Goal: Task Accomplishment & Management: Manage account settings

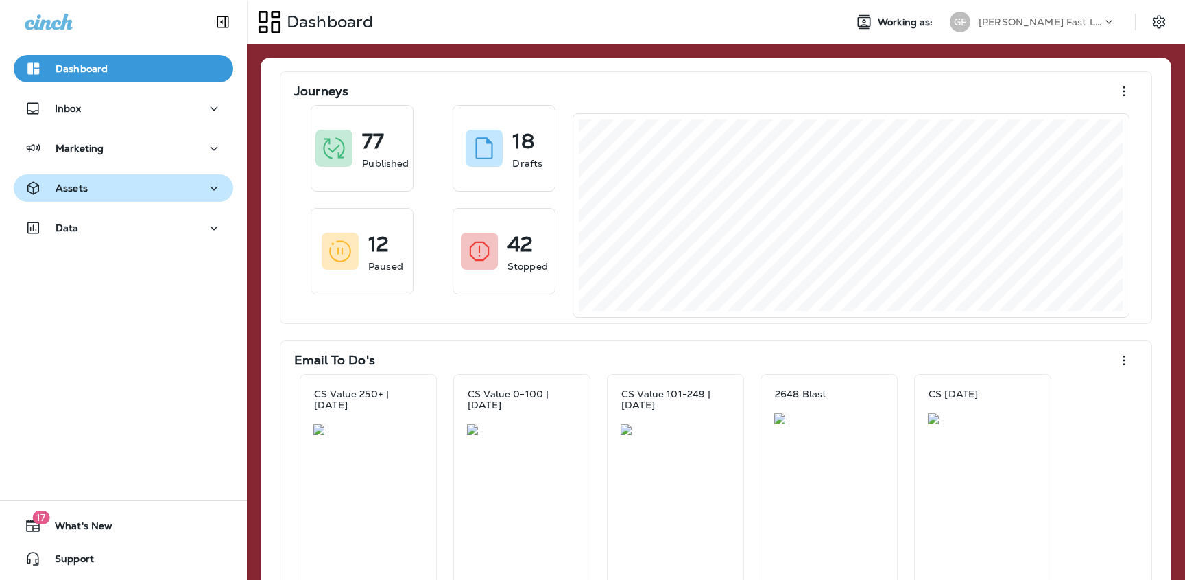
click at [149, 187] on div "Assets" at bounding box center [124, 188] width 198 height 17
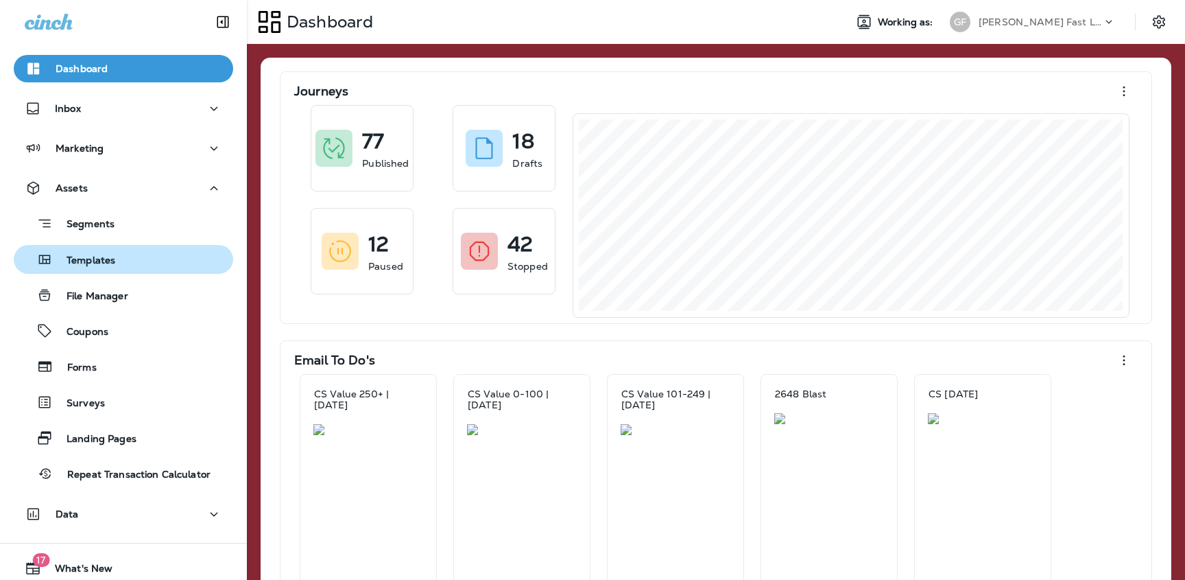
click at [109, 254] on p "Templates" at bounding box center [84, 260] width 62 height 13
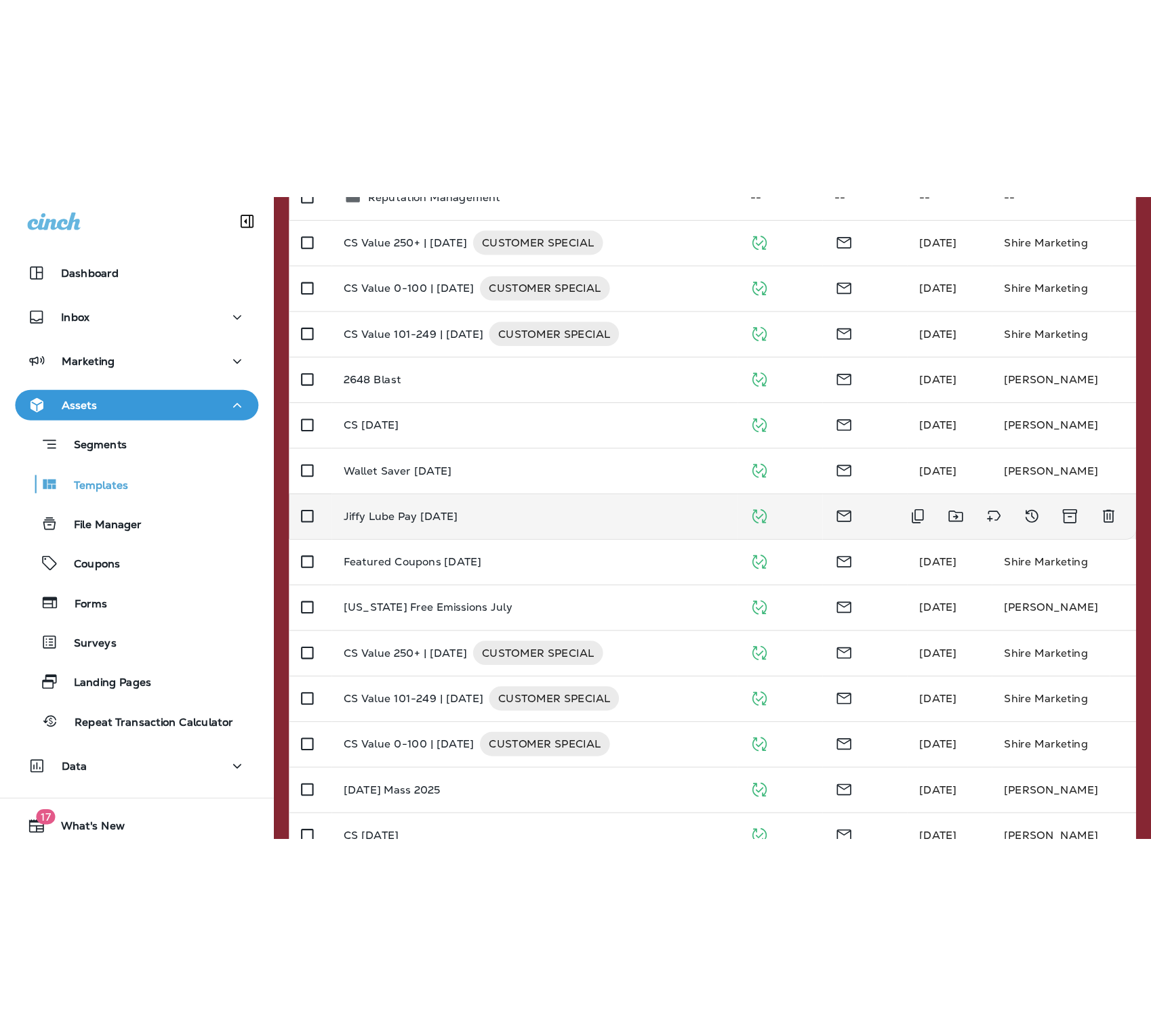
scroll to position [416, 0]
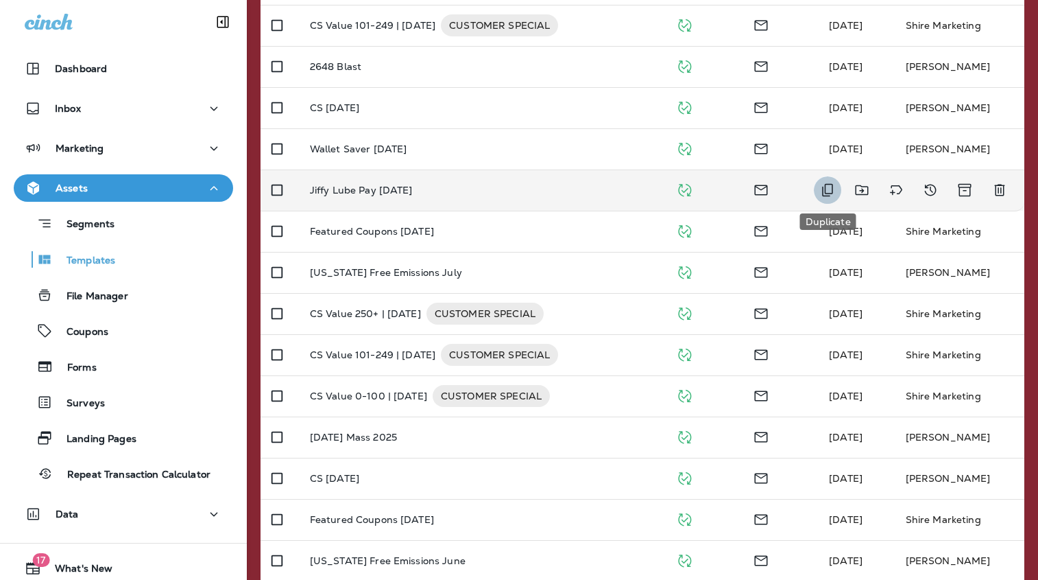
click at [832, 189] on icon "Duplicate" at bounding box center [827, 190] width 11 height 13
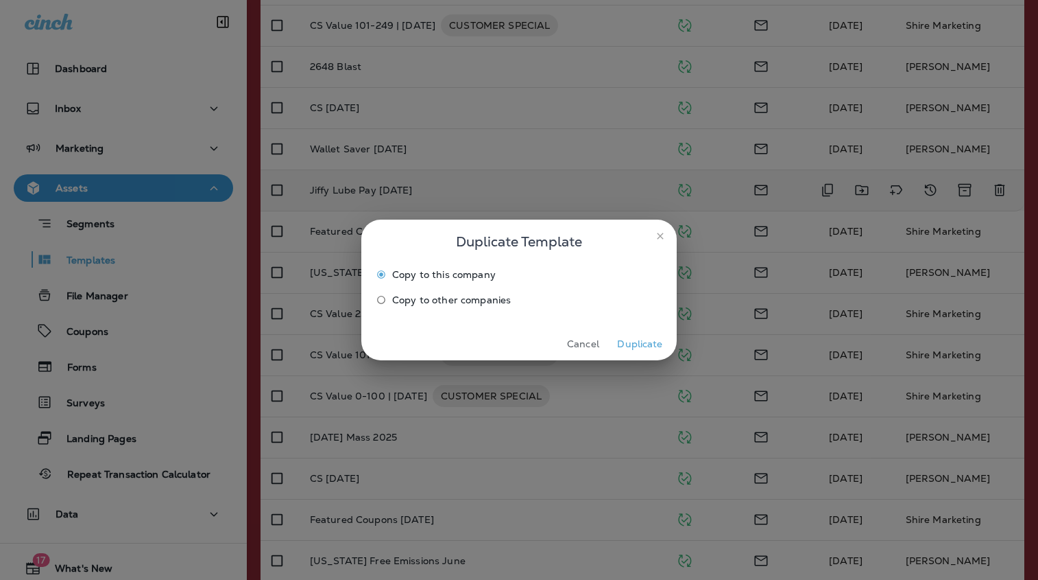
click at [625, 347] on button "Duplicate" at bounding box center [640, 343] width 51 height 21
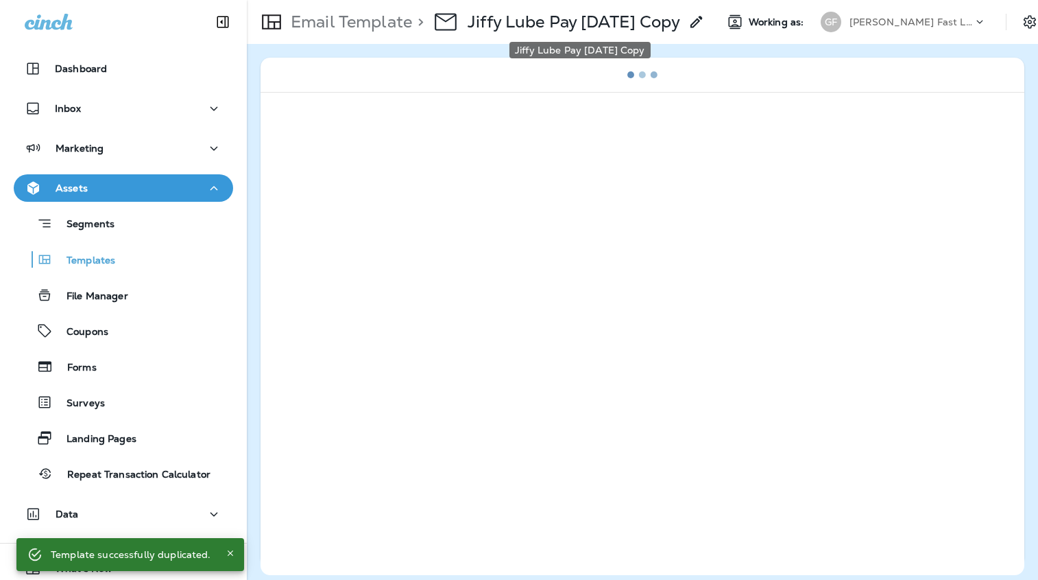
click at [527, 21] on p "Jiffy Lube Pay [DATE] Copy" at bounding box center [574, 22] width 213 height 21
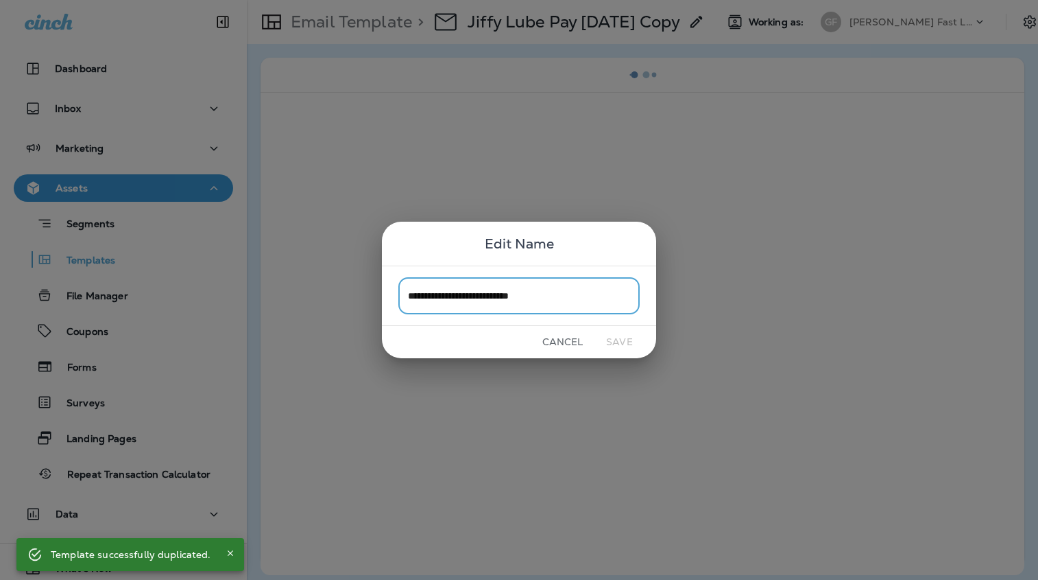
click at [600, 291] on input "**********" at bounding box center [519, 295] width 241 height 36
drag, startPoint x: 495, startPoint y: 298, endPoint x: 476, endPoint y: 298, distance: 18.5
click at [476, 298] on input "**********" at bounding box center [519, 295] width 241 height 36
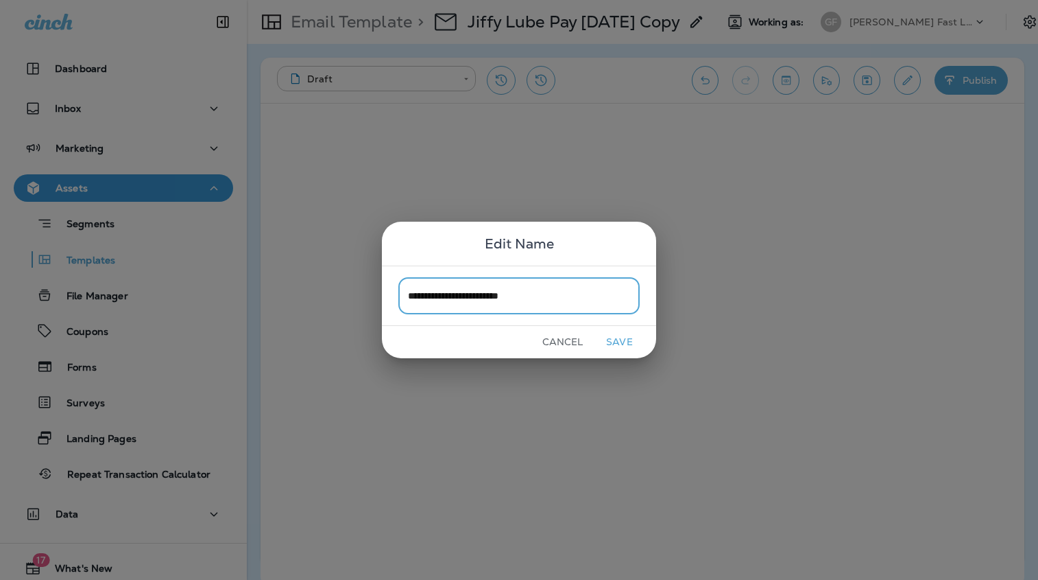
type input "**********"
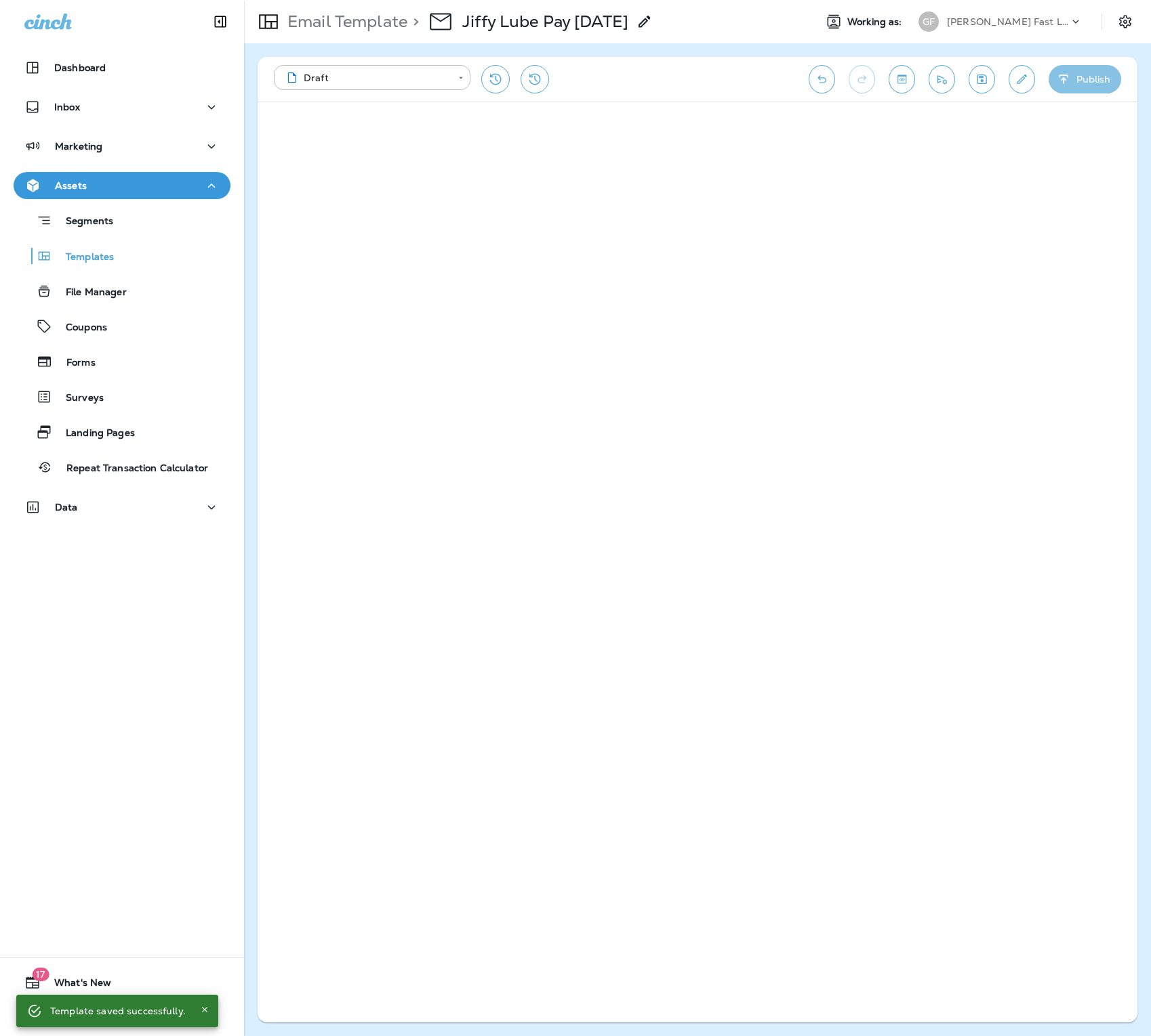
click at [1085, 83] on button "Publish" at bounding box center [1084, 79] width 72 height 29
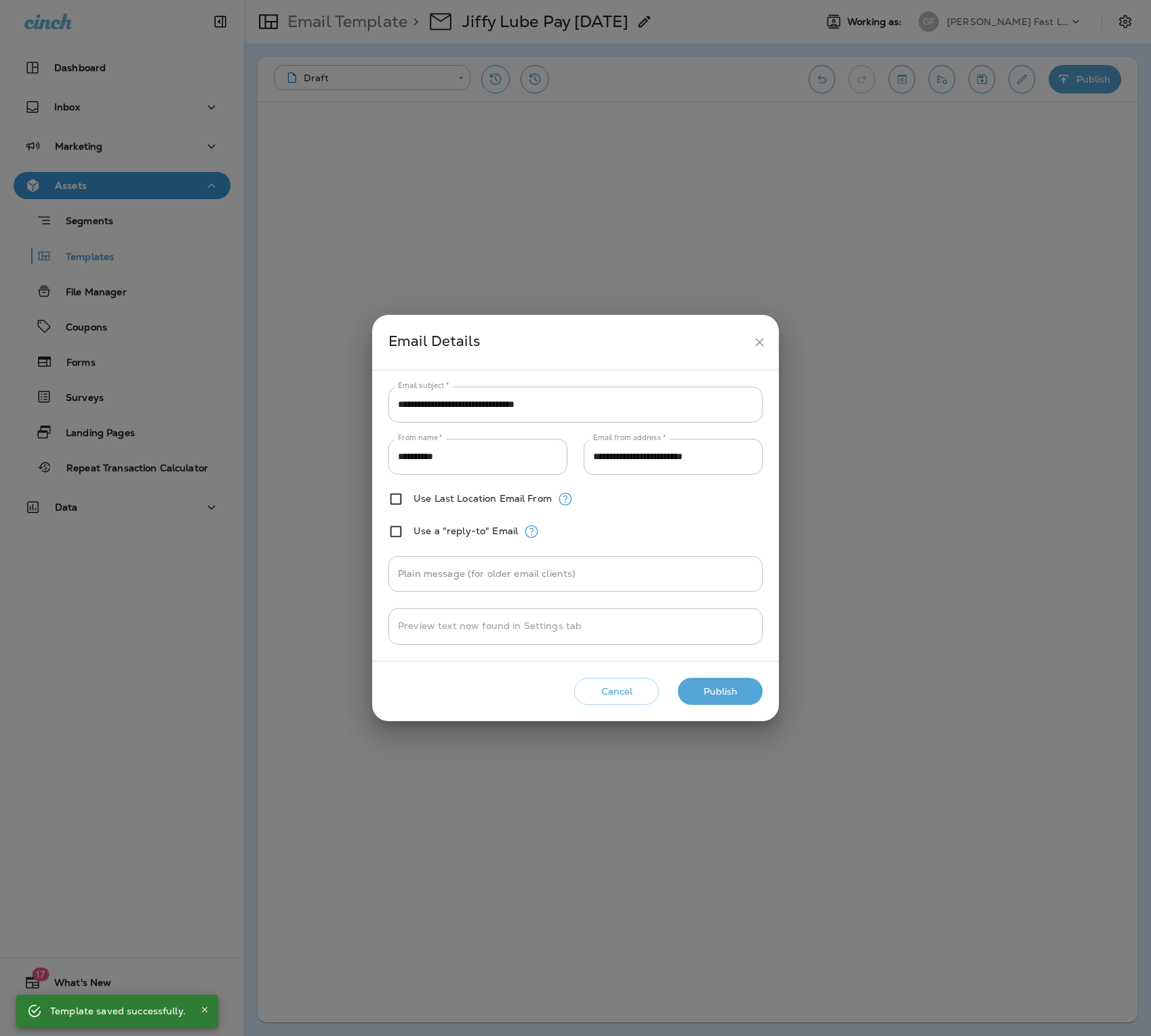
click at [545, 407] on input "**********" at bounding box center [575, 405] width 374 height 36
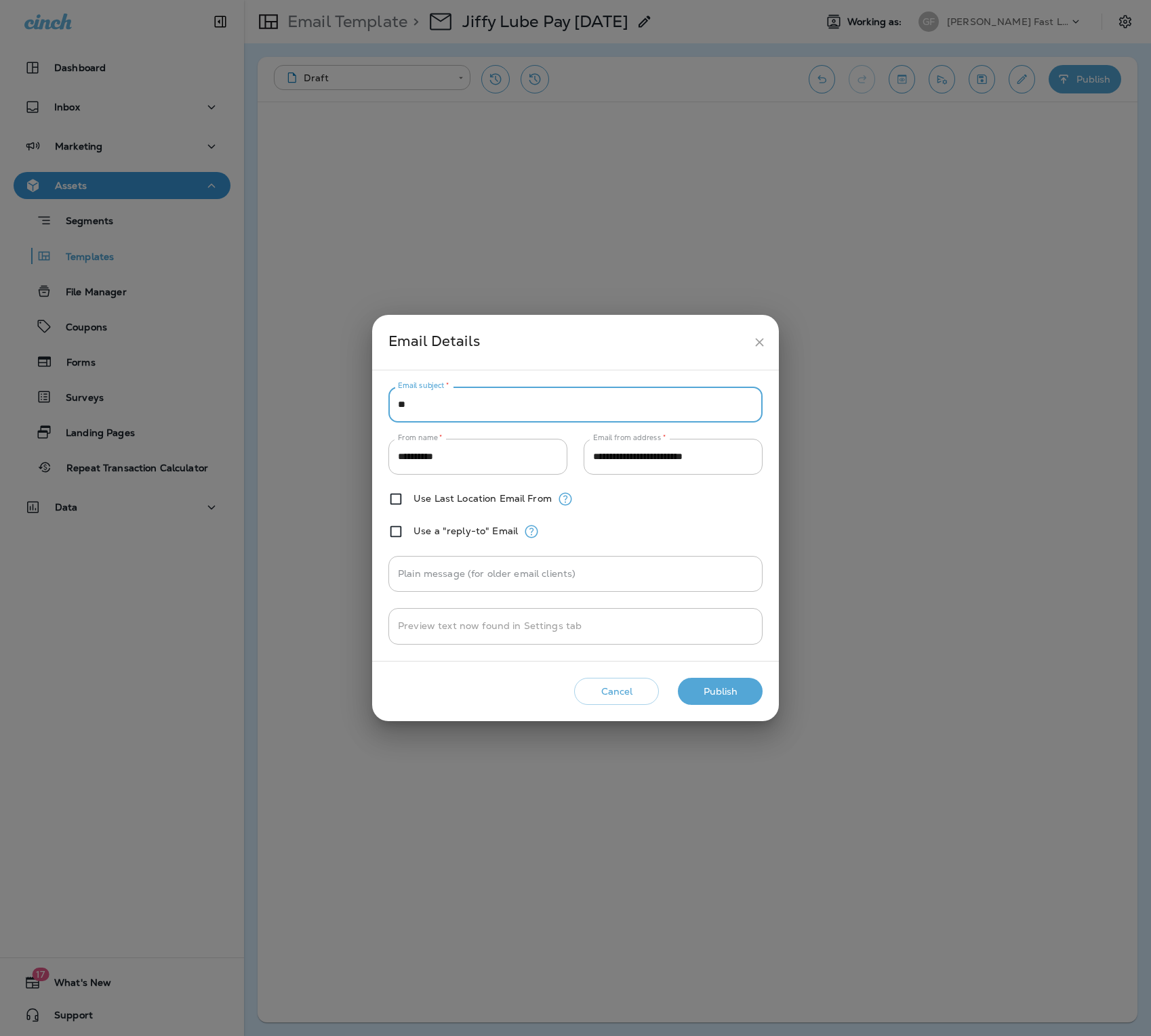
type input "*"
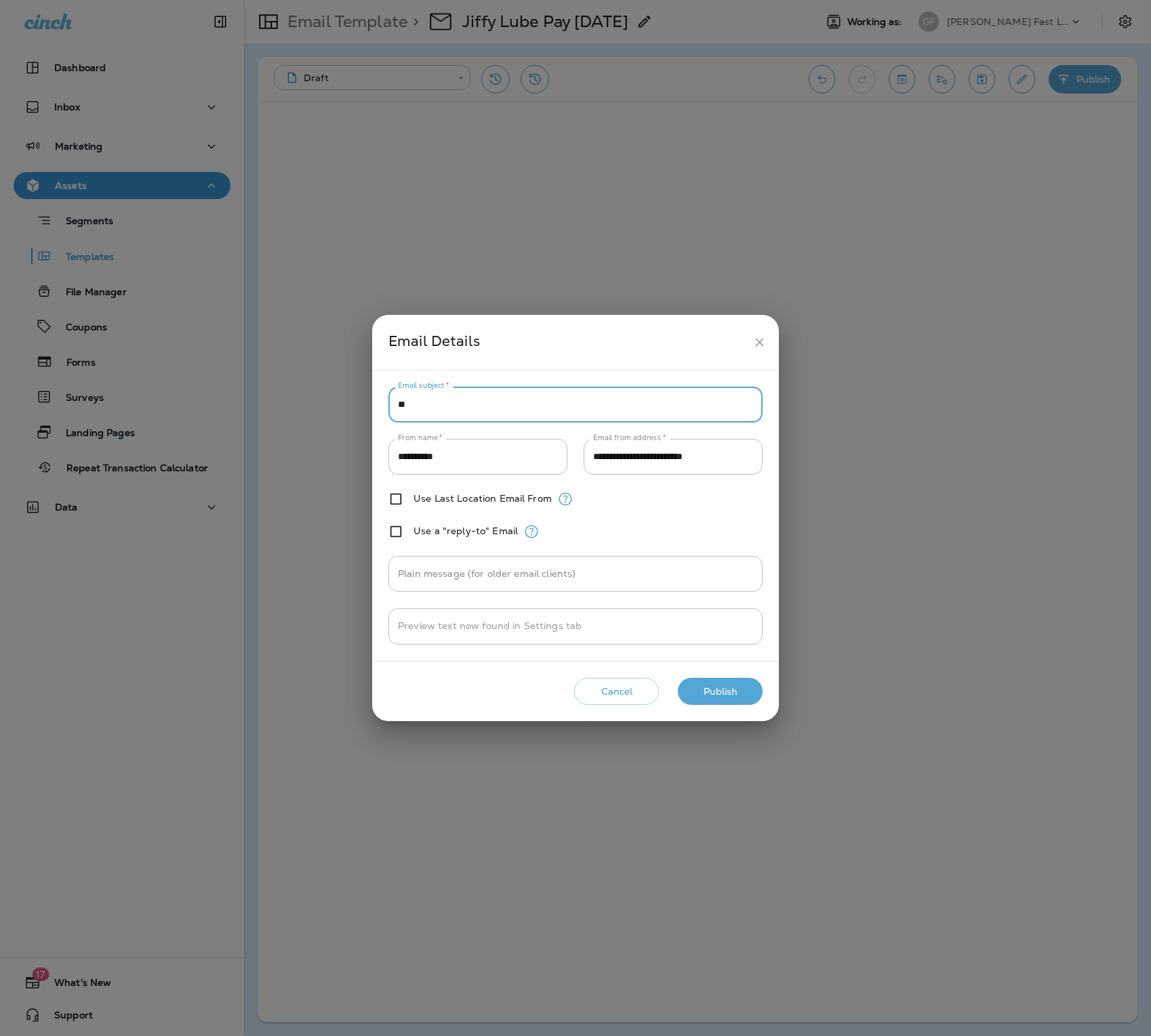
type input "*"
type input "**********"
click at [741, 572] on button "Publish" at bounding box center [720, 692] width 85 height 28
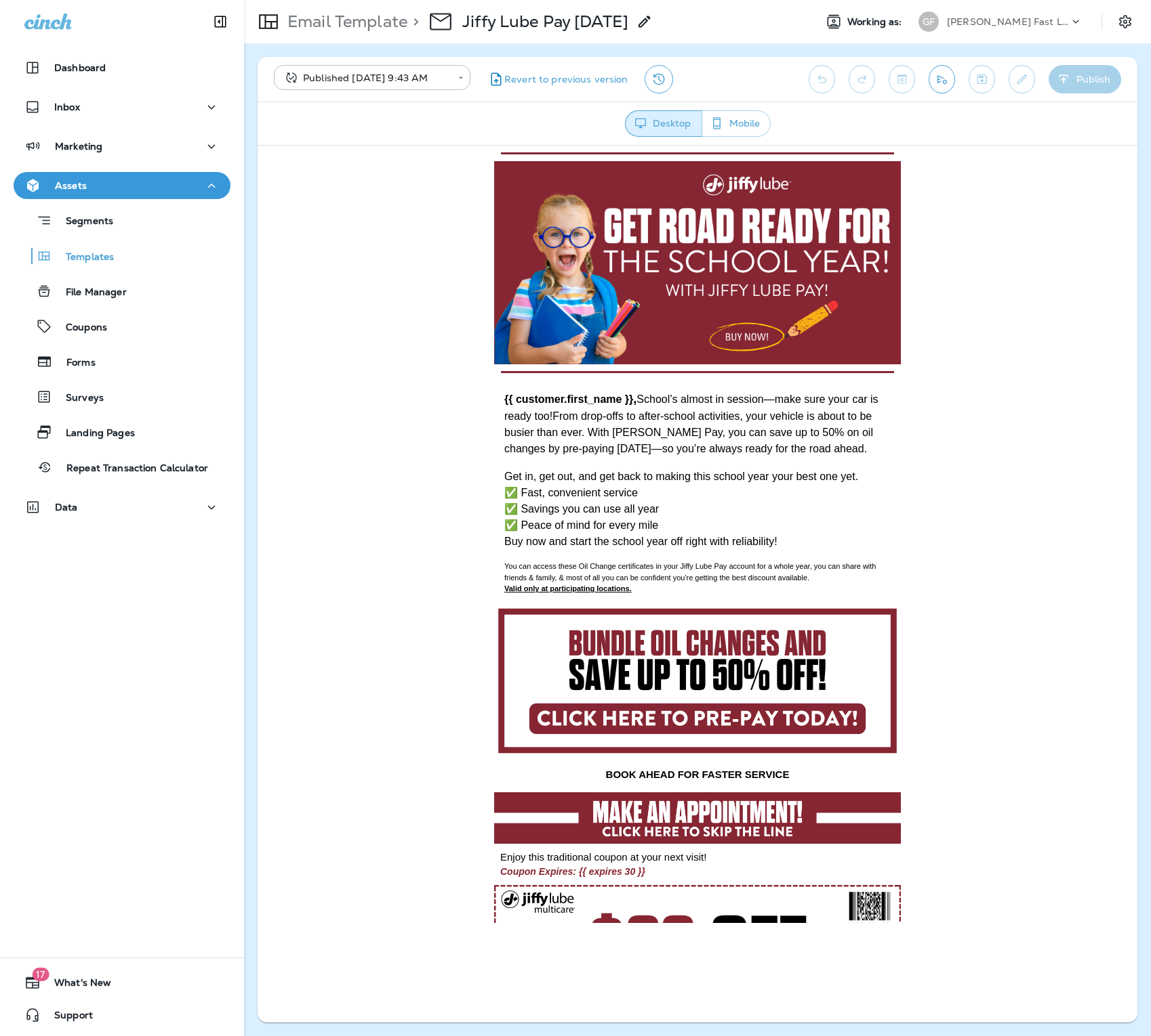
click at [83, 145] on p "Marketing" at bounding box center [79, 146] width 47 height 11
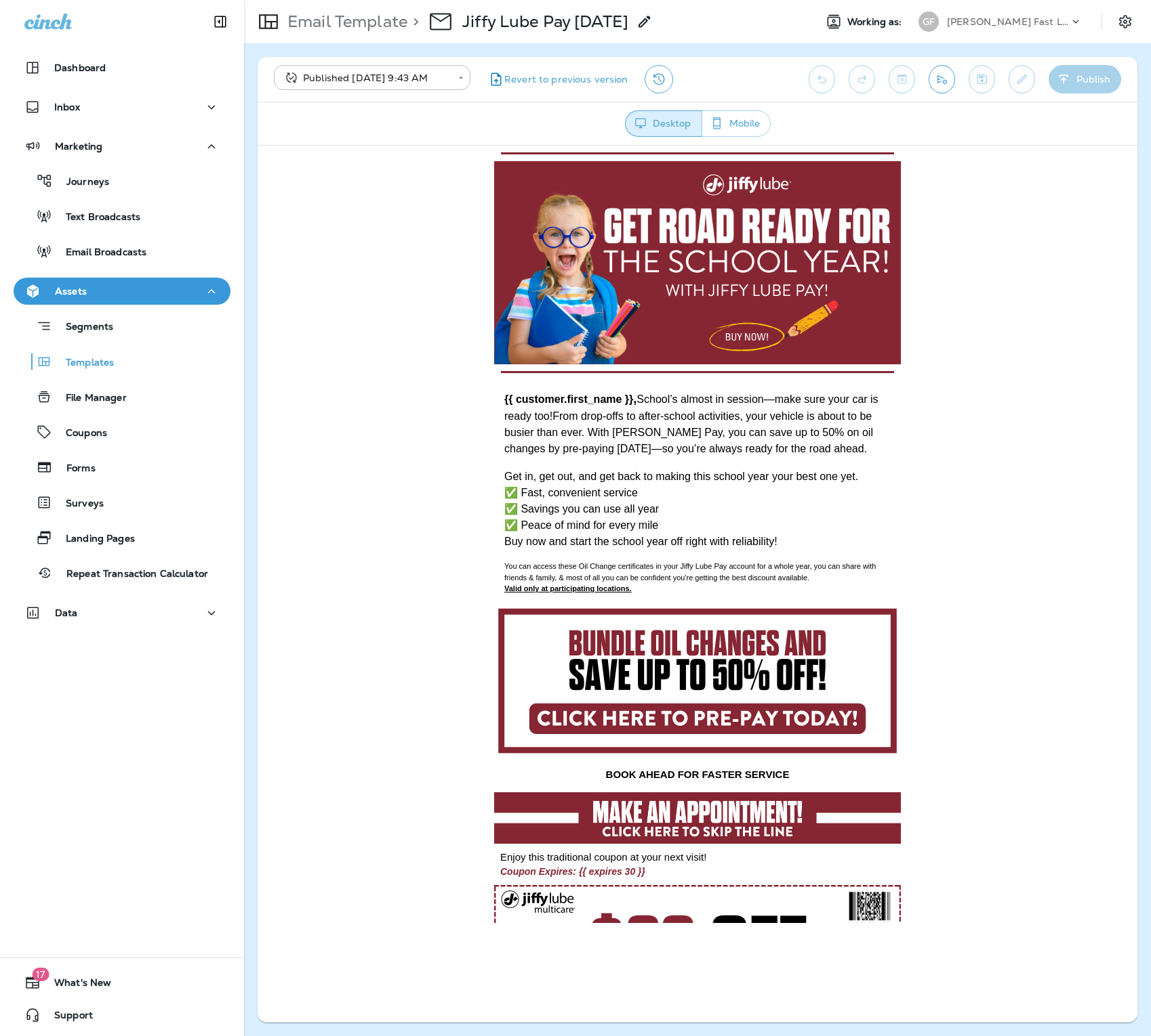
click at [133, 249] on p "Email Broadcasts" at bounding box center [99, 253] width 94 height 13
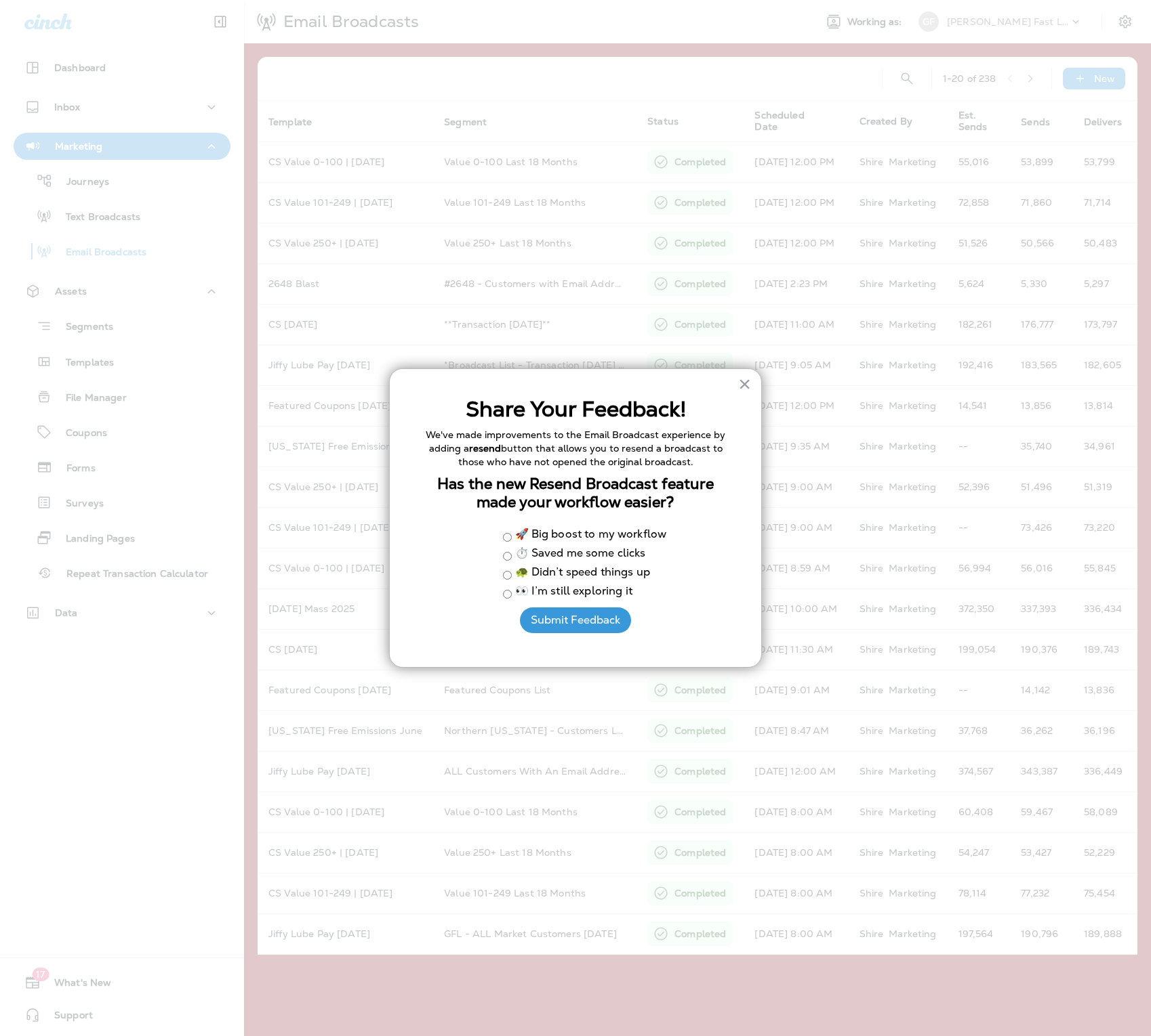
click at [748, 388] on button "×" at bounding box center [744, 384] width 13 height 22
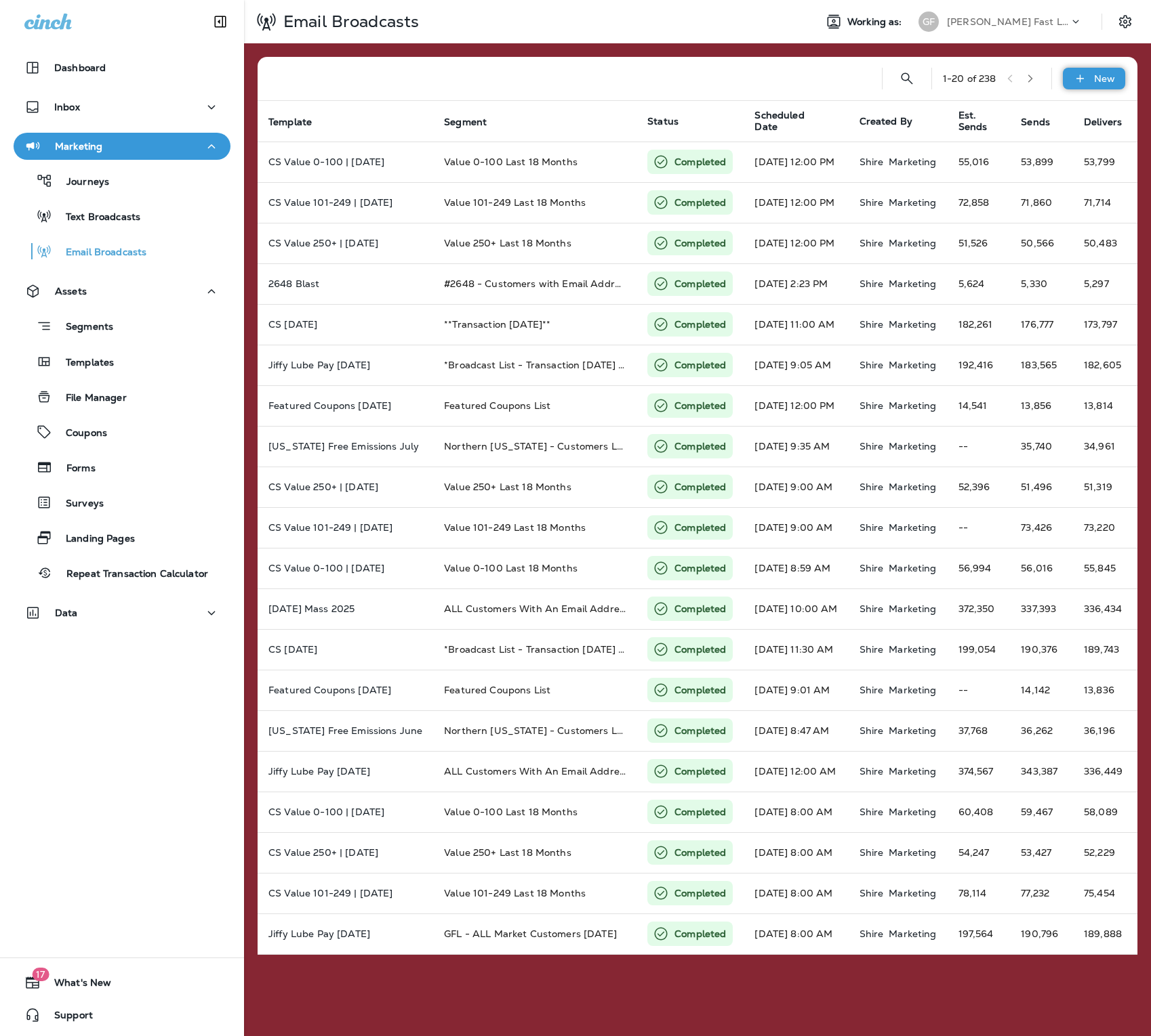
click at [1102, 83] on p "New" at bounding box center [1104, 78] width 21 height 11
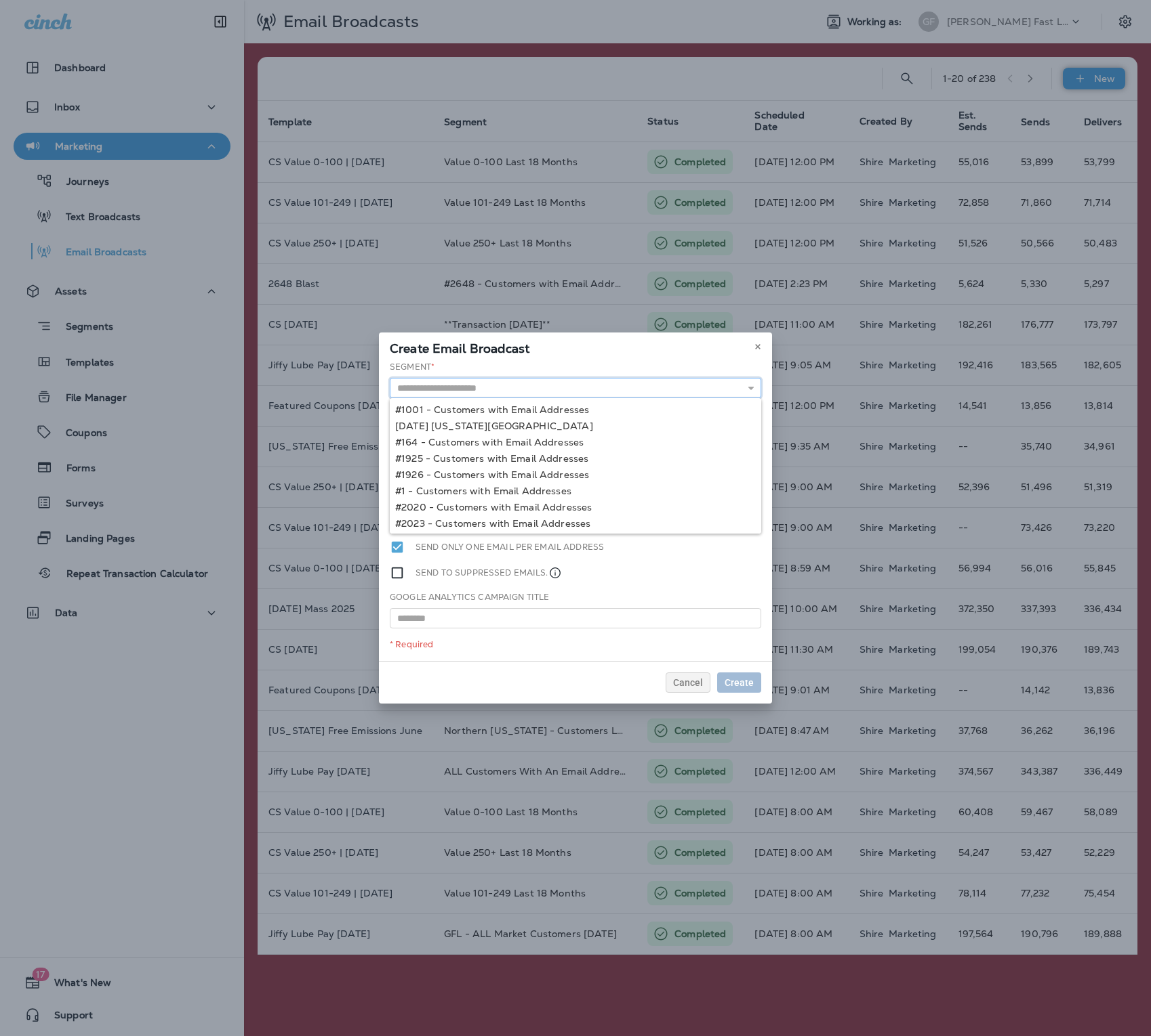
click at [675, 385] on input "text" at bounding box center [575, 388] width 371 height 21
type input "**********"
click at [597, 424] on div "**********" at bounding box center [575, 512] width 393 height 300
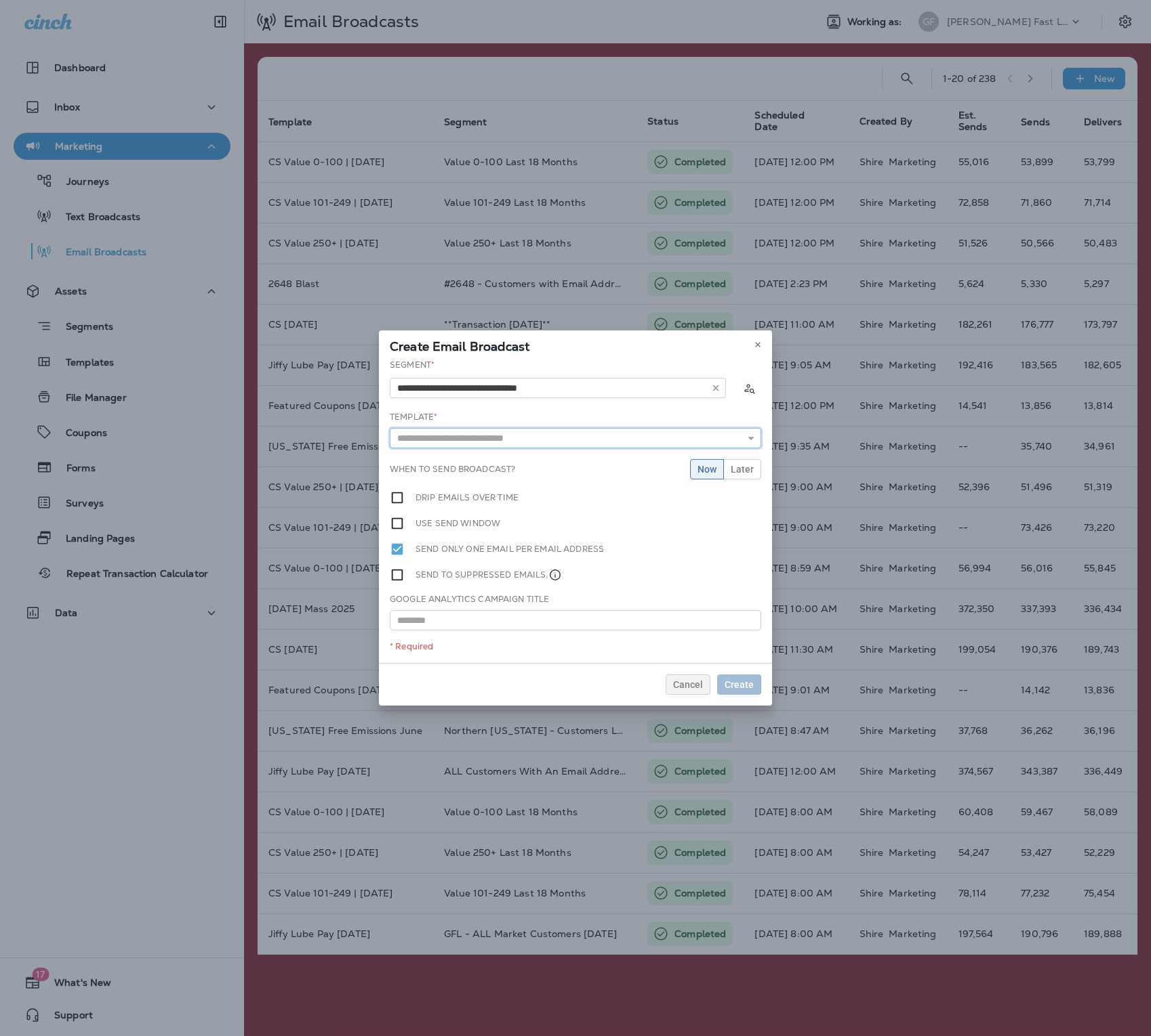
click at [467, 442] on input "text" at bounding box center [575, 438] width 371 height 21
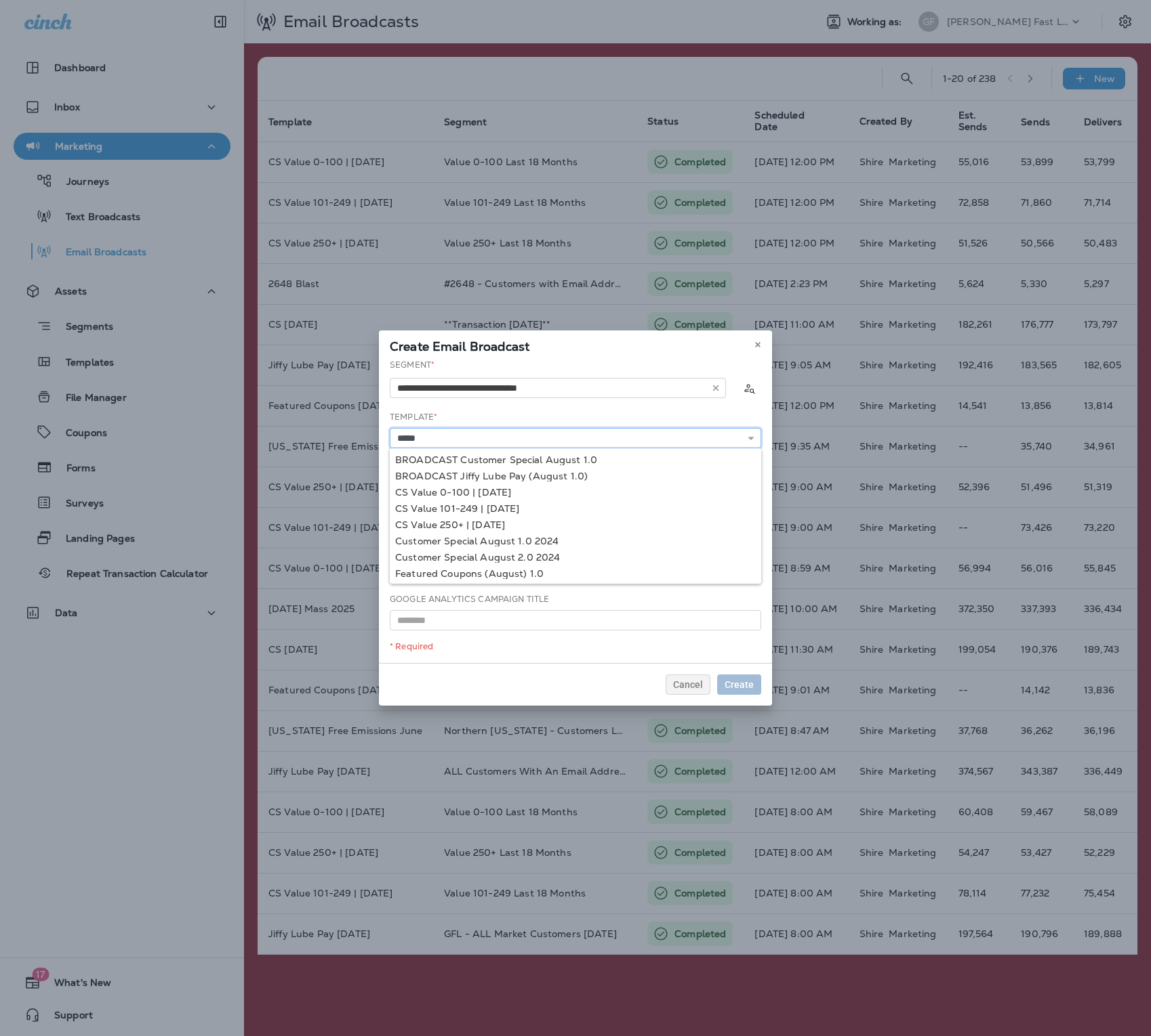
drag, startPoint x: 467, startPoint y: 442, endPoint x: 370, endPoint y: 434, distance: 97.3
click at [370, 434] on div "**********" at bounding box center [575, 518] width 1151 height 1036
type input "*"
type input "**********"
drag, startPoint x: 370, startPoint y: 434, endPoint x: 513, endPoint y: 570, distance: 197.3
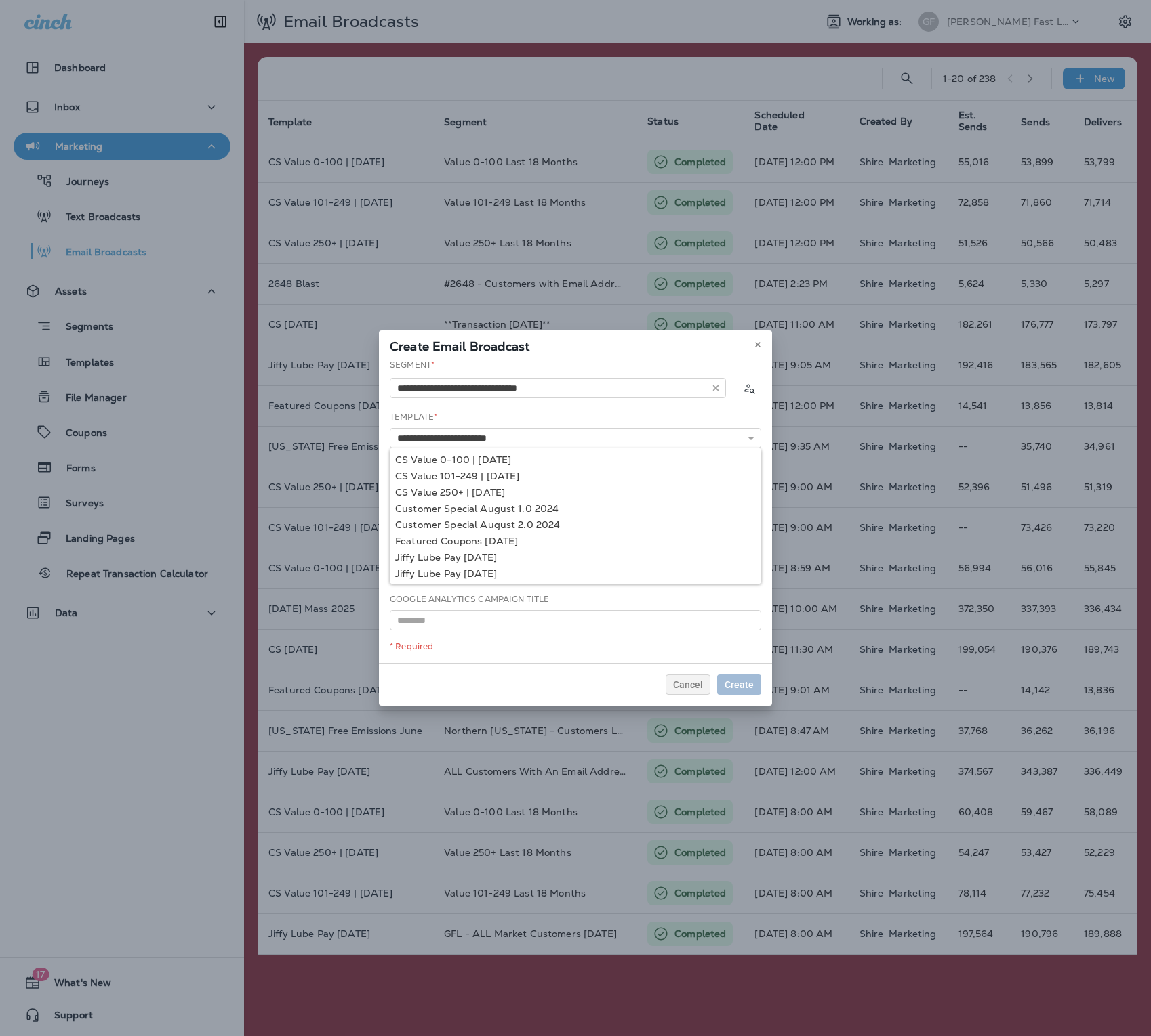
click at [513, 570] on div "**********" at bounding box center [575, 512] width 393 height 304
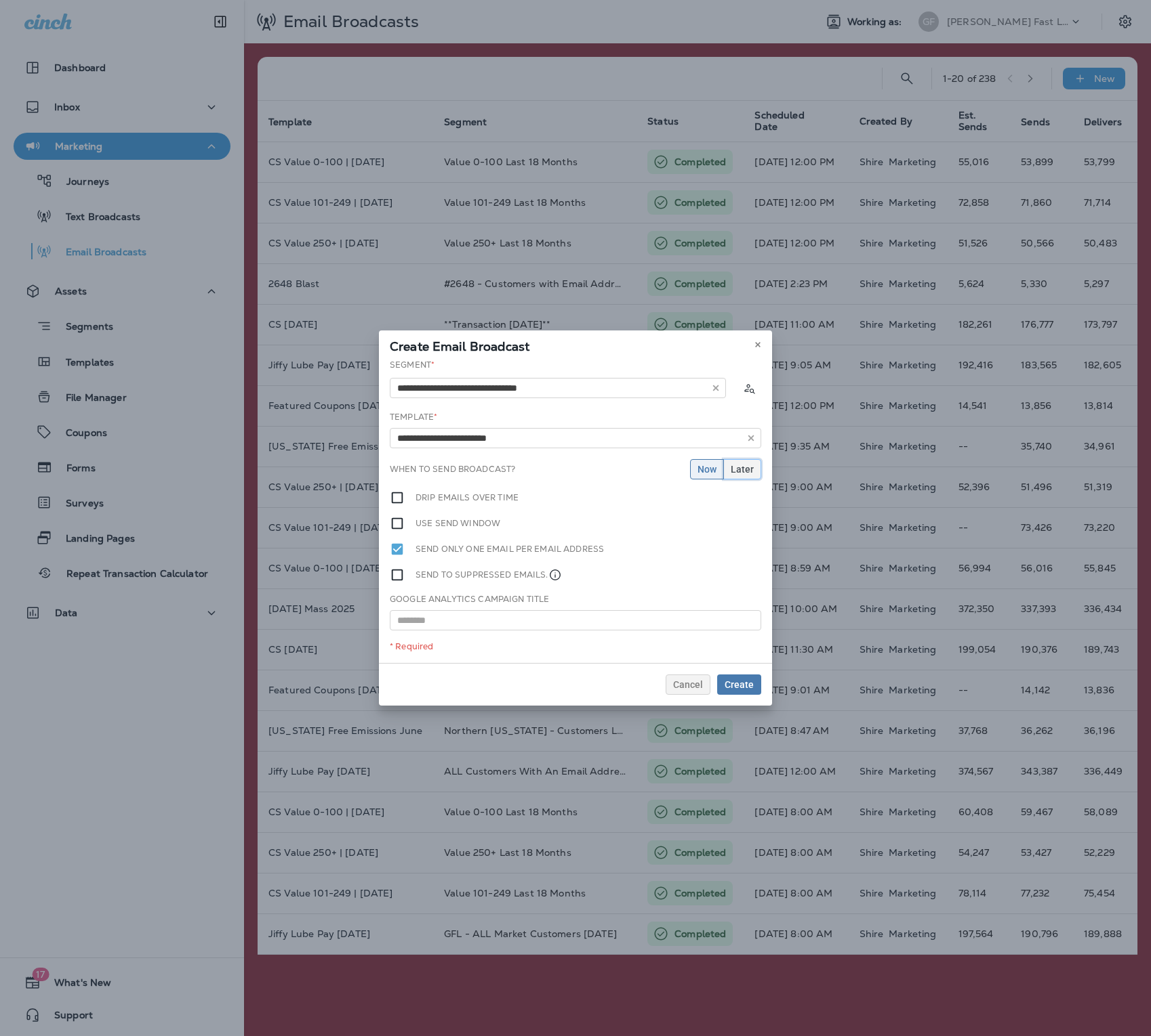
drag, startPoint x: 513, startPoint y: 570, endPoint x: 749, endPoint y: 473, distance: 255.2
click at [749, 473] on span "Later" at bounding box center [741, 470] width 23 height 10
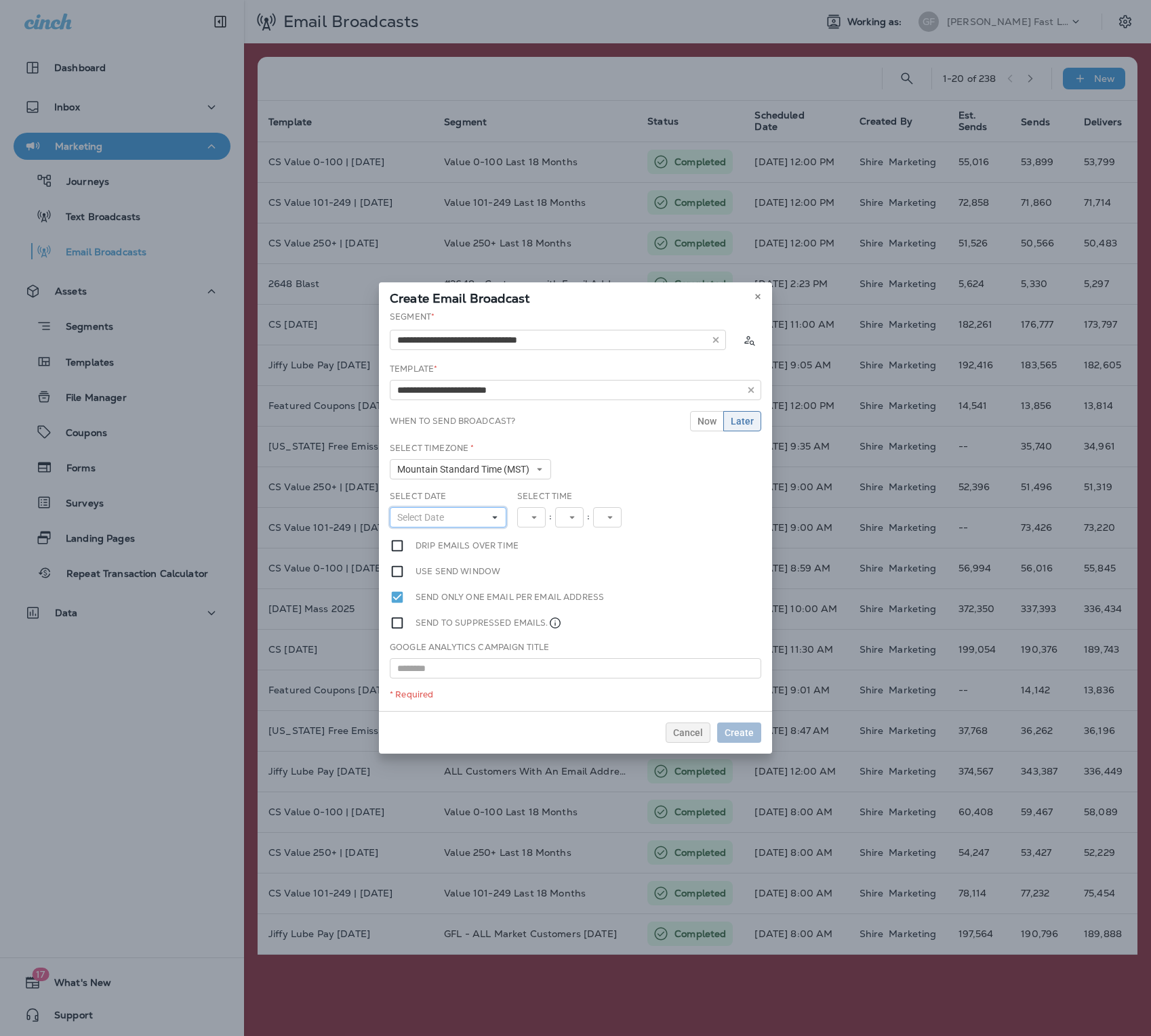
drag, startPoint x: 749, startPoint y: 473, endPoint x: 479, endPoint y: 519, distance: 273.9
click at [479, 519] on button "Select Date" at bounding box center [448, 518] width 117 height 21
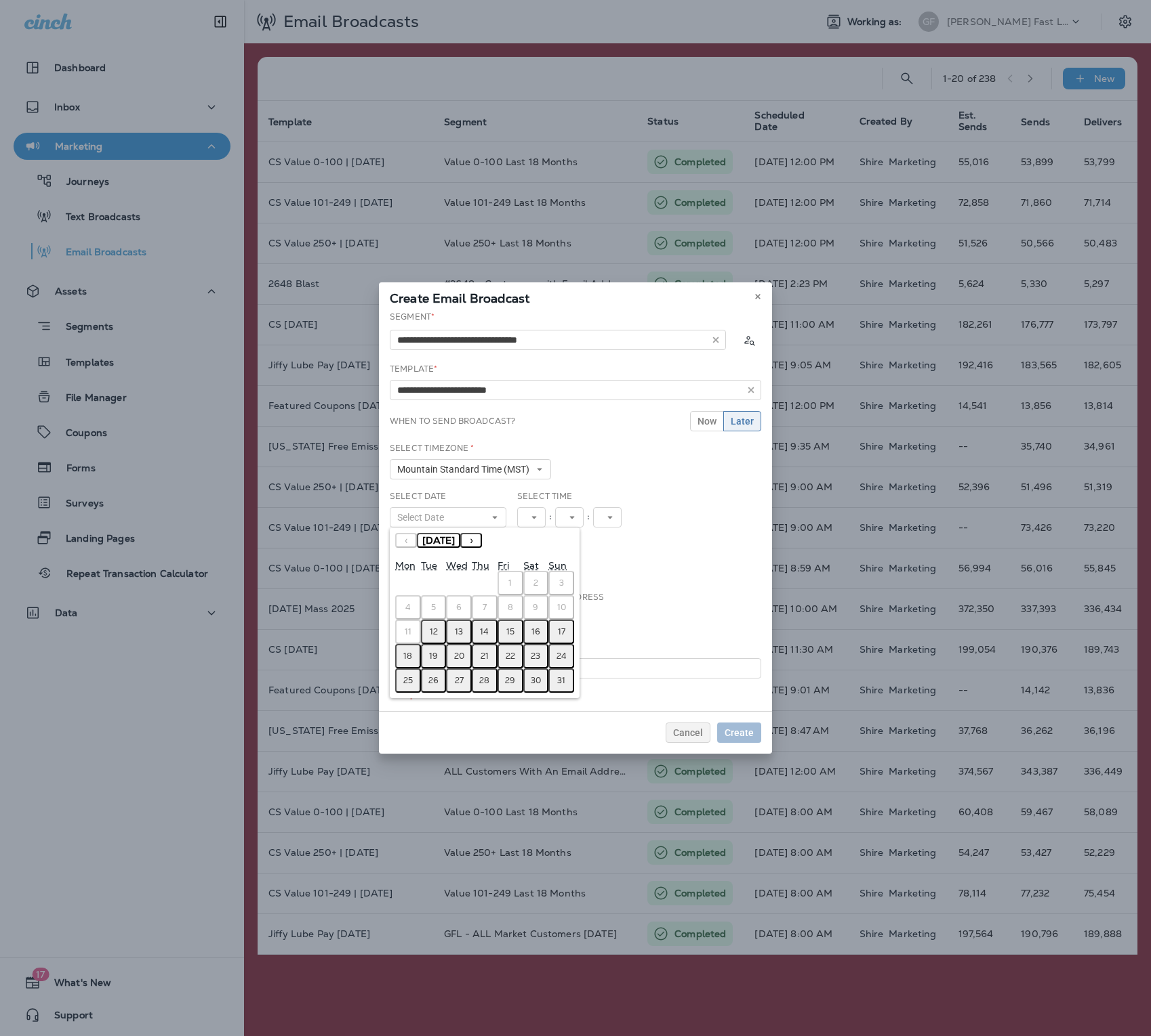
drag, startPoint x: 479, startPoint y: 519, endPoint x: 452, endPoint y: 631, distance: 115.2
click at [452, 572] on button "13" at bounding box center [458, 632] width 26 height 25
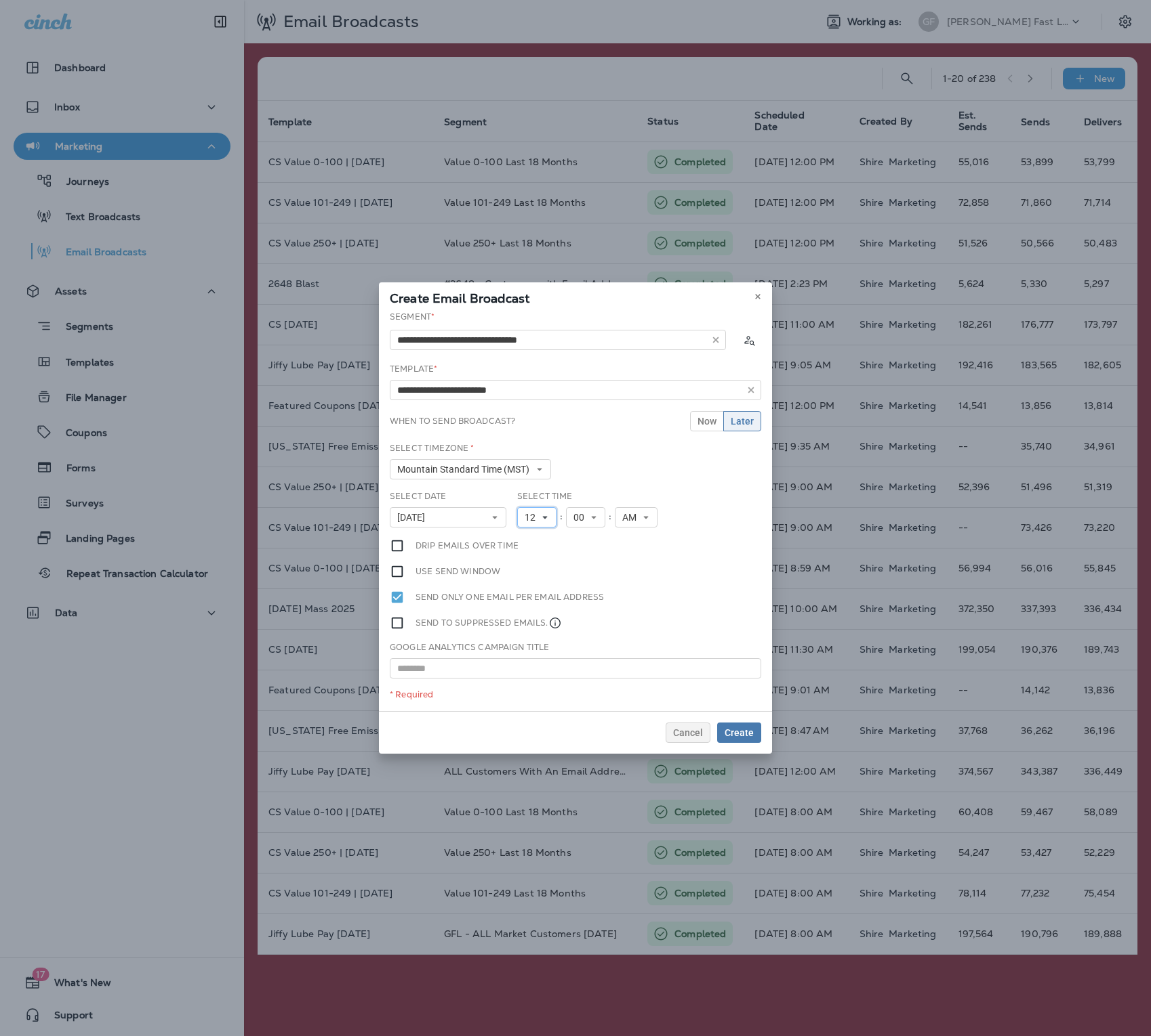
drag, startPoint x: 452, startPoint y: 631, endPoint x: 538, endPoint y: 518, distance: 142.0
click at [538, 518] on span "12" at bounding box center [533, 518] width 16 height 12
click at [531, 572] on link "8" at bounding box center [536, 653] width 40 height 16
click at [549, 520] on button "8" at bounding box center [534, 518] width 34 height 21
drag, startPoint x: 538, startPoint y: 518, endPoint x: 532, endPoint y: 676, distance: 158.1
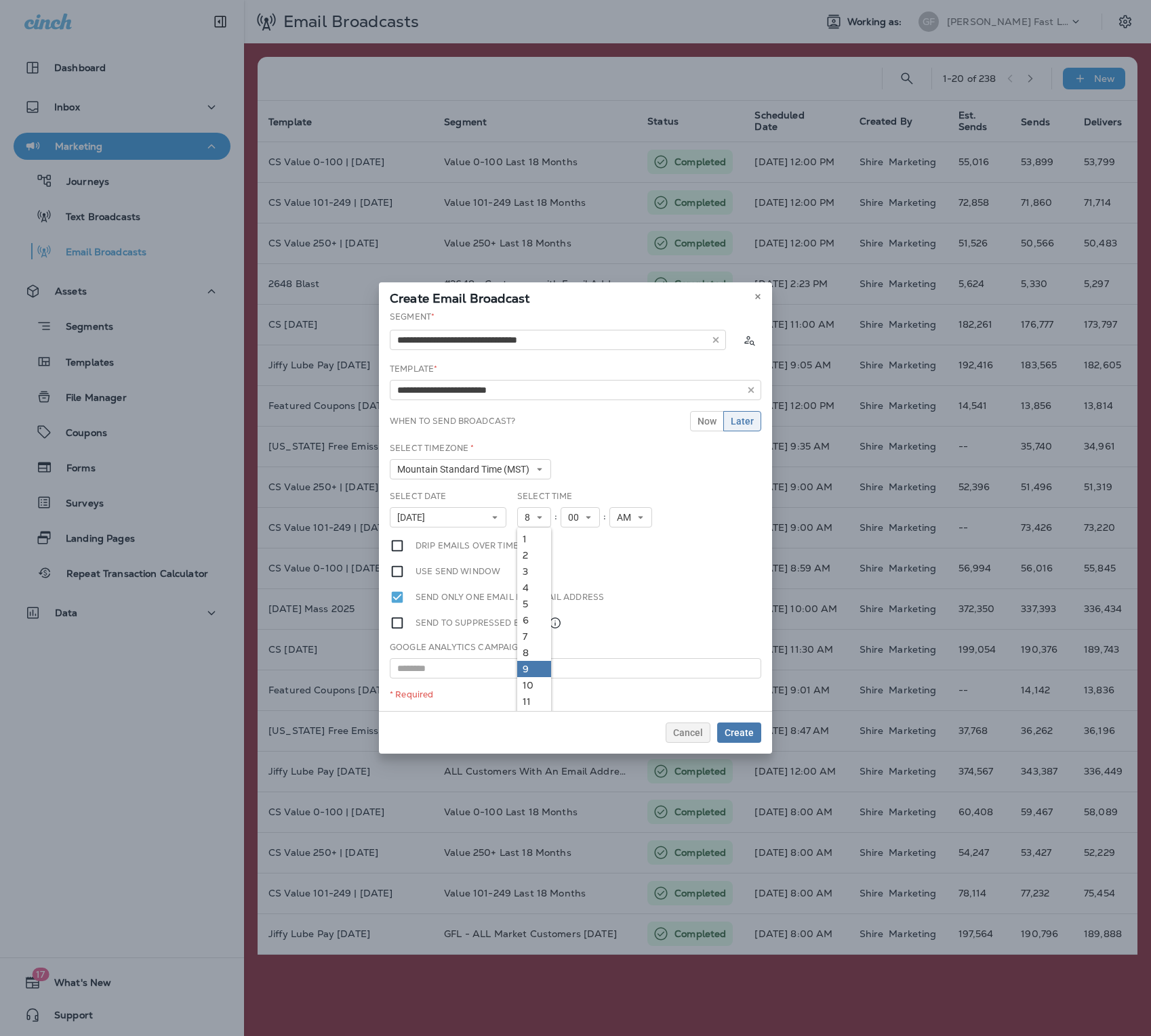
click at [532, 572] on link "9" at bounding box center [534, 669] width 34 height 16
drag, startPoint x: 532, startPoint y: 676, endPoint x: 538, endPoint y: 519, distance: 157.1
click at [538, 519] on icon at bounding box center [539, 518] width 8 height 8
drag, startPoint x: 538, startPoint y: 519, endPoint x: 534, endPoint y: 682, distance: 163.0
click at [534, 572] on link "10" at bounding box center [534, 685] width 34 height 16
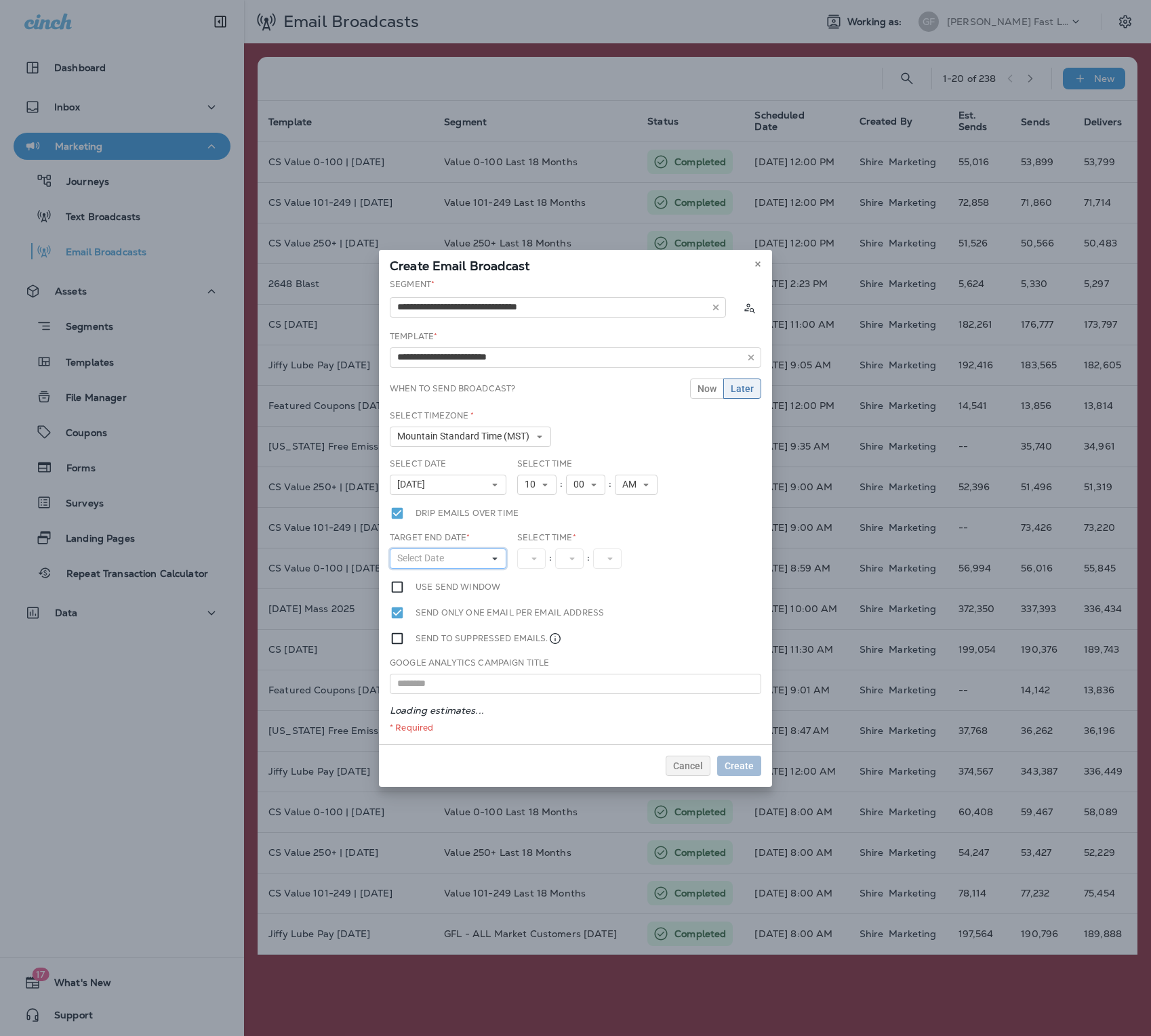
drag, startPoint x: 534, startPoint y: 682, endPoint x: 431, endPoint y: 559, distance: 160.4
click at [431, 559] on span "Select Date" at bounding box center [423, 559] width 52 height 12
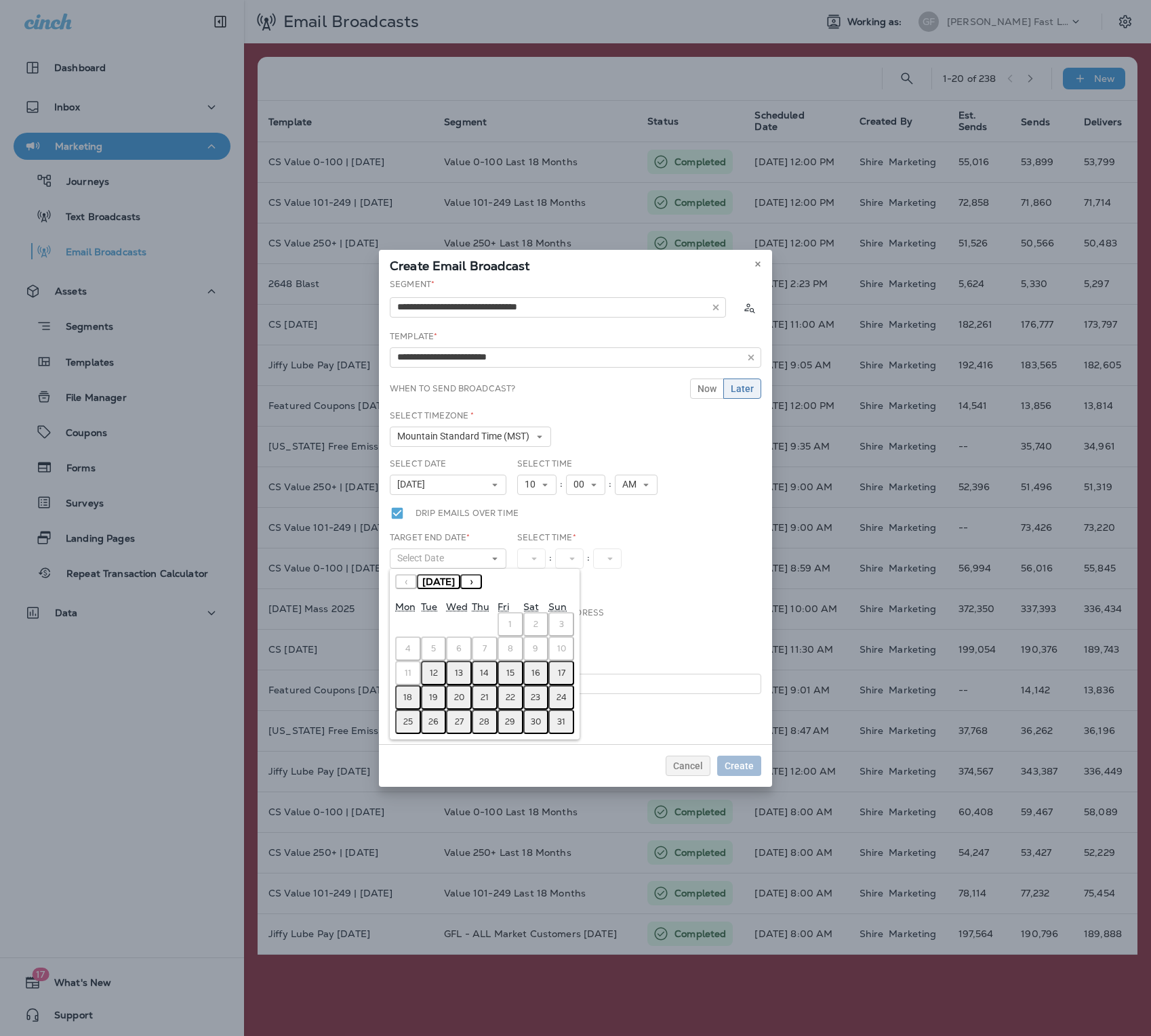
drag, startPoint x: 431, startPoint y: 559, endPoint x: 456, endPoint y: 670, distance: 113.8
click at [456, 572] on abbr "13" at bounding box center [458, 673] width 8 height 11
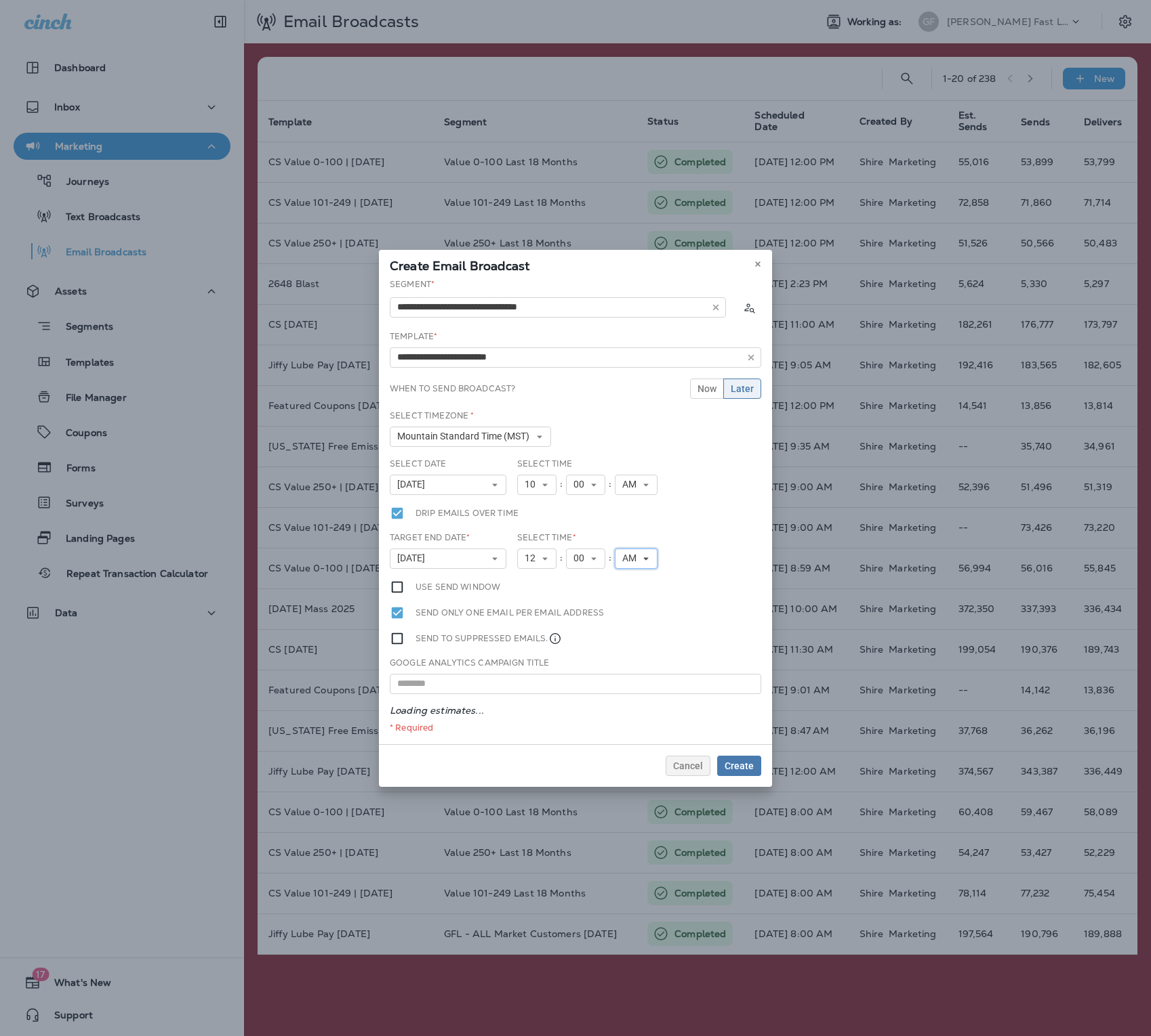
drag, startPoint x: 456, startPoint y: 670, endPoint x: 647, endPoint y: 557, distance: 221.9
click at [647, 557] on icon at bounding box center [646, 559] width 8 height 8
drag, startPoint x: 647, startPoint y: 557, endPoint x: 630, endPoint y: 604, distance: 50.0
click at [630, 572] on ul "AM PM" at bounding box center [635, 589] width 42 height 40
drag, startPoint x: 630, startPoint y: 604, endPoint x: 638, endPoint y: 598, distance: 10.0
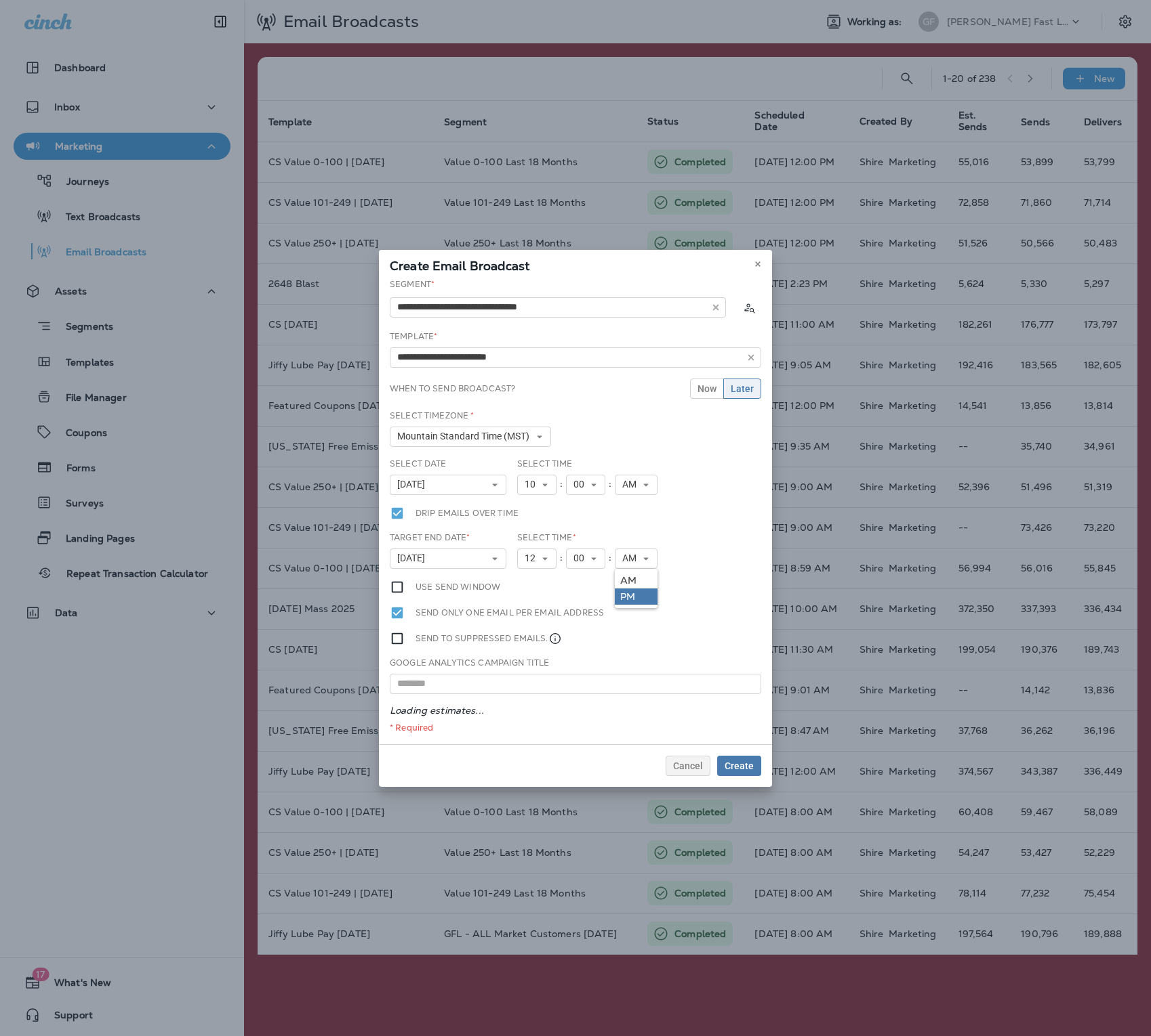
click at [638, 572] on link "PM" at bounding box center [635, 597] width 42 height 16
click at [741, 572] on button "Create" at bounding box center [739, 765] width 44 height 21
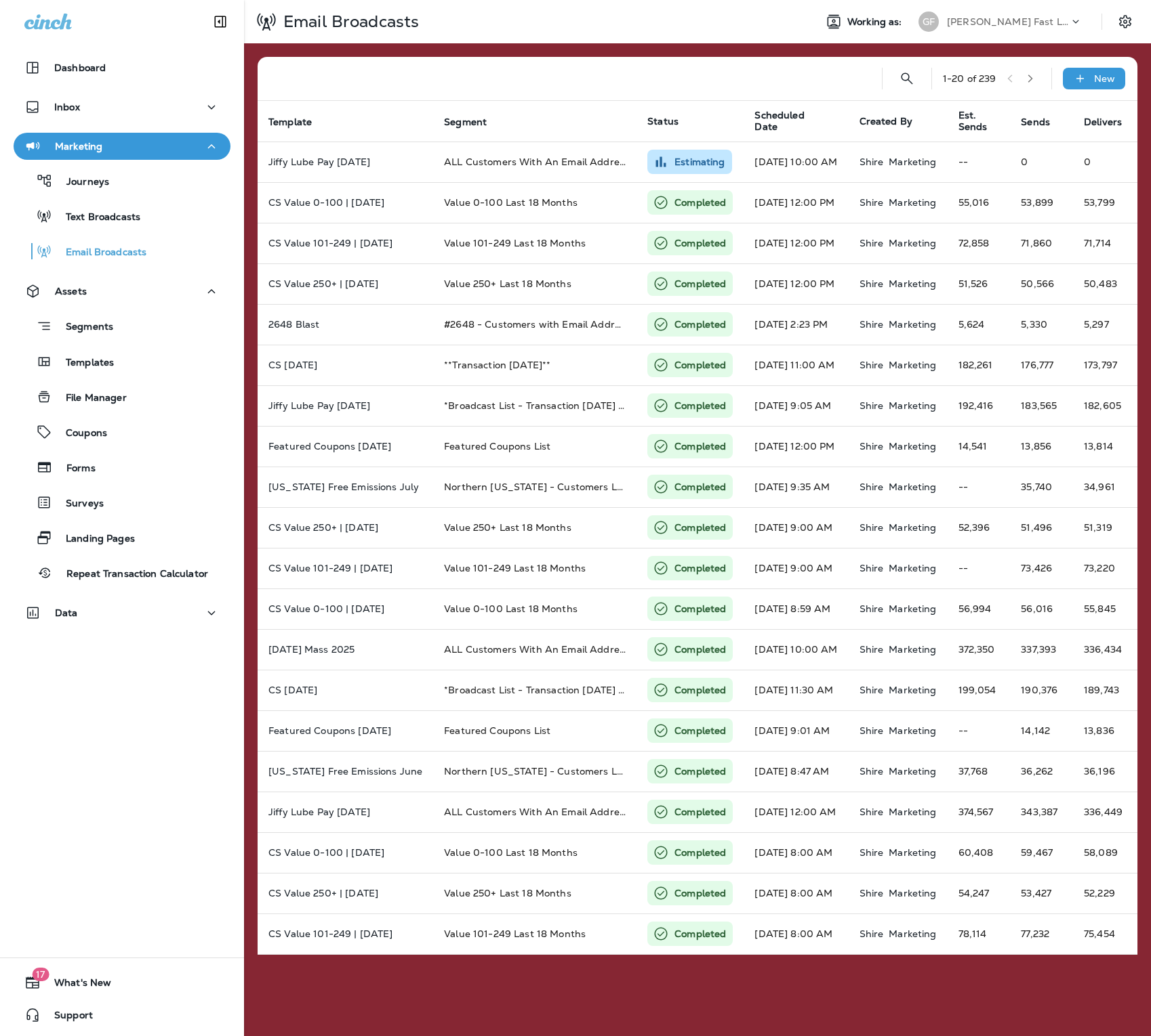
click at [1035, 19] on p "[PERSON_NAME] Fast Lube dba [PERSON_NAME]" at bounding box center [1007, 21] width 122 height 11
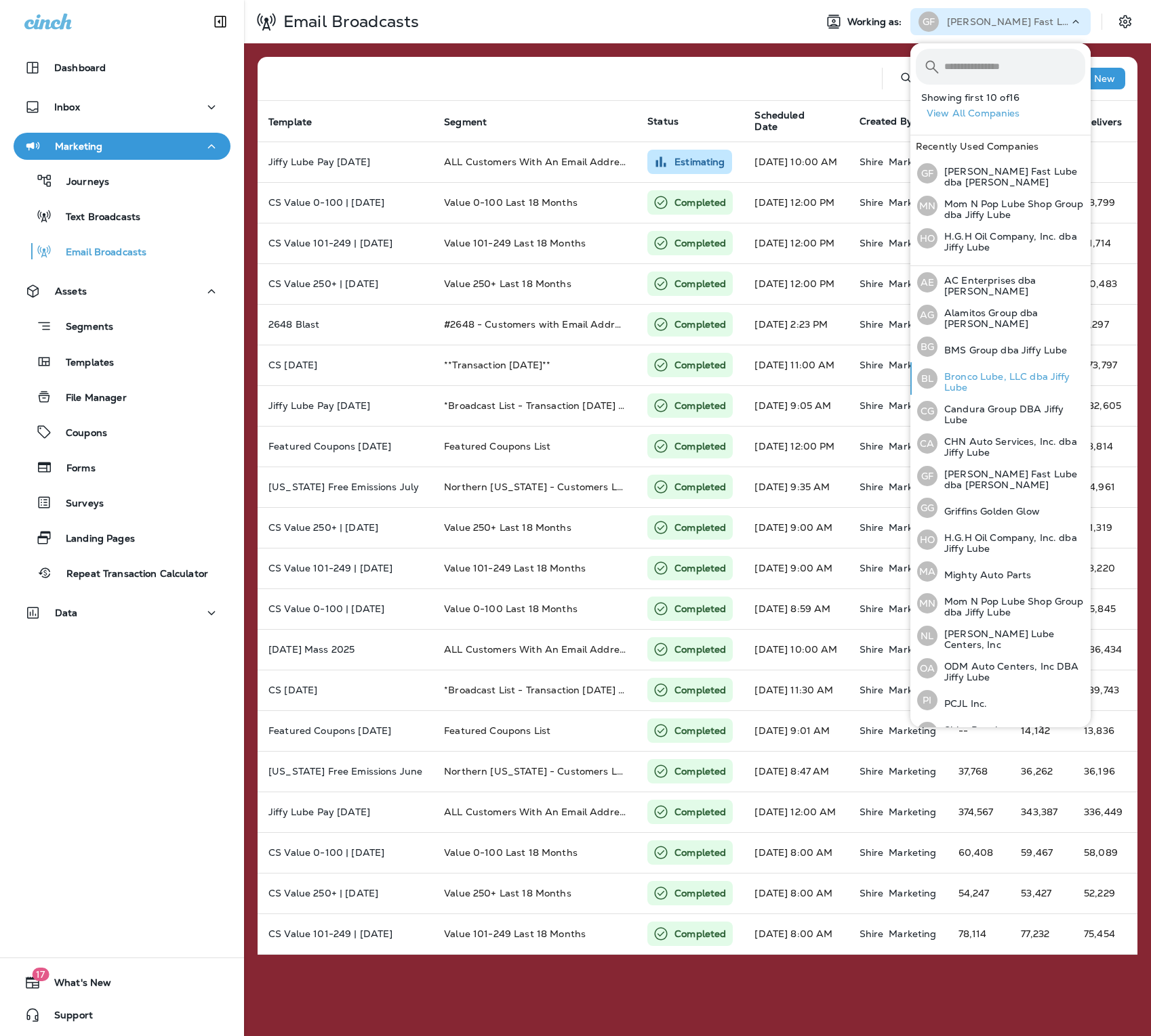
drag, startPoint x: 638, startPoint y: 598, endPoint x: 983, endPoint y: 383, distance: 406.5
click at [983, 383] on p "Bronco Lube, LLC dba Jiffy Lube" at bounding box center [1012, 382] width 148 height 22
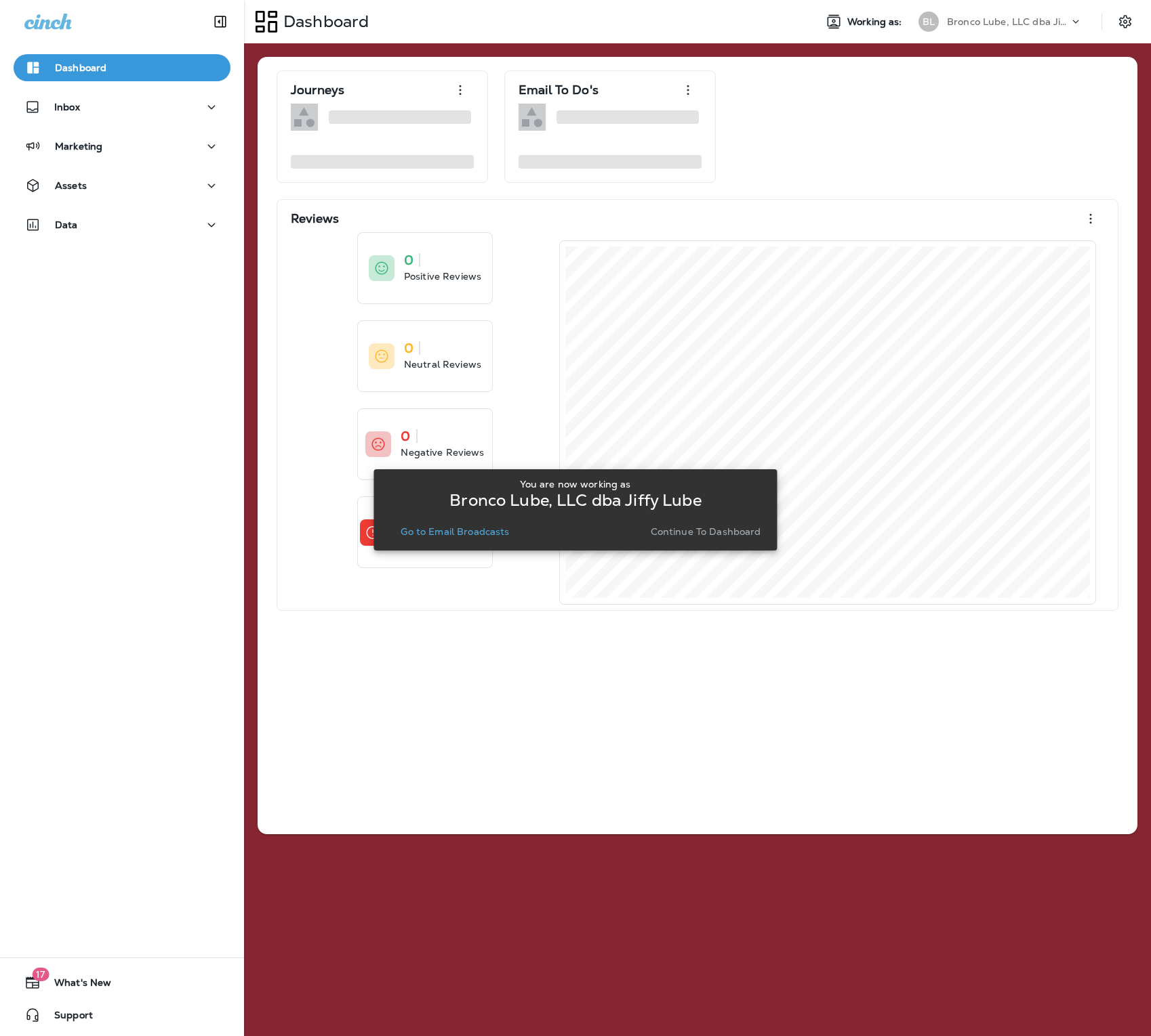
drag, startPoint x: 983, startPoint y: 383, endPoint x: 489, endPoint y: 538, distance: 517.7
click at [489, 538] on button "Go to Email Broadcasts" at bounding box center [454, 531] width 120 height 19
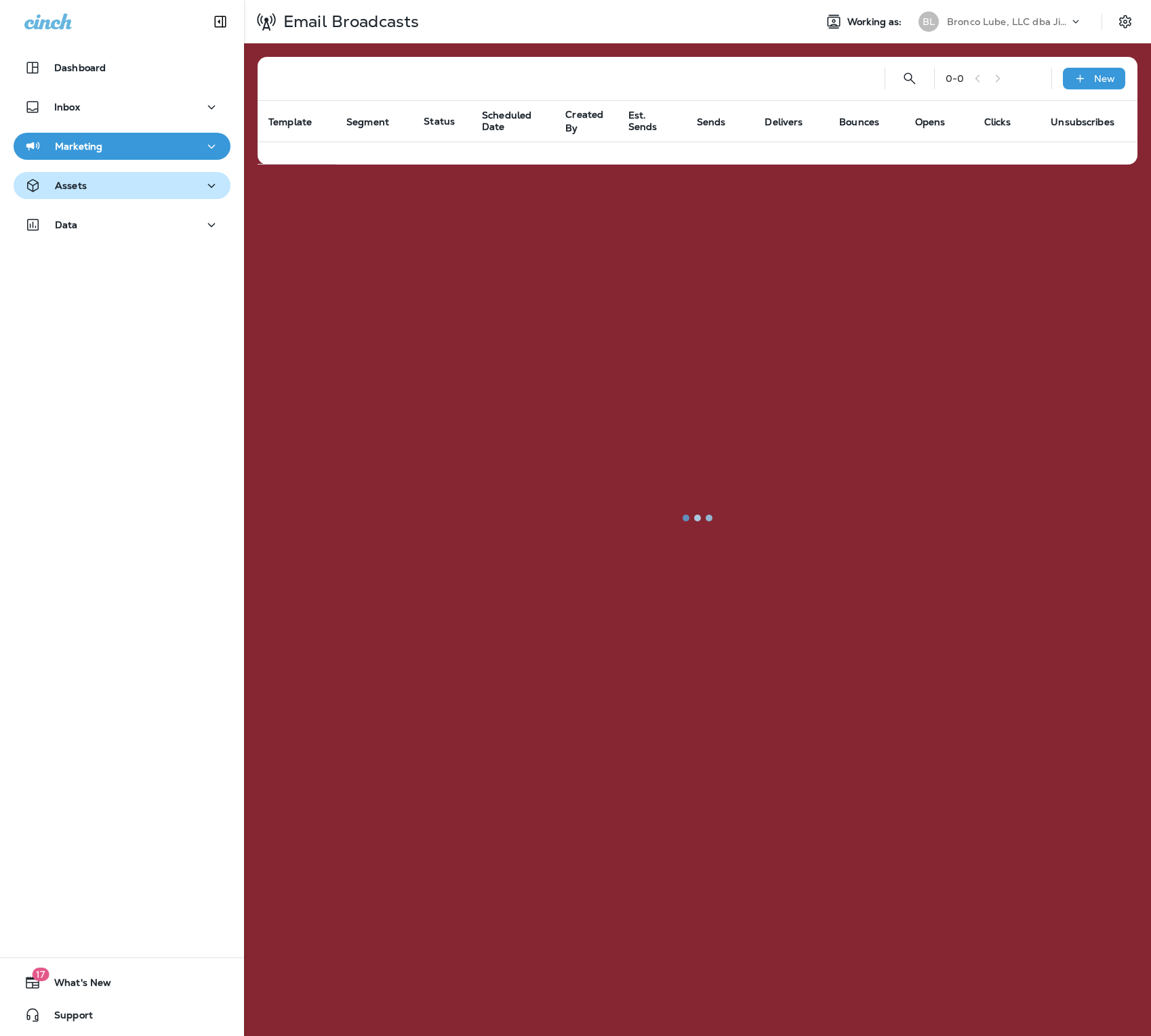
drag, startPoint x: 489, startPoint y: 538, endPoint x: 148, endPoint y: 190, distance: 487.2
click at [148, 190] on div "Assets" at bounding box center [123, 186] width 196 height 17
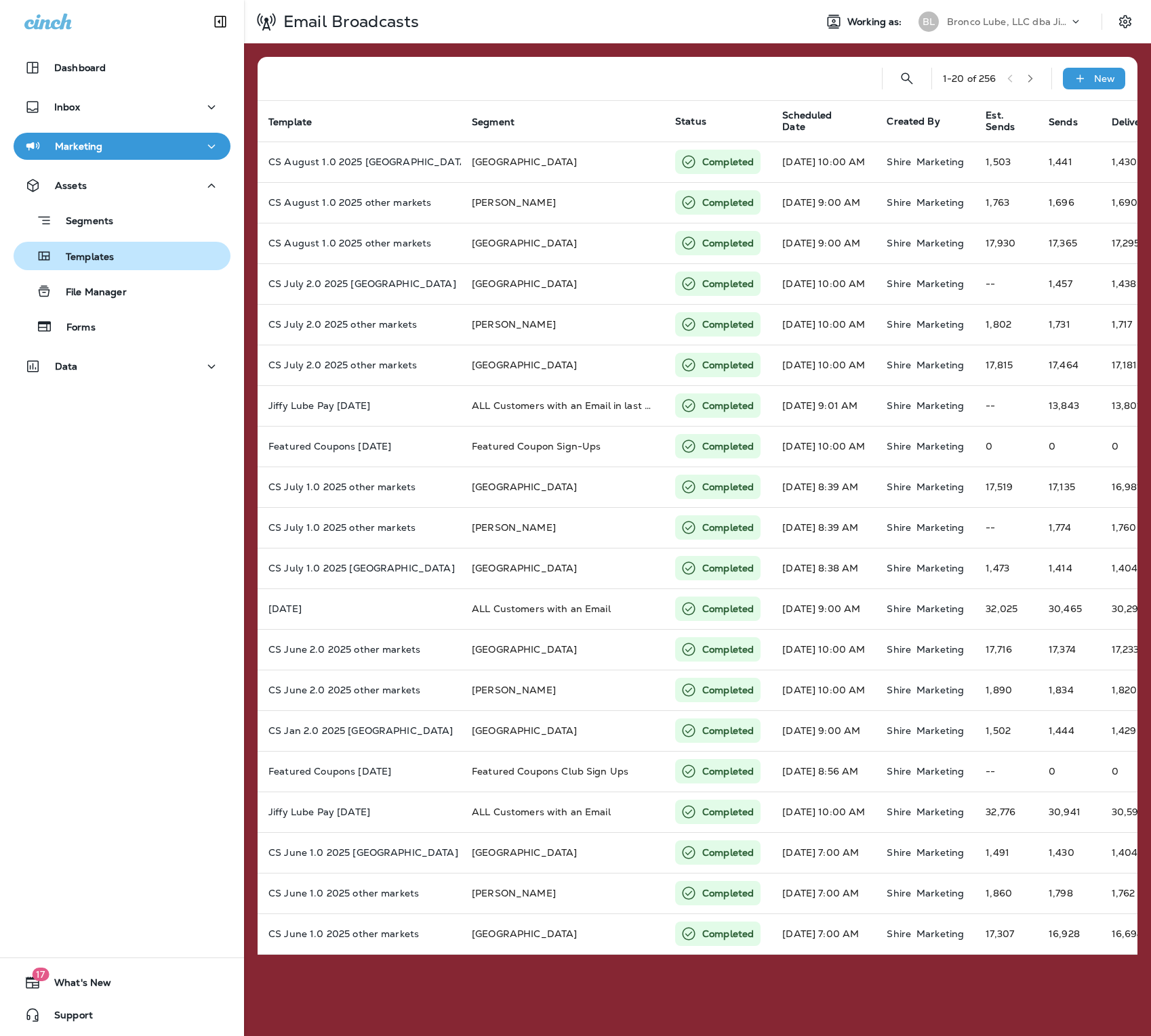
drag, startPoint x: 148, startPoint y: 190, endPoint x: 123, endPoint y: 262, distance: 76.2
click at [123, 262] on div "Templates" at bounding box center [122, 256] width 206 height 21
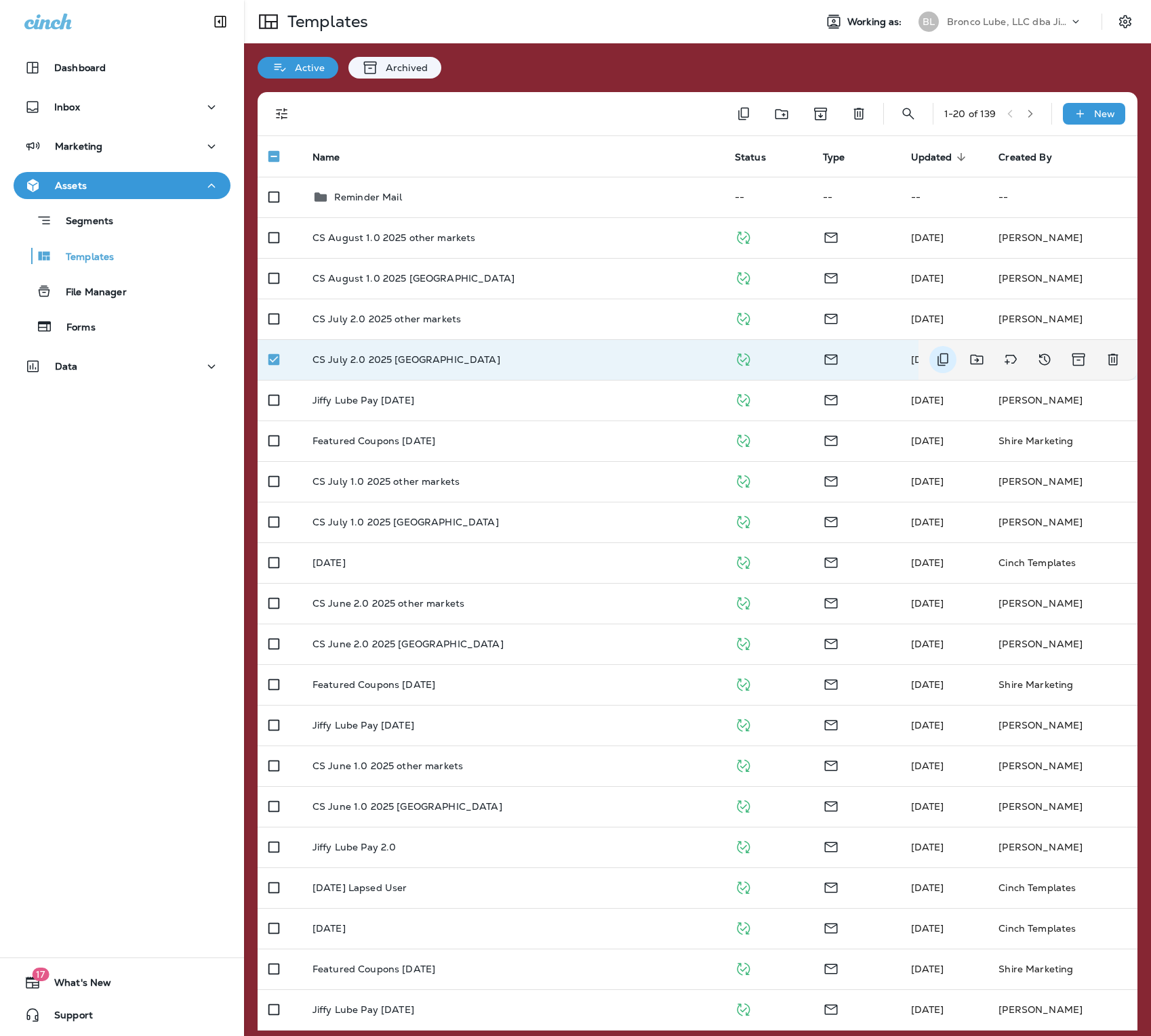
drag, startPoint x: 123, startPoint y: 262, endPoint x: 942, endPoint y: 359, distance: 824.7
click at [942, 359] on icon "Duplicate" at bounding box center [943, 359] width 16 height 16
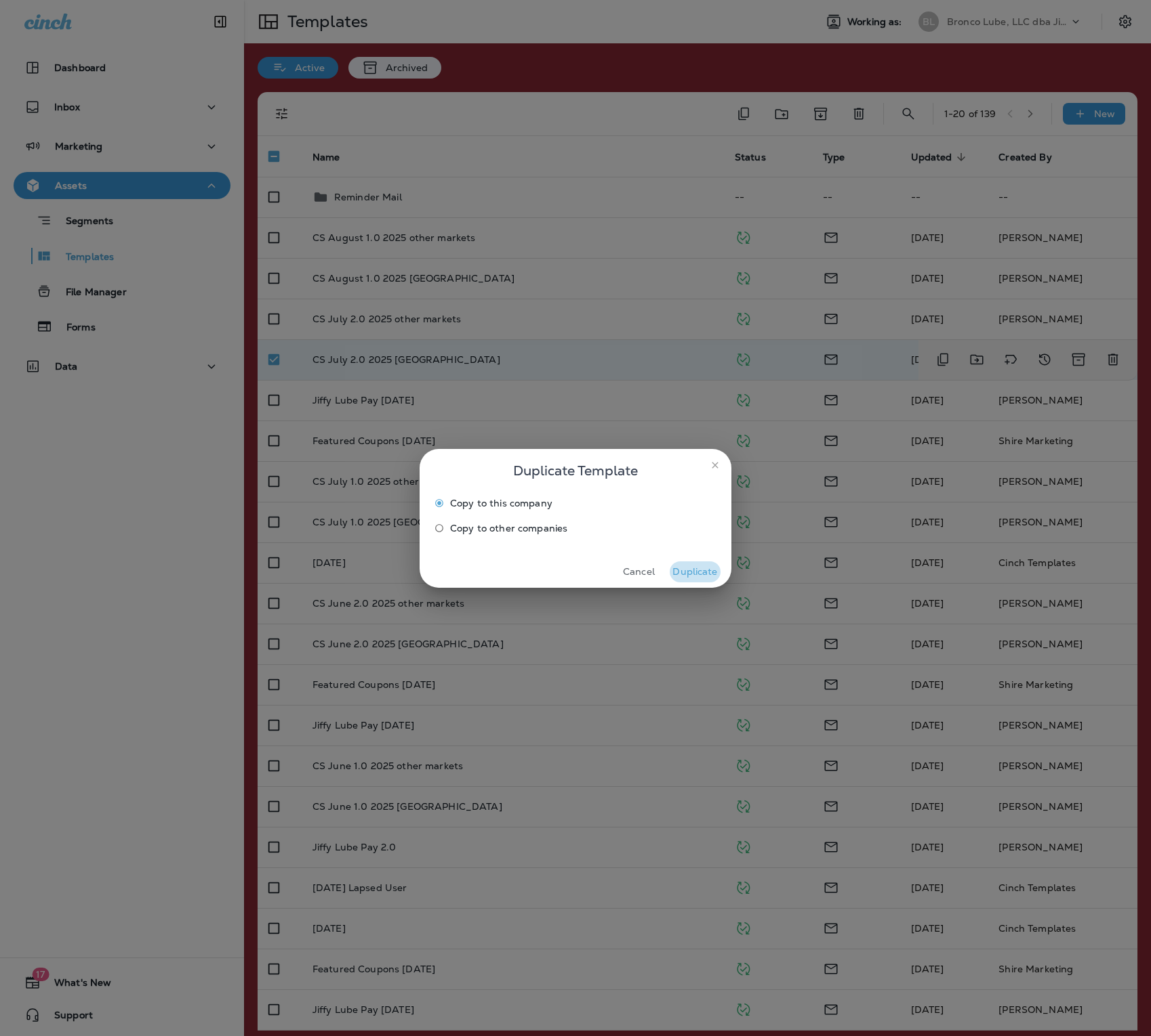
drag, startPoint x: 942, startPoint y: 359, endPoint x: 692, endPoint y: 573, distance: 329.1
click at [692, 572] on button "Duplicate" at bounding box center [695, 572] width 50 height 21
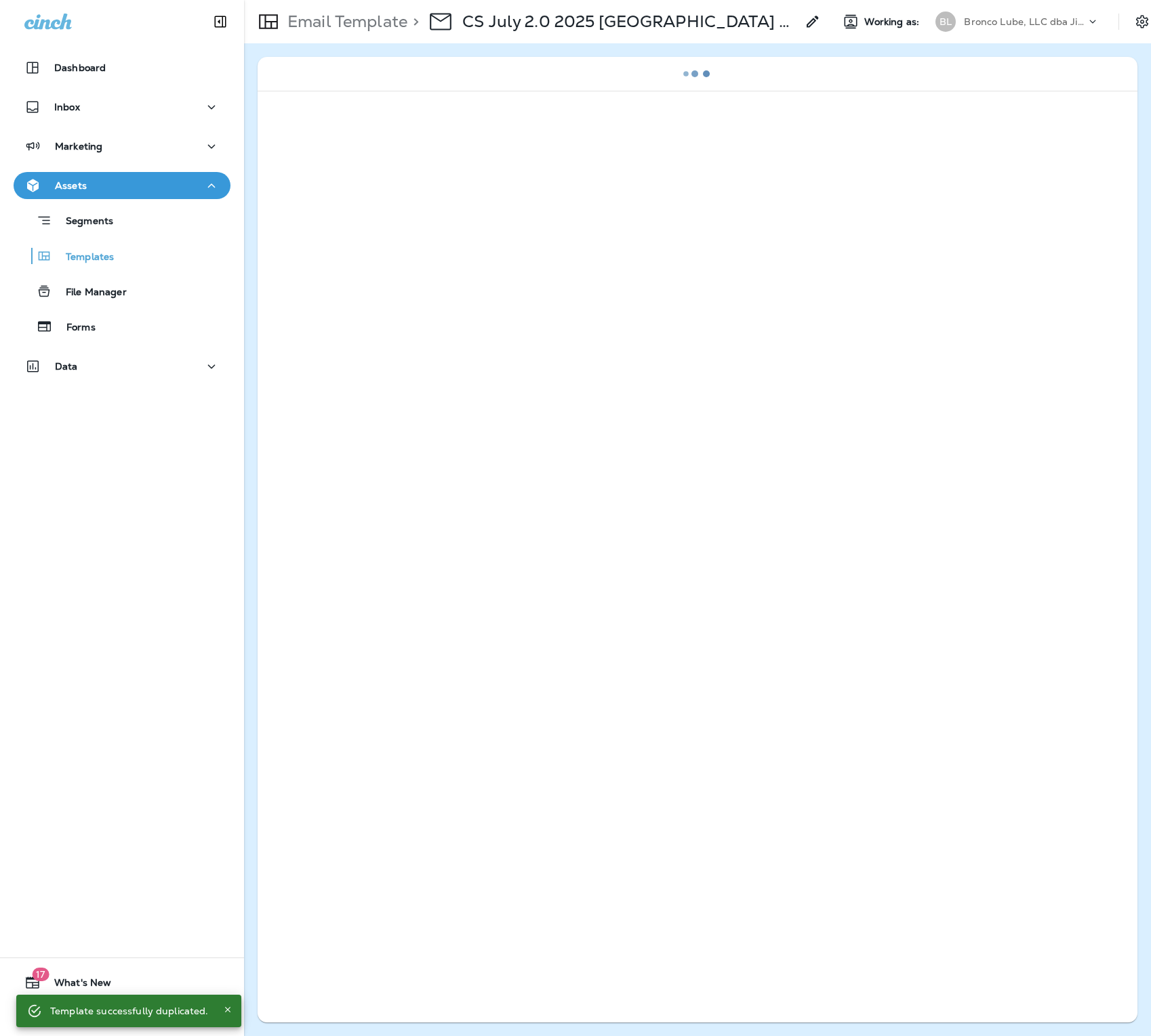
drag, startPoint x: 692, startPoint y: 573, endPoint x: 558, endPoint y: 26, distance: 563.2
click at [558, 26] on p "CS July 2.0 2025 [GEOGRAPHIC_DATA] Copy" at bounding box center [629, 22] width 334 height 21
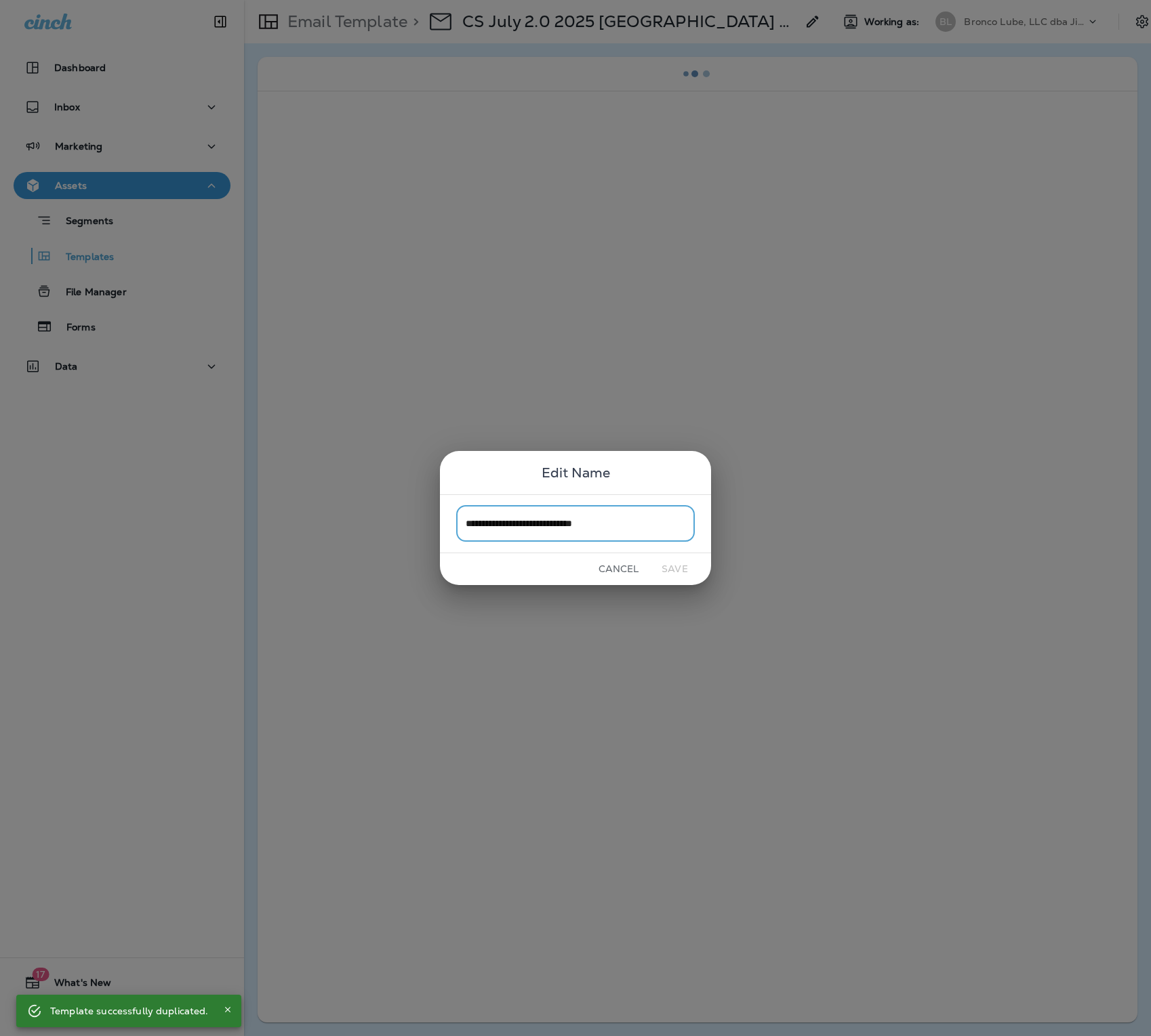
click at [562, 98] on div "**********" at bounding box center [575, 518] width 1151 height 1036
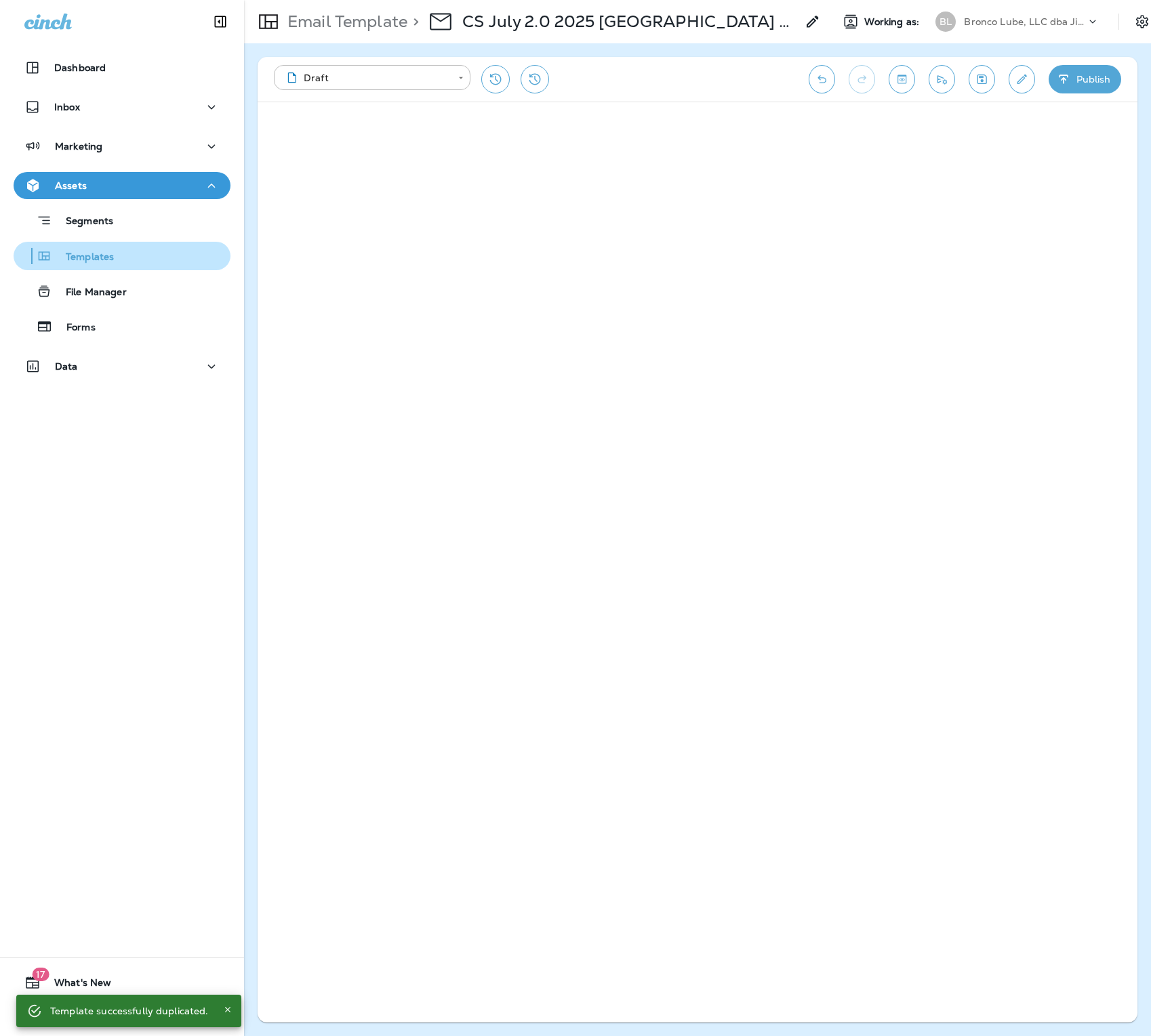
drag, startPoint x: 558, startPoint y: 26, endPoint x: 79, endPoint y: 246, distance: 527.1
click at [79, 246] on div "Templates" at bounding box center [66, 256] width 95 height 21
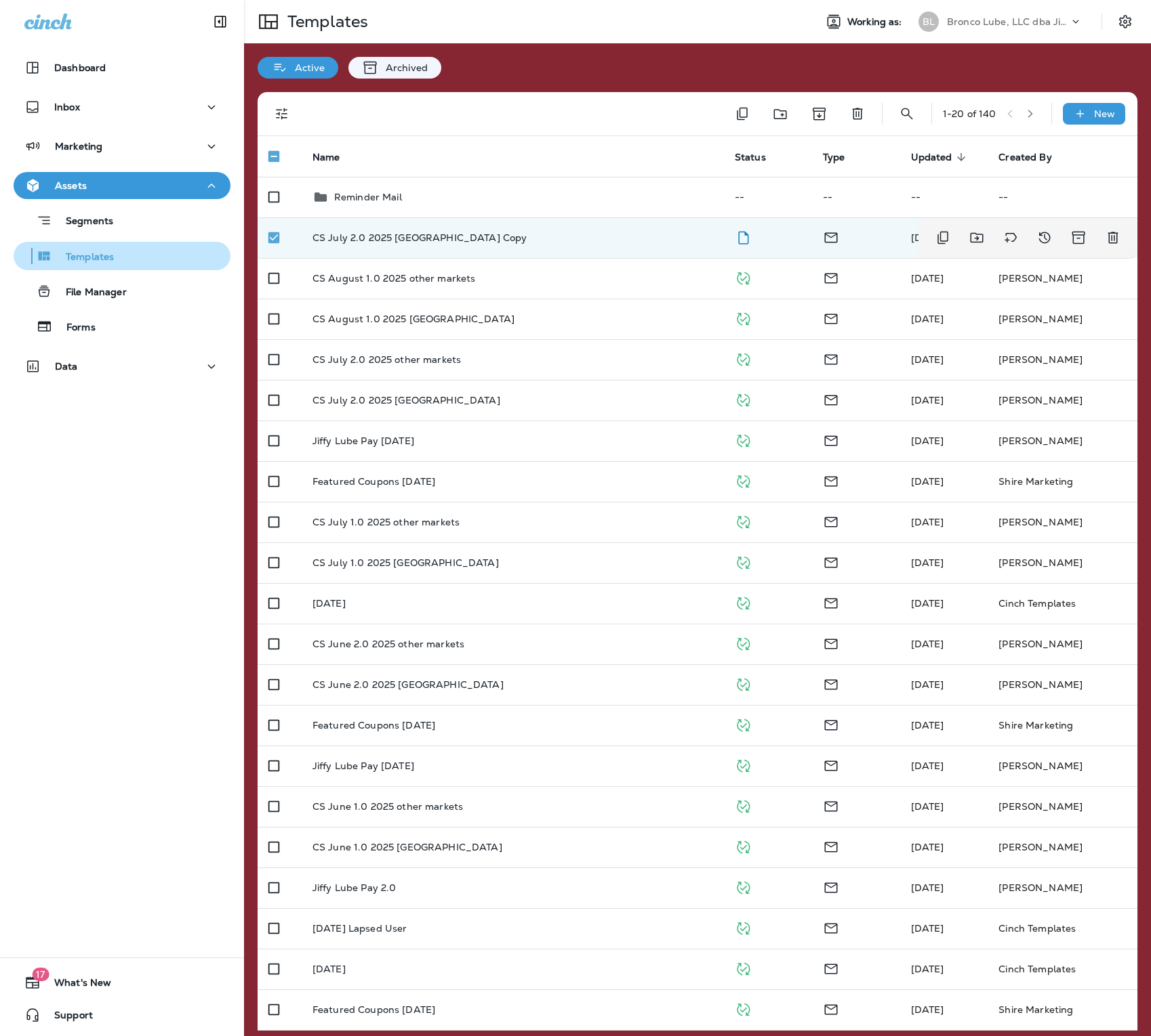
click at [844, 109] on button "Delete" at bounding box center [857, 115] width 27 height 28
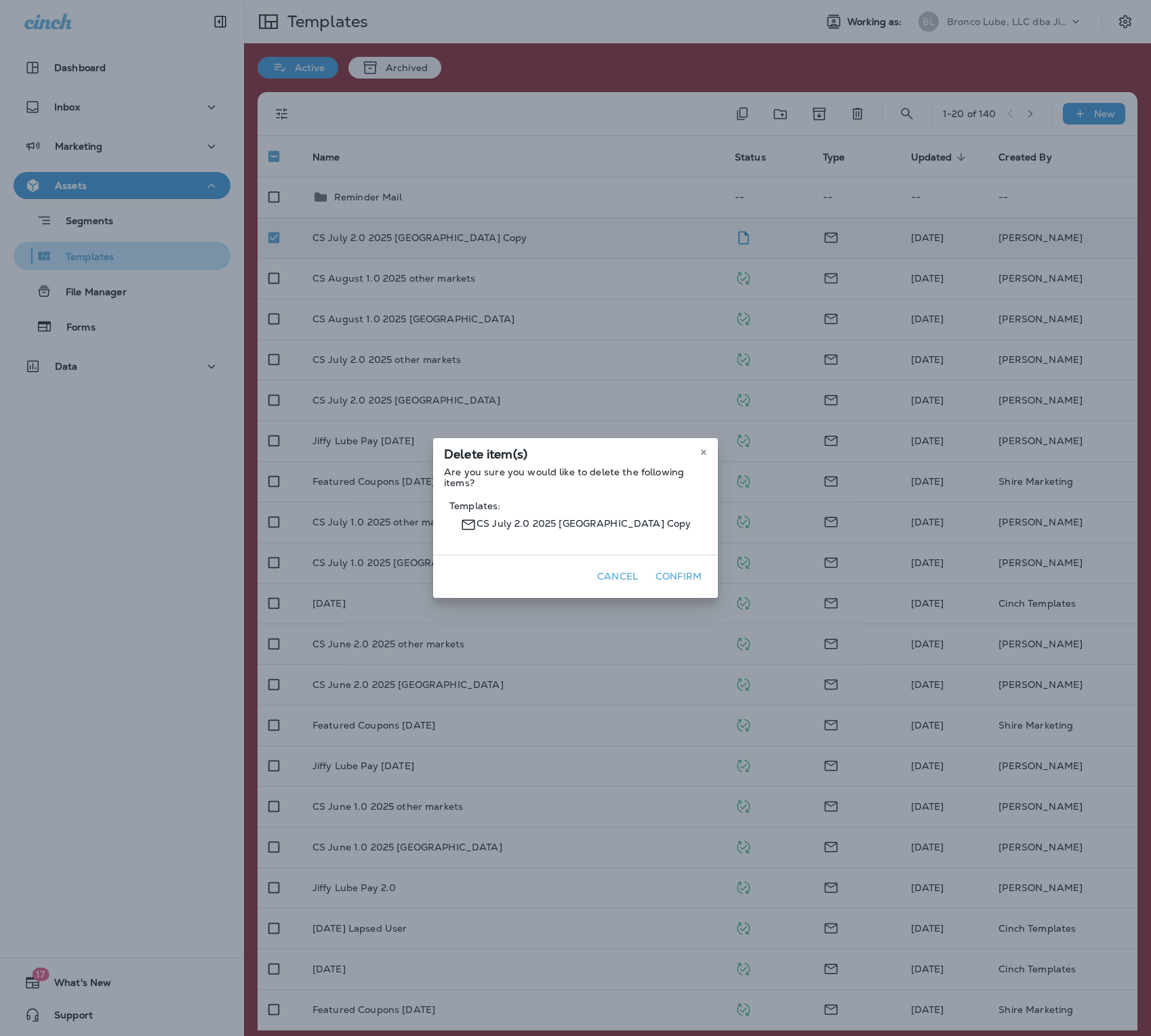
drag, startPoint x: 79, startPoint y: 246, endPoint x: 680, endPoint y: 570, distance: 682.8
click at [680, 570] on button "Confirm" at bounding box center [679, 576] width 57 height 21
drag, startPoint x: 680, startPoint y: 570, endPoint x: 681, endPoint y: 581, distance: 11.0
click at [681, 572] on button "Confirm" at bounding box center [679, 576] width 57 height 21
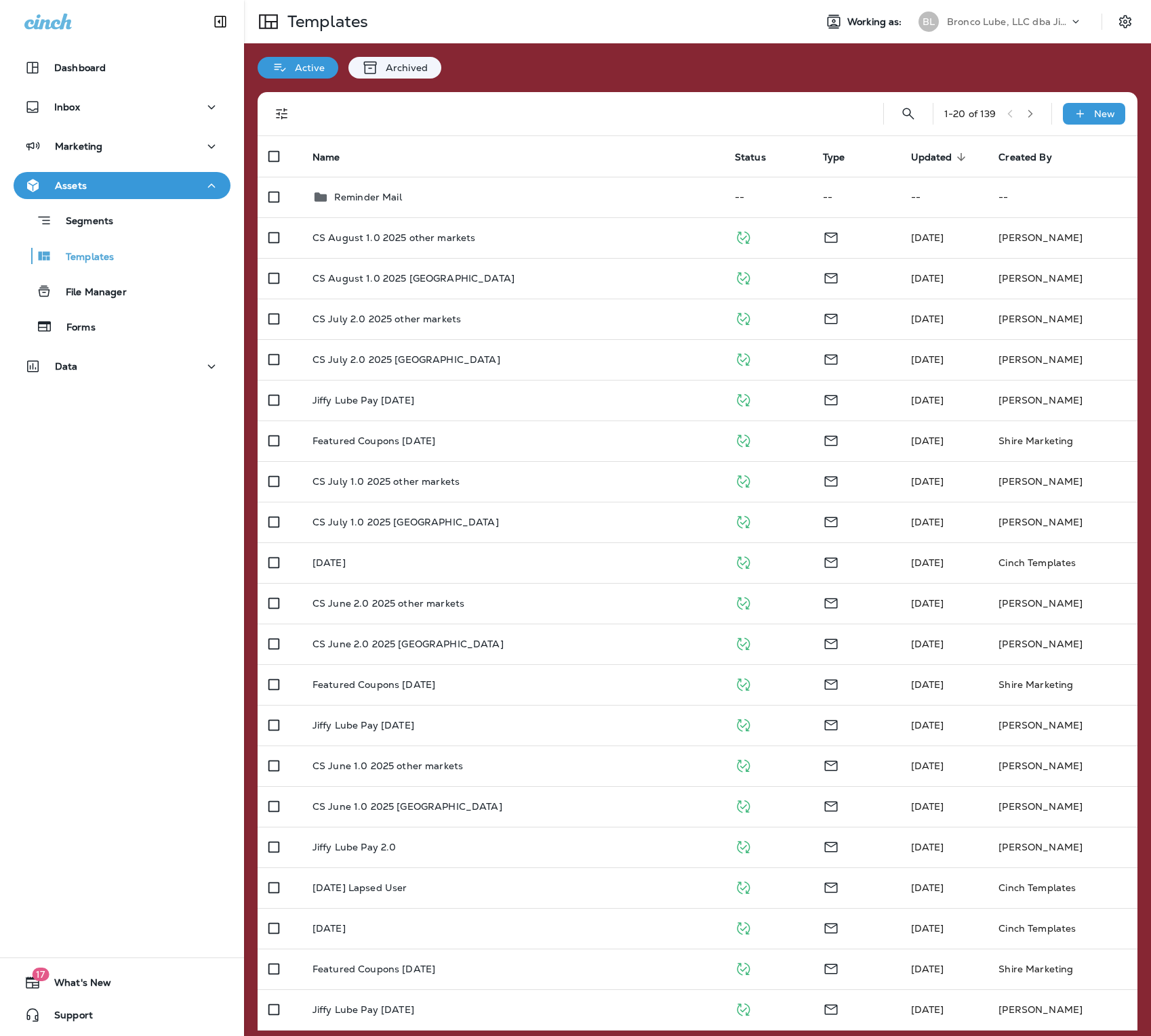
click at [901, 395] on td "[DATE]" at bounding box center [944, 400] width 88 height 40
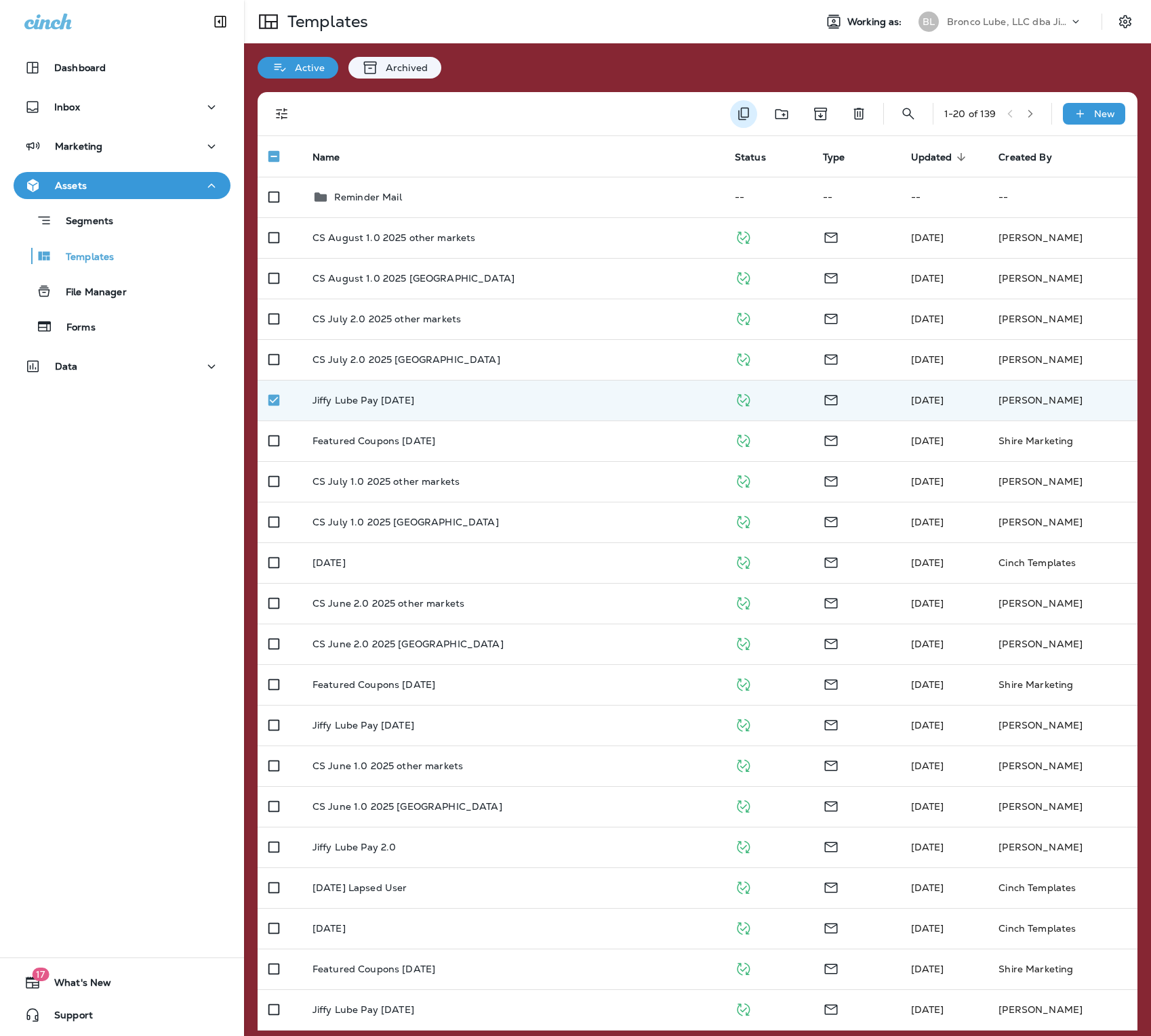
drag, startPoint x: 681, startPoint y: 581, endPoint x: 745, endPoint y: 119, distance: 466.4
click at [745, 119] on icon "Duplicate" at bounding box center [743, 114] width 16 height 16
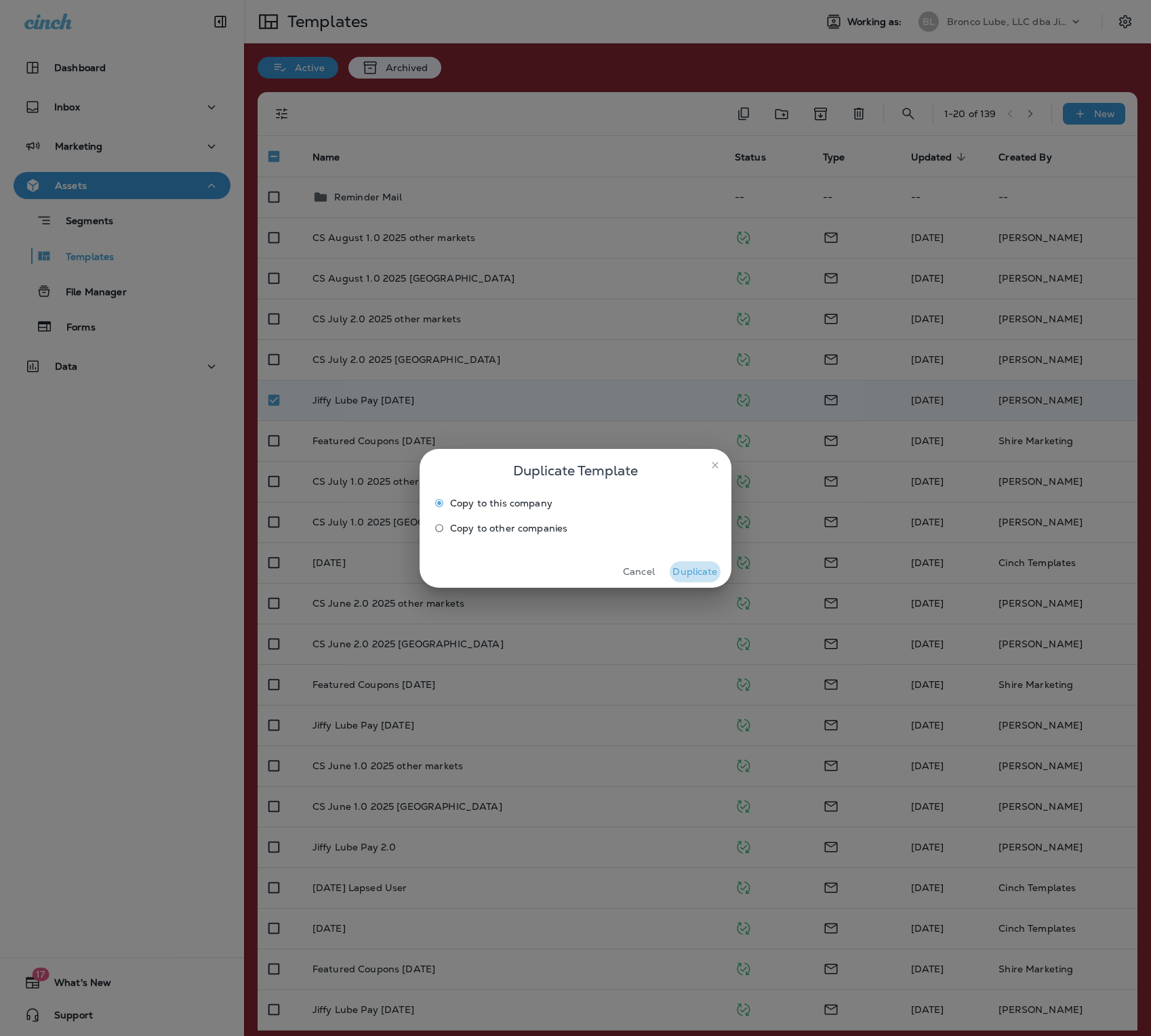
click at [700, 567] on button "Duplicate" at bounding box center [695, 572] width 50 height 21
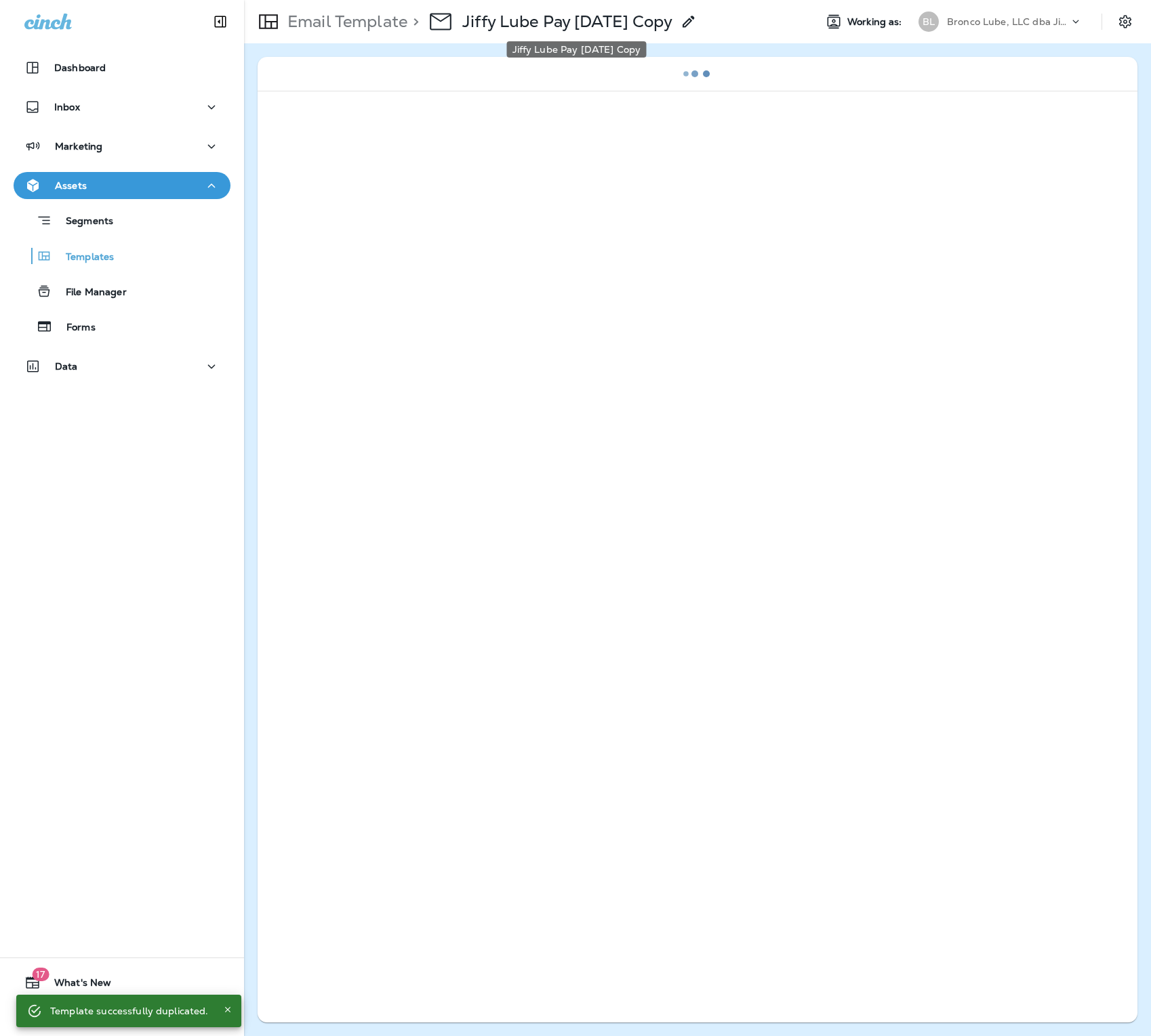
click at [672, 19] on p "Jiffy Lube Pay [DATE] Copy" at bounding box center [567, 22] width 210 height 21
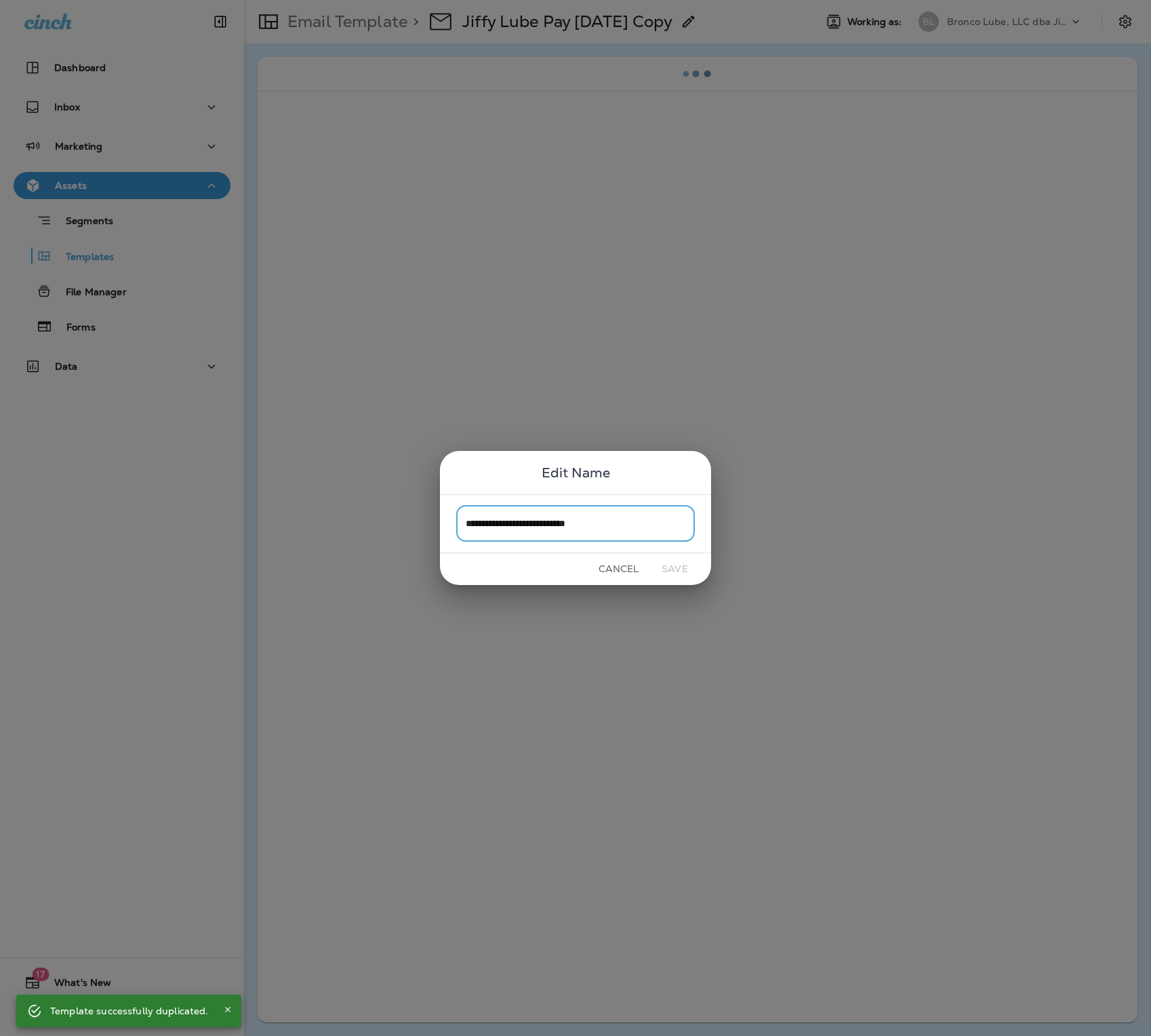
drag, startPoint x: 679, startPoint y: 19, endPoint x: 648, endPoint y: 525, distance: 506.9
click at [648, 525] on input "**********" at bounding box center [575, 523] width 238 height 36
type input "**********"
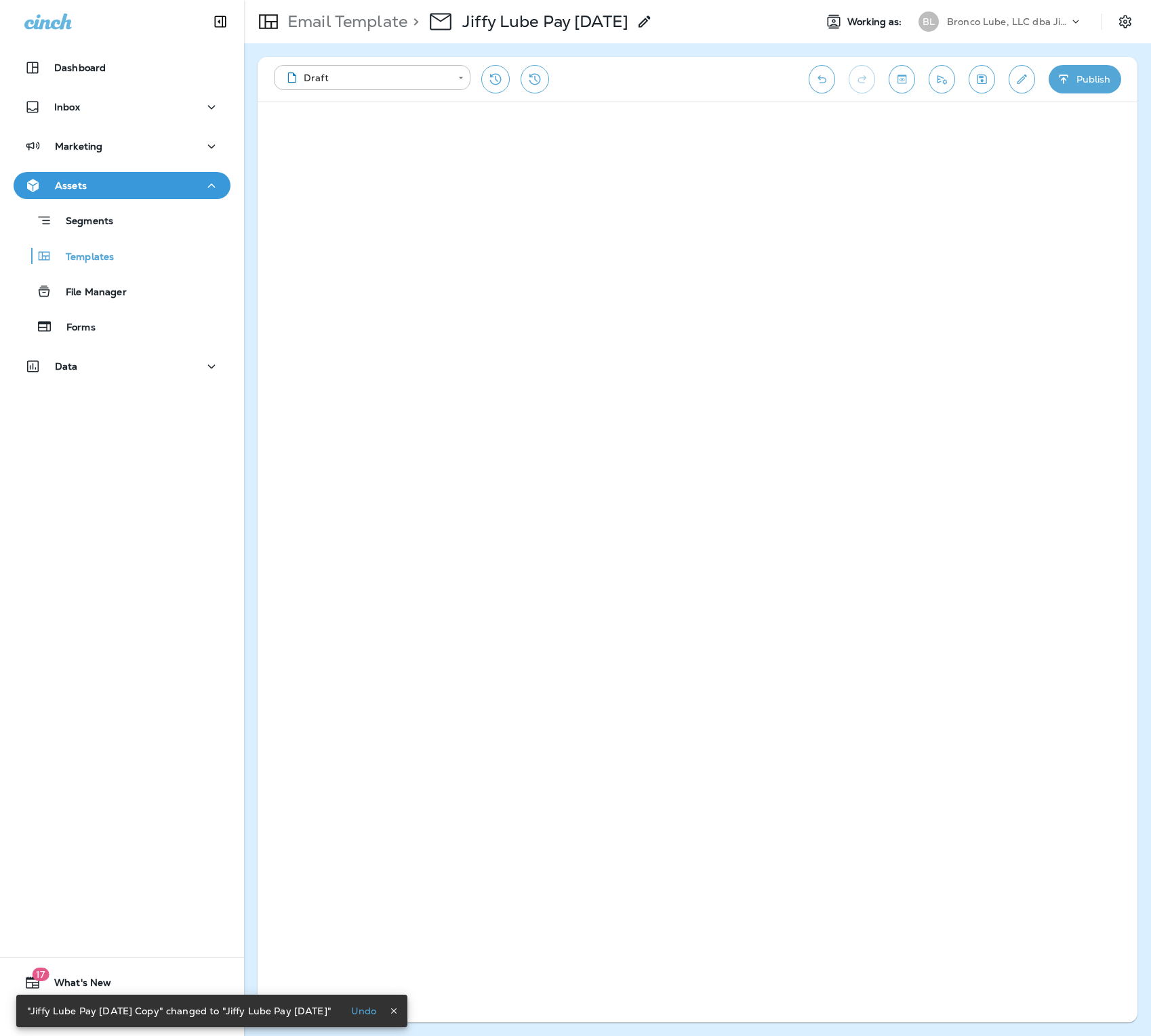
drag, startPoint x: 1125, startPoint y: 465, endPoint x: 1082, endPoint y: 87, distance: 380.4
click at [1082, 87] on button "Publish" at bounding box center [1084, 79] width 72 height 29
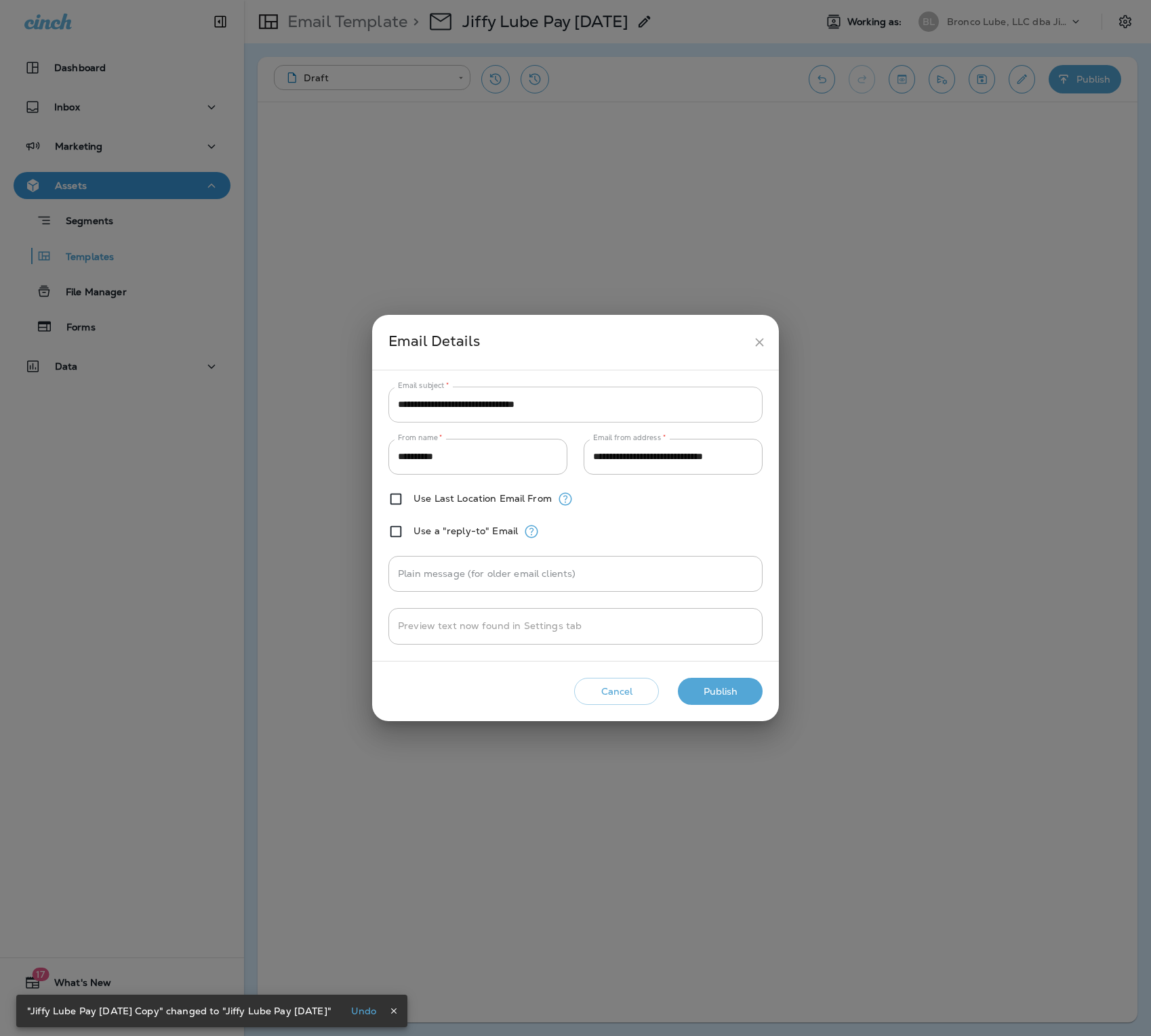
drag, startPoint x: 1082, startPoint y: 87, endPoint x: 507, endPoint y: 414, distance: 661.5
click at [507, 414] on input "**********" at bounding box center [575, 405] width 374 height 36
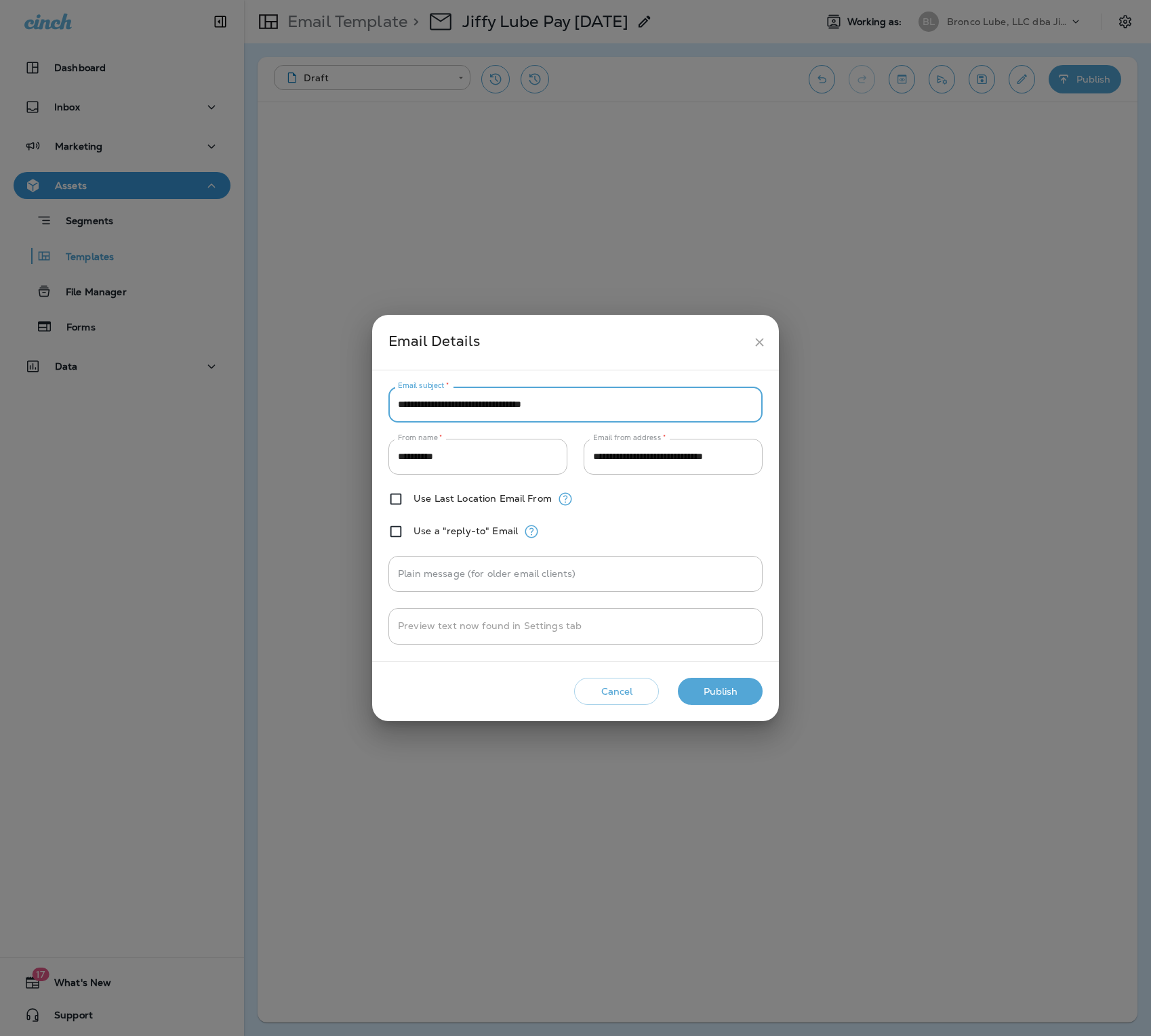
type input "**********"
drag, startPoint x: 507, startPoint y: 414, endPoint x: 730, endPoint y: 704, distance: 365.8
click at [730, 572] on button "Publish" at bounding box center [720, 692] width 85 height 28
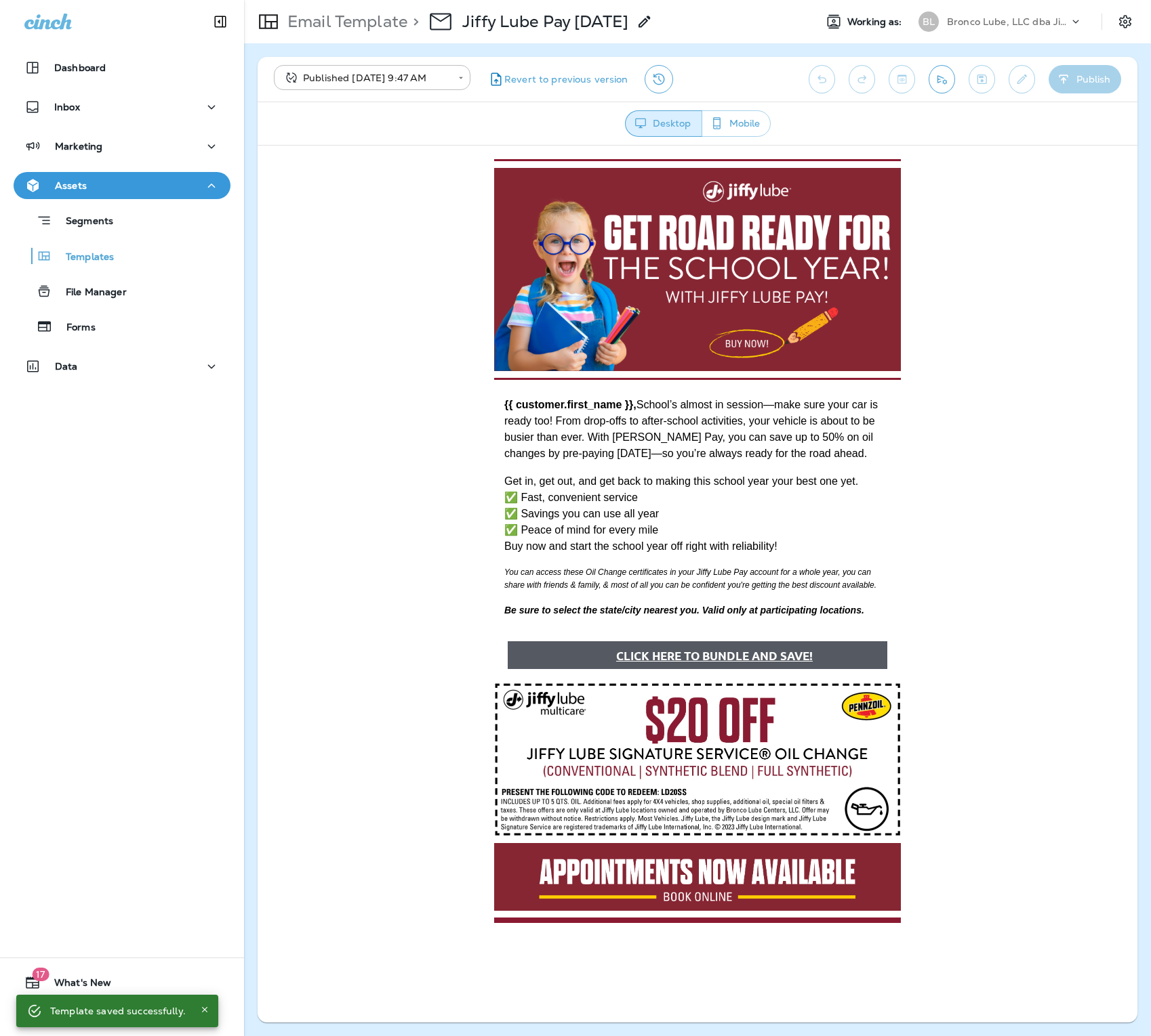
click at [208, 150] on icon "button" at bounding box center [211, 146] width 16 height 17
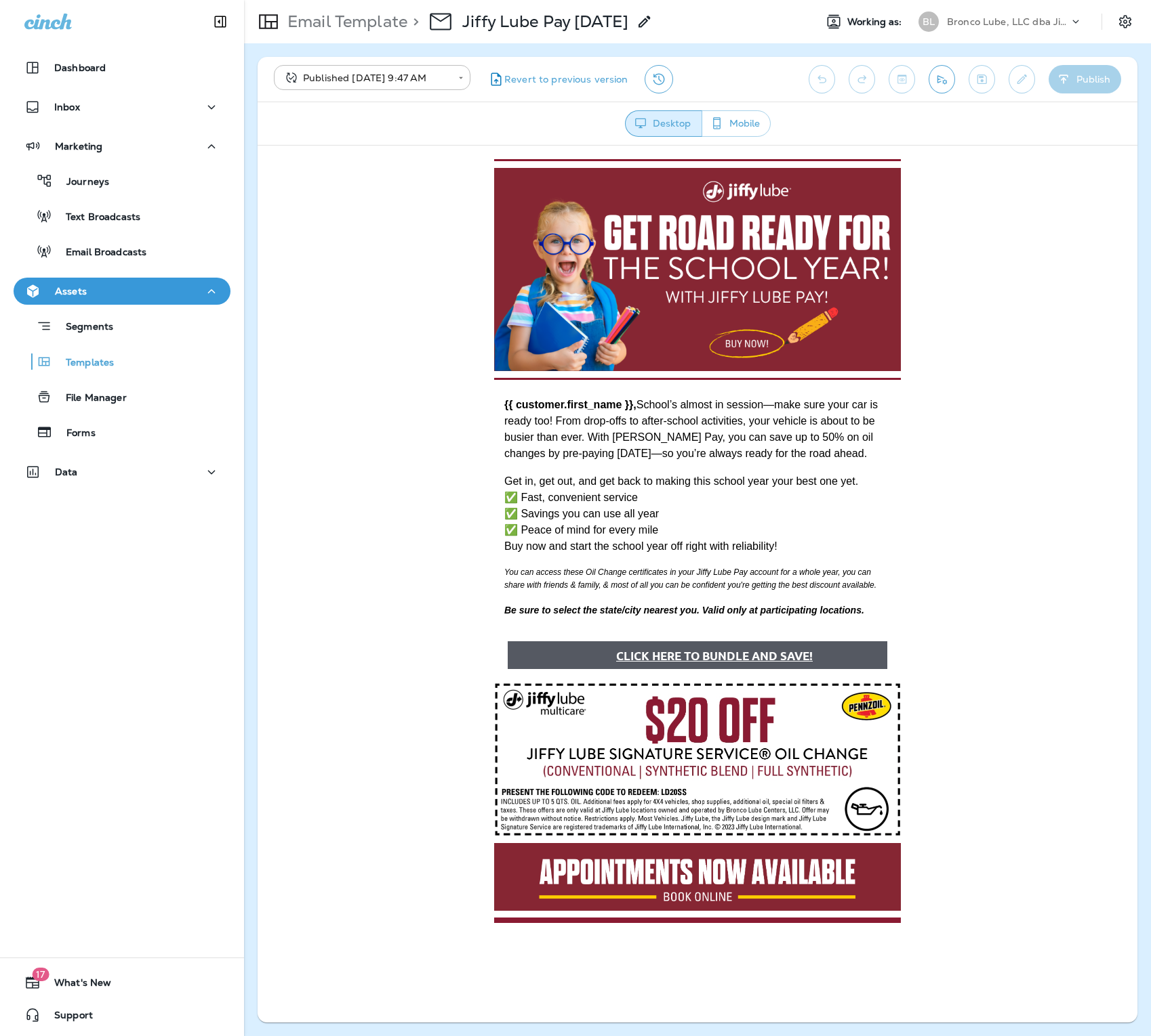
click at [123, 256] on p "Email Broadcasts" at bounding box center [99, 253] width 94 height 13
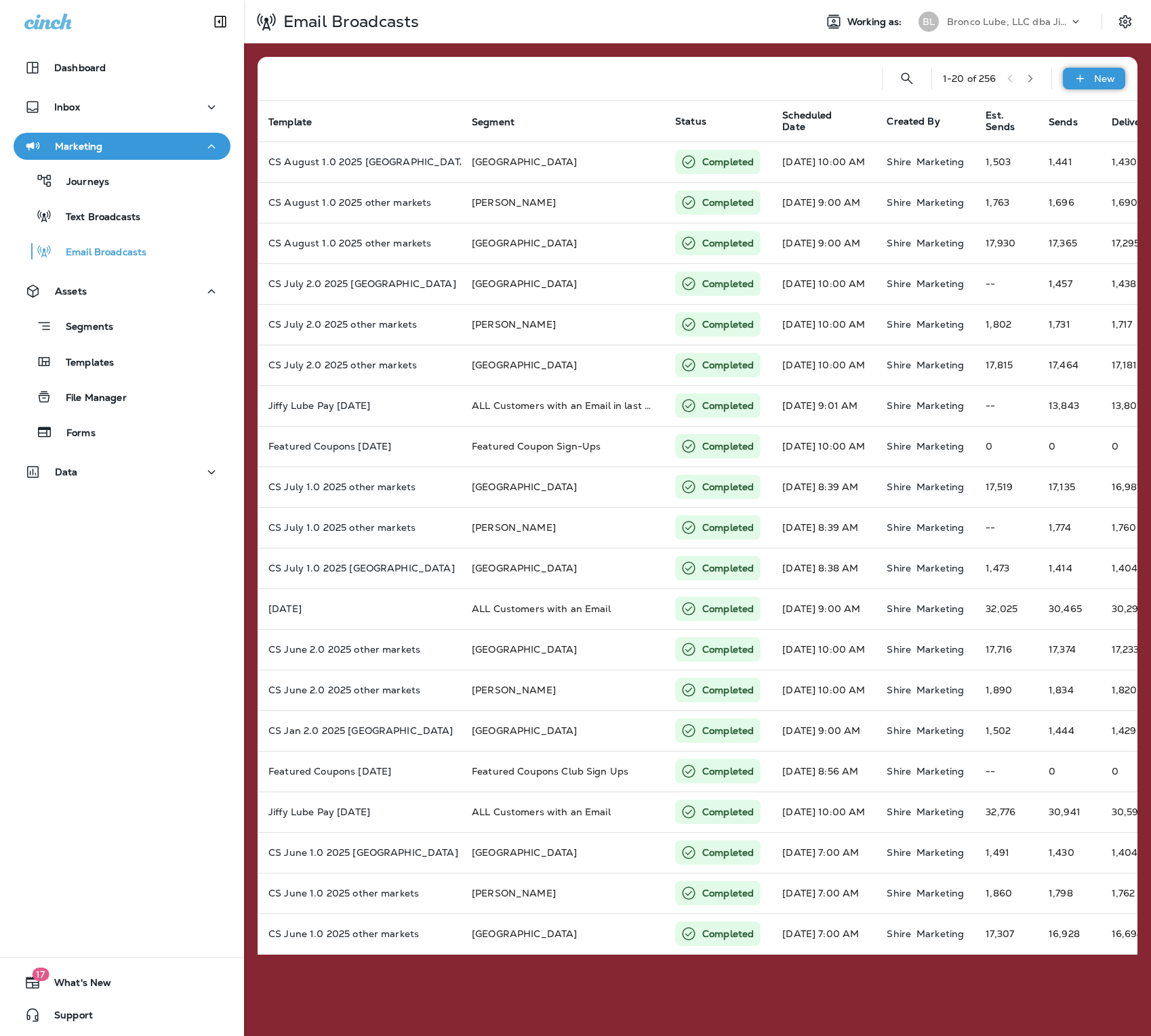
drag, startPoint x: 730, startPoint y: 704, endPoint x: 1095, endPoint y: 81, distance: 722.0
click at [1095, 81] on p "New" at bounding box center [1104, 78] width 21 height 11
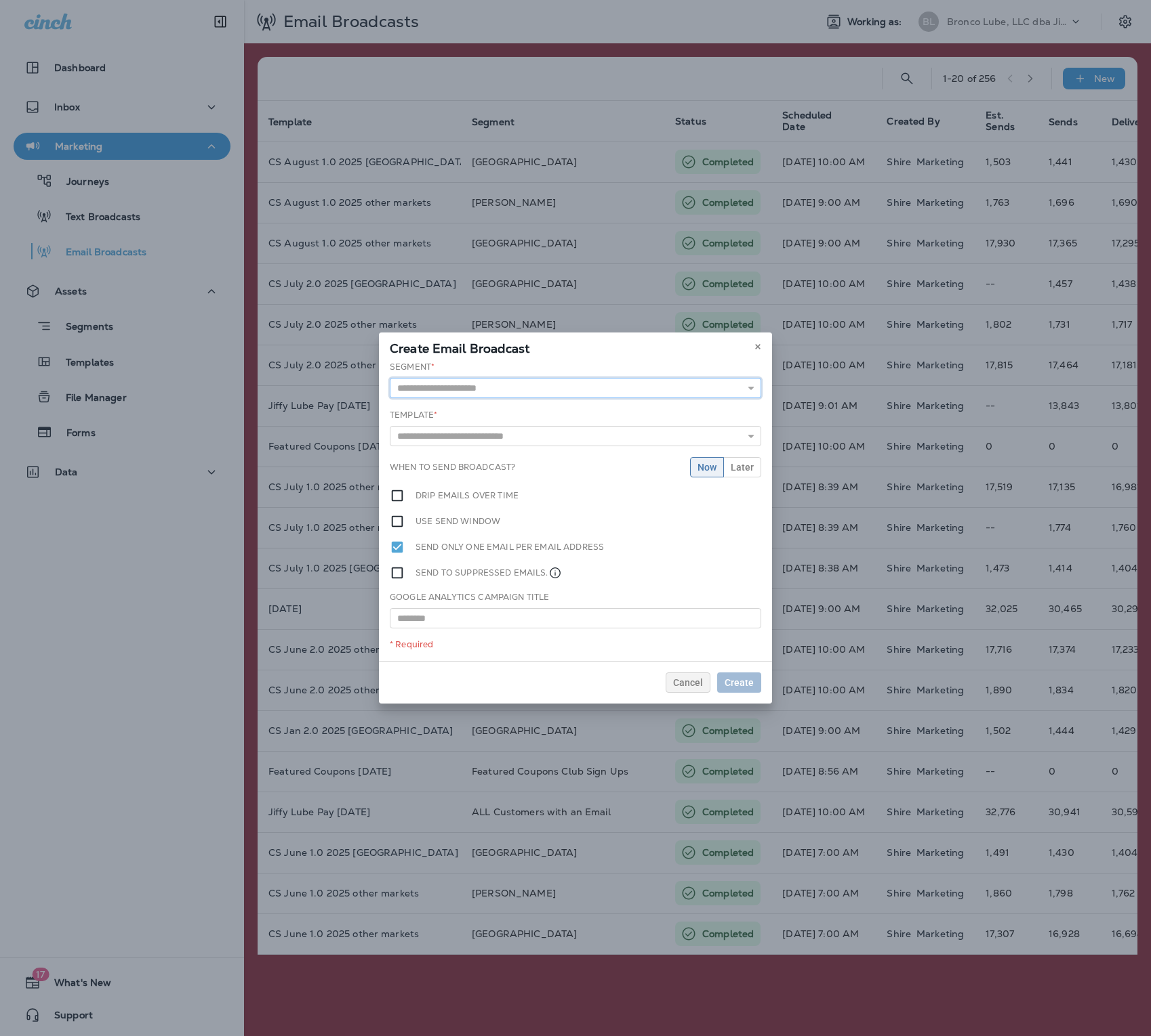
click at [564, 383] on input "text" at bounding box center [575, 388] width 371 height 21
type input "**********"
drag, startPoint x: 564, startPoint y: 383, endPoint x: 558, endPoint y: 404, distance: 21.8
click at [558, 404] on div "**********" at bounding box center [575, 512] width 393 height 300
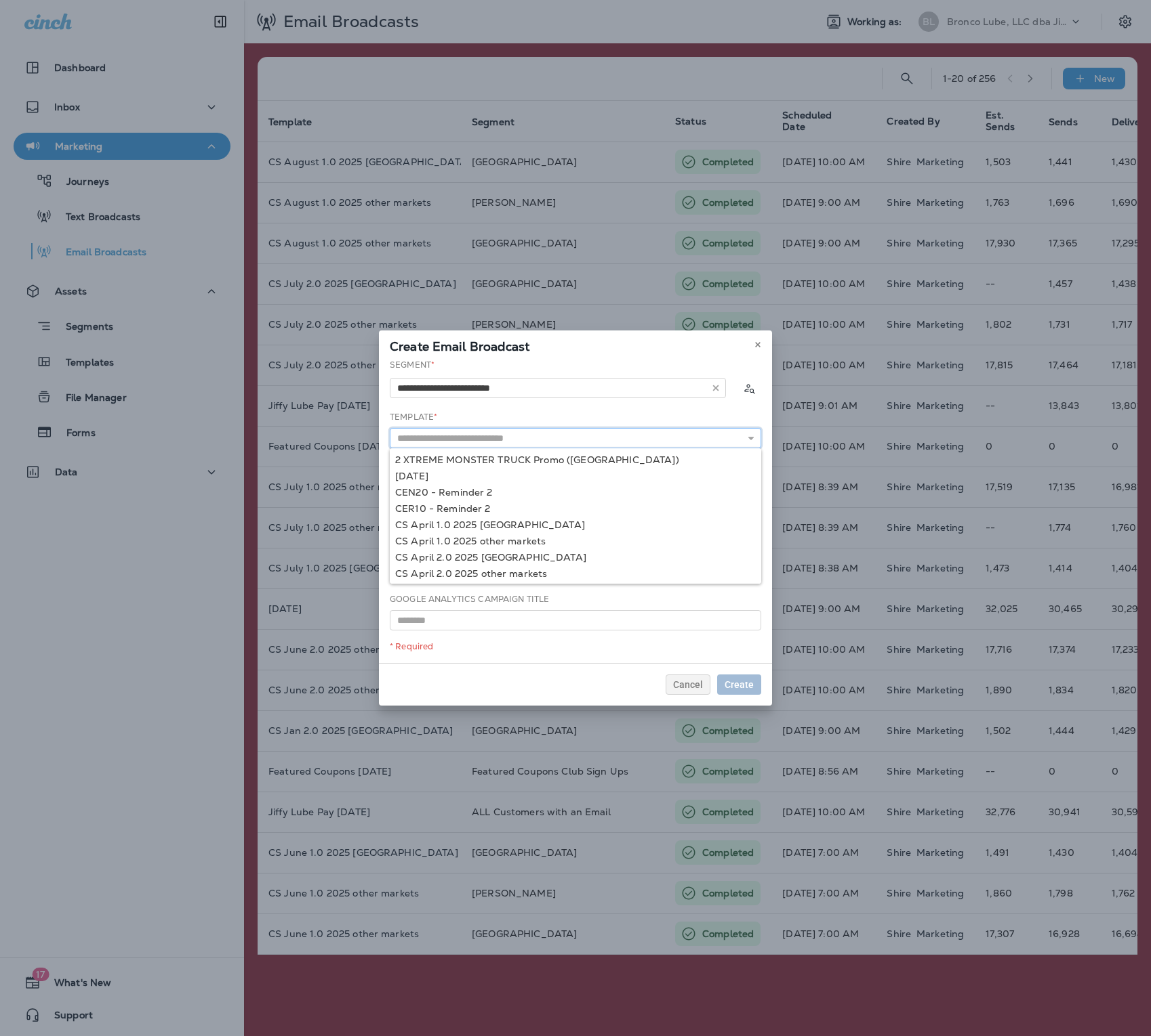
drag, startPoint x: 558, startPoint y: 404, endPoint x: 519, endPoint y: 435, distance: 49.8
click at [519, 435] on input "text" at bounding box center [575, 438] width 371 height 21
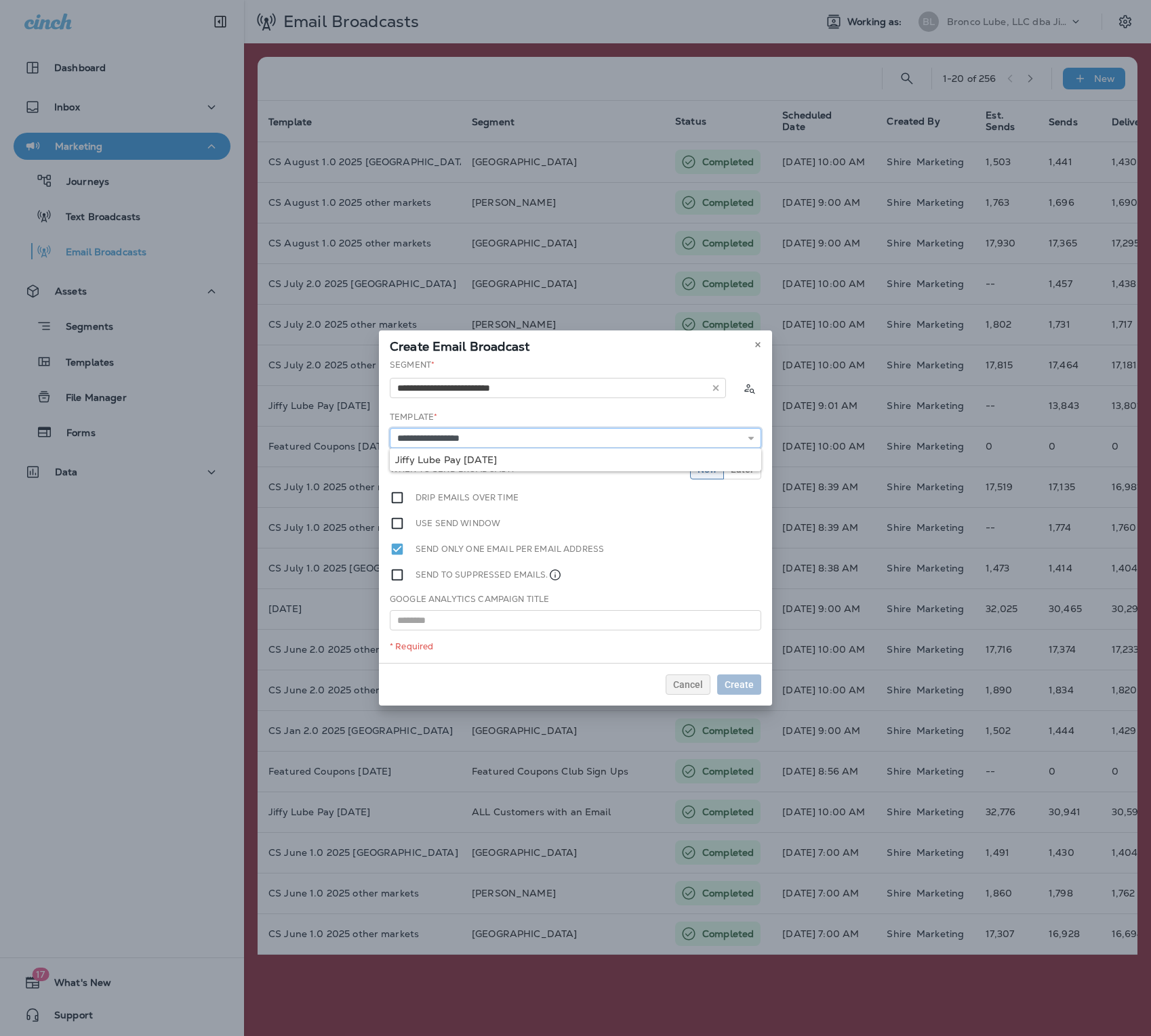
type input "**********"
drag, startPoint x: 519, startPoint y: 435, endPoint x: 537, endPoint y: 457, distance: 28.4
click at [537, 457] on div "**********" at bounding box center [575, 512] width 393 height 304
drag, startPoint x: 537, startPoint y: 457, endPoint x: 739, endPoint y: 477, distance: 203.0
click at [739, 477] on button "Later" at bounding box center [742, 469] width 38 height 21
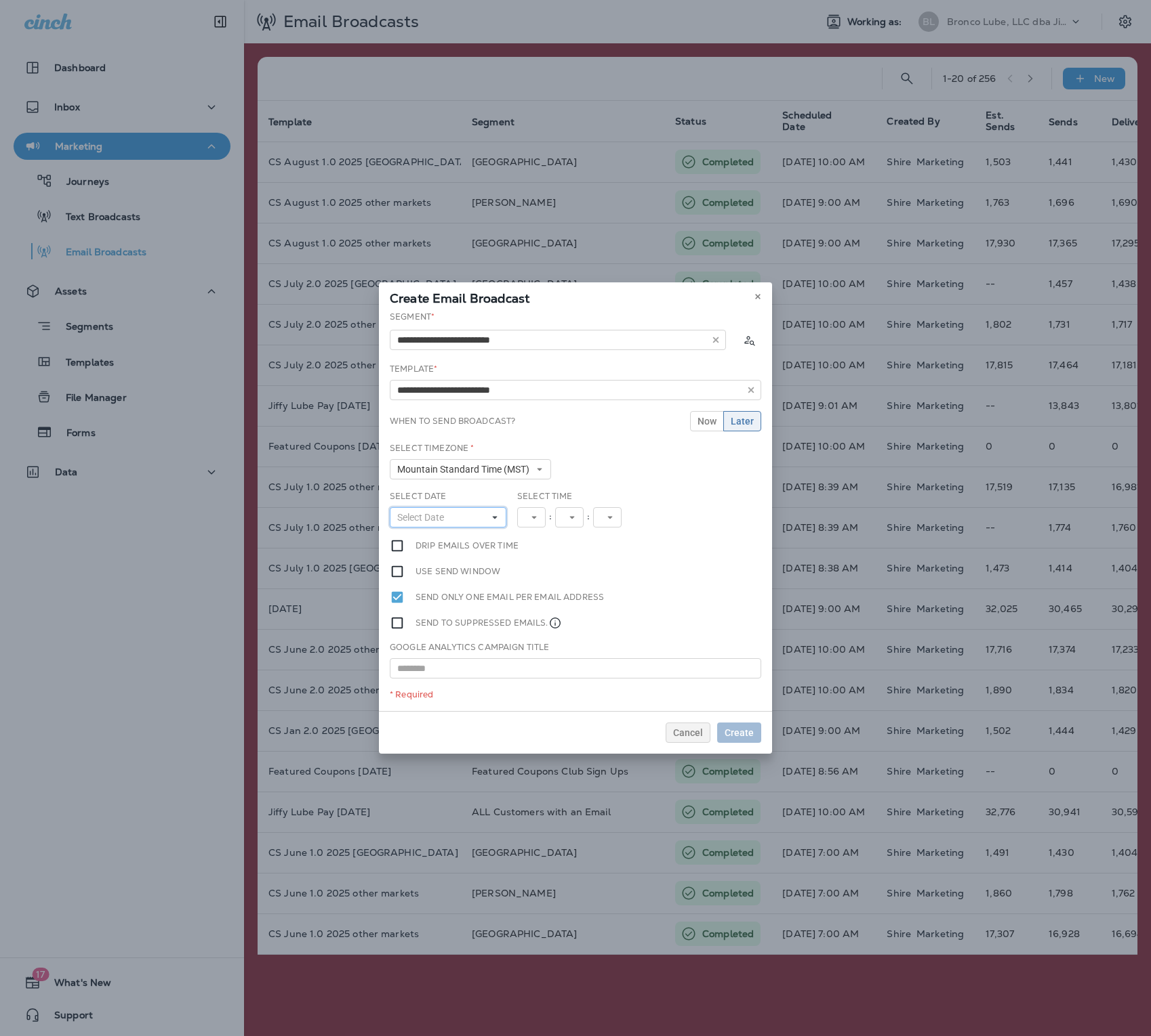
drag, startPoint x: 739, startPoint y: 477, endPoint x: 426, endPoint y: 524, distance: 316.5
click at [426, 524] on button "Select Date" at bounding box center [448, 518] width 117 height 21
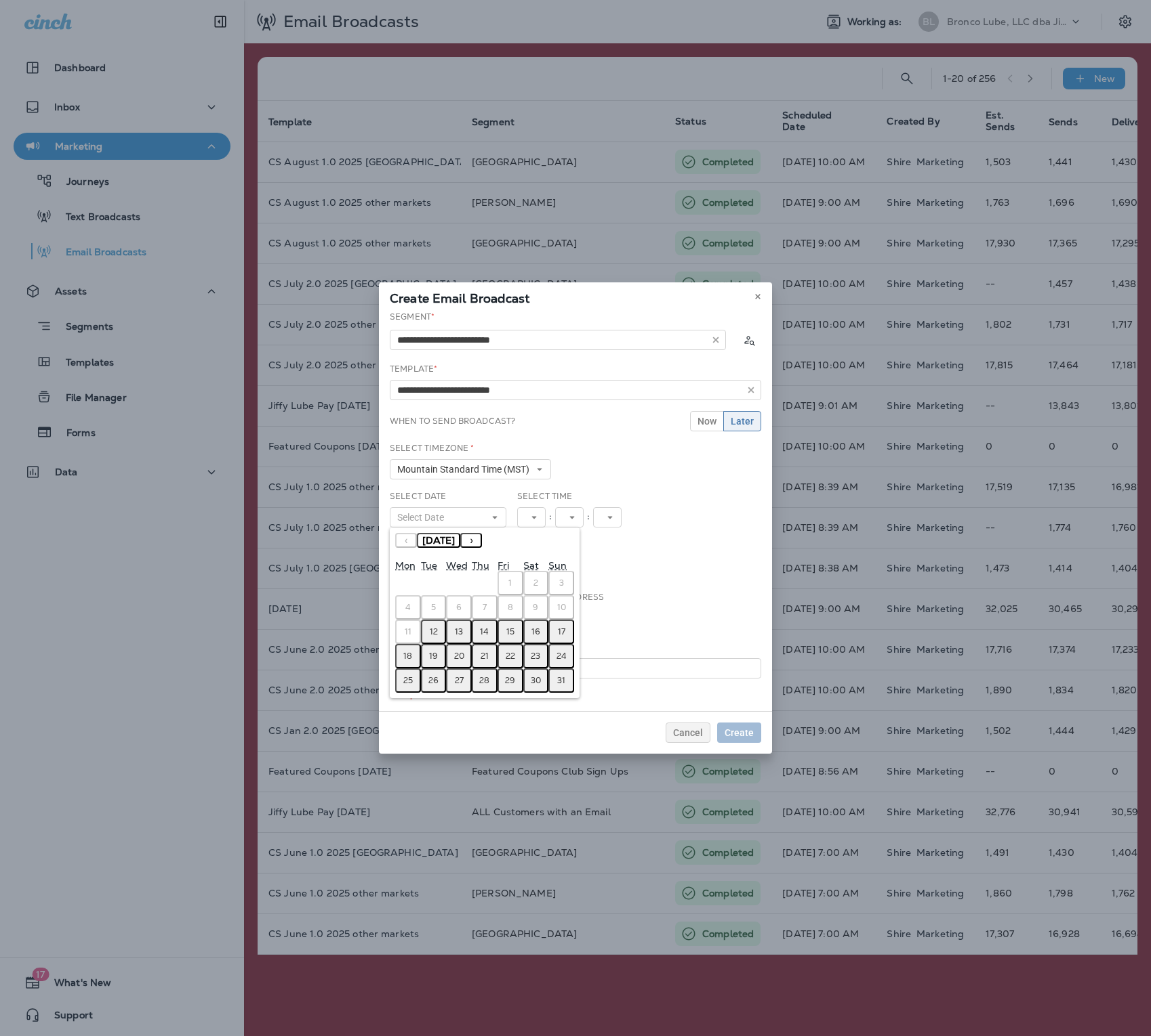
click at [458, 572] on abbr "13" at bounding box center [458, 631] width 8 height 11
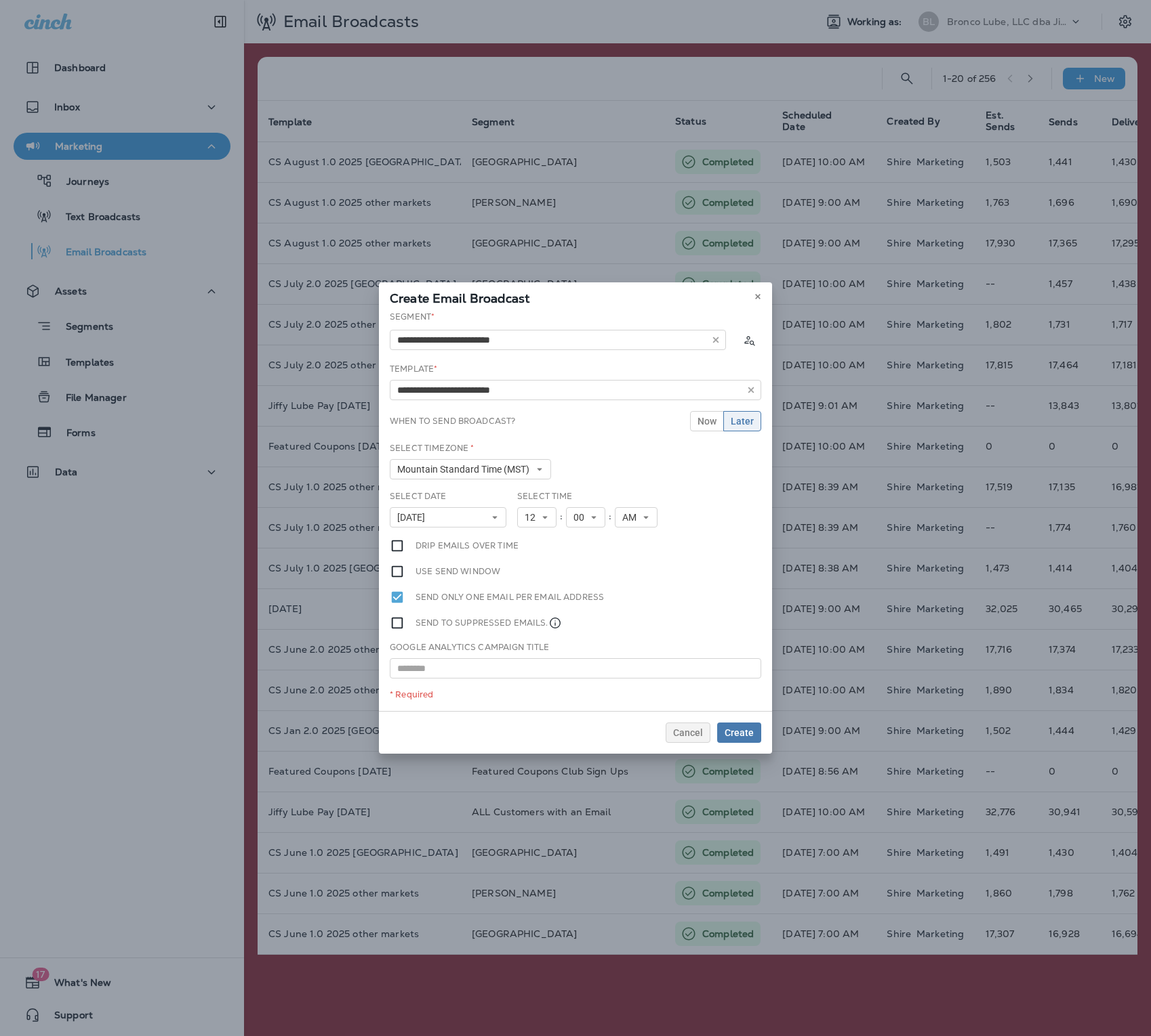
drag, startPoint x: 426, startPoint y: 524, endPoint x: 536, endPoint y: 500, distance: 112.6
click at [536, 500] on label "Select Time" at bounding box center [544, 496] width 55 height 11
click at [534, 517] on span "12" at bounding box center [533, 518] width 16 height 12
drag, startPoint x: 536, startPoint y: 500, endPoint x: 526, endPoint y: 698, distance: 198.3
click at [526, 572] on link "11" at bounding box center [536, 701] width 40 height 16
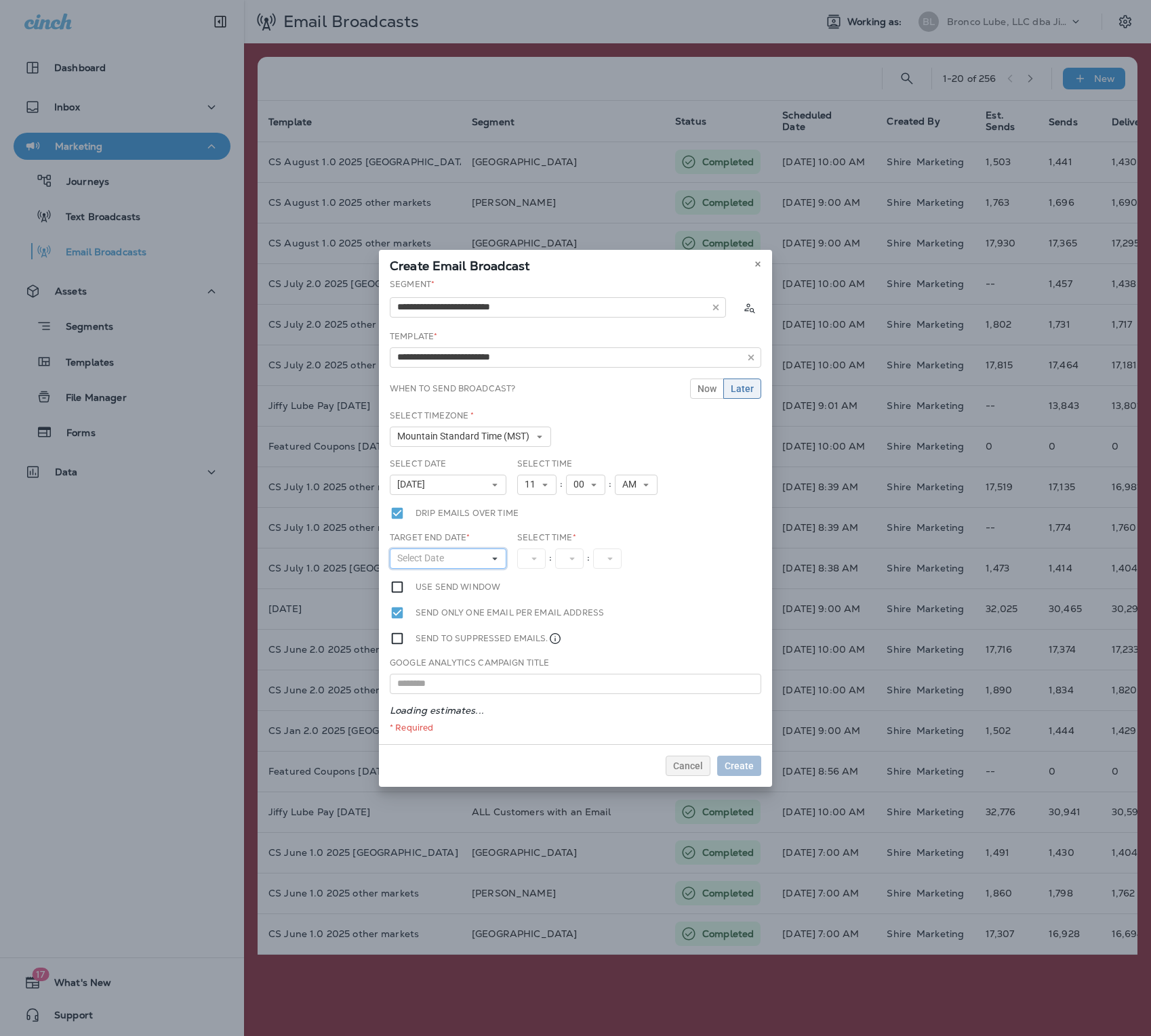
drag, startPoint x: 526, startPoint y: 698, endPoint x: 450, endPoint y: 558, distance: 159.3
click at [450, 558] on span "Select Date" at bounding box center [423, 559] width 52 height 12
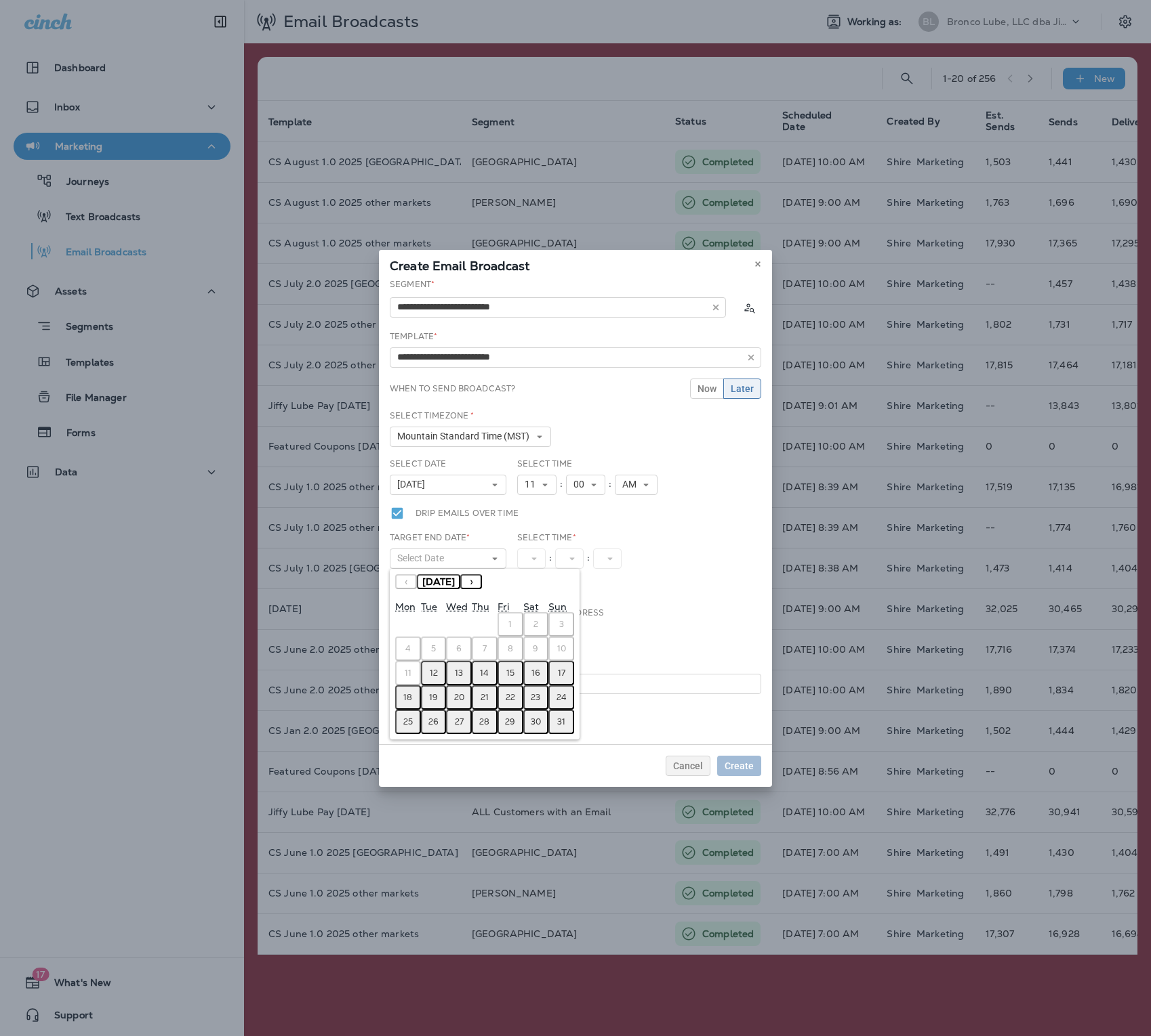
drag, startPoint x: 450, startPoint y: 558, endPoint x: 461, endPoint y: 672, distance: 114.5
click at [461, 572] on button "13" at bounding box center [458, 673] width 26 height 25
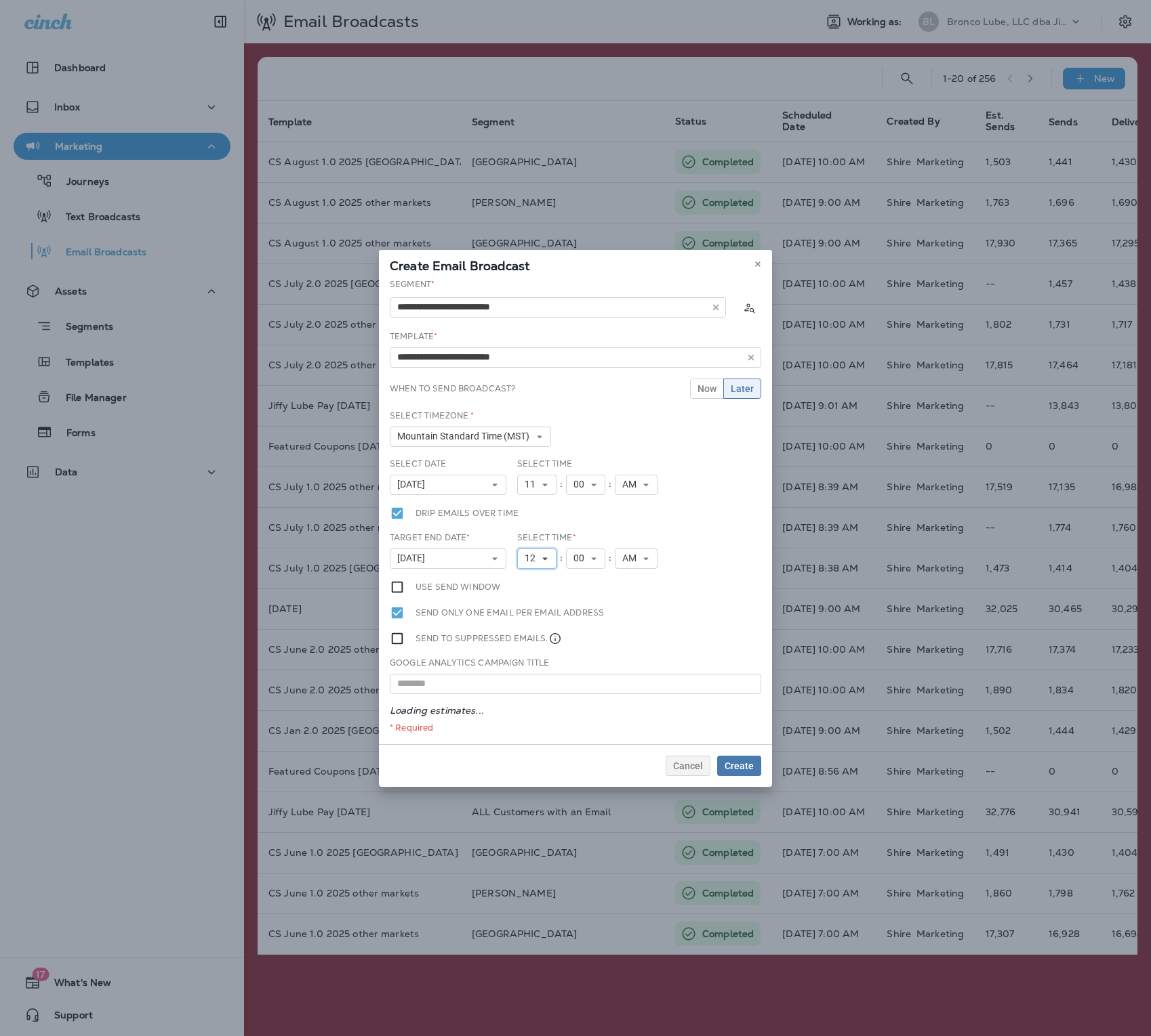
drag, startPoint x: 461, startPoint y: 672, endPoint x: 534, endPoint y: 558, distance: 135.4
click at [534, 558] on span "12" at bounding box center [533, 559] width 16 height 12
drag, startPoint x: 534, startPoint y: 558, endPoint x: 537, endPoint y: 581, distance: 23.2
click at [537, 572] on link "1" at bounding box center [536, 581] width 40 height 16
drag, startPoint x: 537, startPoint y: 581, endPoint x: 646, endPoint y: 558, distance: 111.4
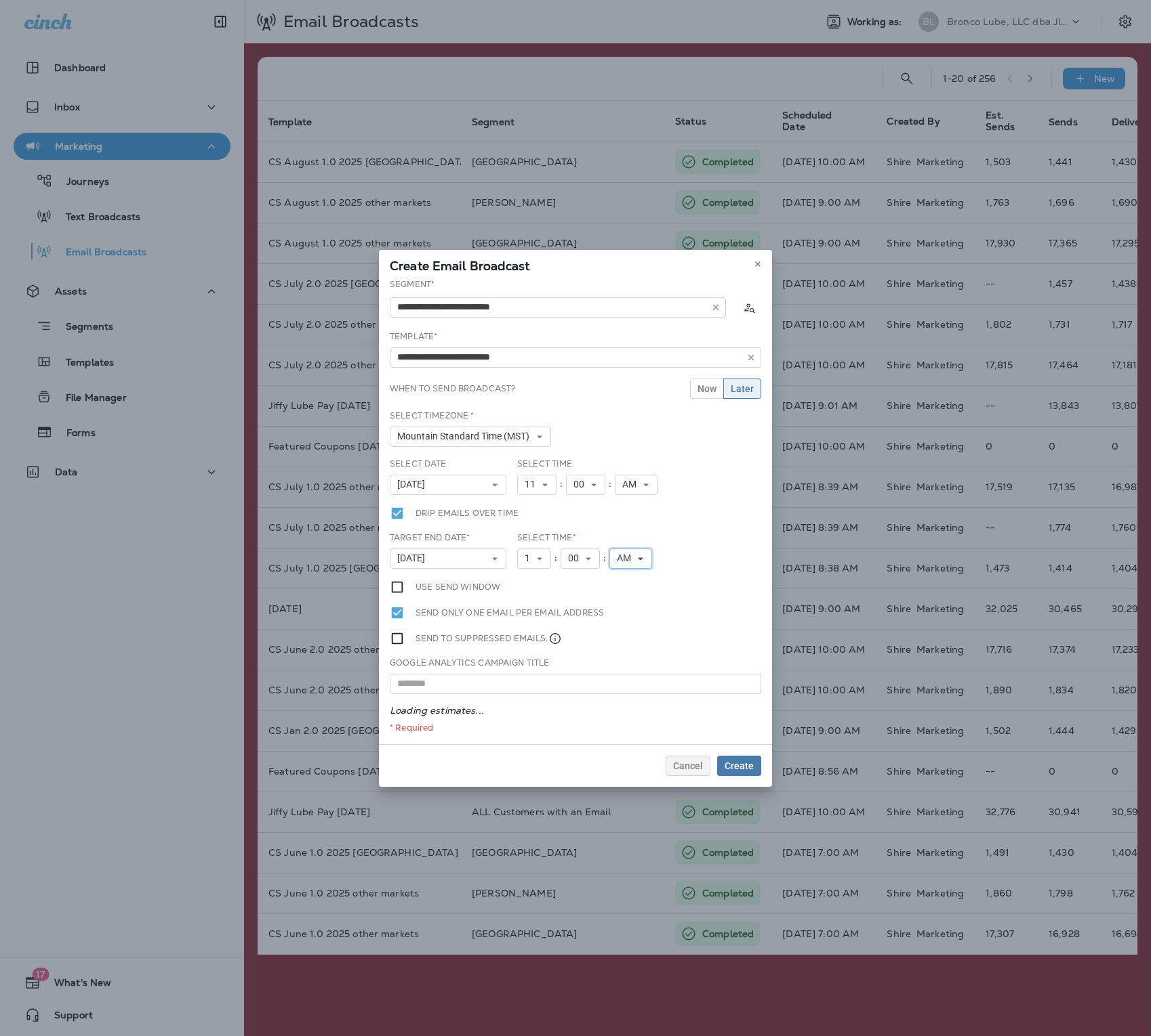
click at [646, 558] on button "AM" at bounding box center [630, 559] width 42 height 21
drag, startPoint x: 646, startPoint y: 558, endPoint x: 629, endPoint y: 589, distance: 35.4
click at [629, 572] on link "PM" at bounding box center [630, 597] width 42 height 16
drag, startPoint x: 629, startPoint y: 589, endPoint x: 754, endPoint y: 762, distance: 213.4
click at [754, 572] on button "Create" at bounding box center [739, 765] width 44 height 21
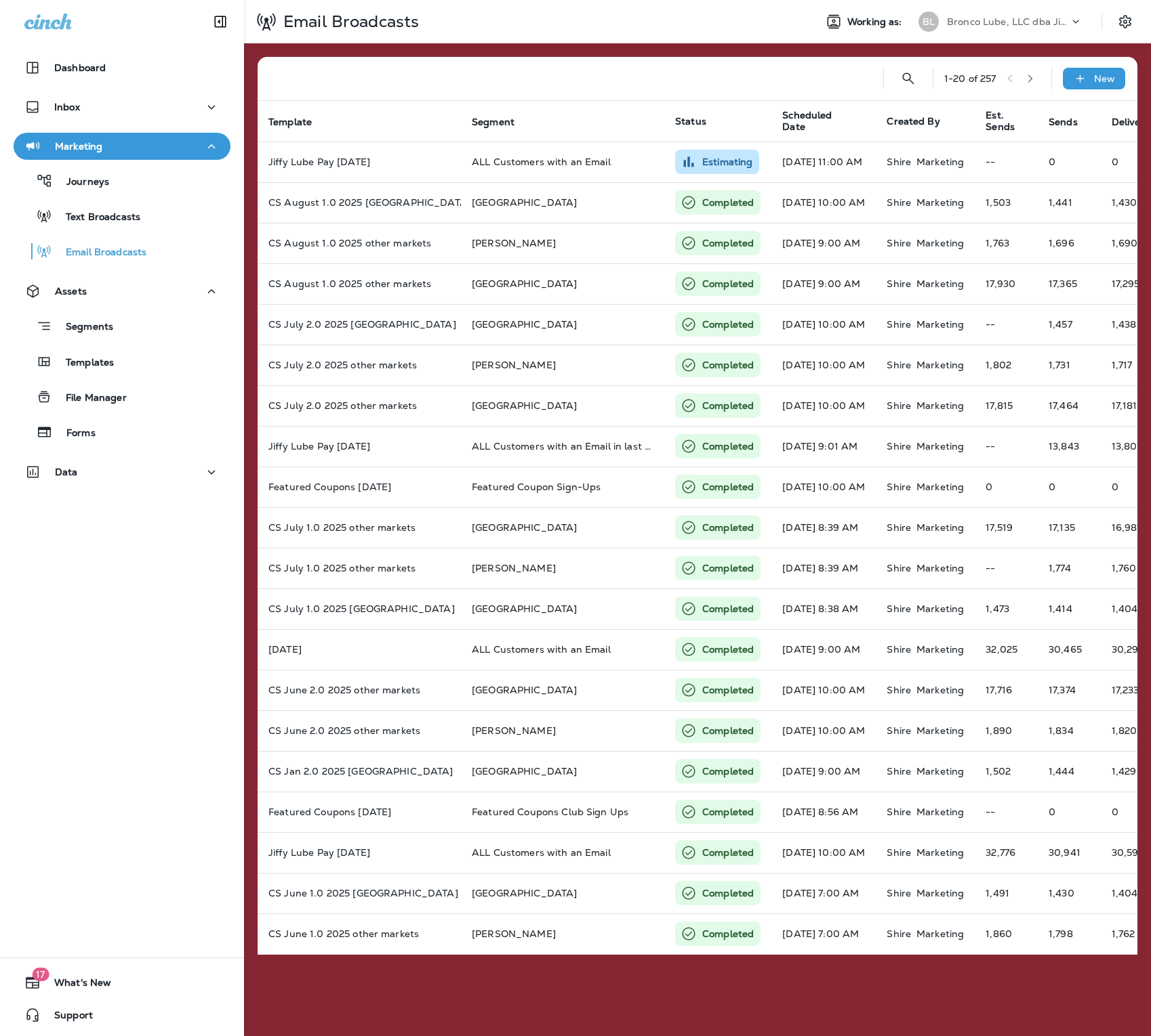
drag, startPoint x: 754, startPoint y: 762, endPoint x: 1032, endPoint y: 36, distance: 777.4
click at [1032, 36] on div "Email Broadcasts Working as: BL [PERSON_NAME], LLC dba Jiffy Lube" at bounding box center [698, 22] width 907 height 43
click at [1077, 27] on icon at bounding box center [1076, 22] width 14 height 14
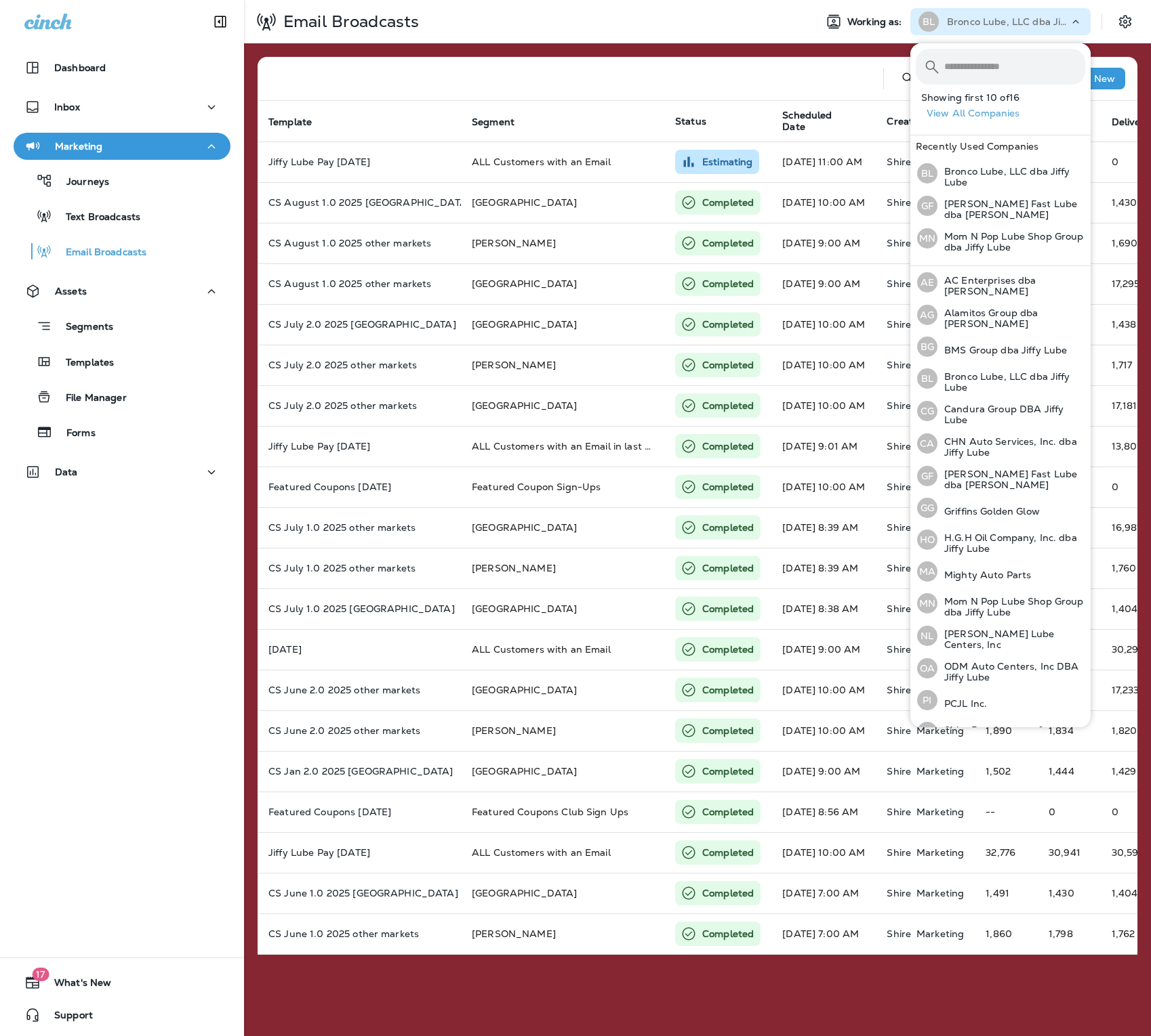
scroll to position [53, 0]
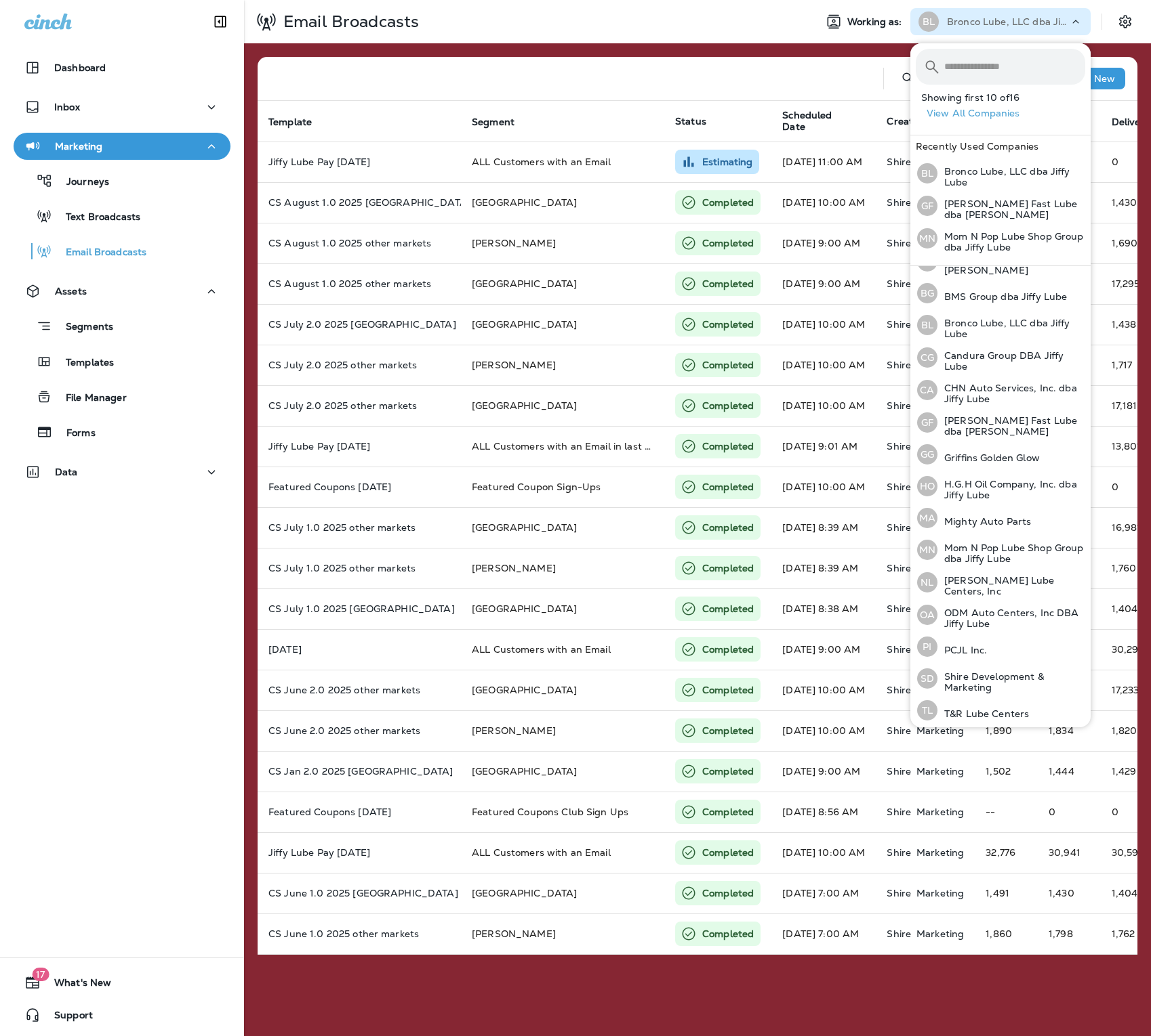
click at [963, 572] on div "[PERSON_NAME] Lube Centers, Inc" at bounding box center [1001, 582] width 179 height 33
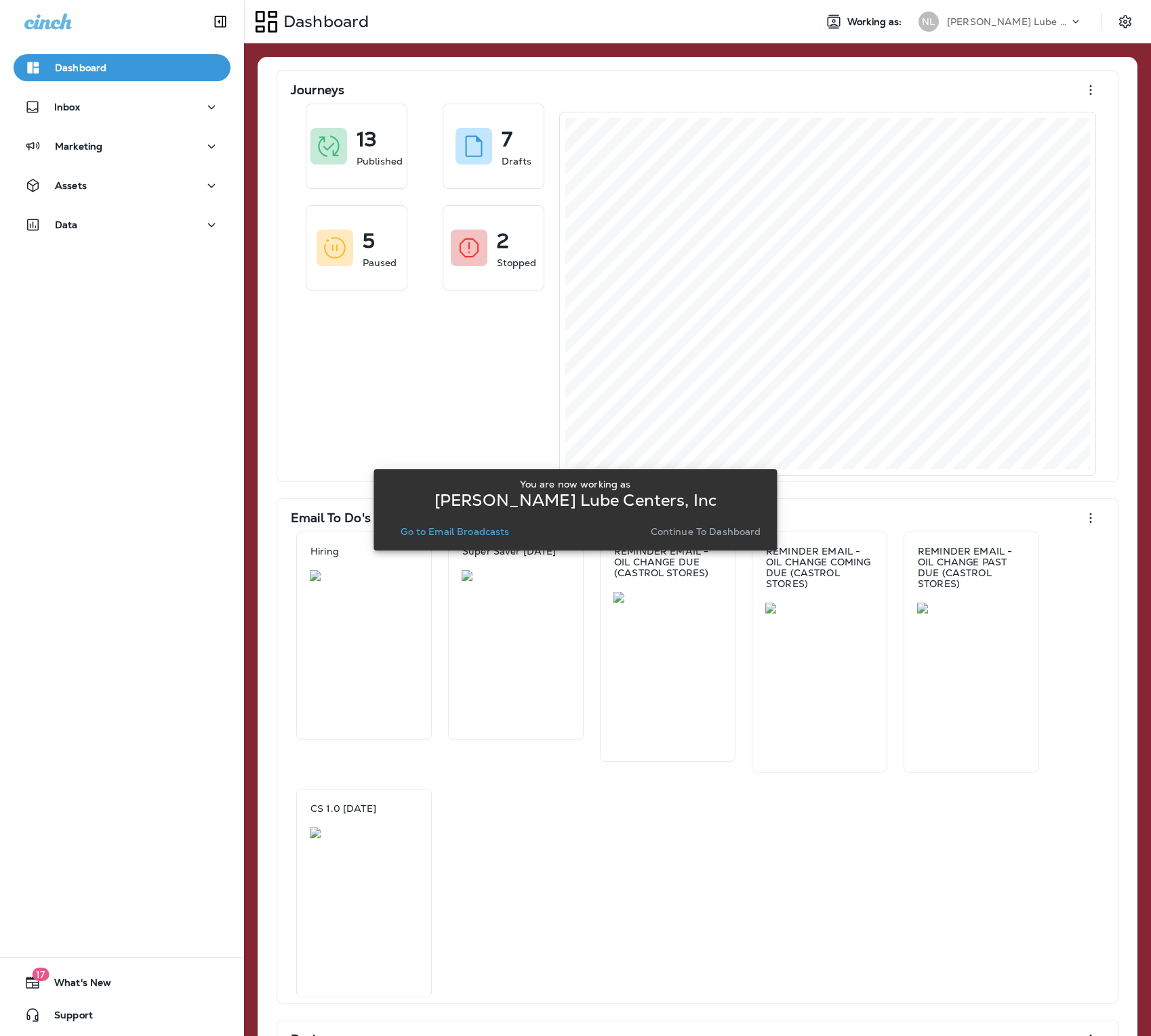
drag, startPoint x: 1032, startPoint y: 36, endPoint x: 479, endPoint y: 529, distance: 740.8
click at [479, 529] on p "Go to Email Broadcasts" at bounding box center [454, 531] width 109 height 11
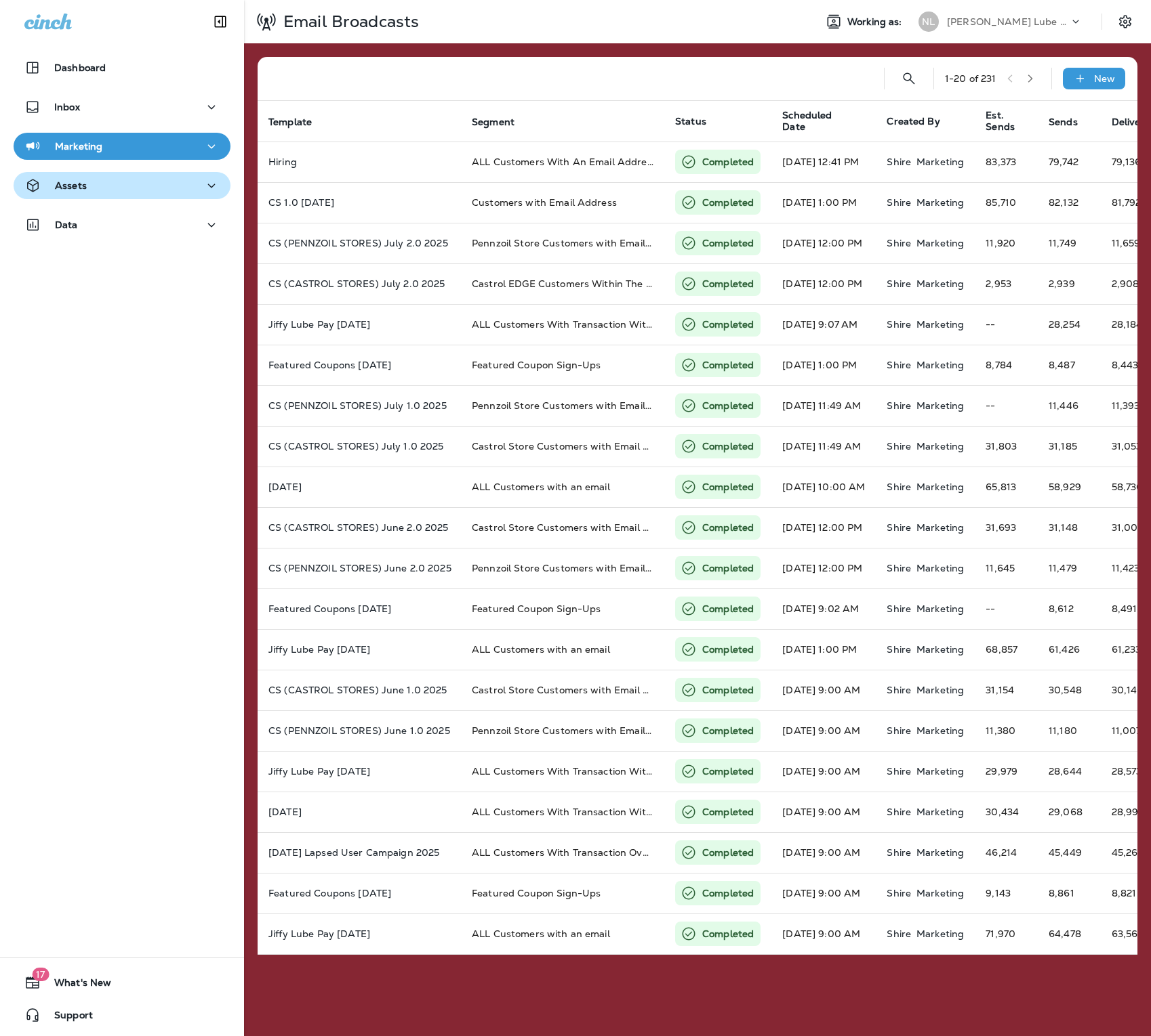
drag, startPoint x: 479, startPoint y: 529, endPoint x: 63, endPoint y: 194, distance: 534.1
click at [63, 194] on button "Assets" at bounding box center [122, 185] width 216 height 27
drag, startPoint x: 63, startPoint y: 194, endPoint x: 112, endPoint y: 268, distance: 88.8
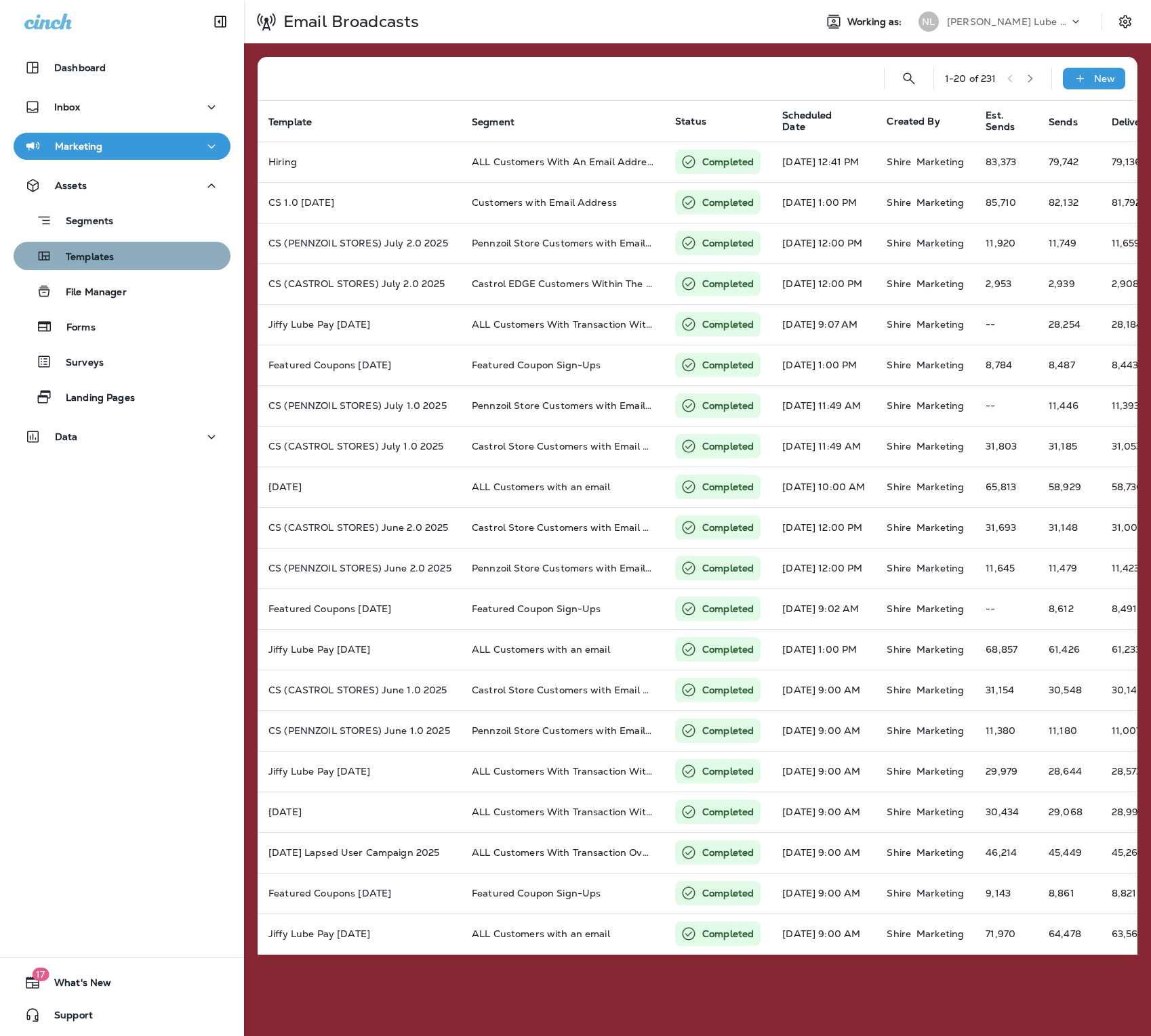
click at [112, 268] on button "Templates" at bounding box center [122, 256] width 216 height 29
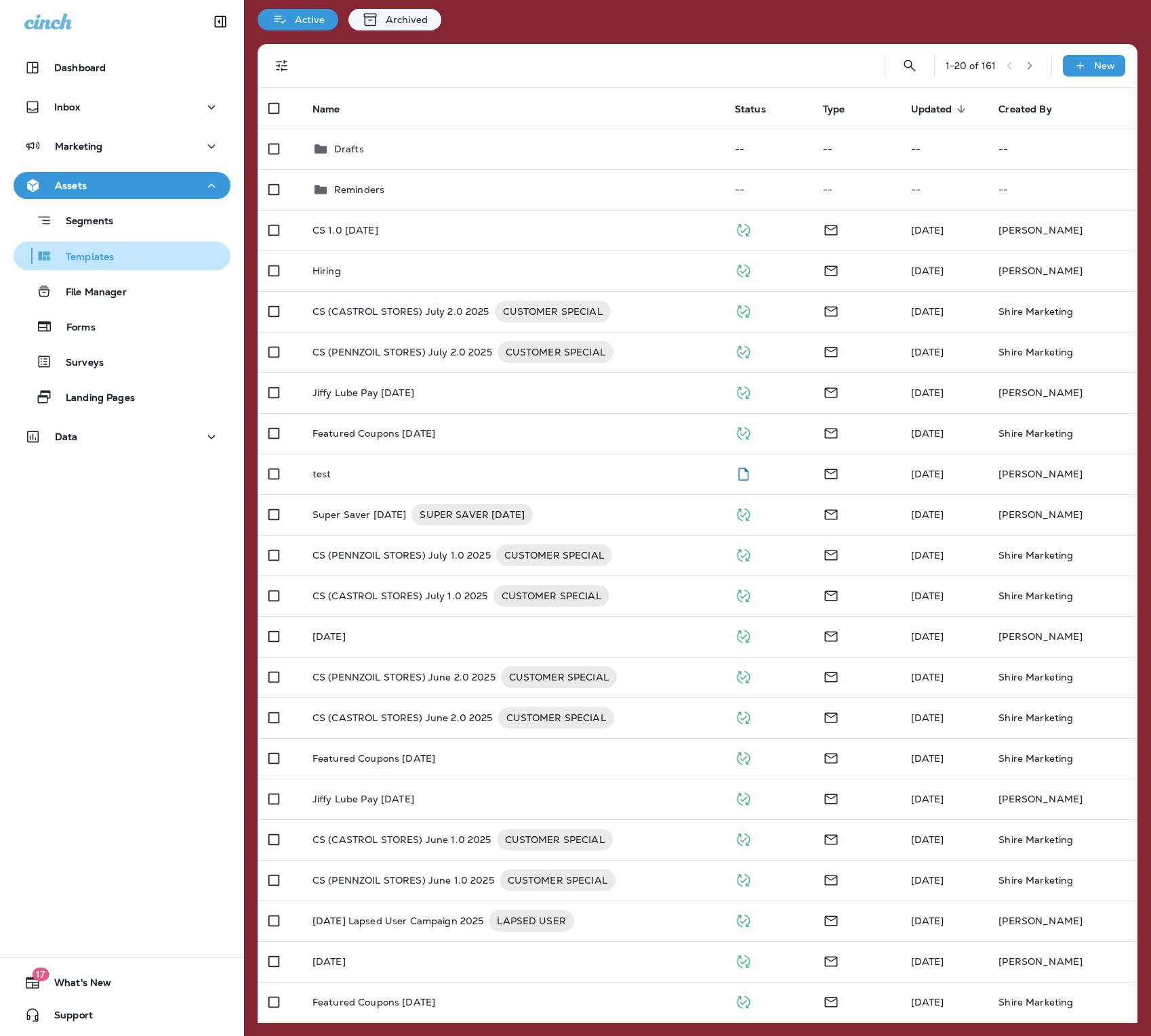
scroll to position [47, 0]
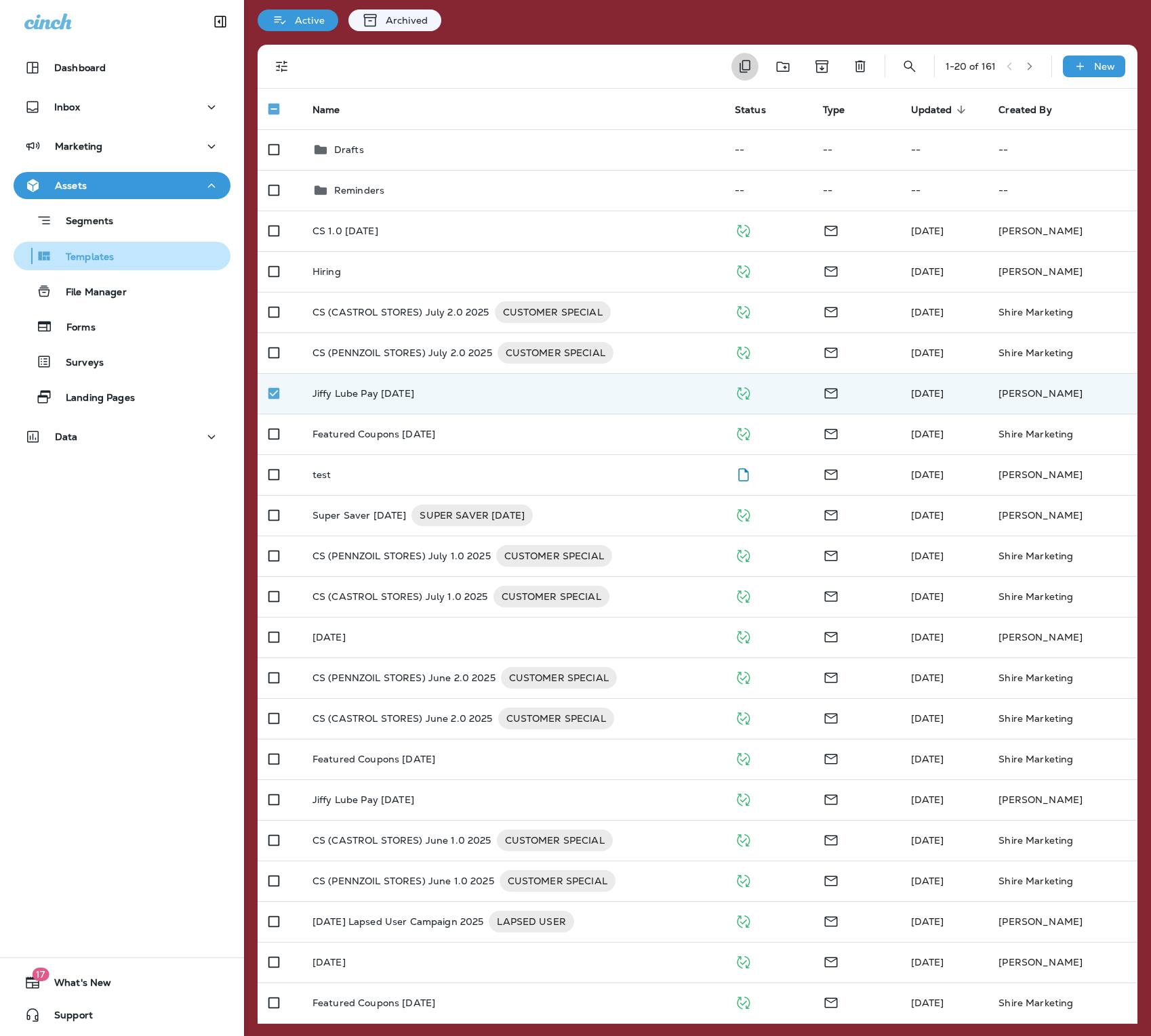
click at [743, 66] on icon "Duplicate" at bounding box center [745, 66] width 16 height 16
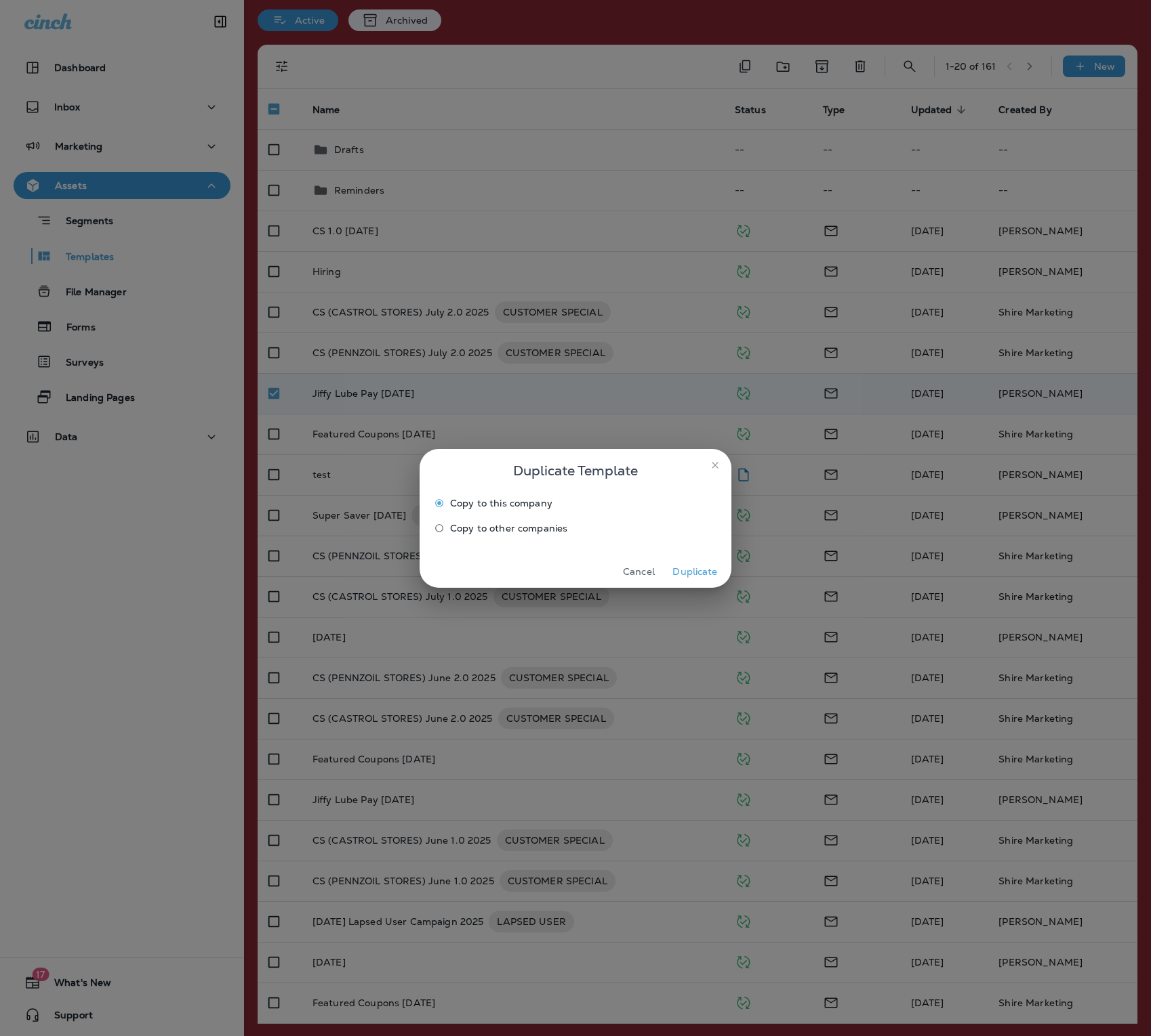
drag, startPoint x: 112, startPoint y: 268, endPoint x: 689, endPoint y: 571, distance: 651.7
click at [689, 571] on button "Duplicate" at bounding box center [695, 572] width 50 height 21
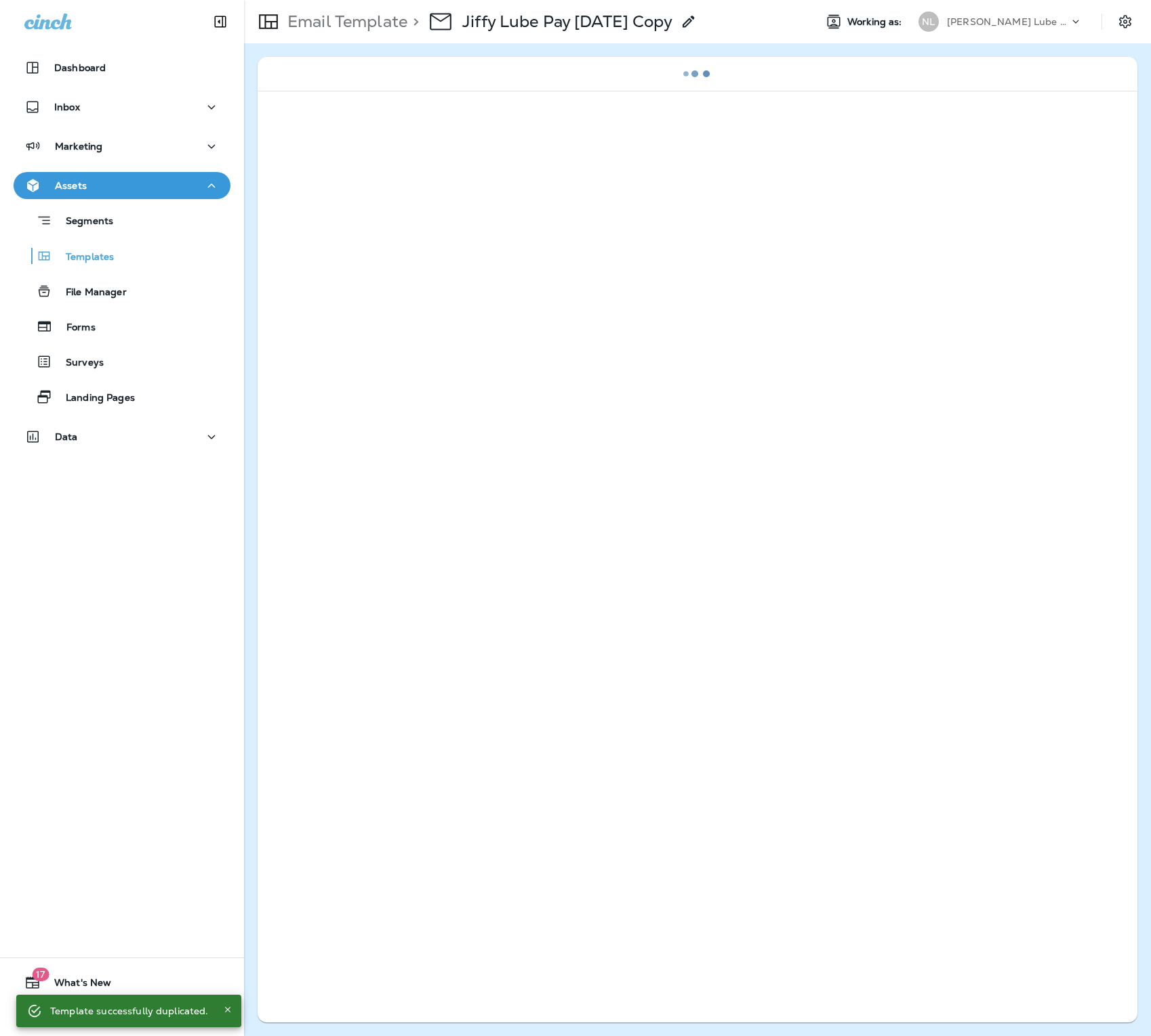
click at [525, 33] on div "> Jiffy Lube Pay [DATE] Copy" at bounding box center [551, 22] width 289 height 38
drag, startPoint x: 689, startPoint y: 571, endPoint x: 567, endPoint y: 22, distance: 562.4
click at [567, 22] on p "Jiffy Lube Pay [DATE] Copy" at bounding box center [567, 22] width 210 height 21
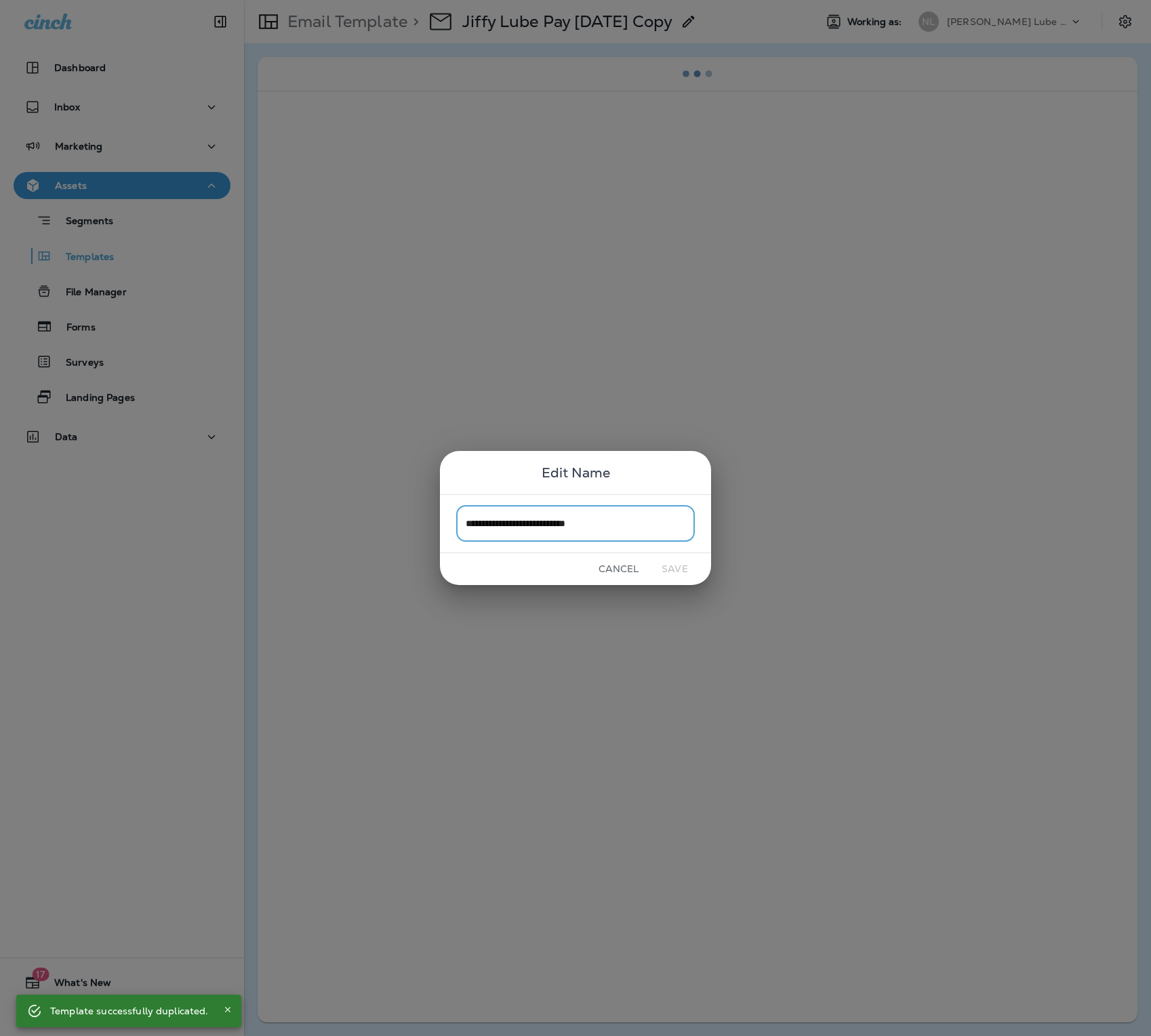
click at [627, 524] on input "**********" at bounding box center [575, 523] width 238 height 36
type input "**********"
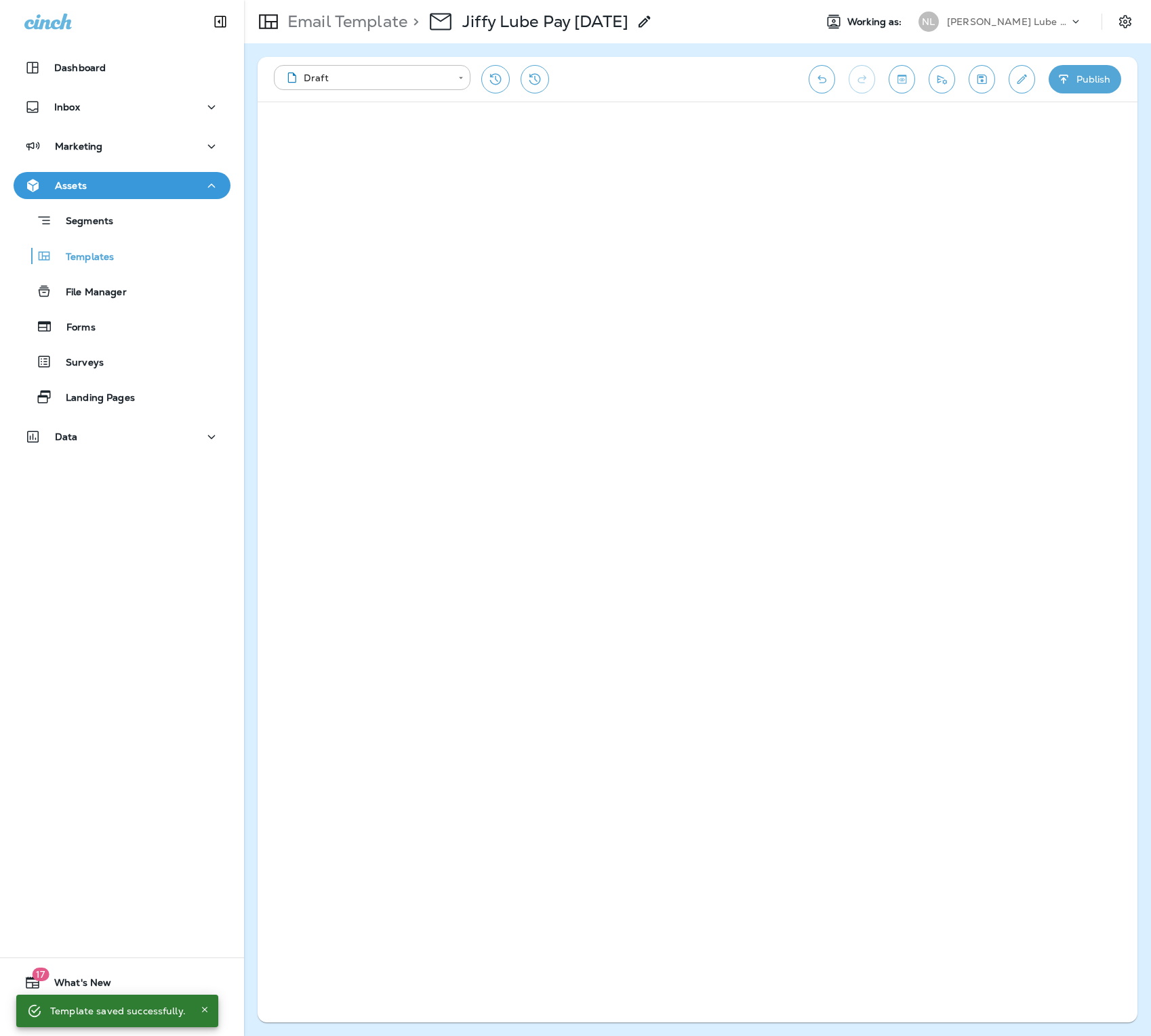
drag, startPoint x: 719, startPoint y: 276, endPoint x: 1075, endPoint y: 80, distance: 406.4
click at [1075, 80] on button "Publish" at bounding box center [1084, 79] width 72 height 29
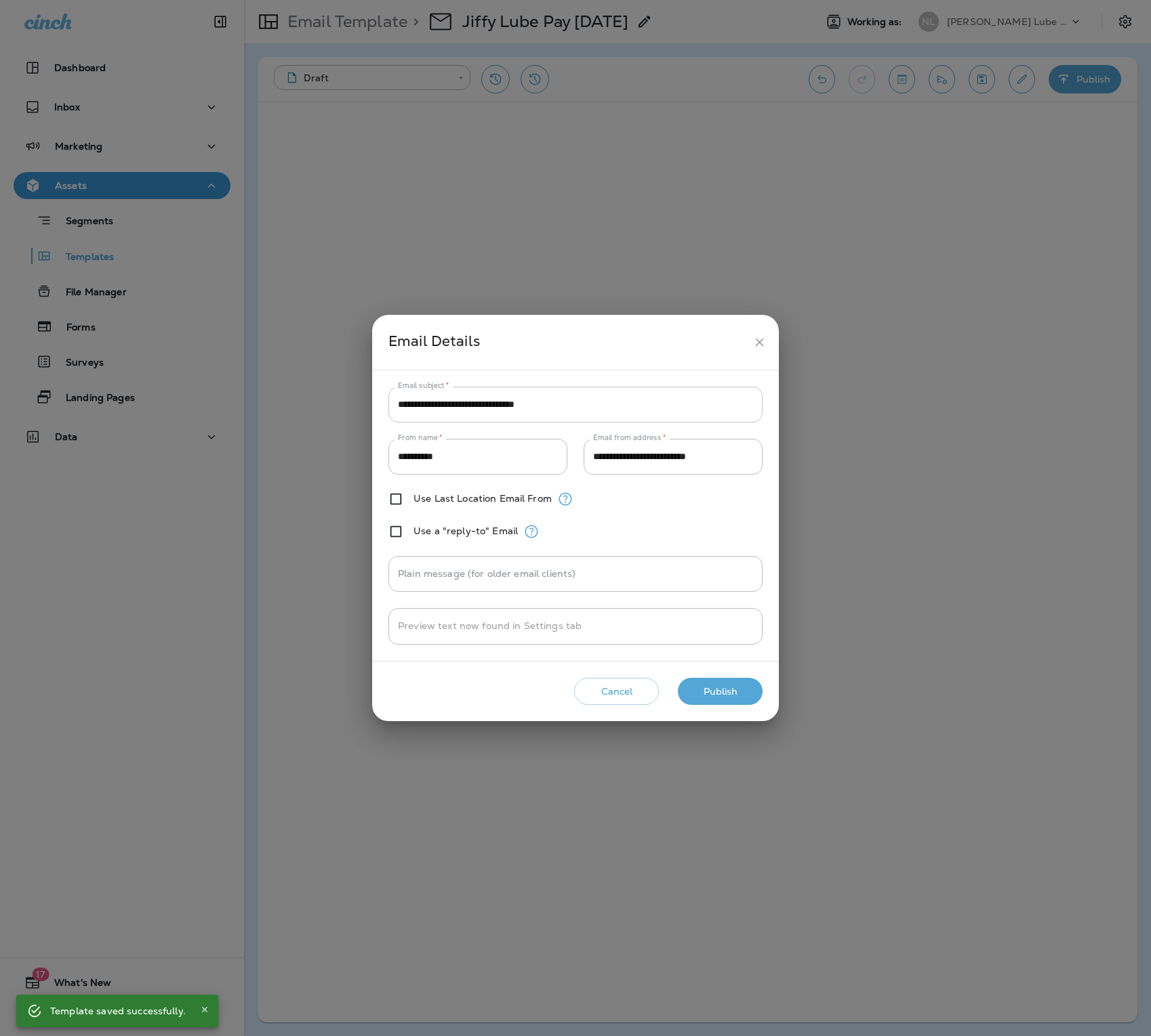
drag, startPoint x: 1075, startPoint y: 80, endPoint x: 550, endPoint y: 398, distance: 613.8
click at [550, 398] on input "**********" at bounding box center [575, 405] width 374 height 36
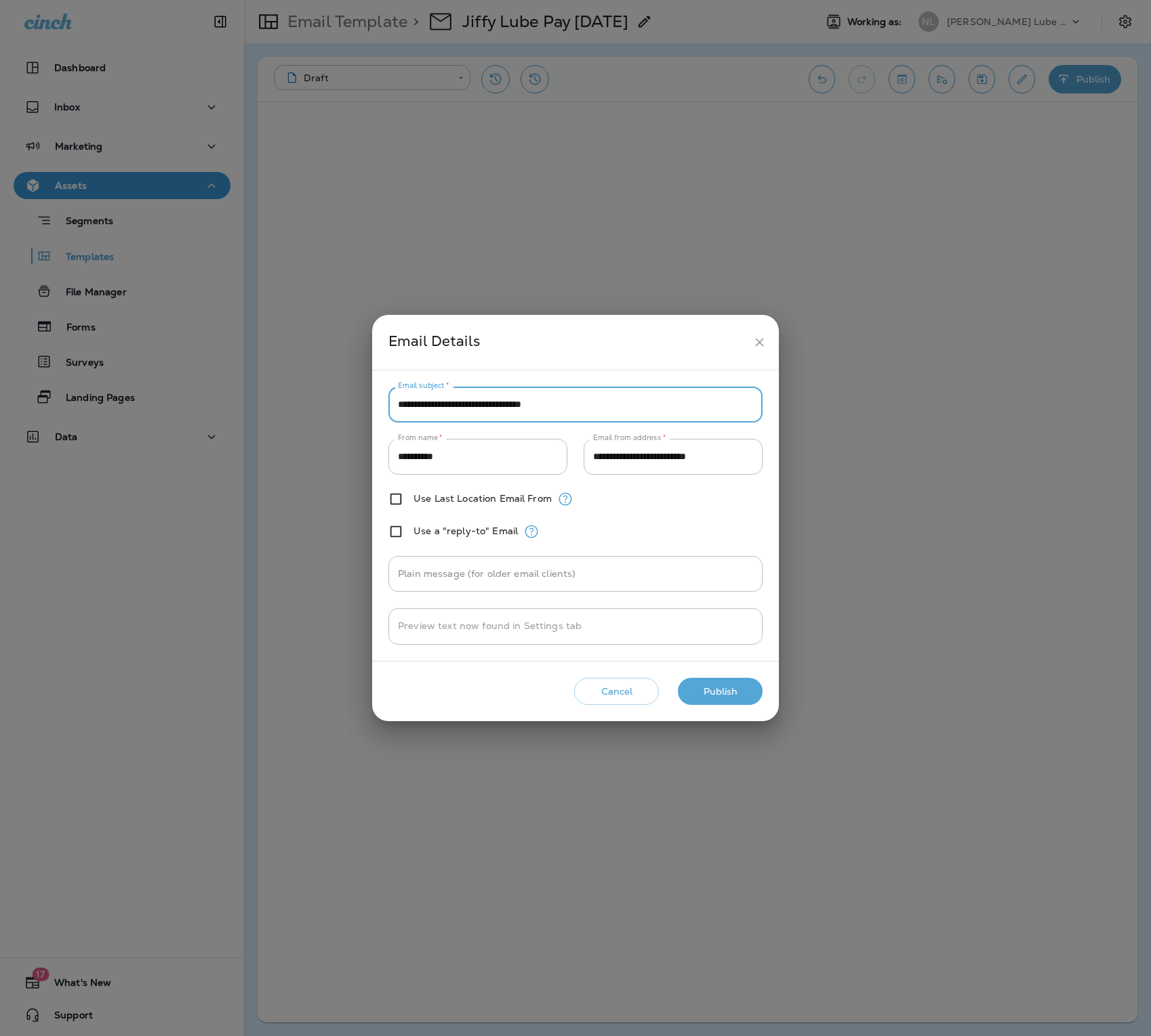
type input "**********"
click at [721, 572] on button "Publish" at bounding box center [720, 692] width 85 height 28
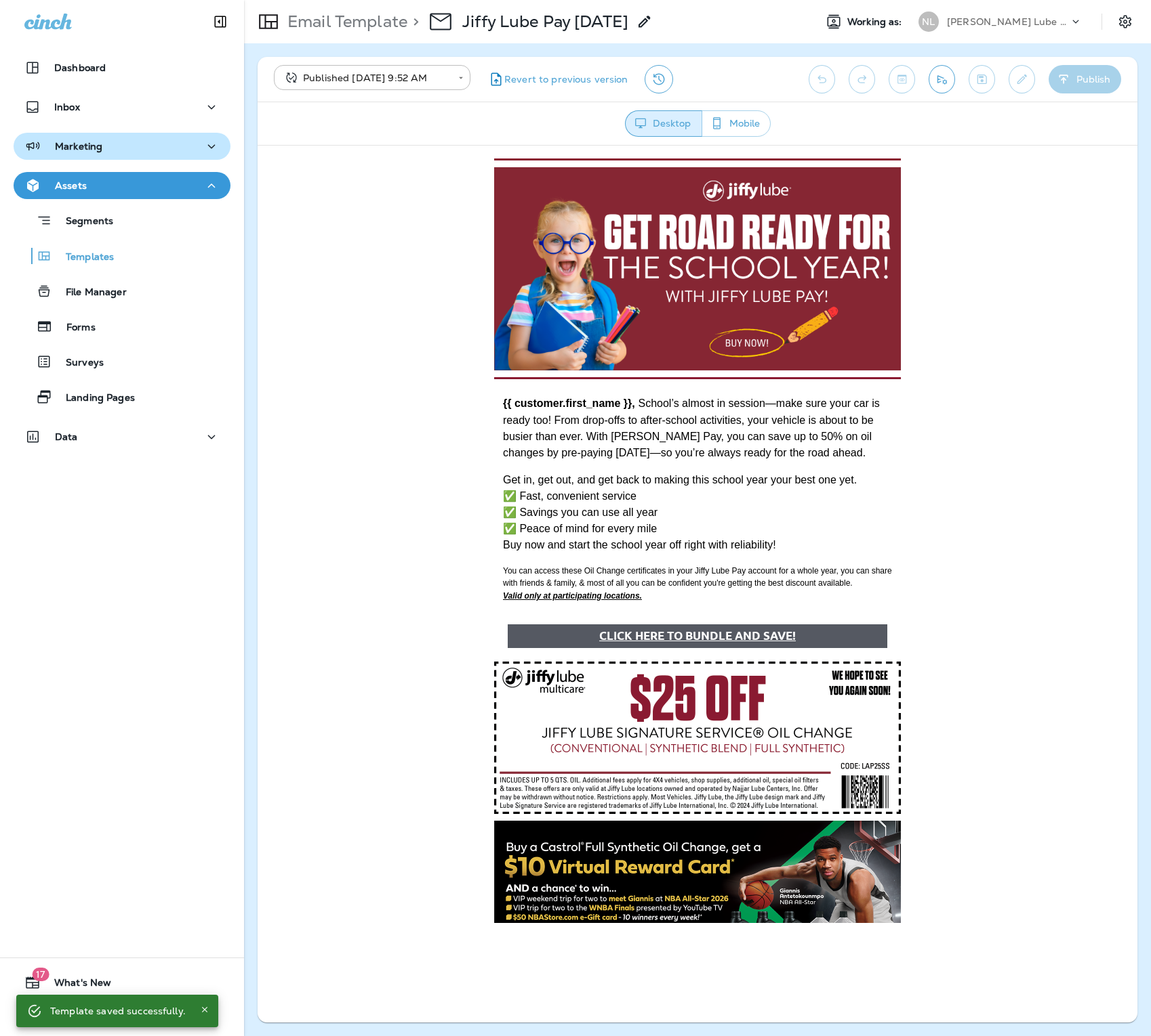
click at [98, 150] on p "Marketing" at bounding box center [79, 146] width 47 height 11
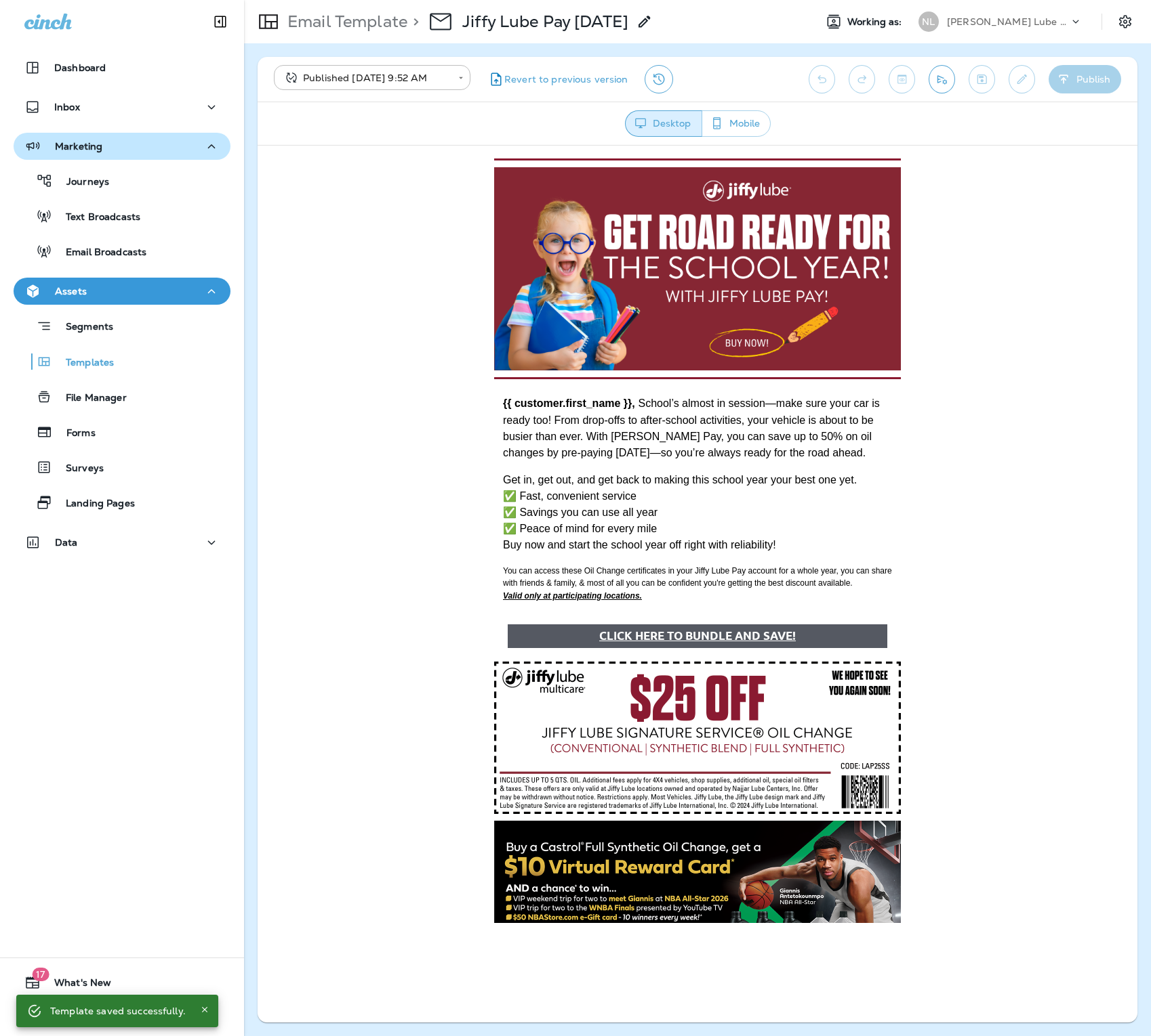
click at [110, 261] on div "Email Broadcasts" at bounding box center [82, 251] width 127 height 21
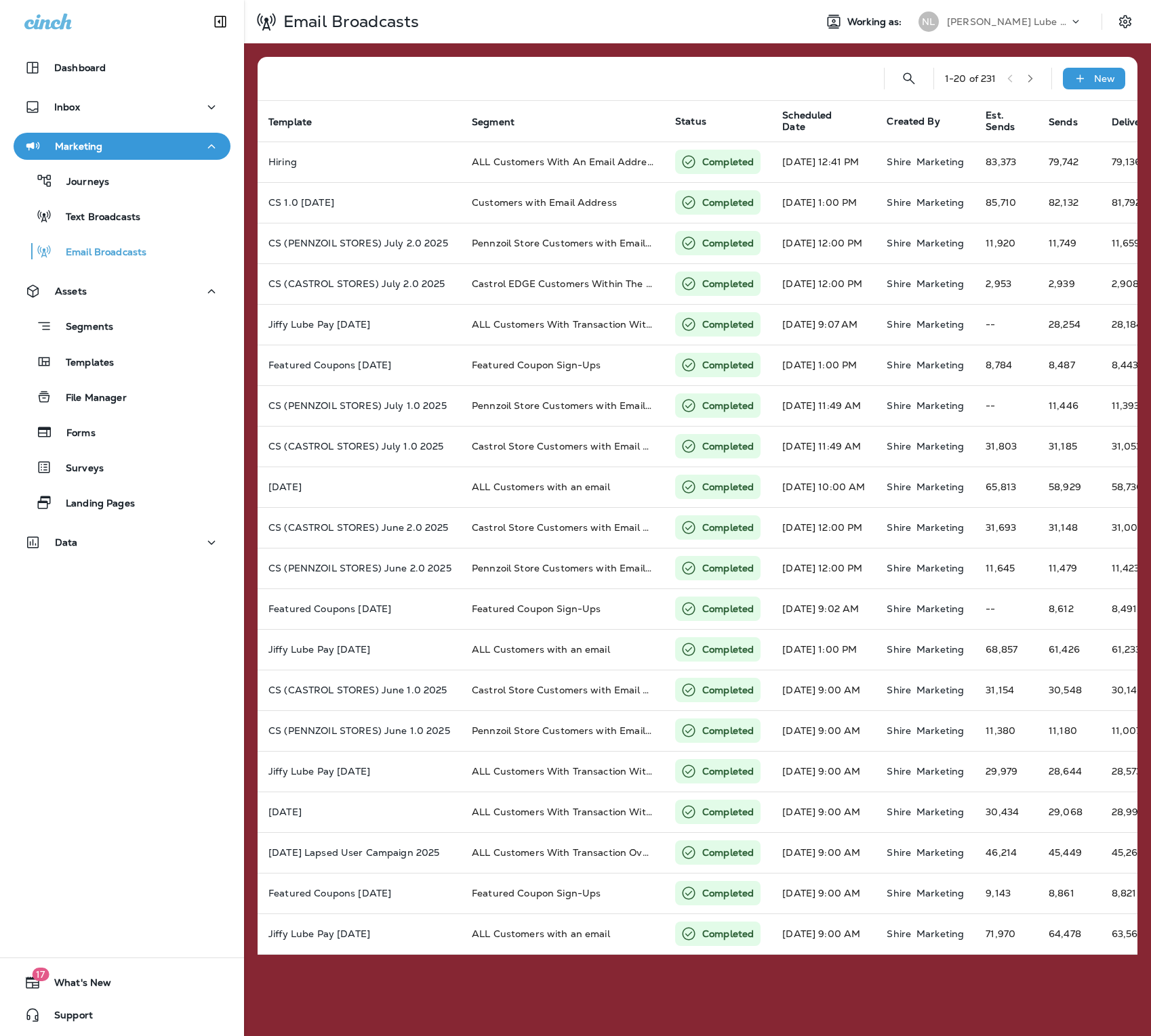
click at [1083, 85] on div "New" at bounding box center [1094, 79] width 62 height 22
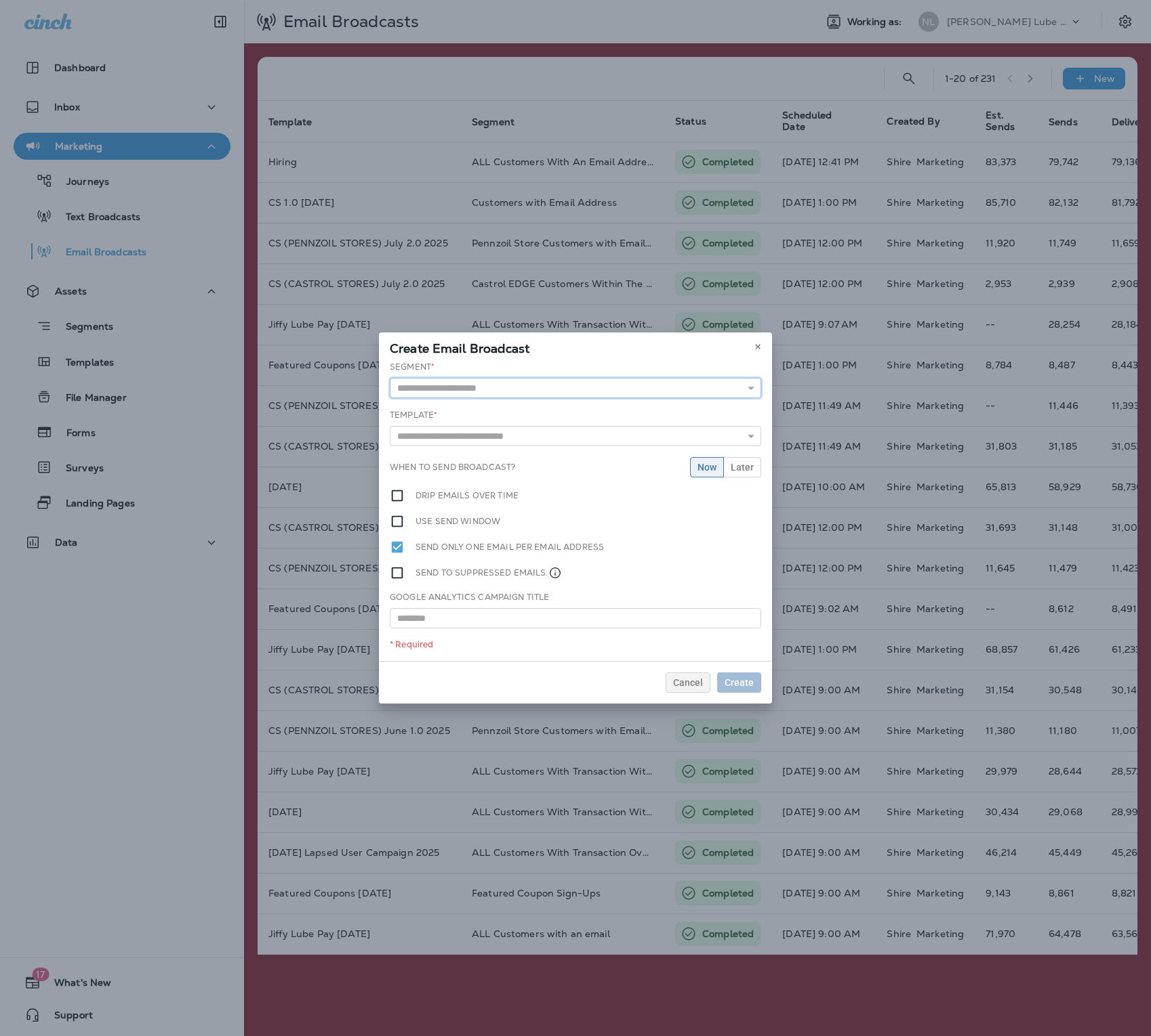
drag, startPoint x: 98, startPoint y: 150, endPoint x: 493, endPoint y: 391, distance: 462.7
click at [493, 391] on input "text" at bounding box center [575, 388] width 371 height 21
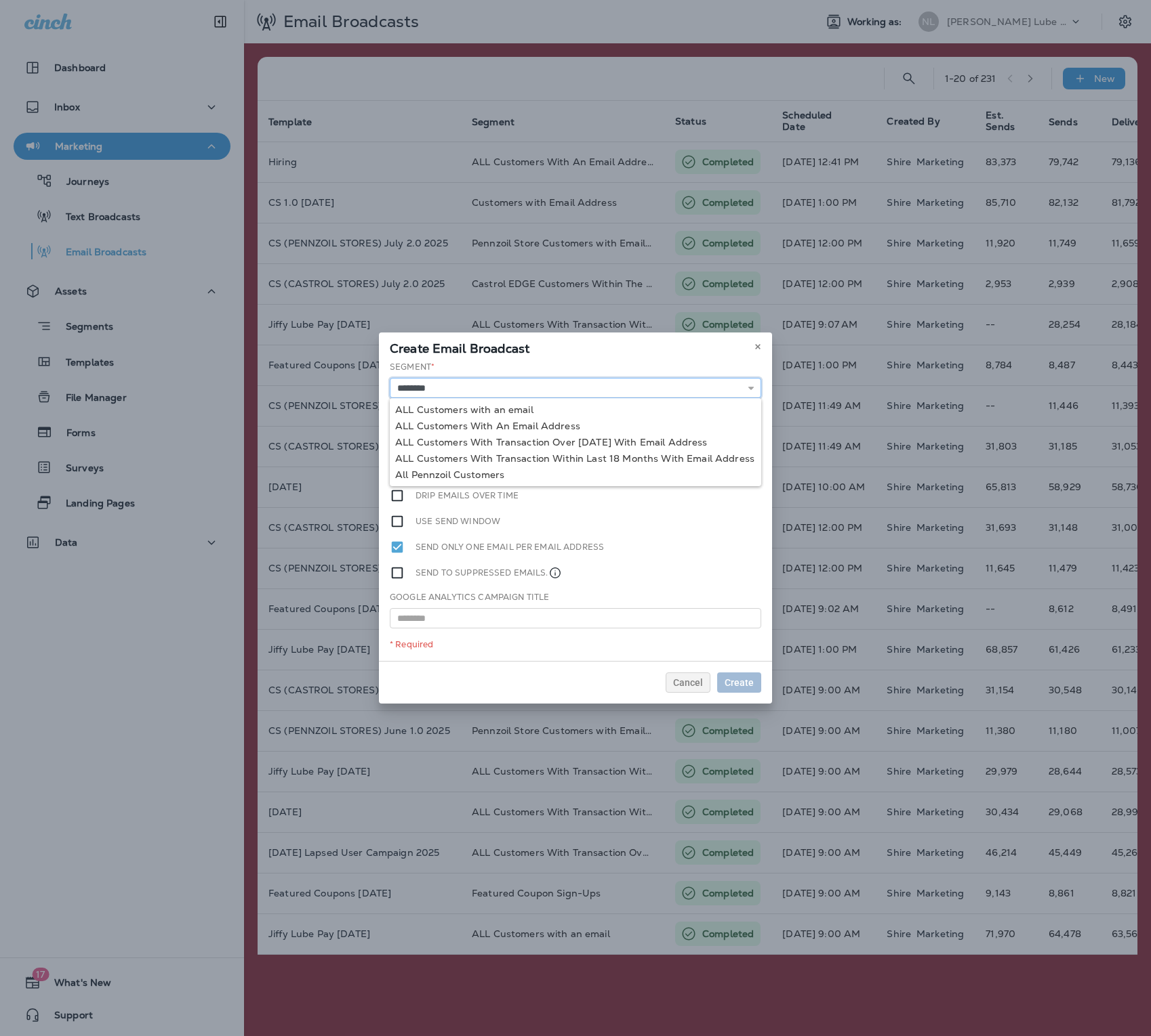
type input "**********"
click at [503, 413] on div "**********" at bounding box center [575, 512] width 393 height 300
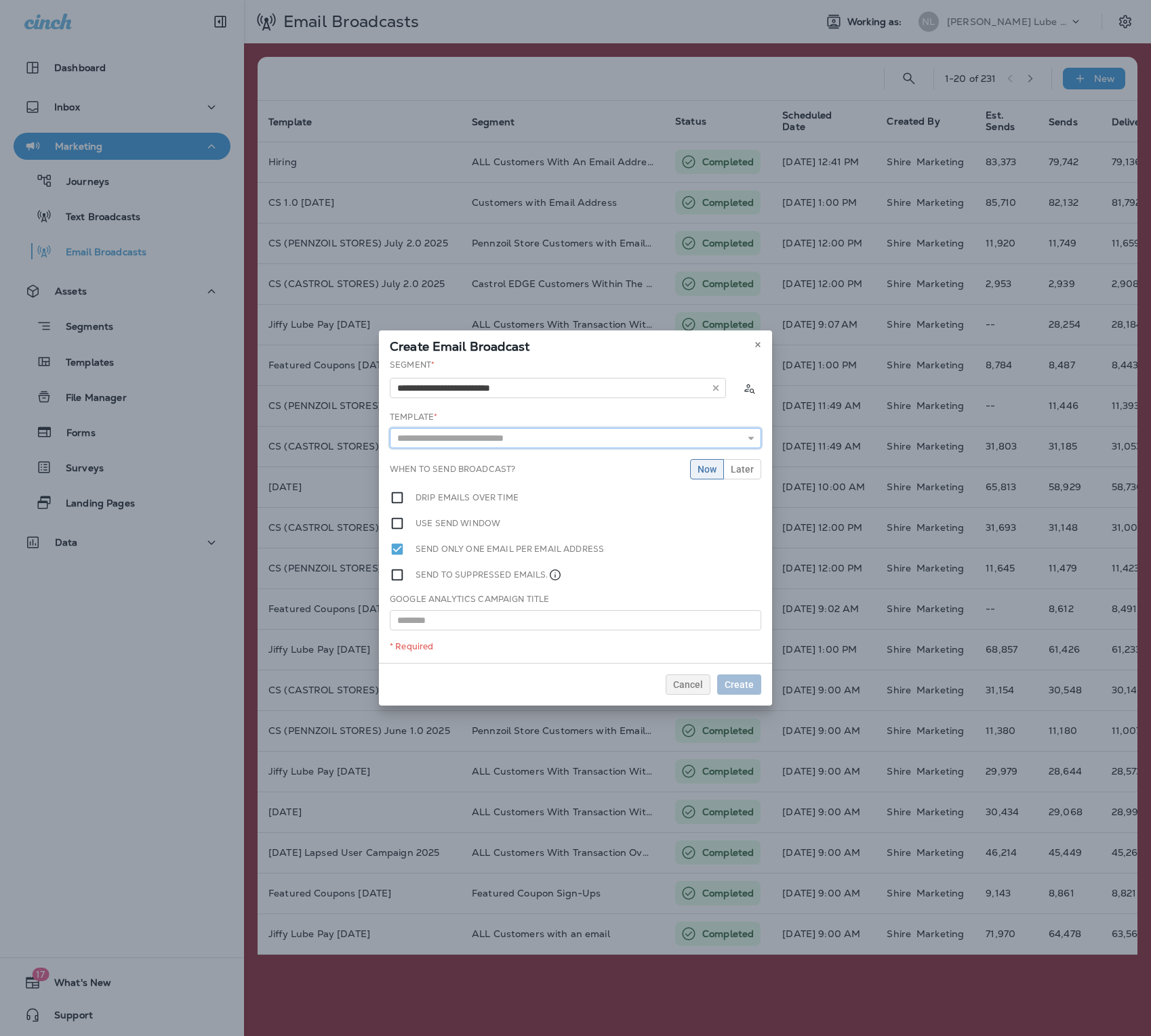
click at [646, 441] on input "text" at bounding box center [575, 438] width 371 height 21
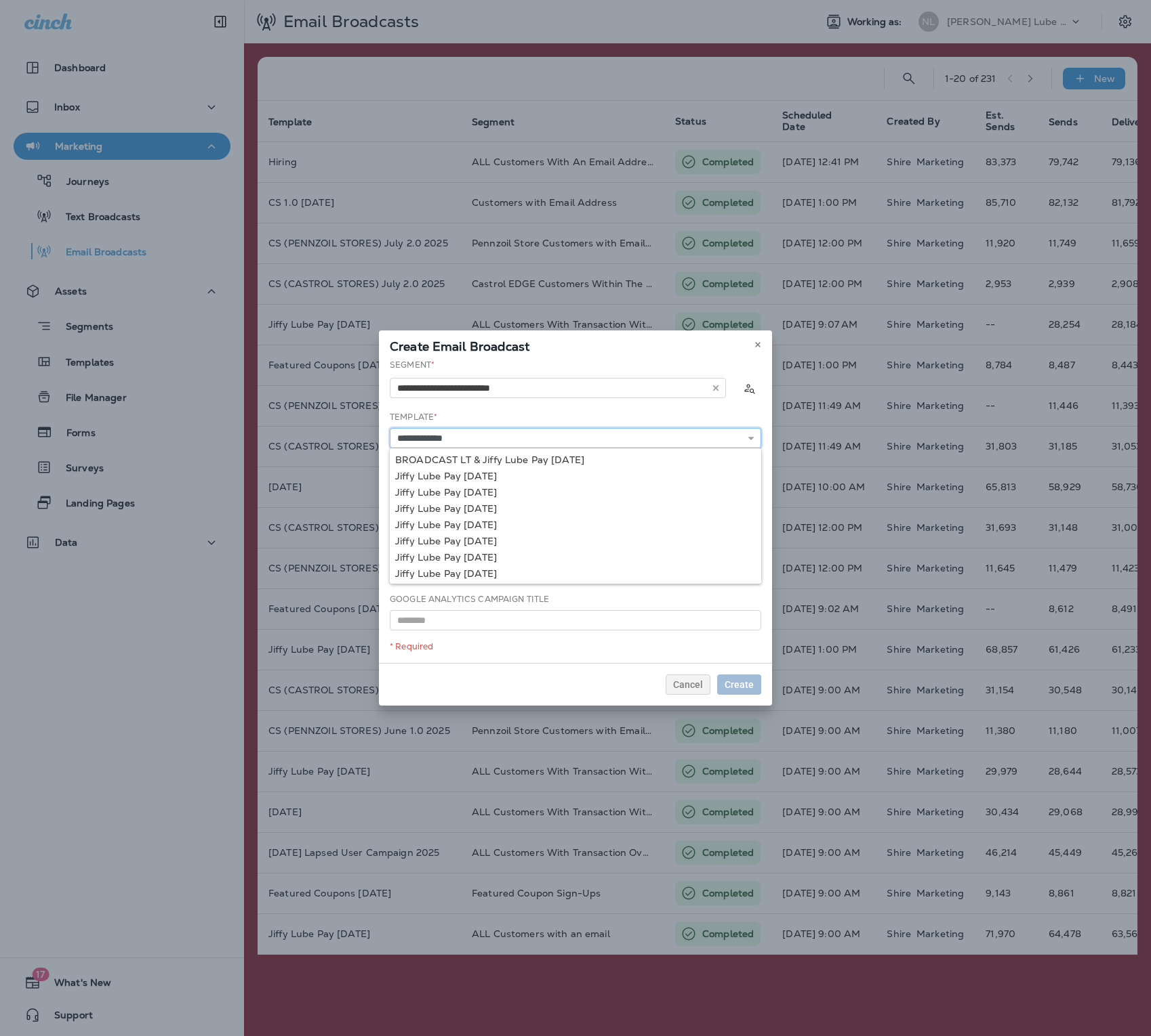
type input "**********"
drag, startPoint x: 493, startPoint y: 391, endPoint x: 508, endPoint y: 508, distance: 118.0
click at [508, 508] on div "**********" at bounding box center [575, 512] width 393 height 304
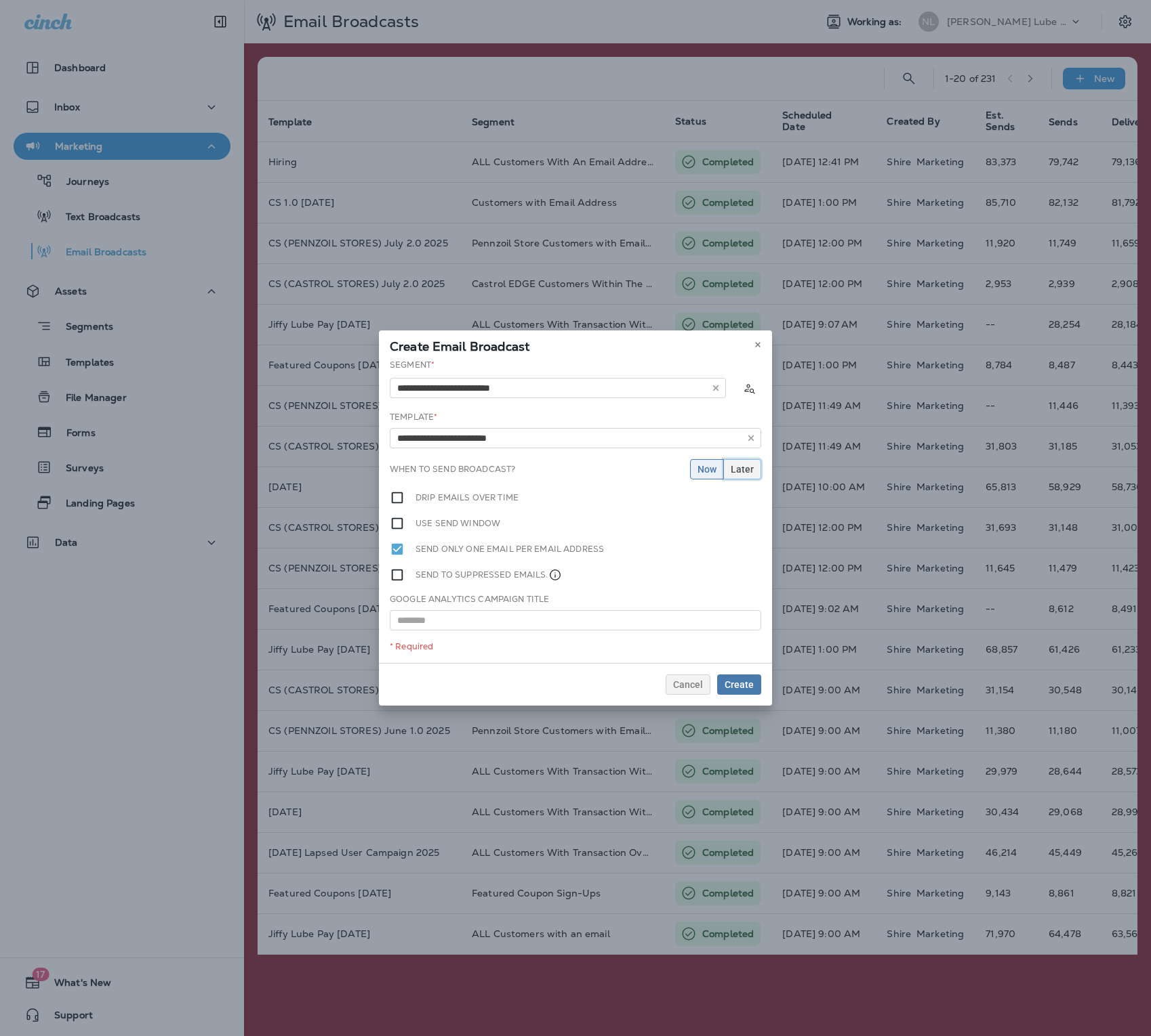
drag, startPoint x: 508, startPoint y: 508, endPoint x: 745, endPoint y: 473, distance: 239.6
click at [745, 473] on span "Later" at bounding box center [741, 470] width 23 height 10
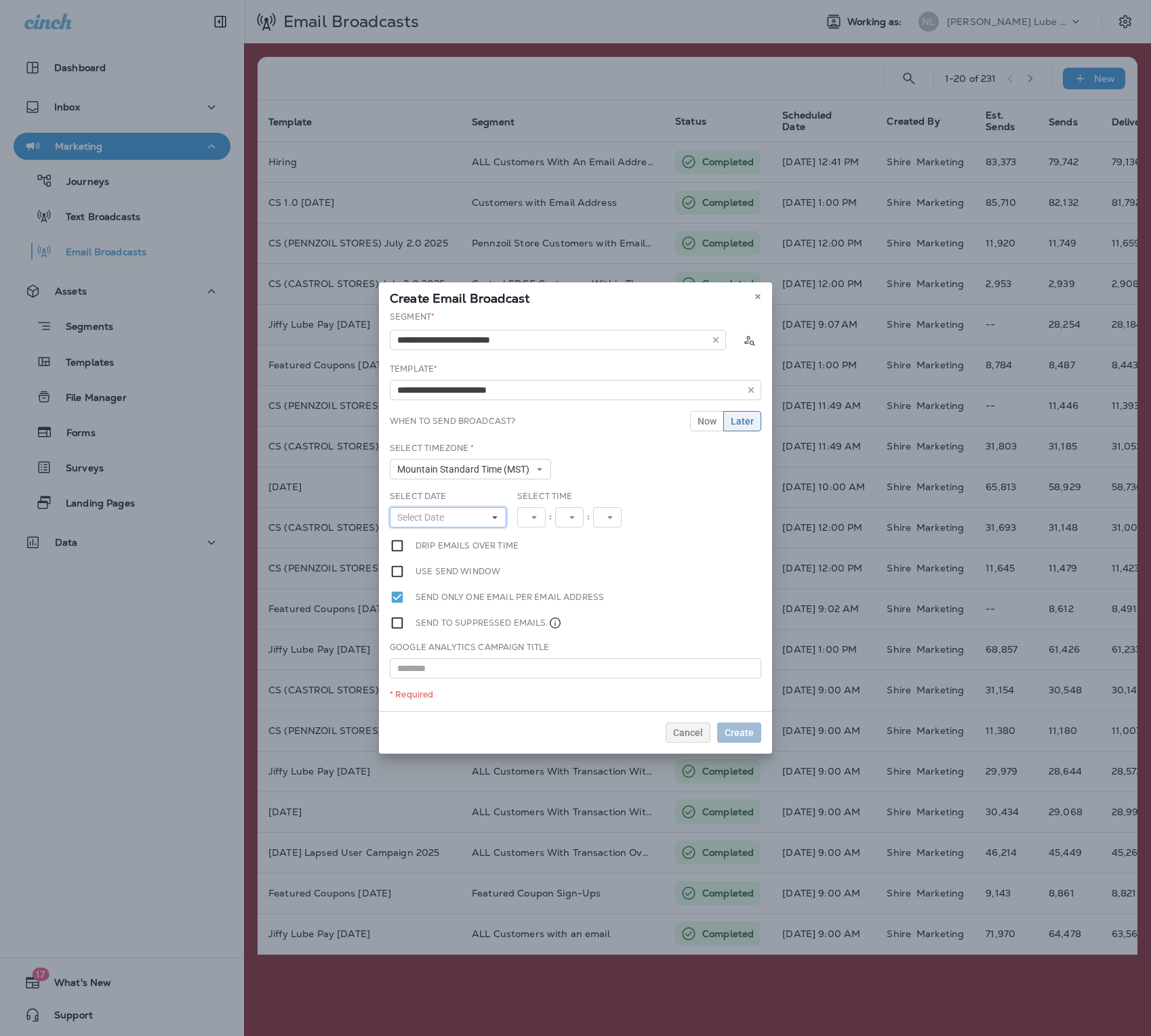
click at [474, 518] on button "Select Date" at bounding box center [448, 518] width 117 height 21
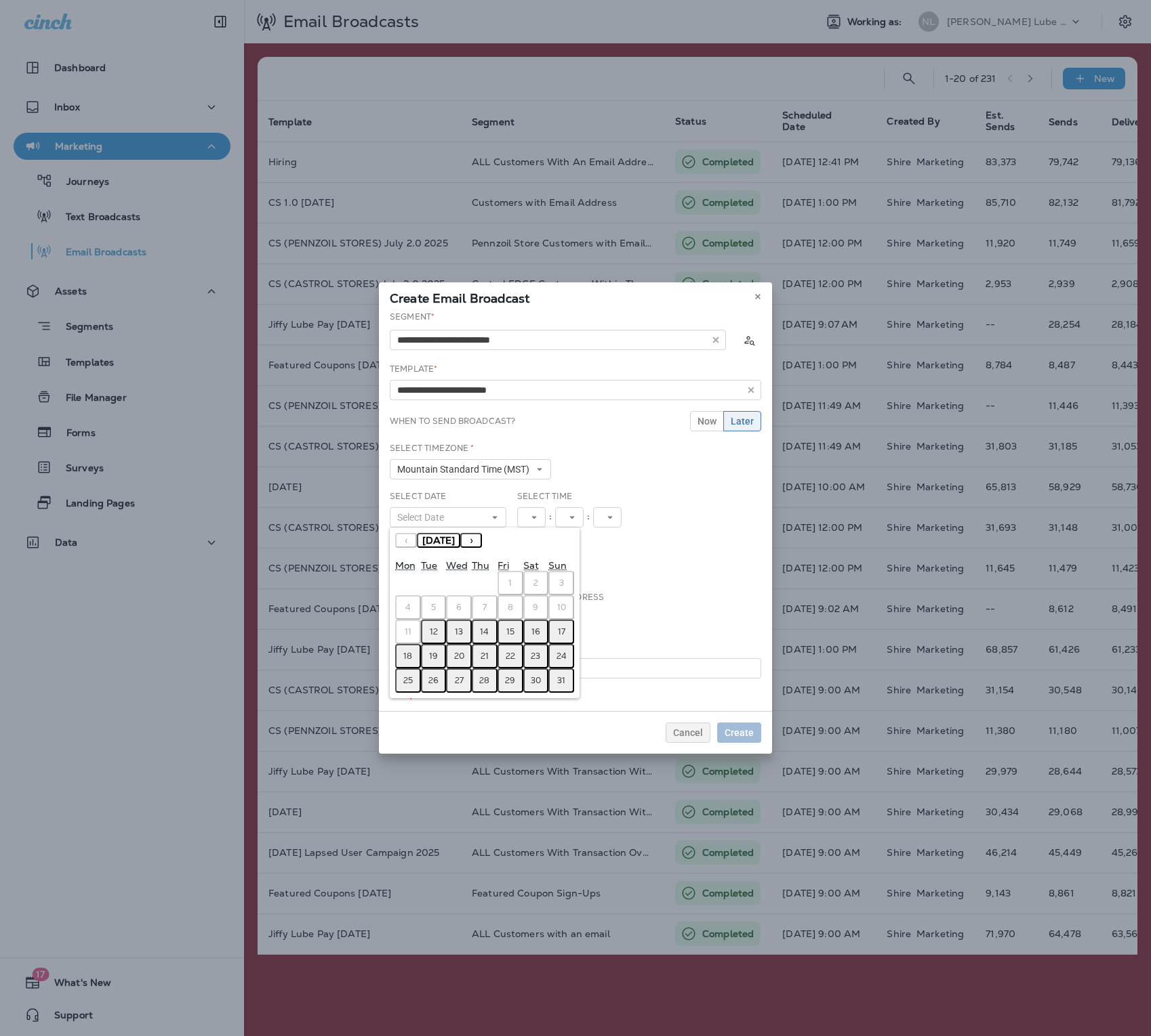
click at [457, 572] on abbr "13" at bounding box center [458, 631] width 8 height 11
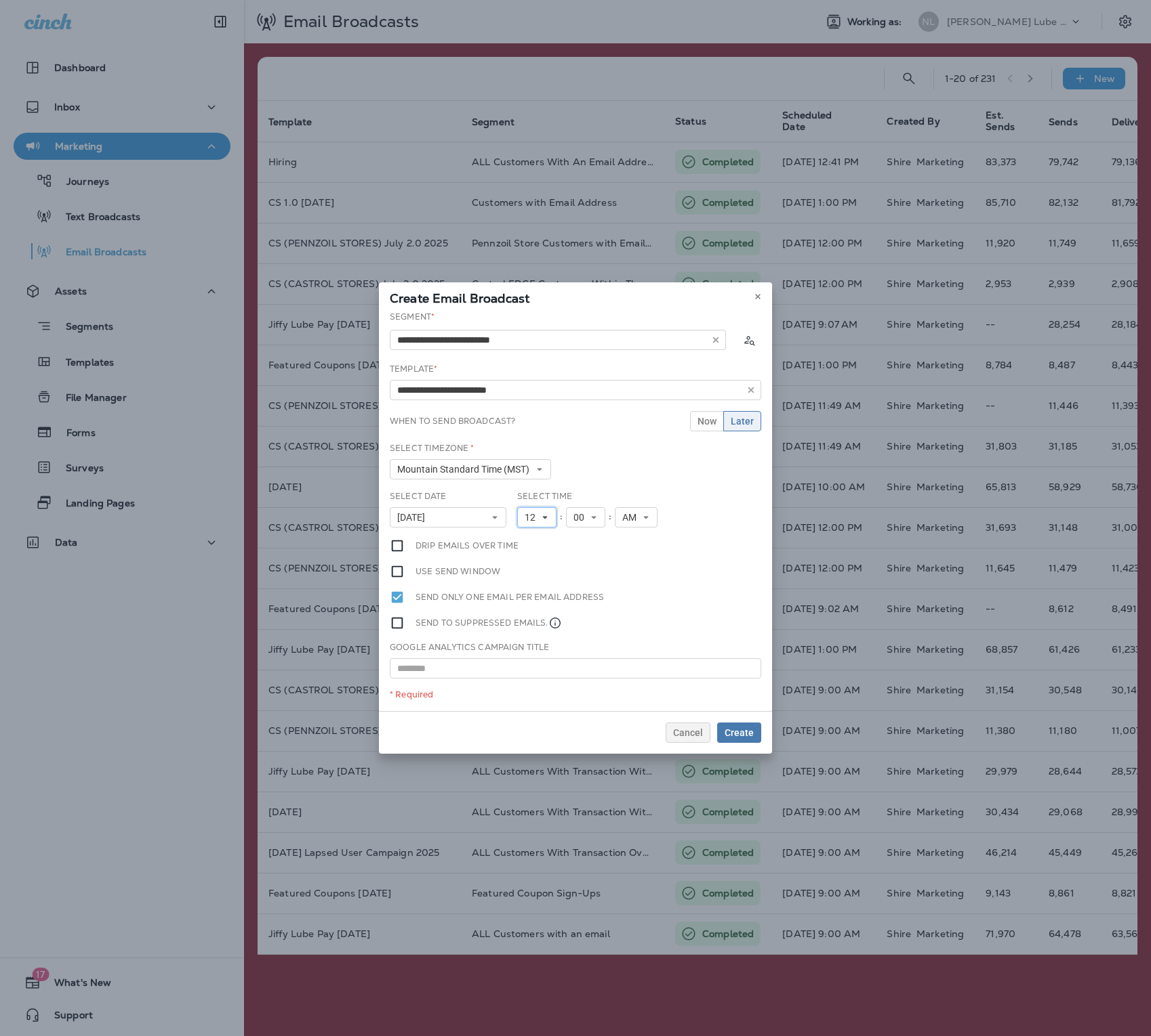
drag, startPoint x: 745, startPoint y: 473, endPoint x: 538, endPoint y: 518, distance: 211.8
click at [538, 518] on span "12" at bounding box center [533, 518] width 16 height 12
click at [531, 572] on link "12" at bounding box center [536, 705] width 40 height 16
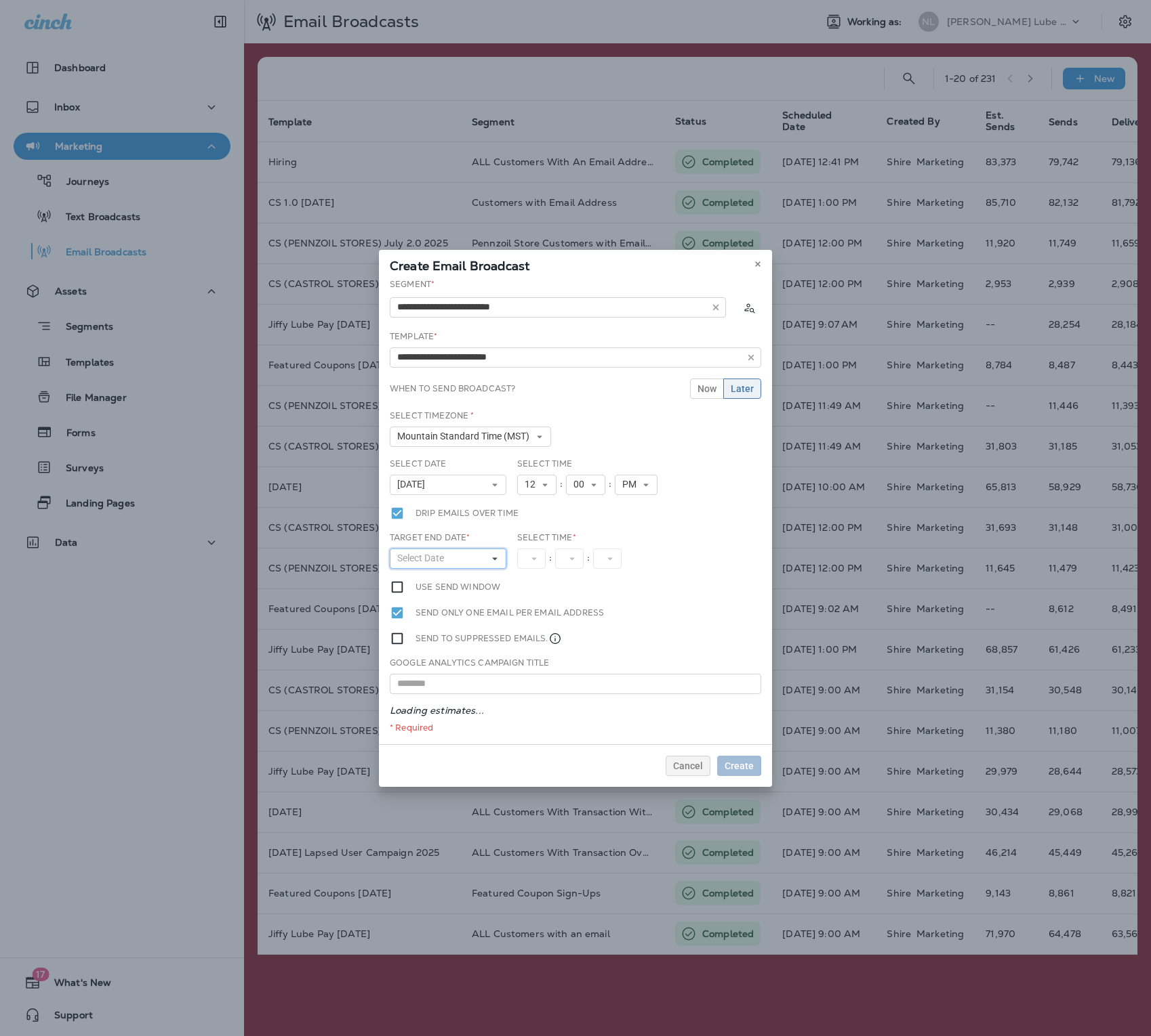
drag, startPoint x: 538, startPoint y: 518, endPoint x: 426, endPoint y: 558, distance: 118.9
click at [426, 558] on span "Select Date" at bounding box center [423, 559] width 52 height 12
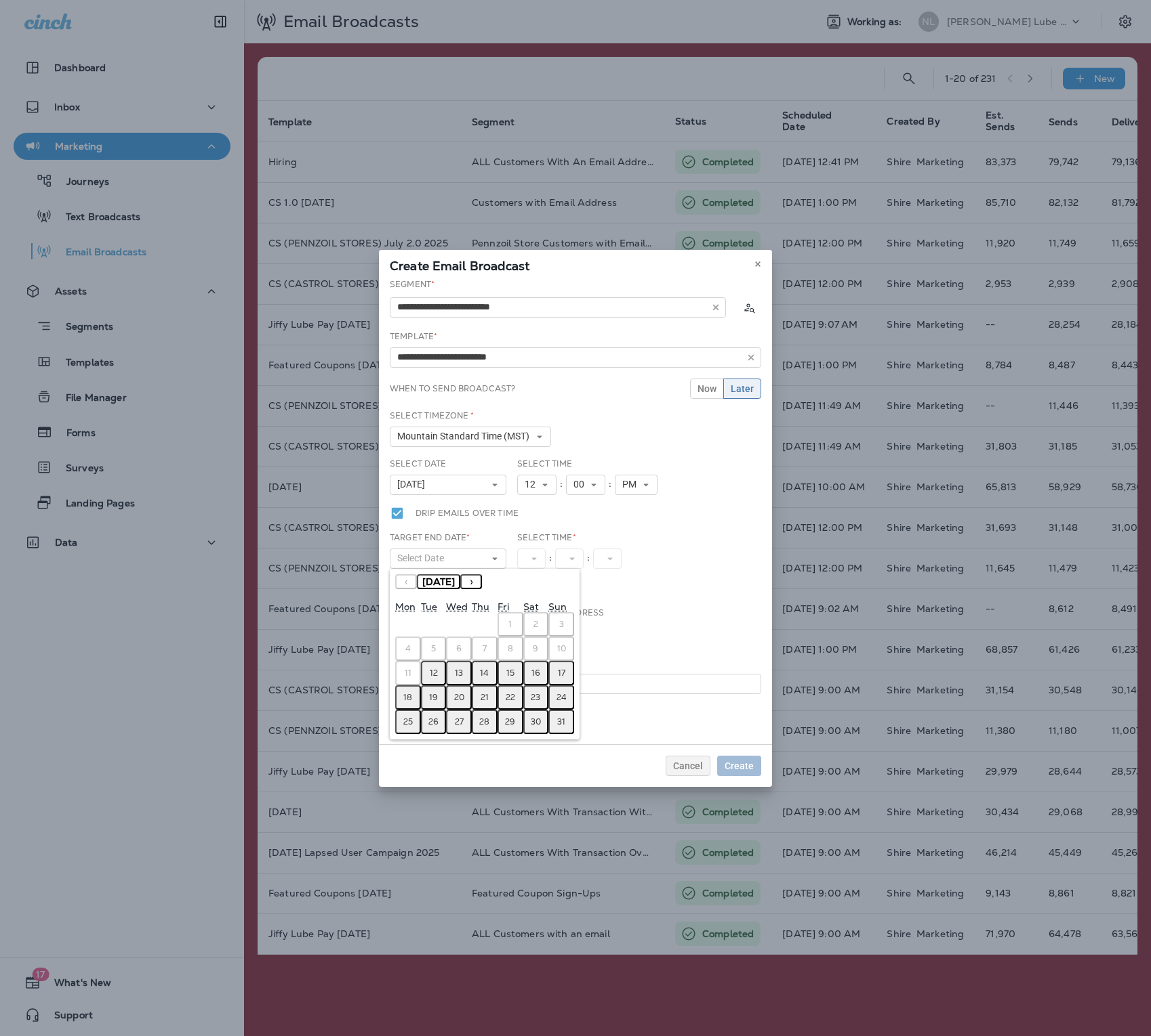
drag, startPoint x: 426, startPoint y: 558, endPoint x: 453, endPoint y: 668, distance: 113.3
click at [453, 572] on button "13" at bounding box center [458, 673] width 26 height 25
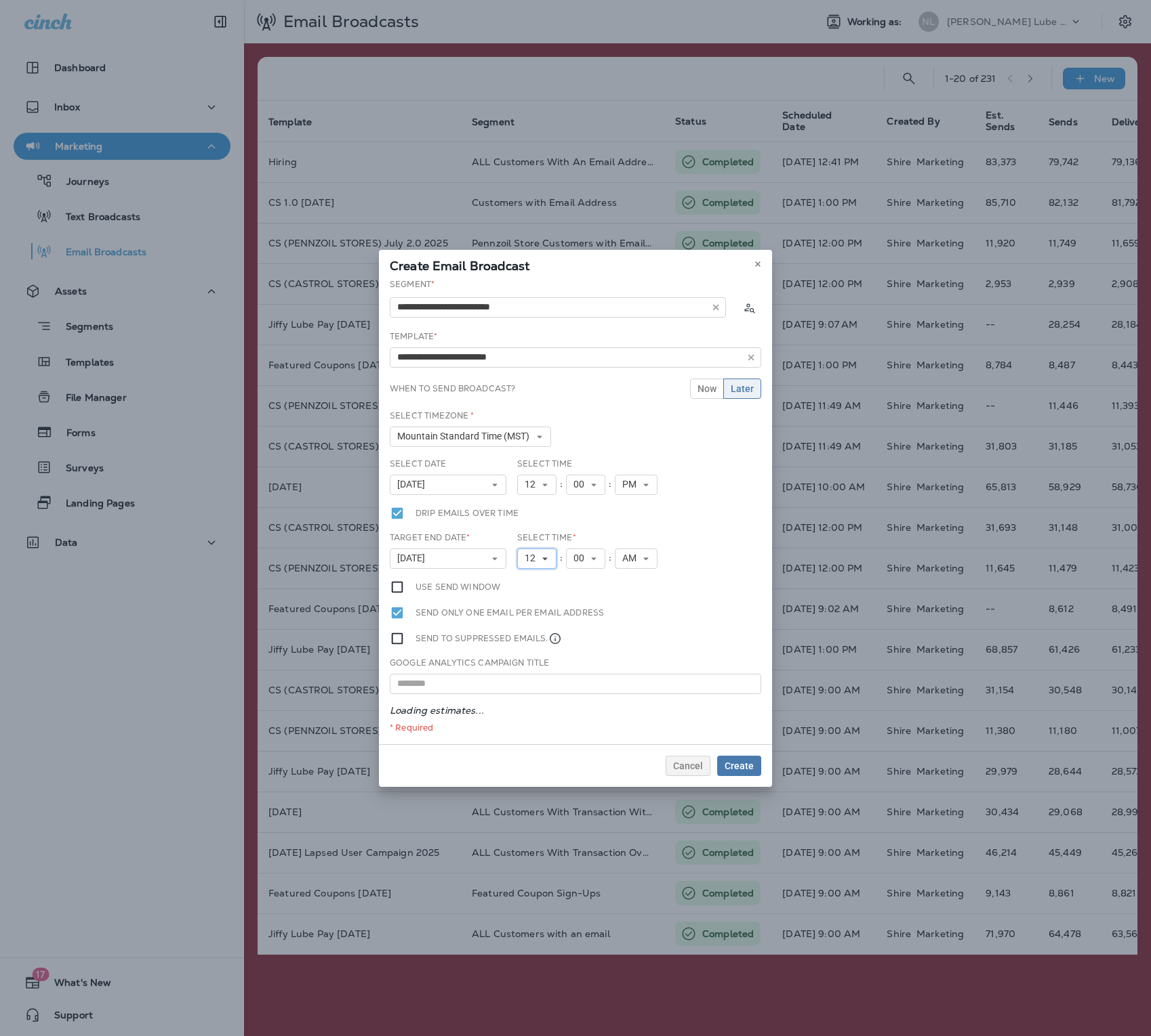
click at [536, 553] on span "12" at bounding box center [533, 559] width 16 height 12
drag, startPoint x: 453, startPoint y: 668, endPoint x: 530, endPoint y: 600, distance: 102.7
click at [530, 572] on link "2" at bounding box center [536, 597] width 40 height 16
drag, startPoint x: 530, startPoint y: 600, endPoint x: 639, endPoint y: 560, distance: 116.1
click at [639, 560] on icon at bounding box center [640, 559] width 8 height 8
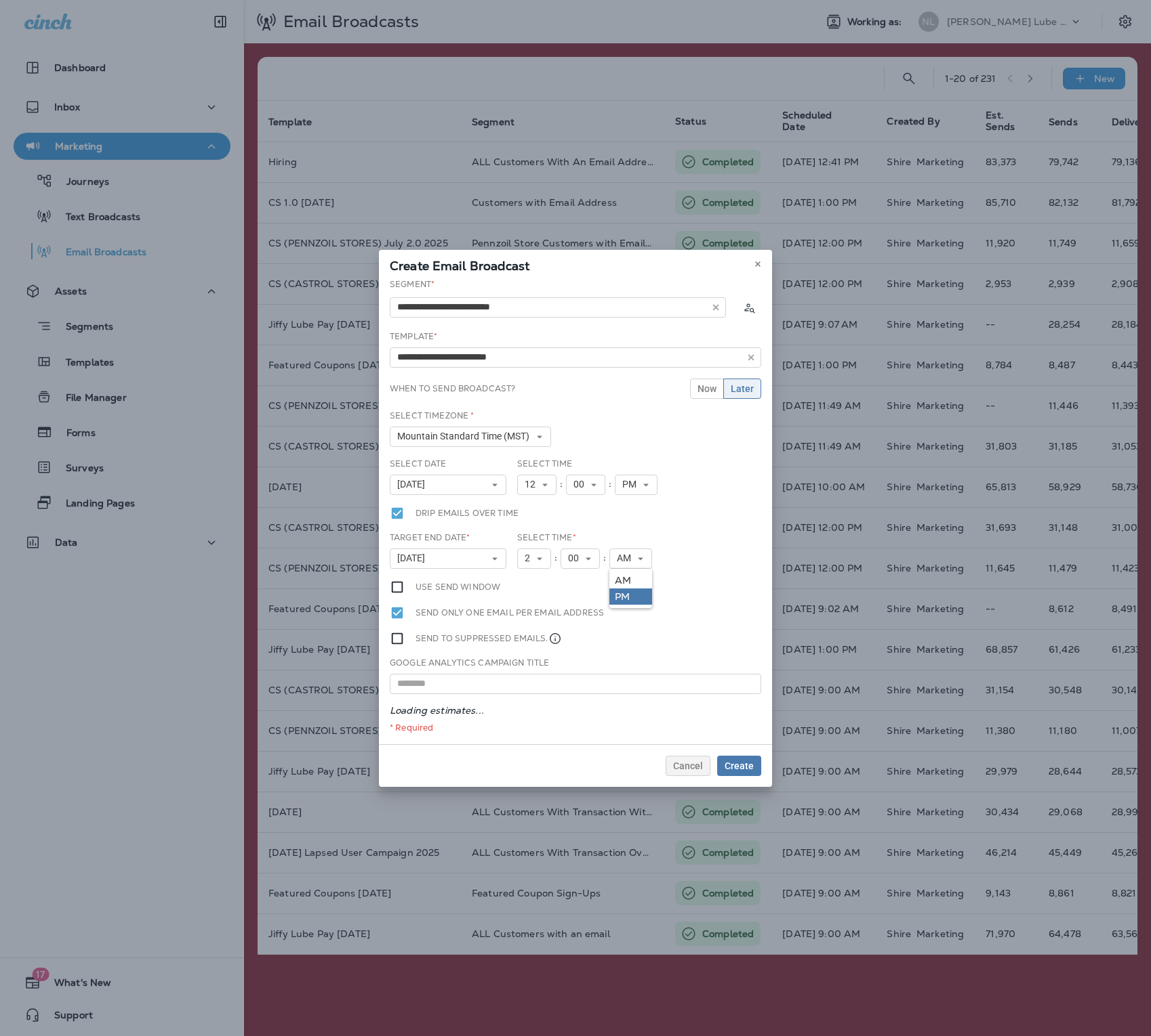
drag, startPoint x: 639, startPoint y: 560, endPoint x: 624, endPoint y: 590, distance: 33.5
click at [624, 572] on link "PM" at bounding box center [630, 597] width 42 height 16
drag, startPoint x: 624, startPoint y: 590, endPoint x: 743, endPoint y: 764, distance: 210.8
click at [743, 572] on span "Create" at bounding box center [738, 766] width 29 height 10
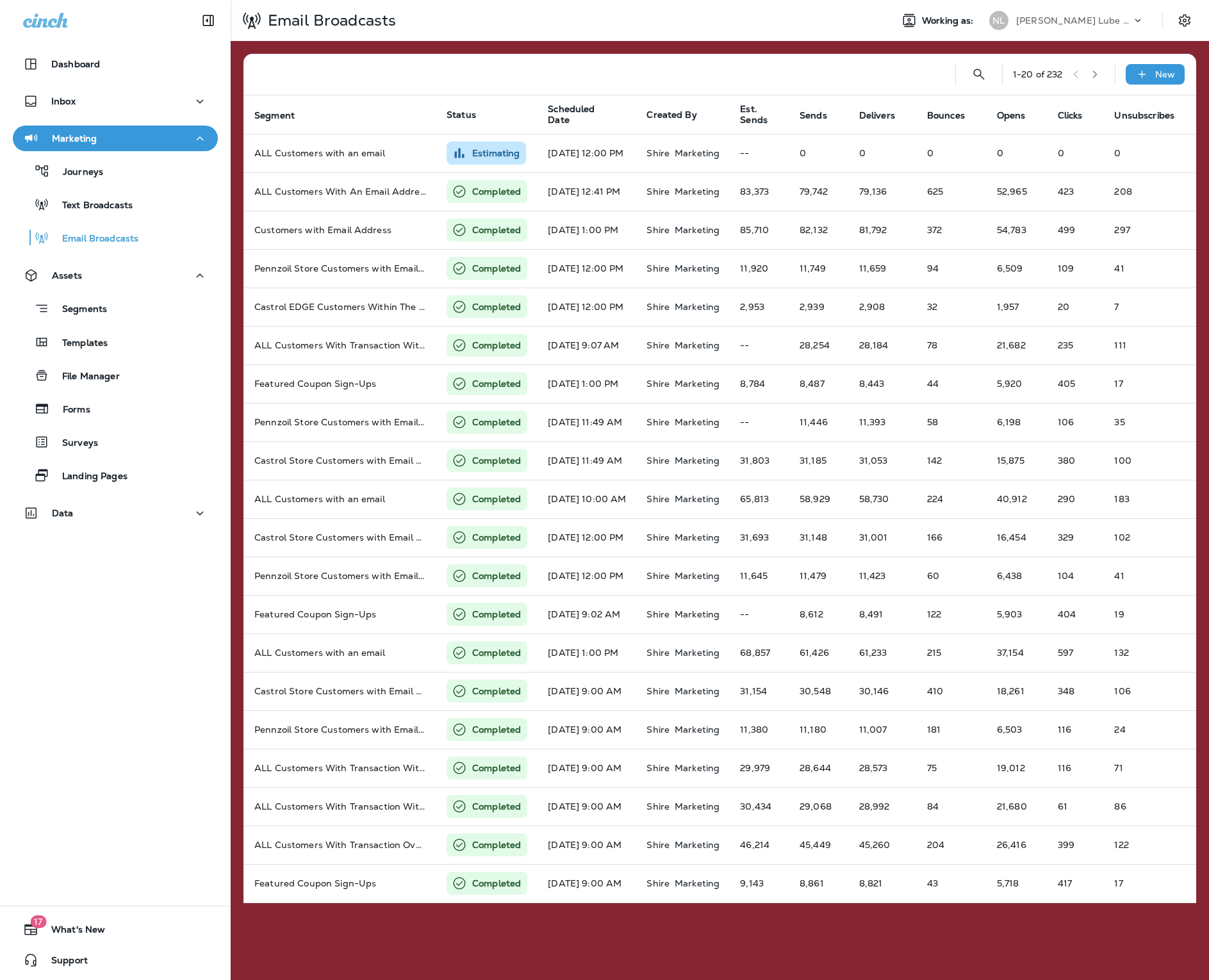
scroll to position [0, 208]
drag, startPoint x: 703, startPoint y: 723, endPoint x: 113, endPoint y: 504, distance: 629.3
click at [113, 505] on div "Data" at bounding box center [116, 513] width 185 height 16
click at [117, 540] on div "Analytics" at bounding box center [115, 546] width 195 height 20
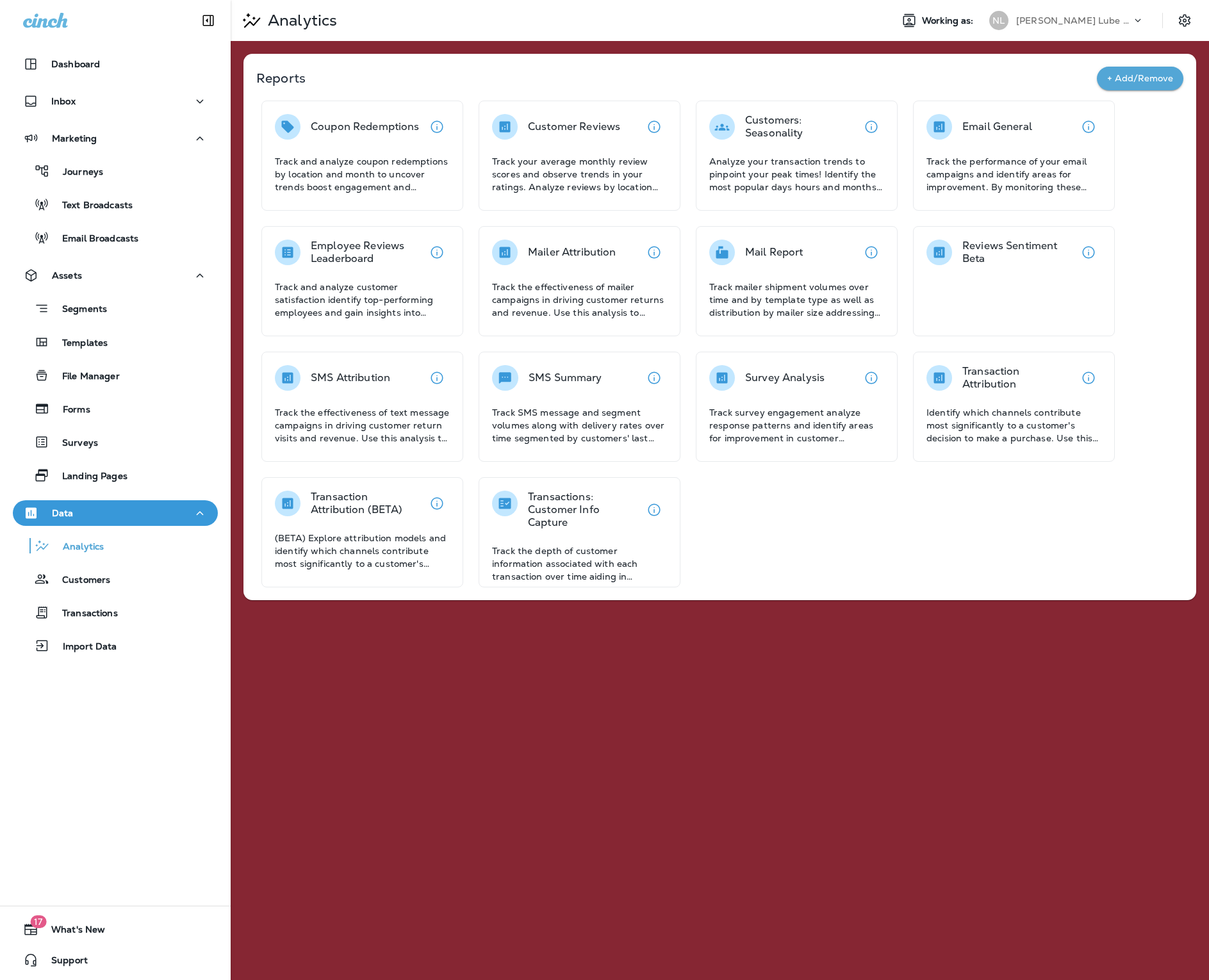
click at [964, 202] on div "Email General Track the performance of your email campaigns and identify areas …" at bounding box center [1014, 156] width 202 height 110
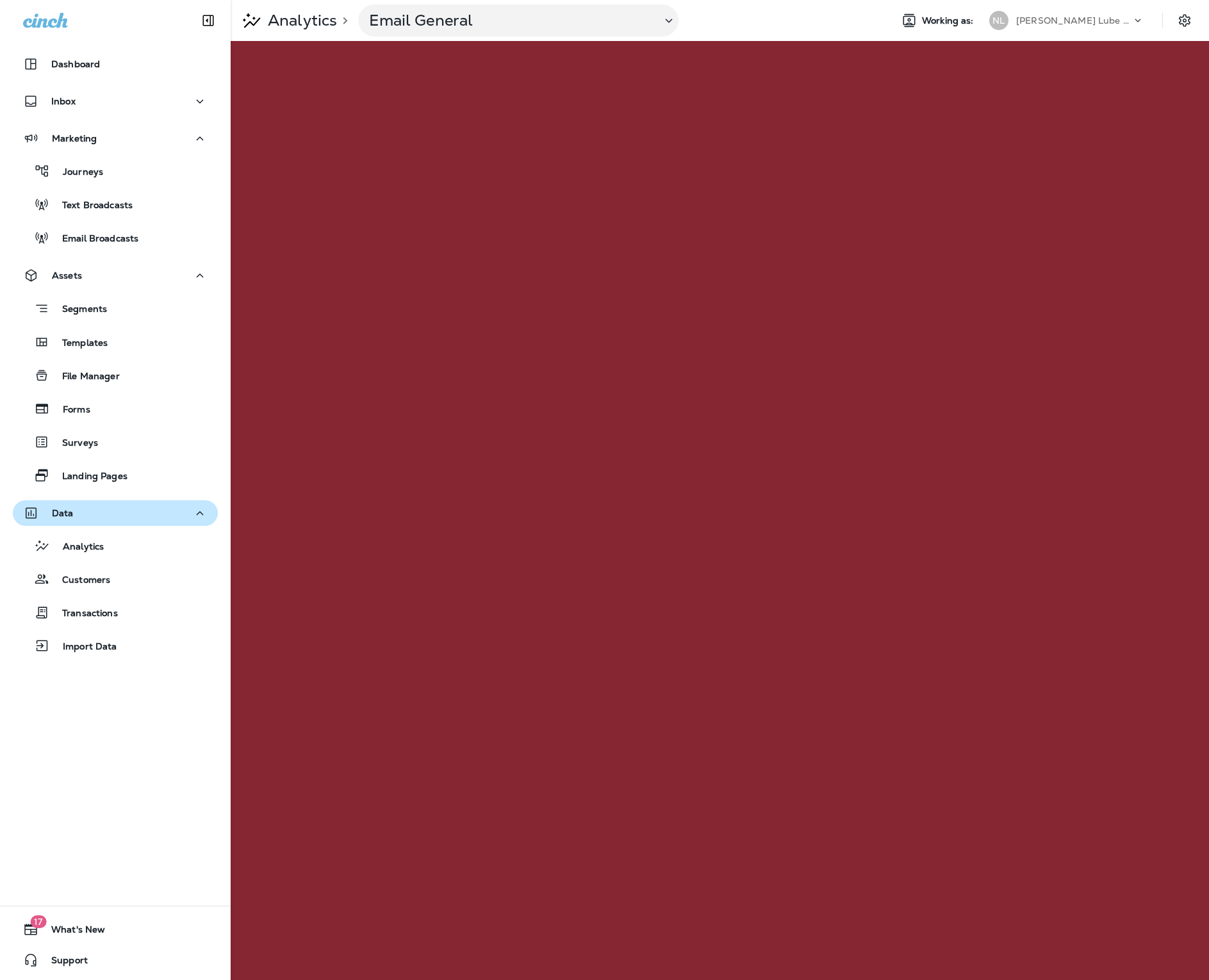
click at [1080, 20] on p "[PERSON_NAME] Lube Centers, Inc" at bounding box center [1074, 20] width 115 height 10
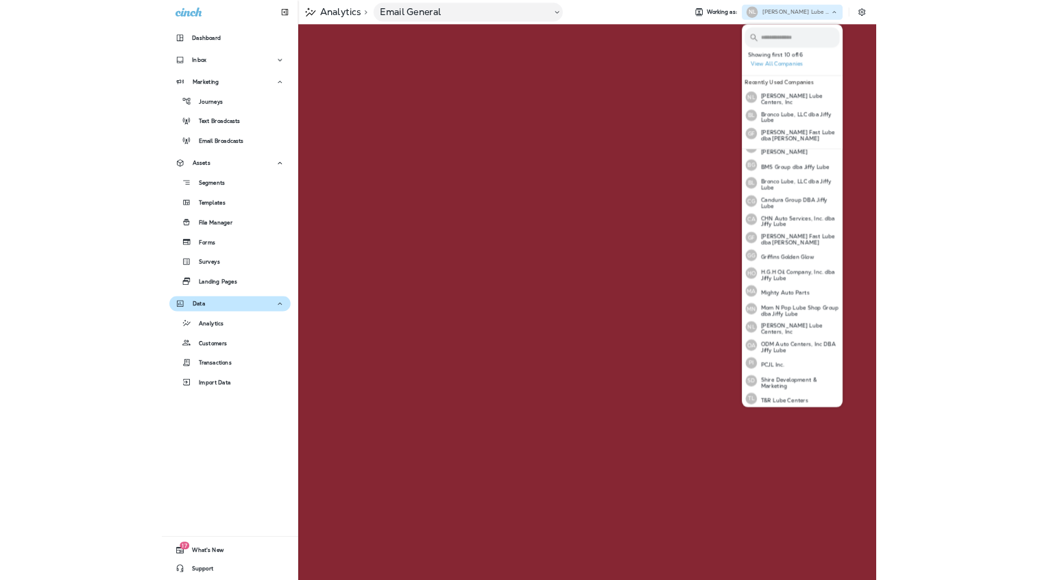
scroll to position [53, 0]
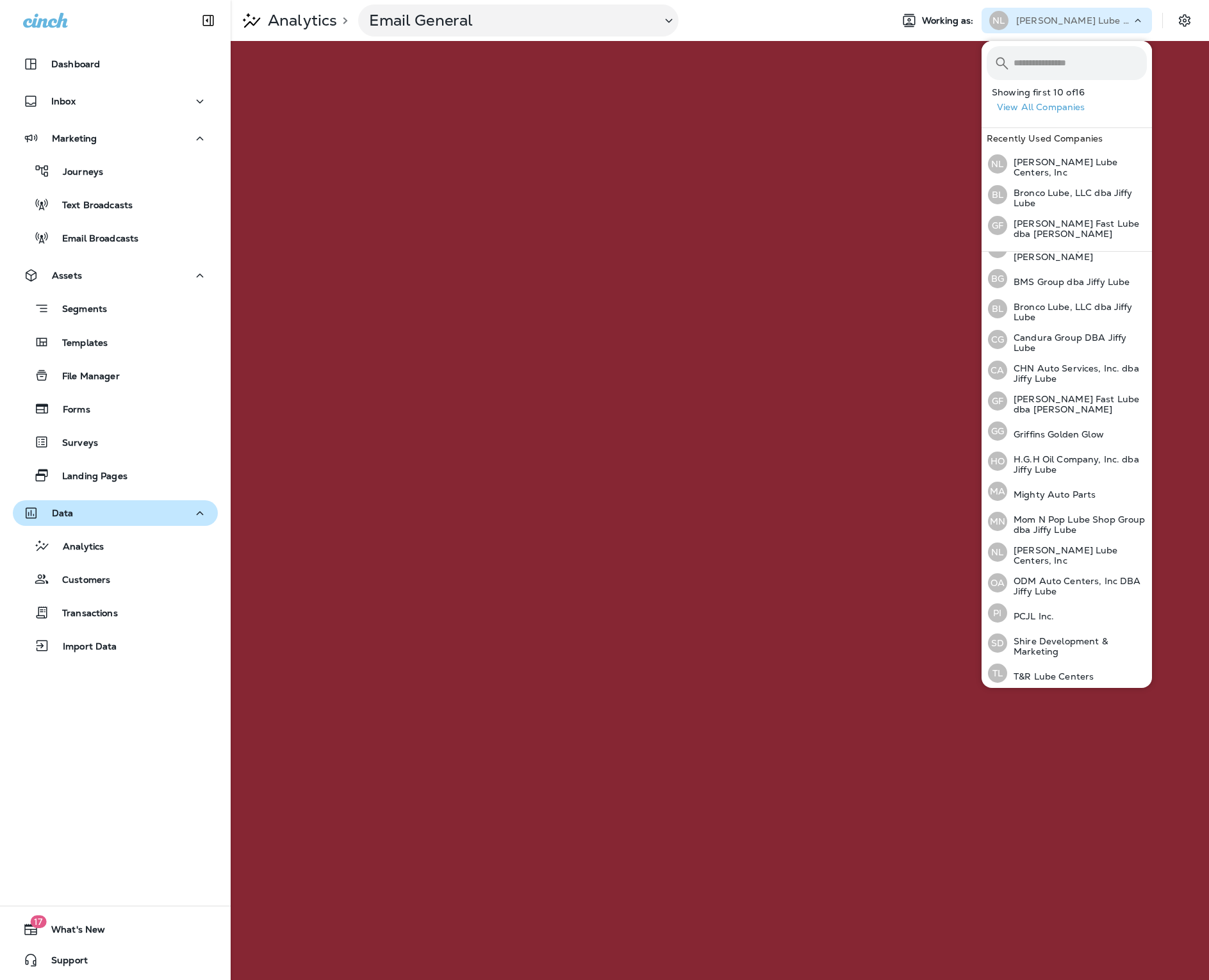
click at [1019, 541] on p "ODM Auto Centers, Inc DBA Jiffy Lube" at bounding box center [1077, 587] width 140 height 21
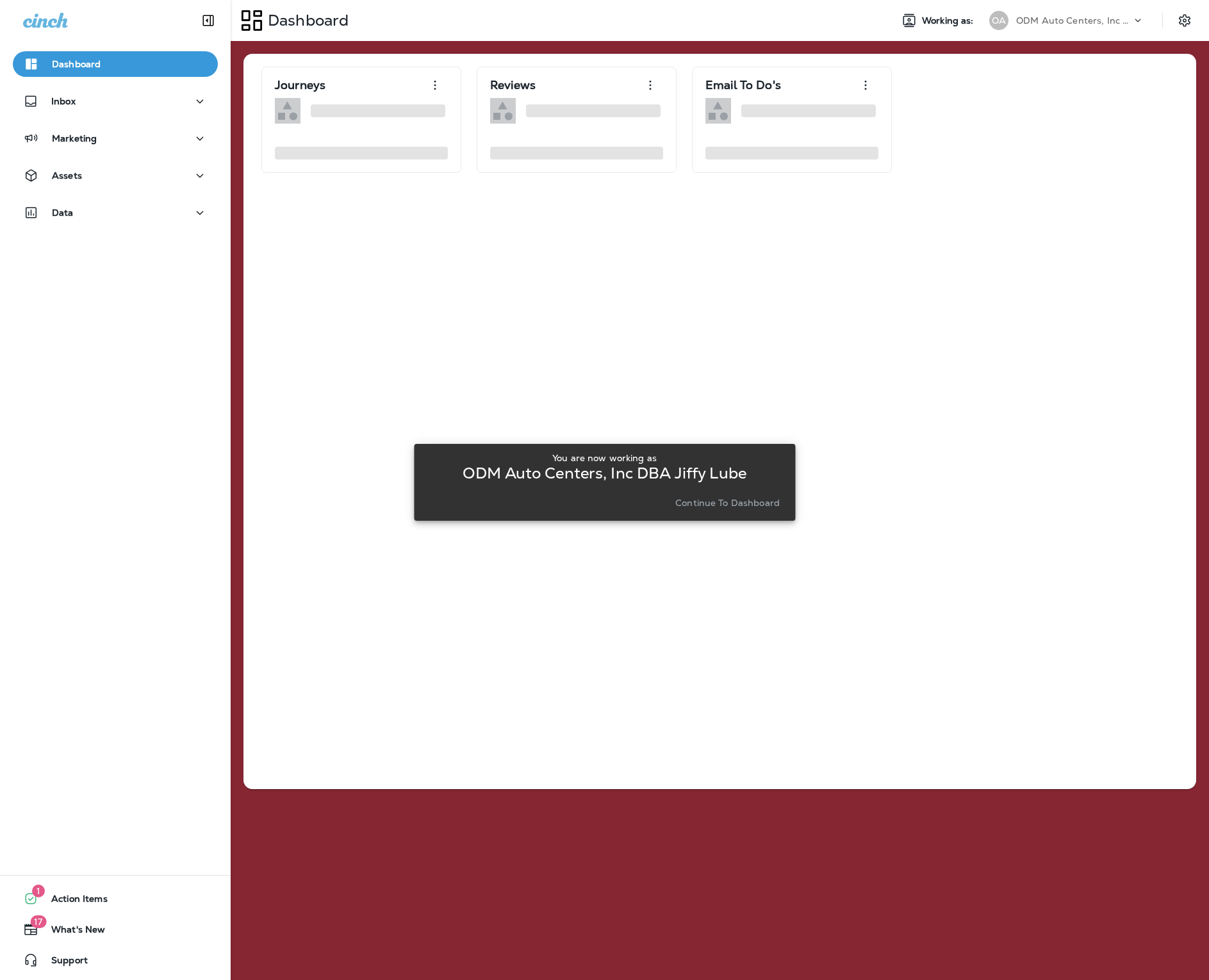
click at [738, 492] on div "You are now working as ODM Auto Centers, Inc DBA Jiffy Lube Continue to Dashboa…" at bounding box center [604, 482] width 361 height 59
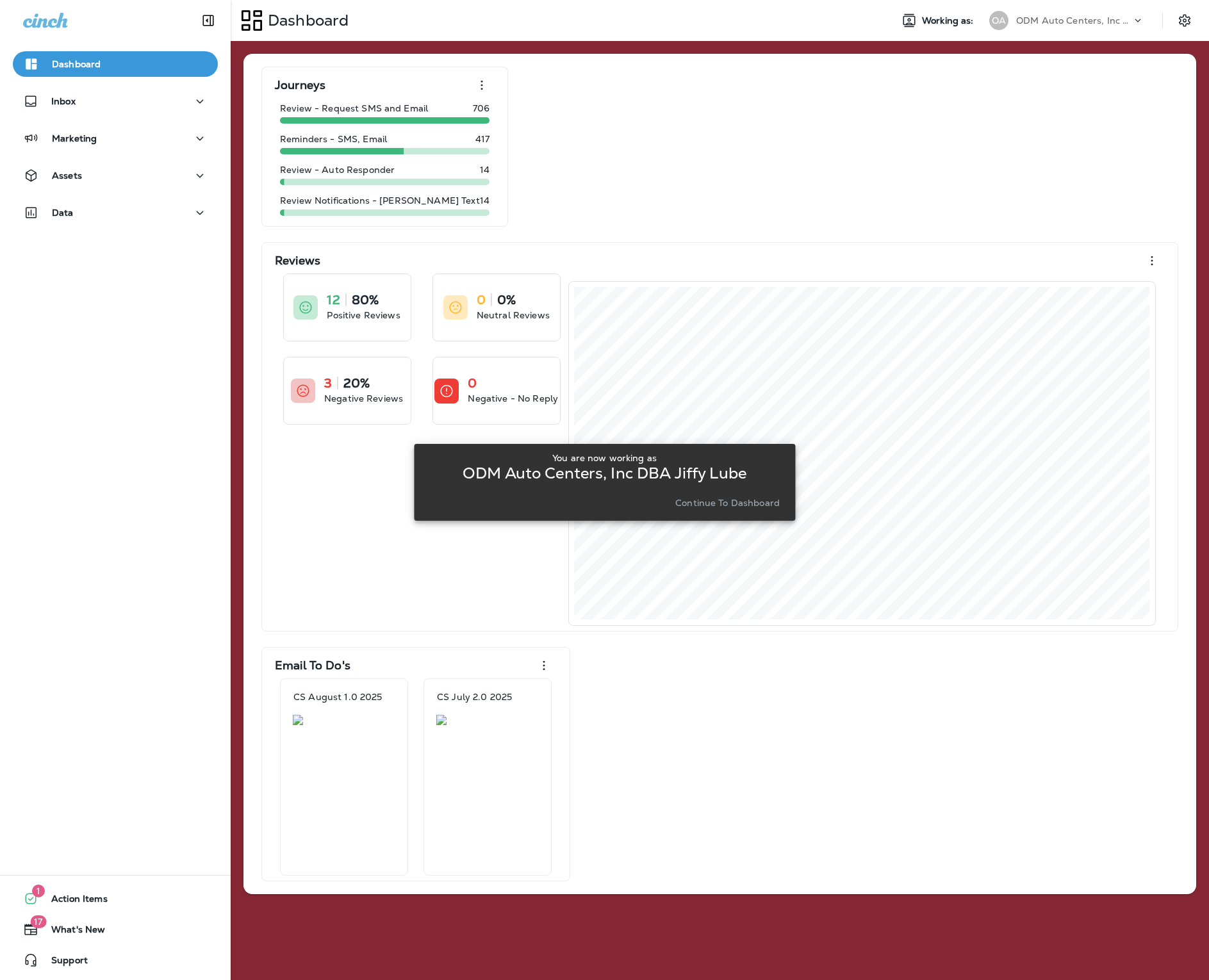
click at [737, 509] on button "Continue to Dashboard" at bounding box center [727, 503] width 115 height 18
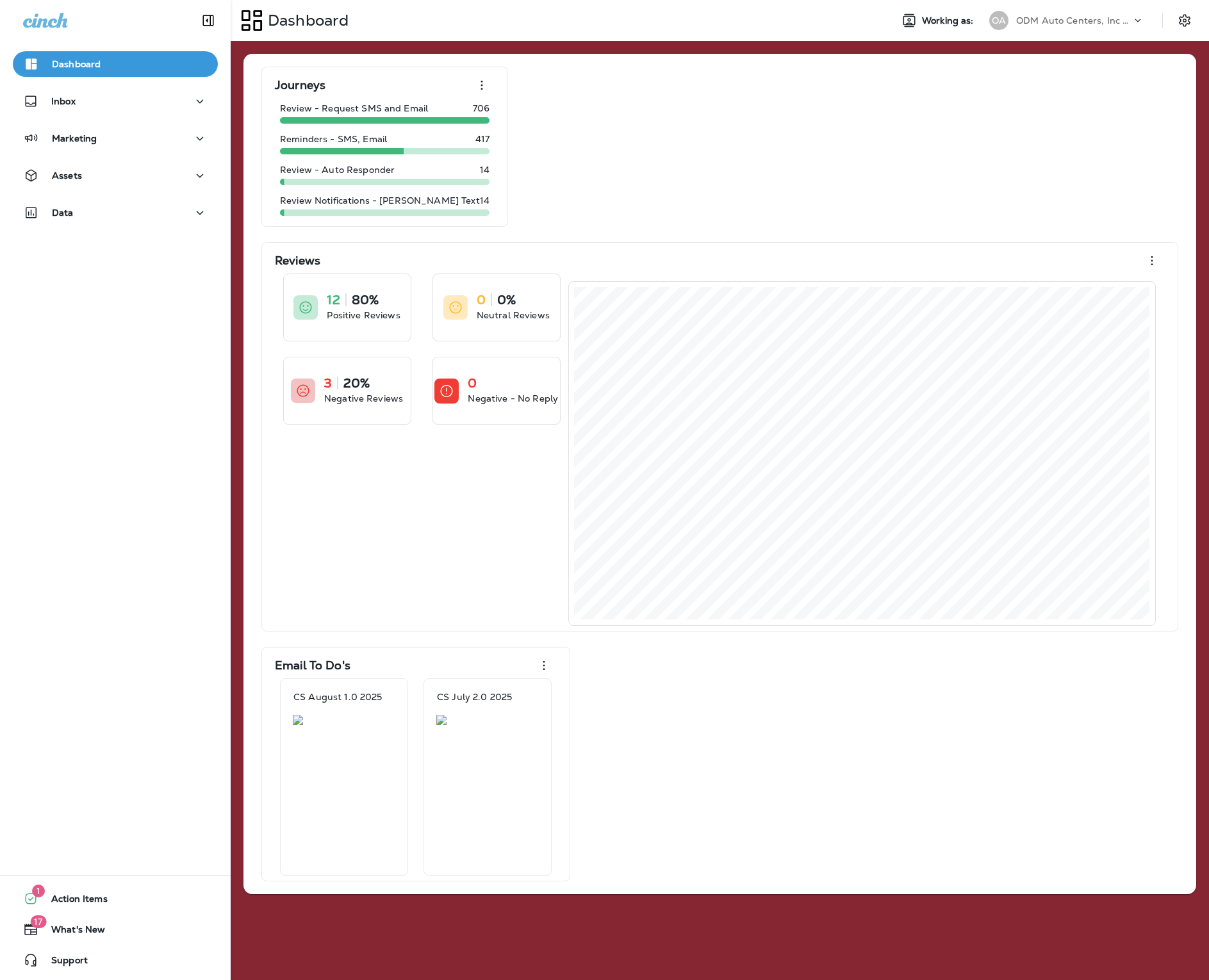
drag, startPoint x: 113, startPoint y: 504, endPoint x: 79, endPoint y: 202, distance: 303.9
click at [79, 202] on button "Data" at bounding box center [115, 212] width 205 height 25
drag, startPoint x: 79, startPoint y: 202, endPoint x: 76, endPoint y: 252, distance: 50.1
click at [76, 252] on p "Analytics" at bounding box center [78, 247] width 54 height 12
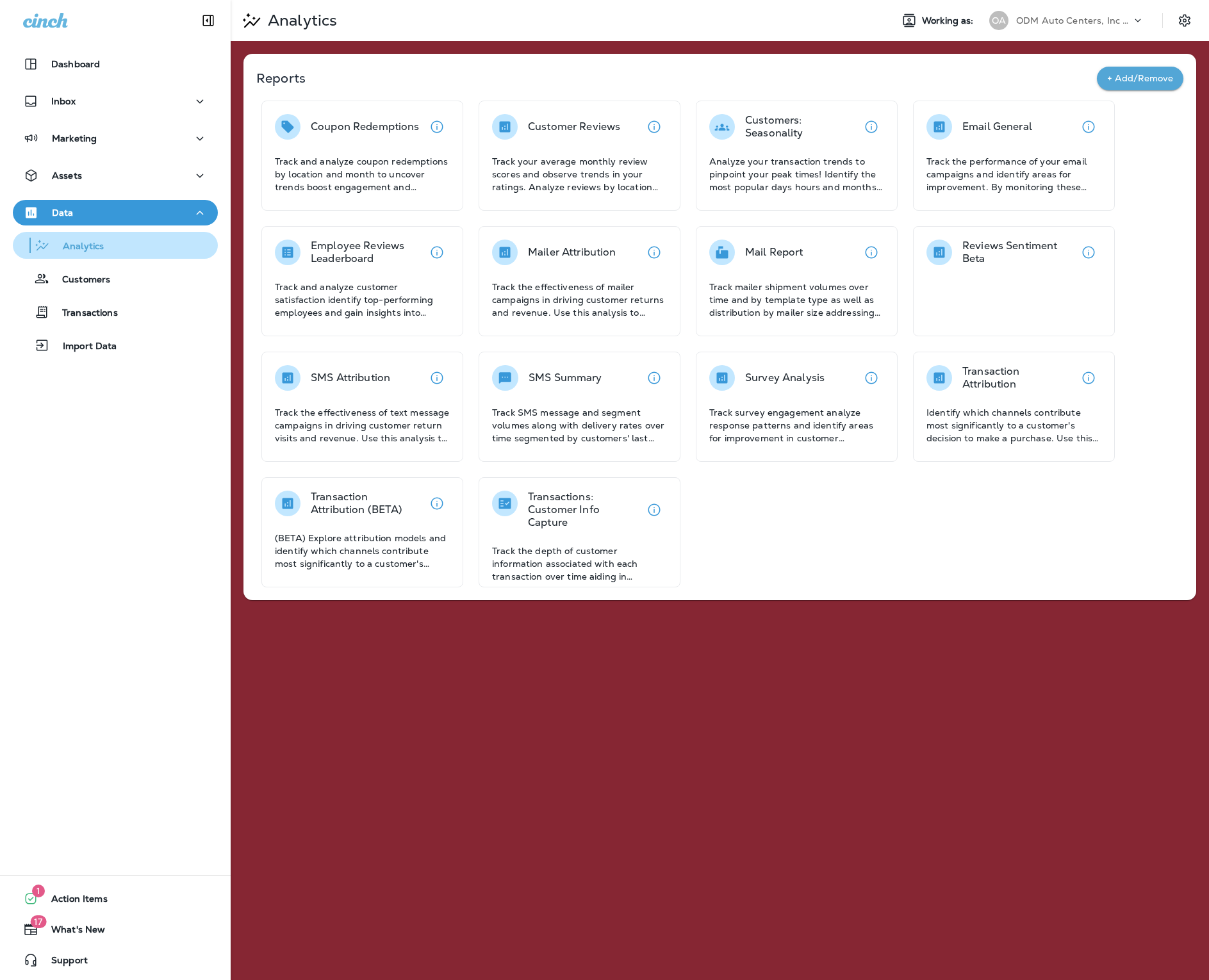
click at [1060, 189] on p "Track the performance of your email campaigns and identify areas for improvemen…" at bounding box center [1014, 174] width 175 height 38
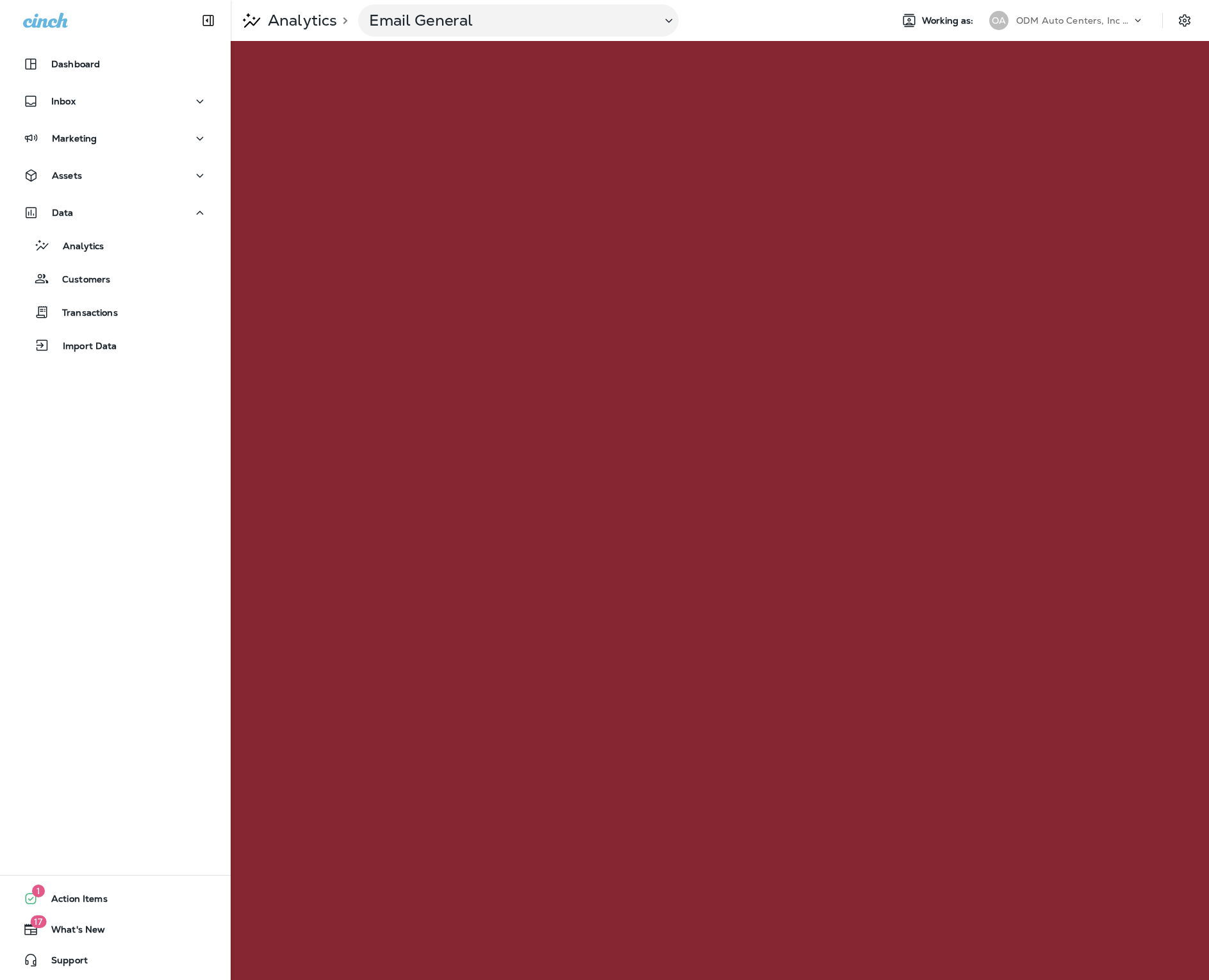
click at [1046, 17] on p "ODM Auto Centers, Inc DBA Jiffy Lube" at bounding box center [1074, 20] width 115 height 10
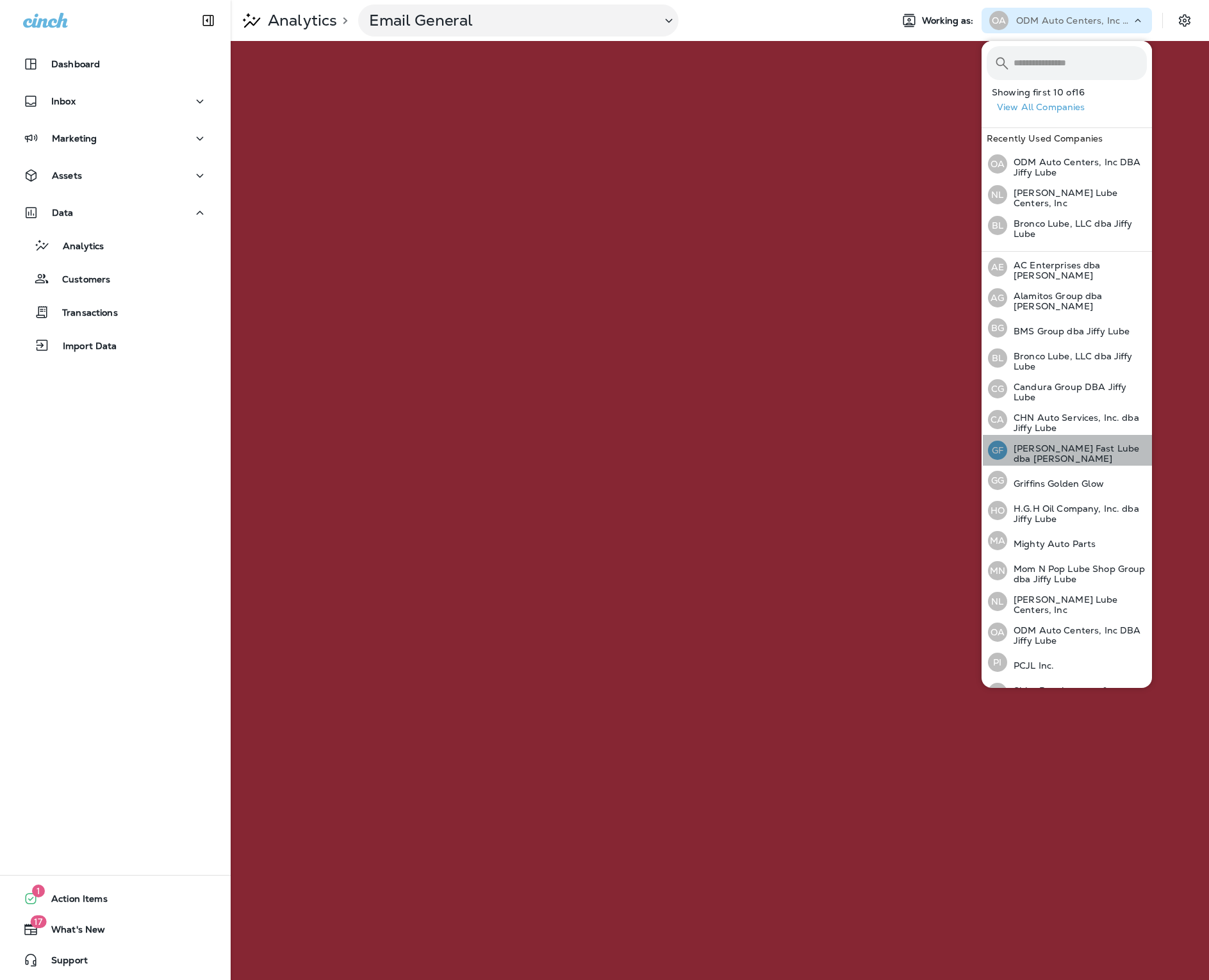
click at [1091, 450] on p "[PERSON_NAME] Fast Lube dba [PERSON_NAME]" at bounding box center [1077, 454] width 140 height 21
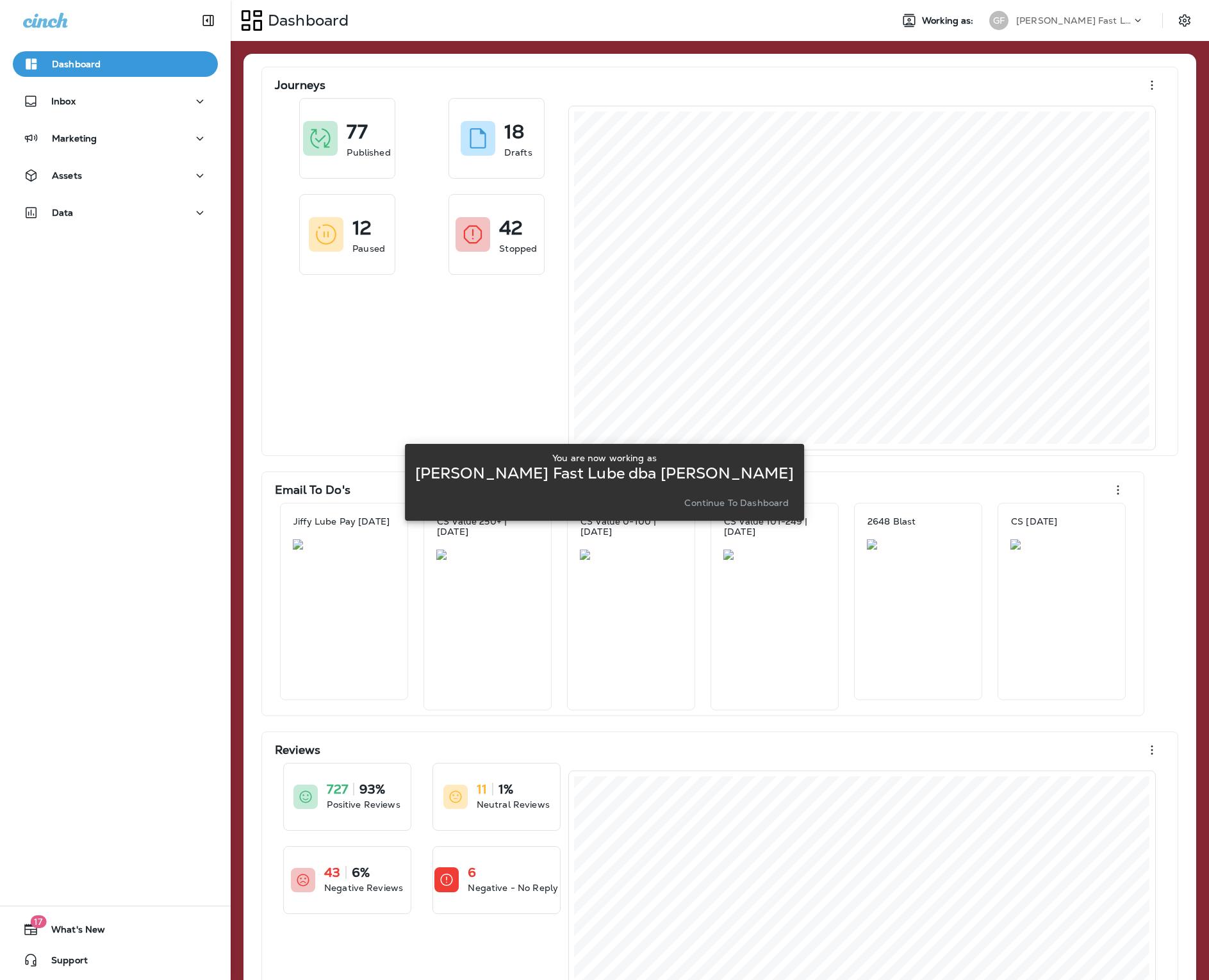
click at [724, 501] on p "Continue to Dashboard" at bounding box center [737, 503] width 105 height 10
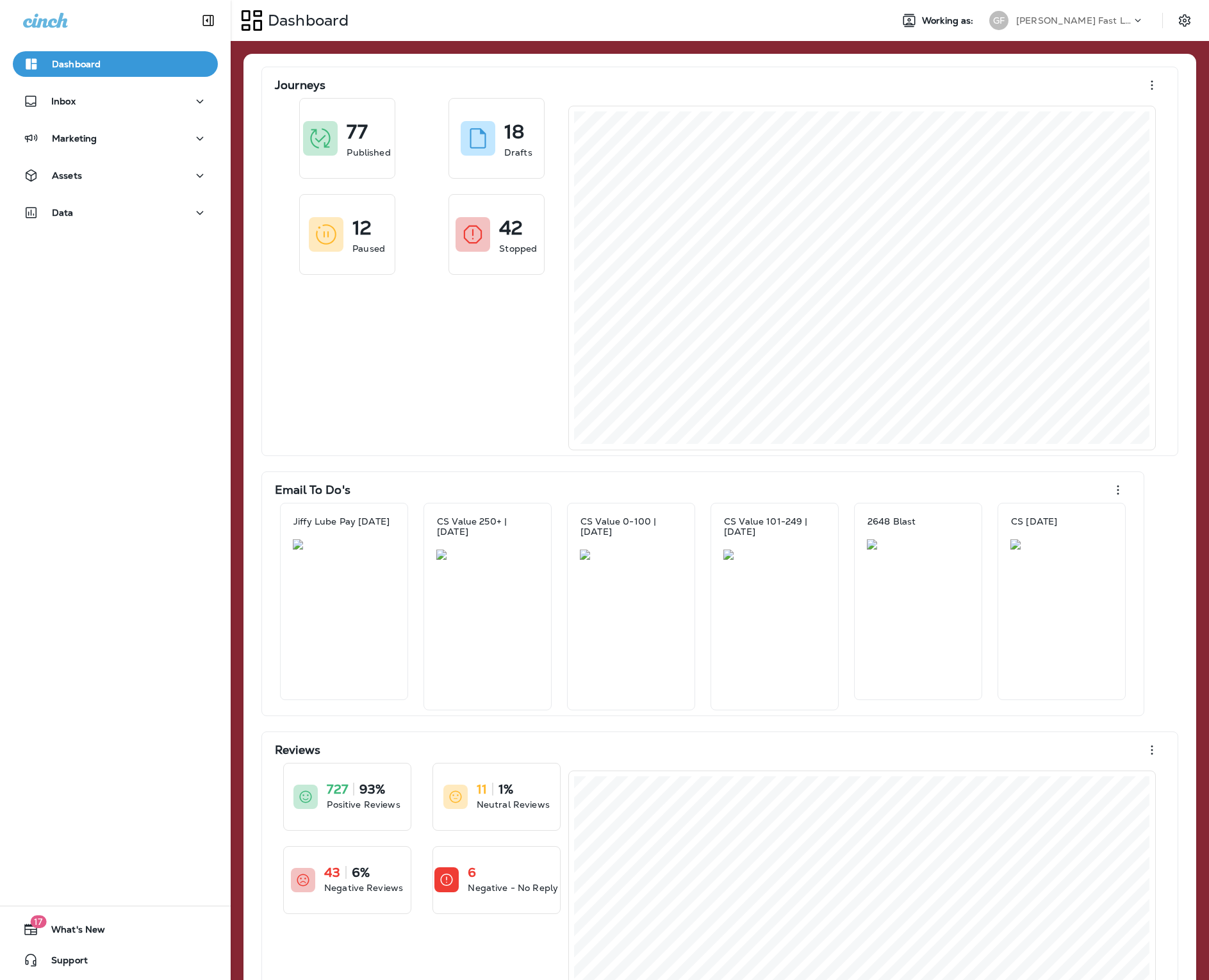
drag, startPoint x: 1046, startPoint y: 17, endPoint x: 92, endPoint y: 197, distance: 970.8
click at [92, 197] on div "Dashboard Inbox Marketing Assets Data" at bounding box center [115, 140] width 231 height 205
drag, startPoint x: 92, startPoint y: 197, endPoint x: 90, endPoint y: 221, distance: 24.1
click at [90, 221] on button "Data" at bounding box center [115, 212] width 205 height 25
click at [95, 245] on p "Analytics" at bounding box center [78, 247] width 54 height 12
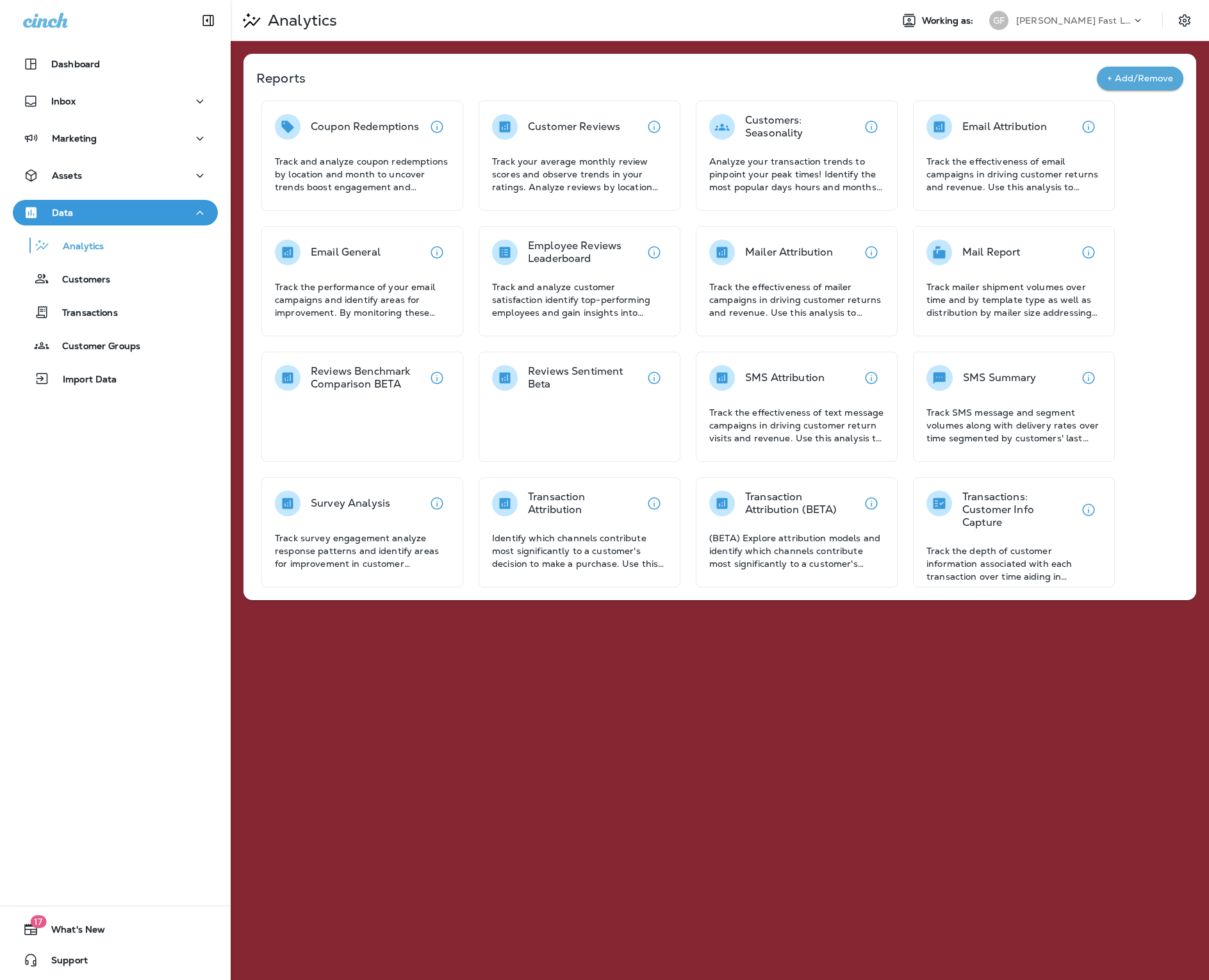
click at [438, 276] on div "Email General Track the performance of your email campaigns and identify areas …" at bounding box center [362, 279] width 175 height 79
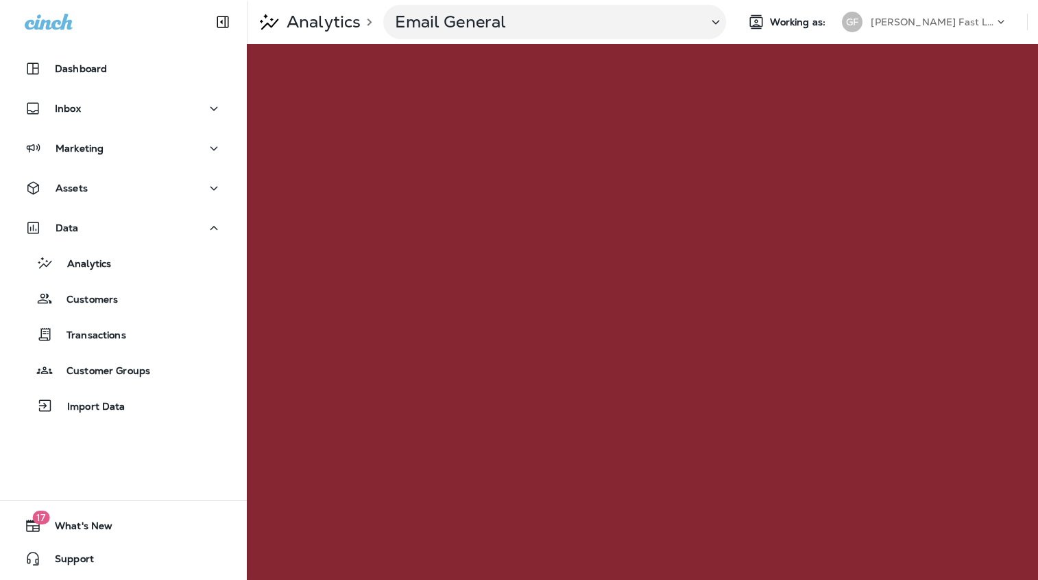
drag, startPoint x: 883, startPoint y: 37, endPoint x: 889, endPoint y: 24, distance: 14.4
click at [889, 24] on p "[PERSON_NAME] Fast Lube dba [PERSON_NAME]" at bounding box center [932, 21] width 123 height 11
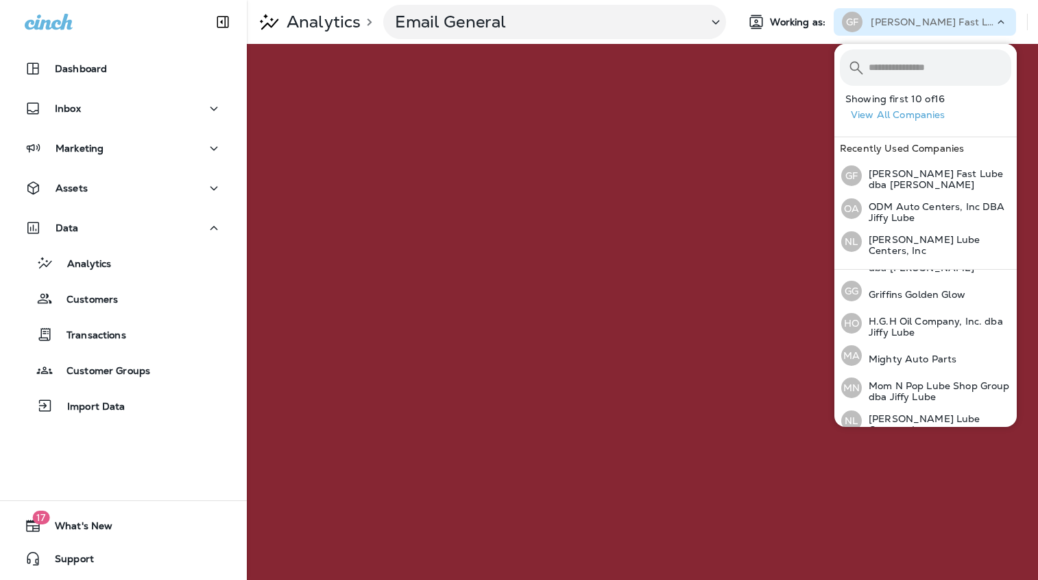
scroll to position [221, 0]
click at [901, 327] on p "H.G.H Oil Company, Inc. dba Jiffy Lube" at bounding box center [937, 329] width 150 height 22
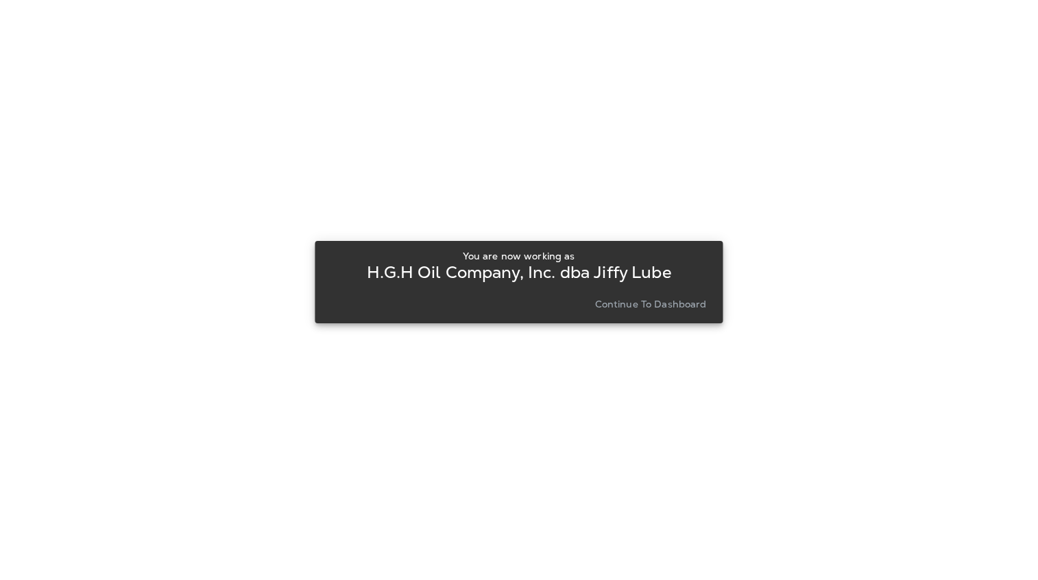
drag, startPoint x: 889, startPoint y: 24, endPoint x: 652, endPoint y: 271, distance: 342.0
click at [652, 271] on p "H.G.H Oil Company, Inc. dba Jiffy Lube" at bounding box center [519, 272] width 304 height 11
drag, startPoint x: 652, startPoint y: 271, endPoint x: 646, endPoint y: 293, distance: 22.8
click at [646, 293] on div "You are now working as H.G.H Oil Company, Inc. dba Jiffy Lube Continue to Dashb…" at bounding box center [519, 281] width 386 height 63
drag, startPoint x: 646, startPoint y: 293, endPoint x: 628, endPoint y: 302, distance: 19.9
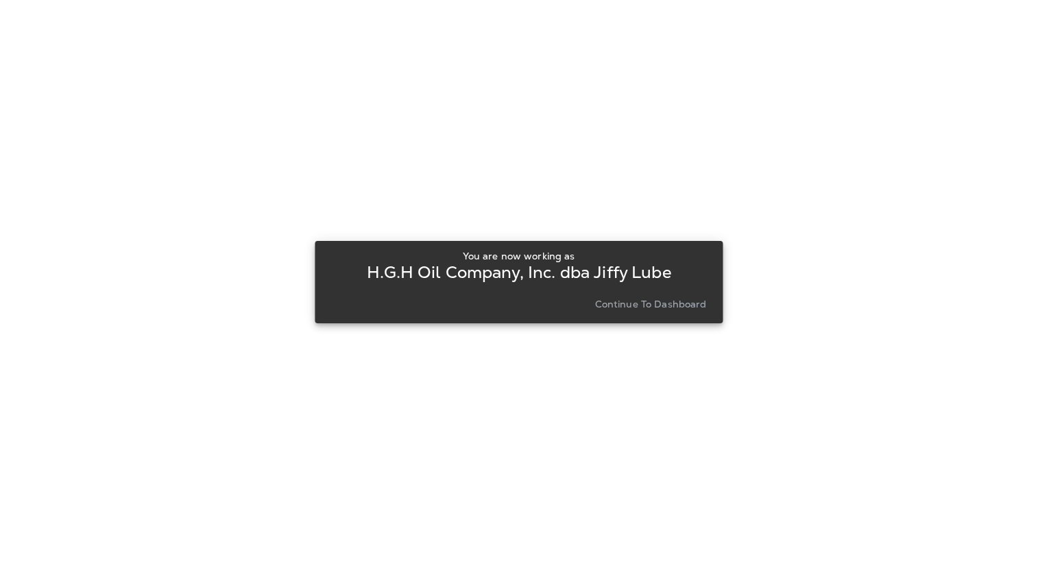
click at [628, 302] on p "Continue to Dashboard" at bounding box center [651, 303] width 112 height 11
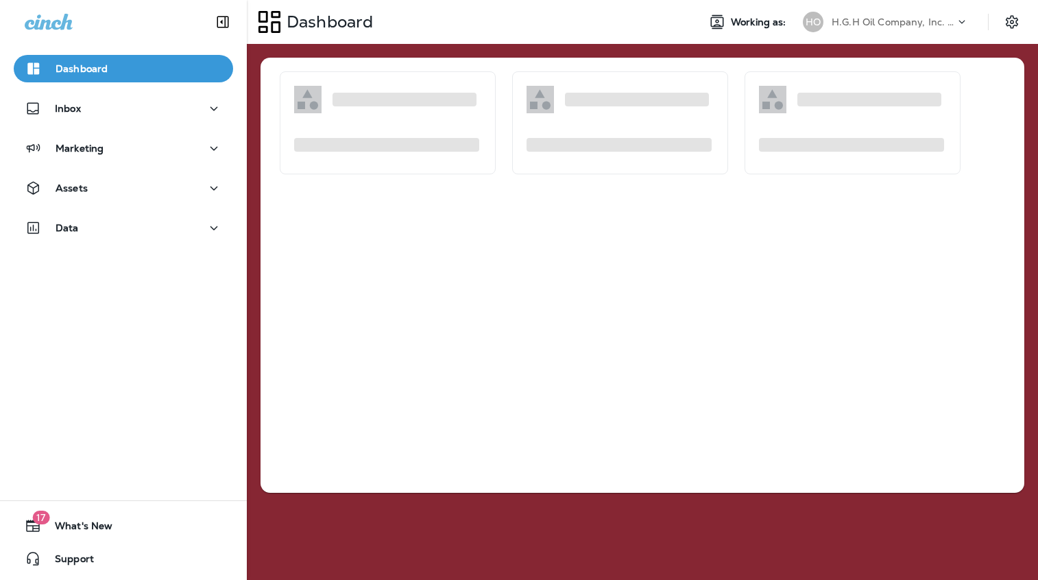
drag, startPoint x: 628, startPoint y: 302, endPoint x: 167, endPoint y: 163, distance: 481.5
click at [167, 163] on div "Marketing" at bounding box center [123, 151] width 247 height 34
drag, startPoint x: 167, startPoint y: 163, endPoint x: 154, endPoint y: 184, distance: 25.3
click at [154, 184] on div "Assets" at bounding box center [124, 188] width 198 height 17
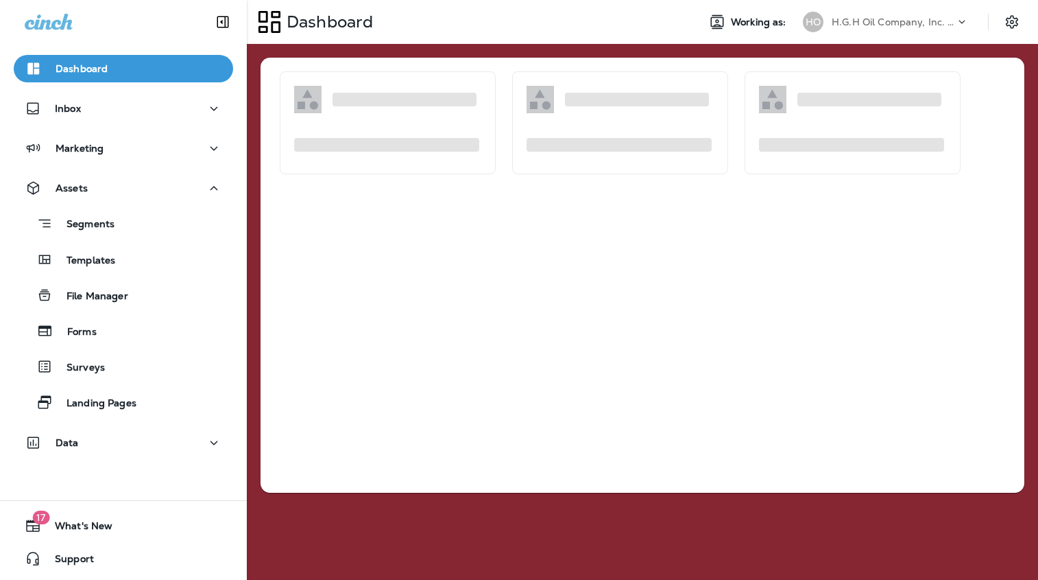
drag, startPoint x: 154, startPoint y: 184, endPoint x: 182, endPoint y: 123, distance: 66.6
click at [182, 123] on div "Inbox" at bounding box center [123, 112] width 247 height 34
click at [177, 149] on div "Marketing" at bounding box center [124, 148] width 198 height 17
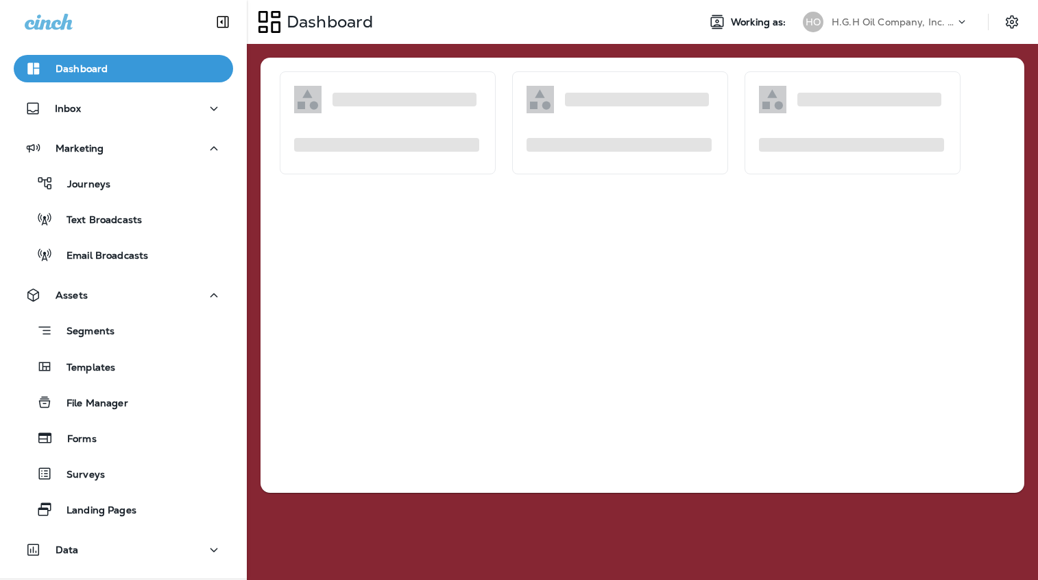
click at [123, 363] on div "Templates" at bounding box center [123, 366] width 209 height 21
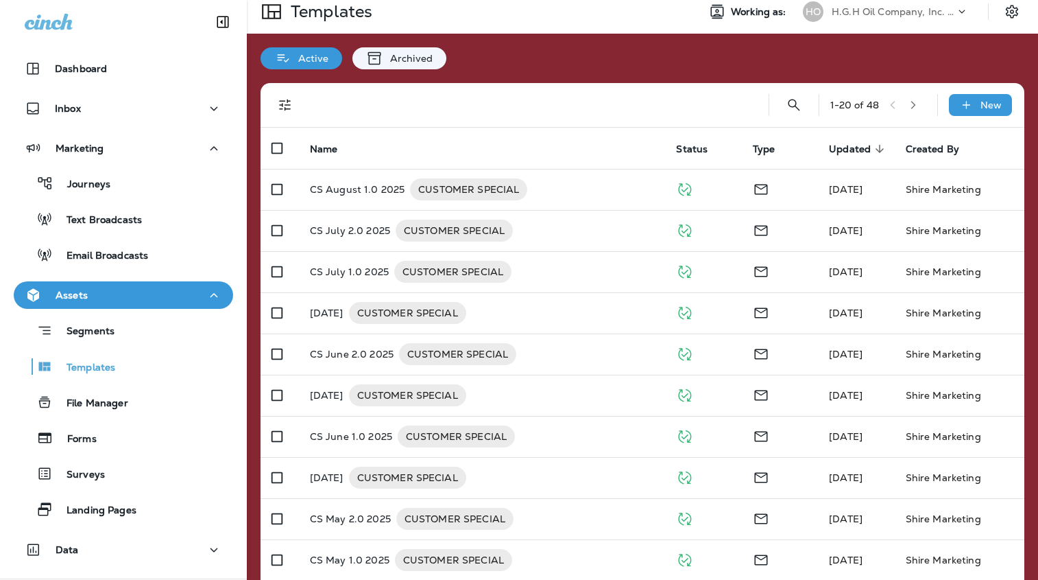
scroll to position [13, 0]
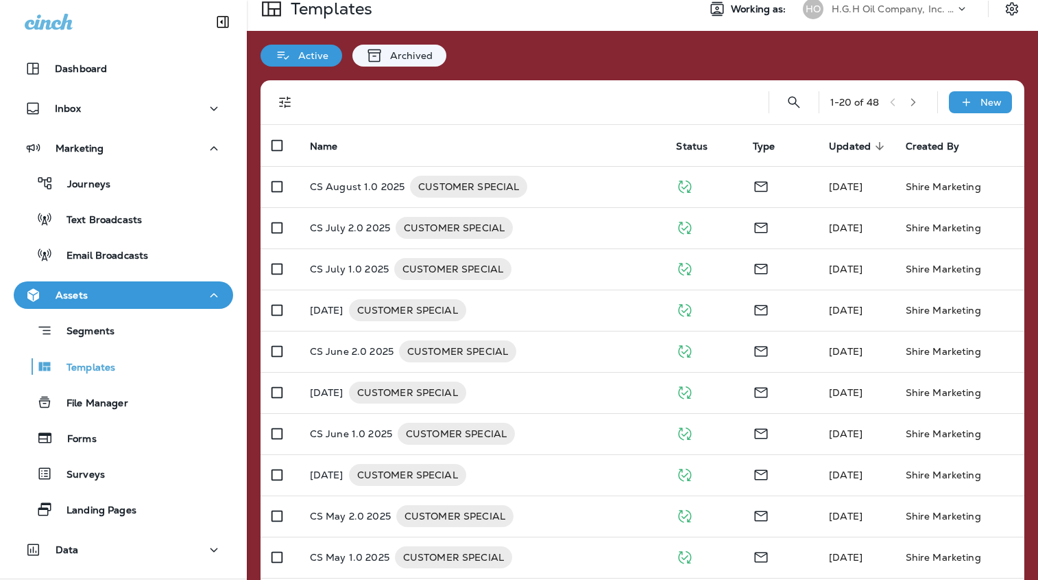
drag, startPoint x: 182, startPoint y: 123, endPoint x: 852, endPoint y: 5, distance: 680.6
click at [852, 5] on p "H.G.H Oil Company, Inc. dba Jiffy Lube" at bounding box center [893, 8] width 123 height 11
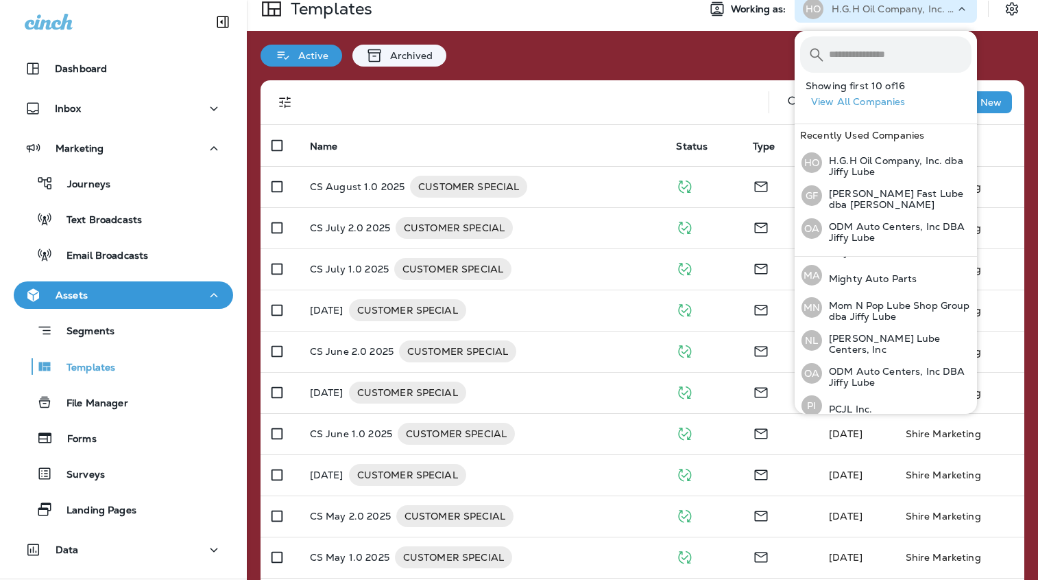
scroll to position [292, 0]
drag, startPoint x: 852, startPoint y: 5, endPoint x: 846, endPoint y: 348, distance: 343.7
click at [846, 348] on div "[PERSON_NAME] Lube Centers, Inc" at bounding box center [886, 338] width 181 height 33
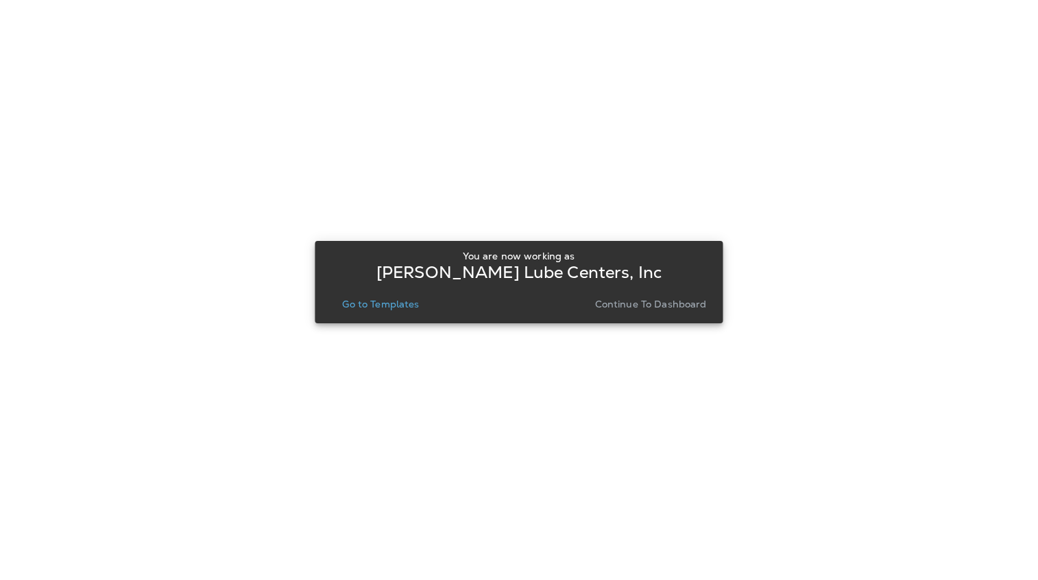
drag, startPoint x: 846, startPoint y: 348, endPoint x: 401, endPoint y: 303, distance: 447.5
click at [401, 303] on p "Go to Templates" at bounding box center [380, 303] width 77 height 11
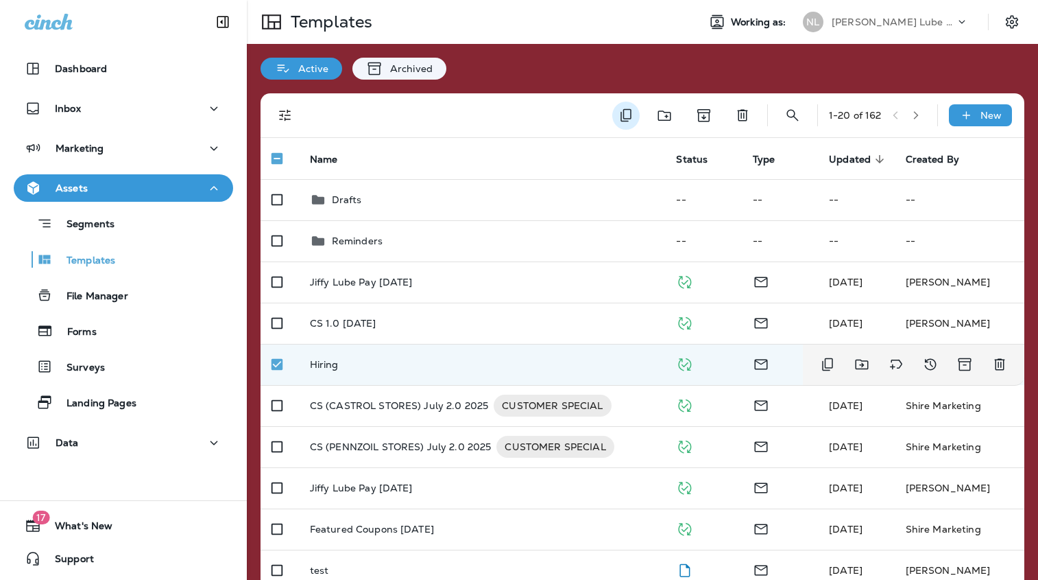
drag, startPoint x: 401, startPoint y: 303, endPoint x: 628, endPoint y: 117, distance: 293.3
click at [628, 117] on icon "Duplicate" at bounding box center [626, 115] width 16 height 16
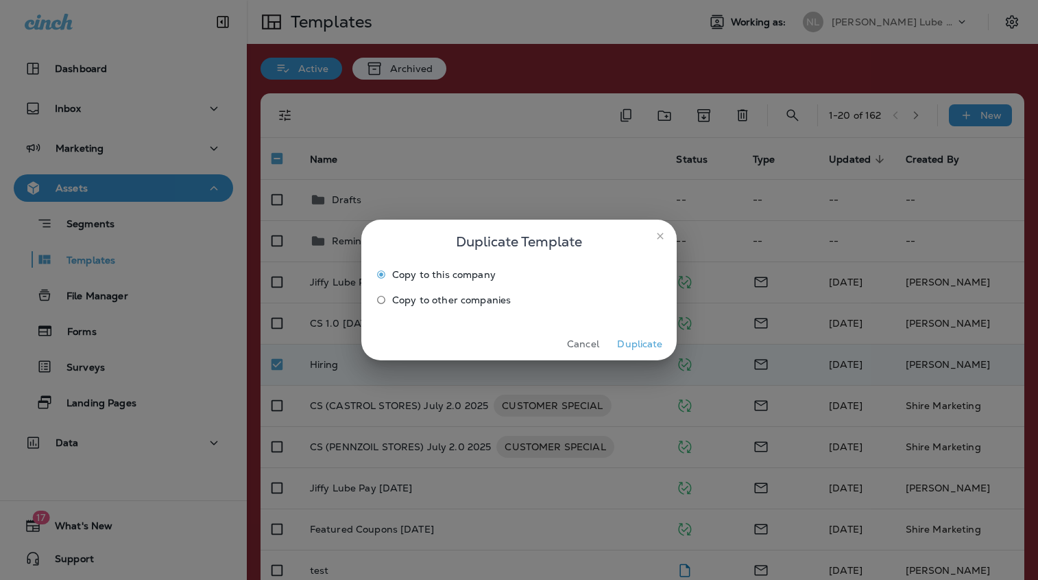
drag, startPoint x: 628, startPoint y: 117, endPoint x: 458, endPoint y: 300, distance: 249.5
click at [458, 300] on span "Copy to other companies" at bounding box center [451, 299] width 119 height 11
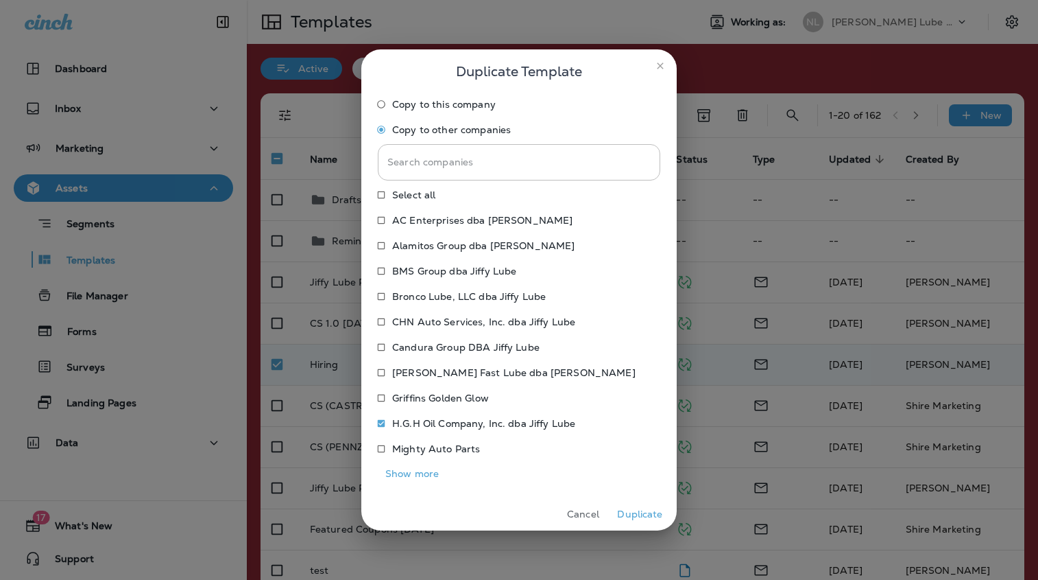
drag, startPoint x: 458, startPoint y: 300, endPoint x: 402, endPoint y: 477, distance: 185.7
click at [402, 477] on button "Show more" at bounding box center [412, 473] width 69 height 21
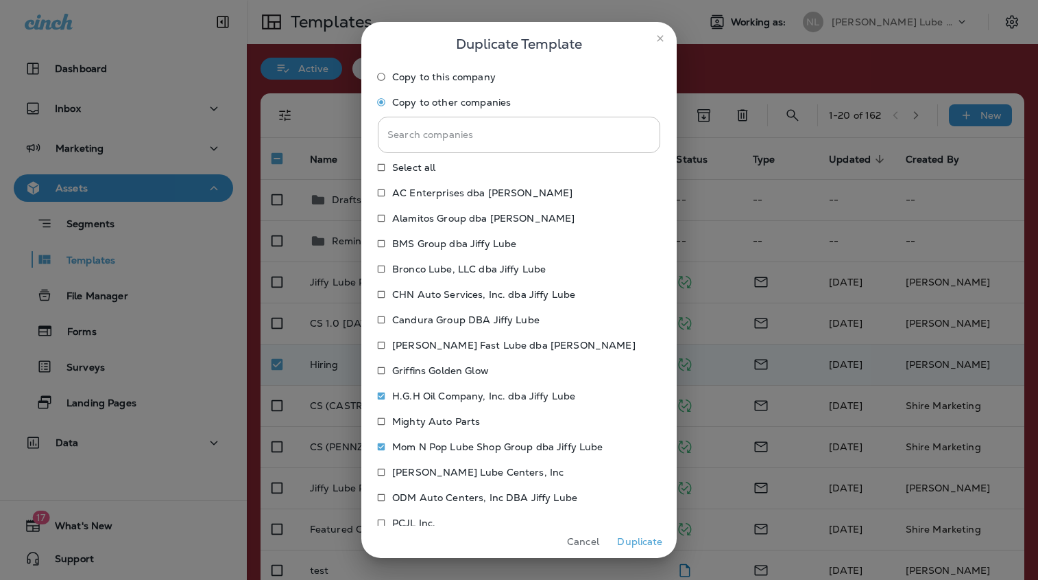
click at [642, 542] on button "Duplicate" at bounding box center [640, 541] width 51 height 21
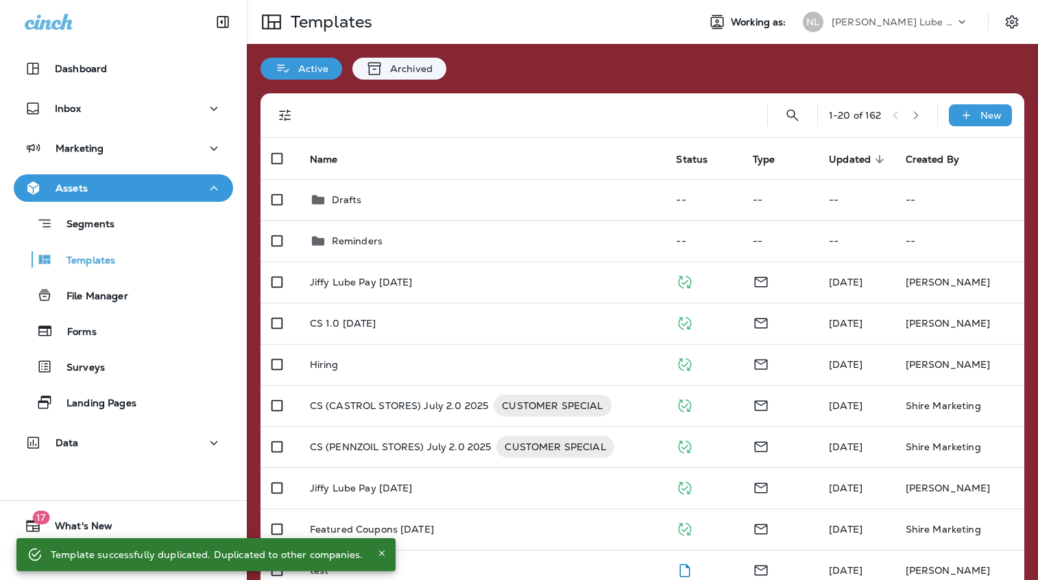
click at [918, 21] on p "[PERSON_NAME] Lube Centers, Inc" at bounding box center [893, 21] width 123 height 11
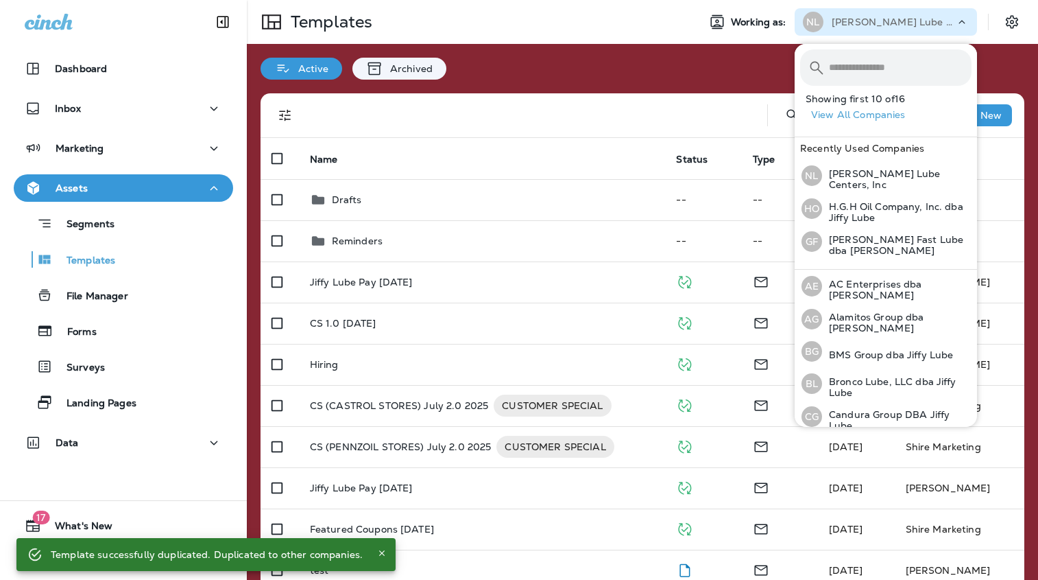
click at [868, 206] on p "H.G.H Oil Company, Inc. dba Jiffy Lube" at bounding box center [897, 212] width 150 height 22
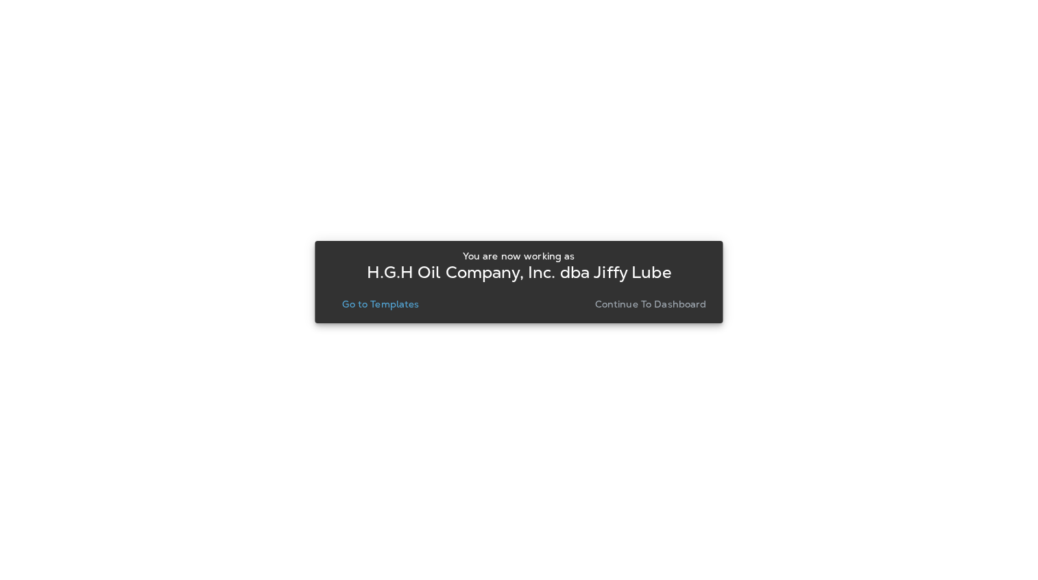
drag, startPoint x: 642, startPoint y: 542, endPoint x: 385, endPoint y: 313, distance: 344.0
click at [385, 313] on div "You are now working as H.G.H Oil Company, Inc. dba Jiffy Lube Go to Templates C…" at bounding box center [519, 282] width 386 height 74
drag, startPoint x: 385, startPoint y: 313, endPoint x: 383, endPoint y: 306, distance: 7.7
click at [383, 306] on p "Go to Templates" at bounding box center [380, 303] width 77 height 11
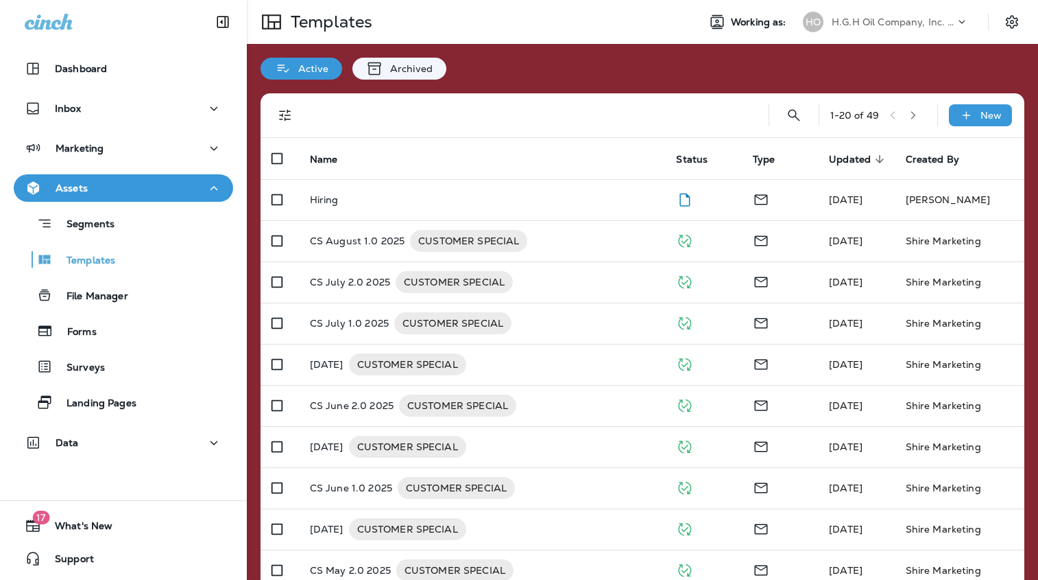
click at [379, 246] on p "CS August 1.0 2025" at bounding box center [357, 241] width 95 height 22
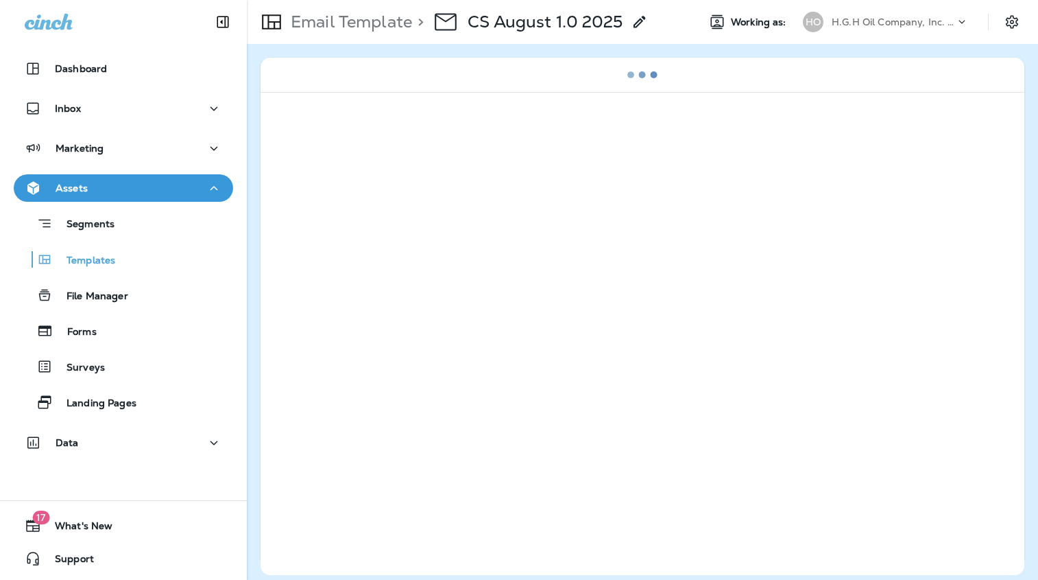
drag, startPoint x: 383, startPoint y: 306, endPoint x: 915, endPoint y: 28, distance: 599.8
click at [915, 28] on div "HO H.G.H Oil Company, Inc. dba Jiffy Lube" at bounding box center [886, 21] width 182 height 27
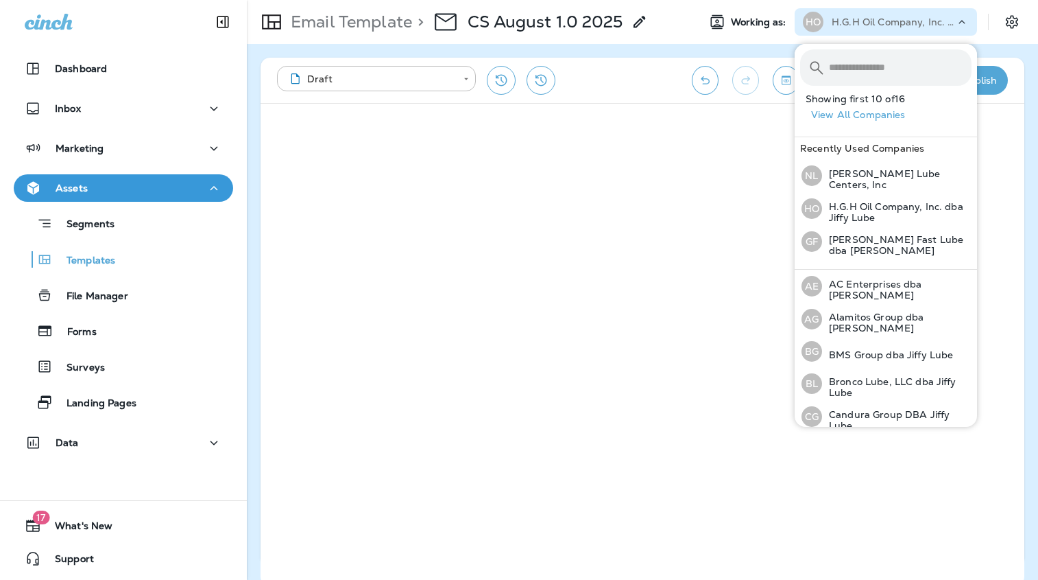
drag, startPoint x: 533, startPoint y: 120, endPoint x: 991, endPoint y: 82, distance: 459.7
click at [991, 82] on button "Publish" at bounding box center [971, 80] width 73 height 29
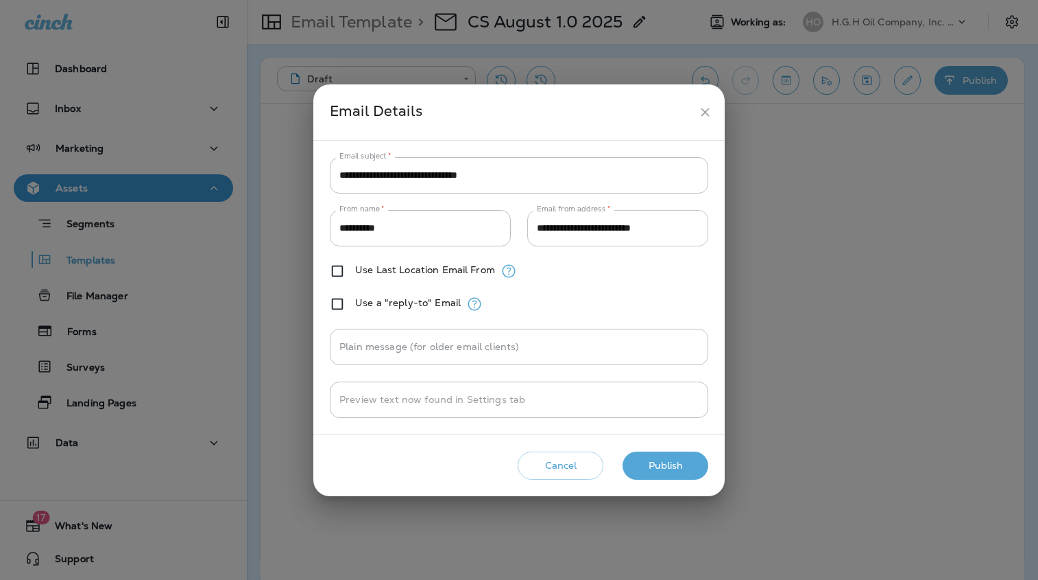
drag, startPoint x: 991, startPoint y: 82, endPoint x: 568, endPoint y: 225, distance: 446.6
click at [568, 225] on input "**********" at bounding box center [617, 228] width 181 height 36
click at [709, 109] on icon "close" at bounding box center [705, 112] width 14 height 14
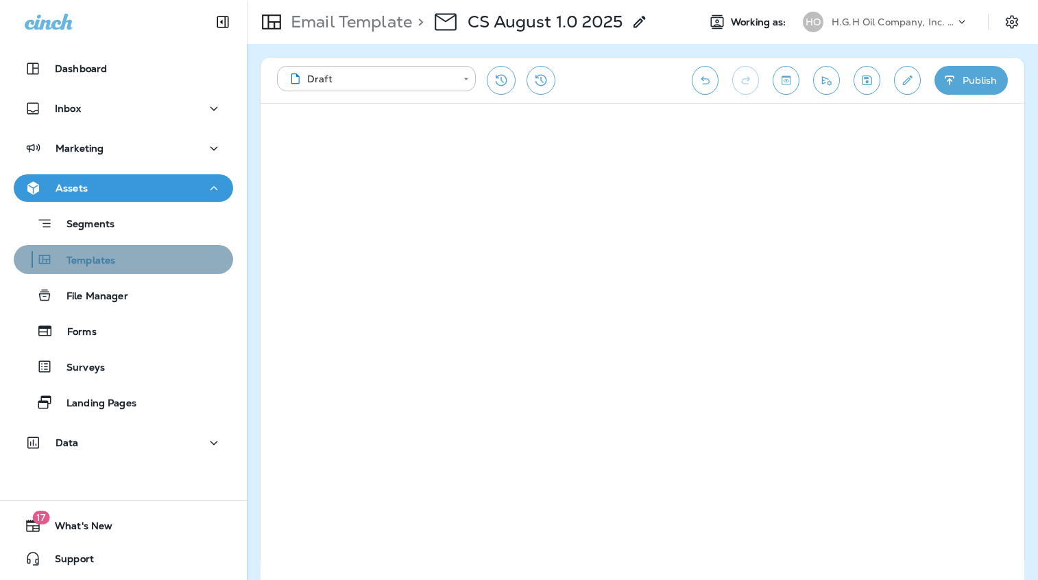
drag, startPoint x: 568, startPoint y: 225, endPoint x: 102, endPoint y: 266, distance: 468.2
click at [102, 266] on p "Templates" at bounding box center [84, 260] width 62 height 13
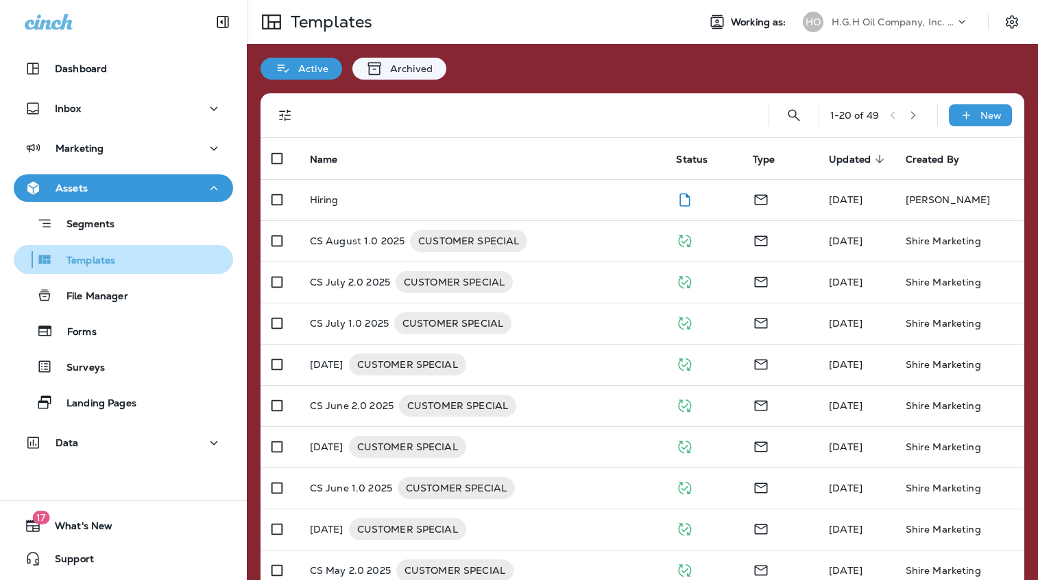
click at [370, 204] on div "Hiring" at bounding box center [482, 199] width 345 height 11
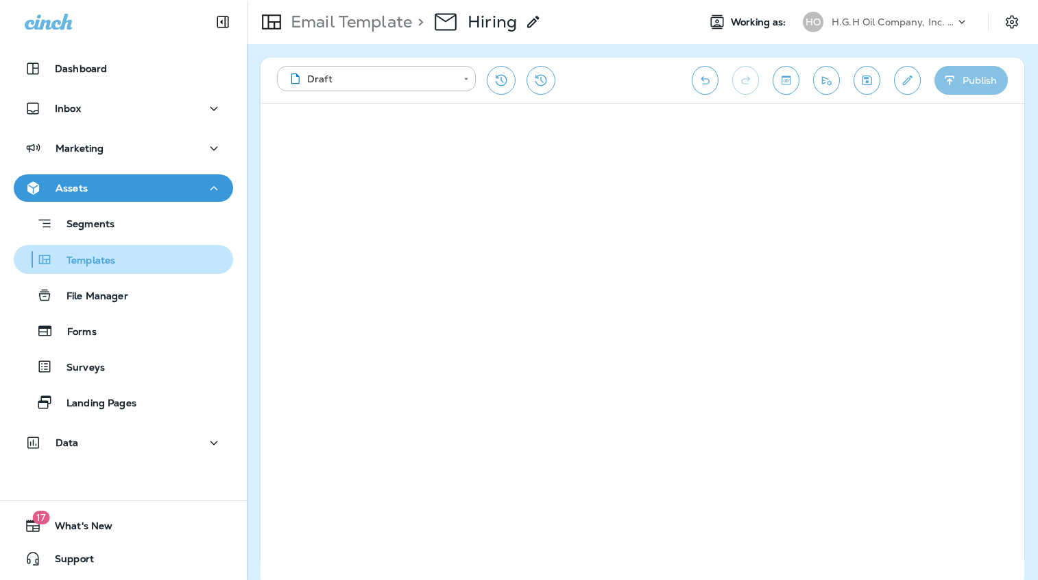
click at [956, 83] on icon "button" at bounding box center [950, 80] width 14 height 14
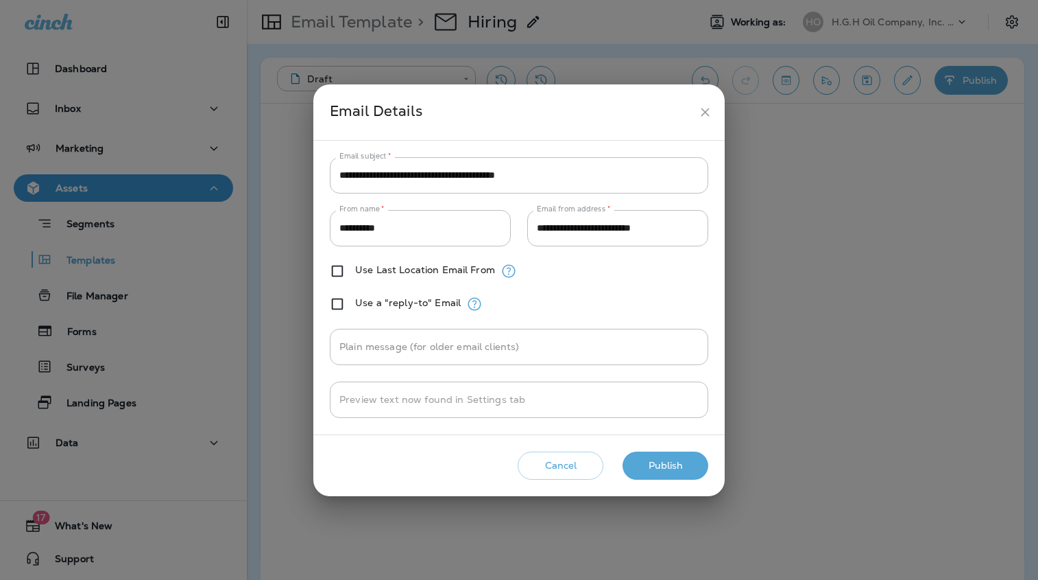
drag, startPoint x: 102, startPoint y: 266, endPoint x: 709, endPoint y: 108, distance: 628.0
click at [709, 108] on icon "close" at bounding box center [705, 112] width 14 height 14
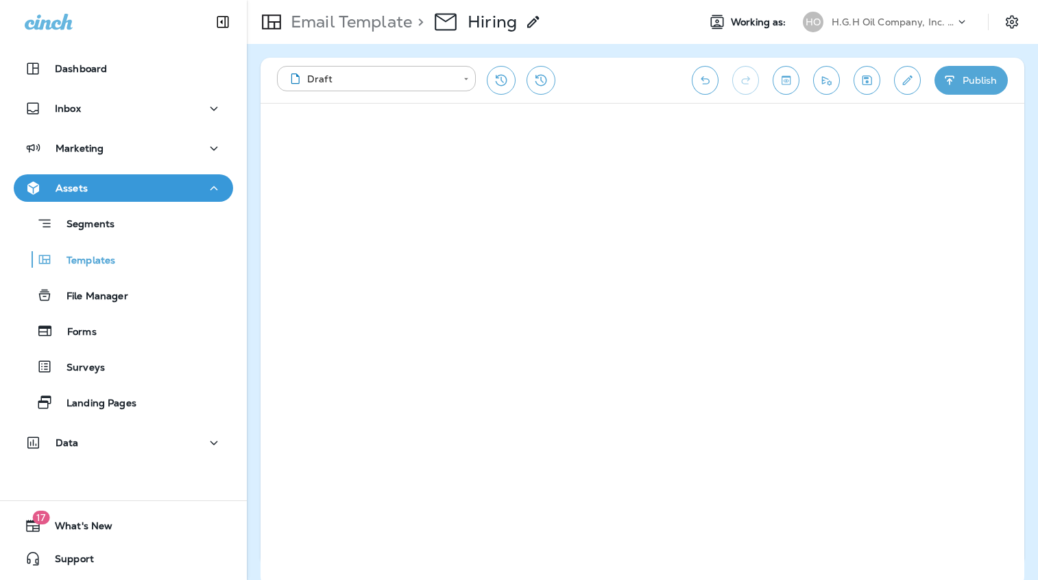
click at [977, 86] on button "Publish" at bounding box center [971, 80] width 73 height 29
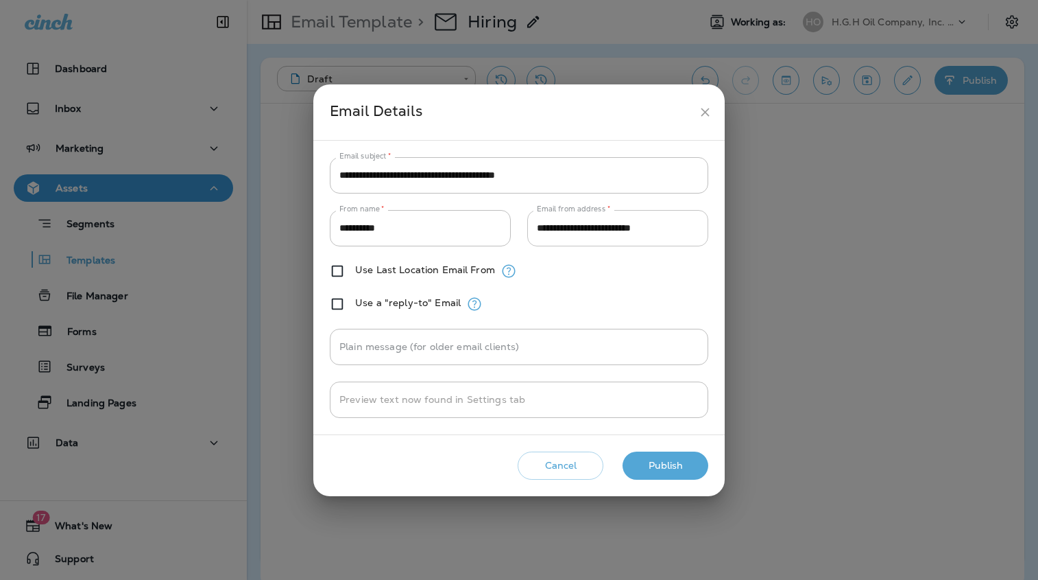
drag, startPoint x: 633, startPoint y: 464, endPoint x: 590, endPoint y: 233, distance: 235.2
click at [590, 233] on input "**********" at bounding box center [617, 228] width 181 height 36
paste input "text"
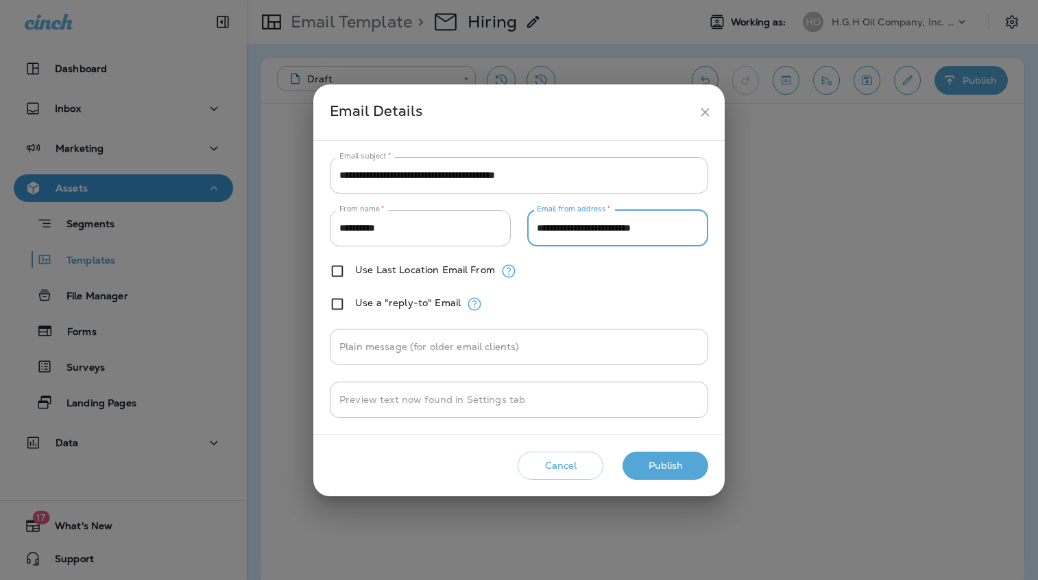
type input "**********"
click at [660, 467] on button "Publish" at bounding box center [666, 465] width 86 height 28
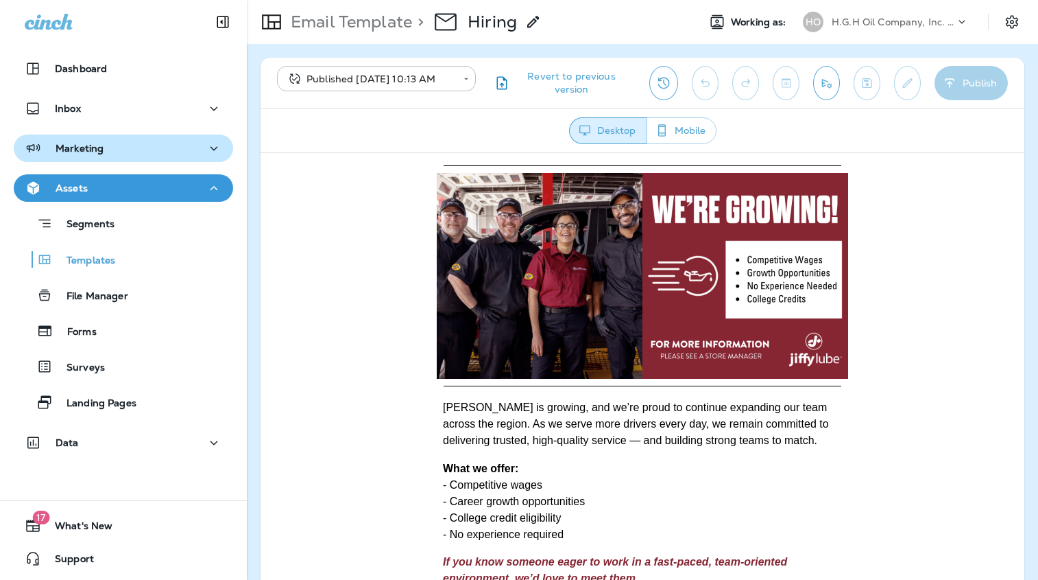
click at [115, 154] on div "Marketing" at bounding box center [124, 148] width 198 height 17
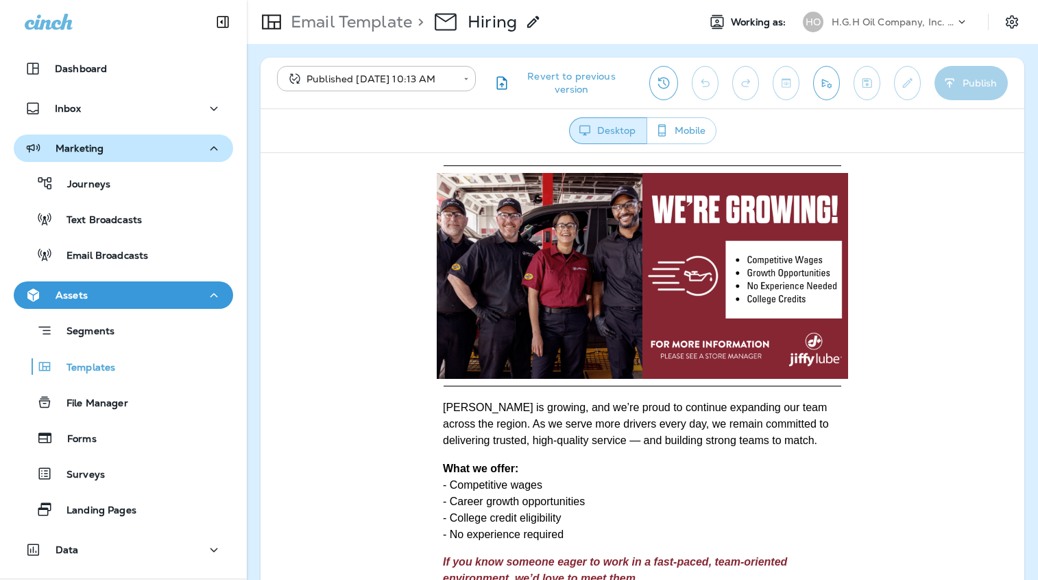
click at [102, 252] on p "Email Broadcasts" at bounding box center [100, 256] width 95 height 13
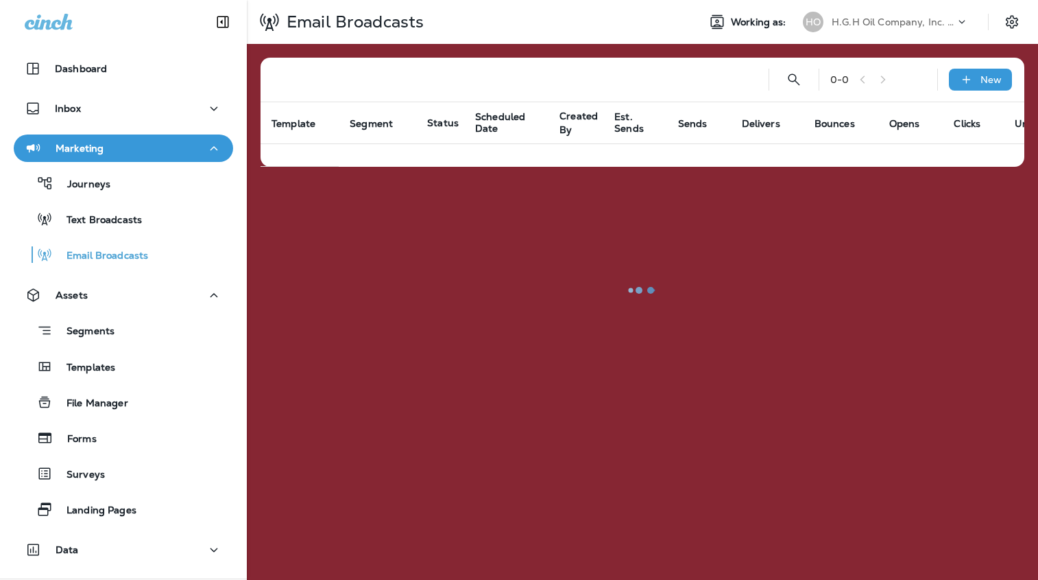
click at [982, 82] on p "New" at bounding box center [991, 79] width 21 height 11
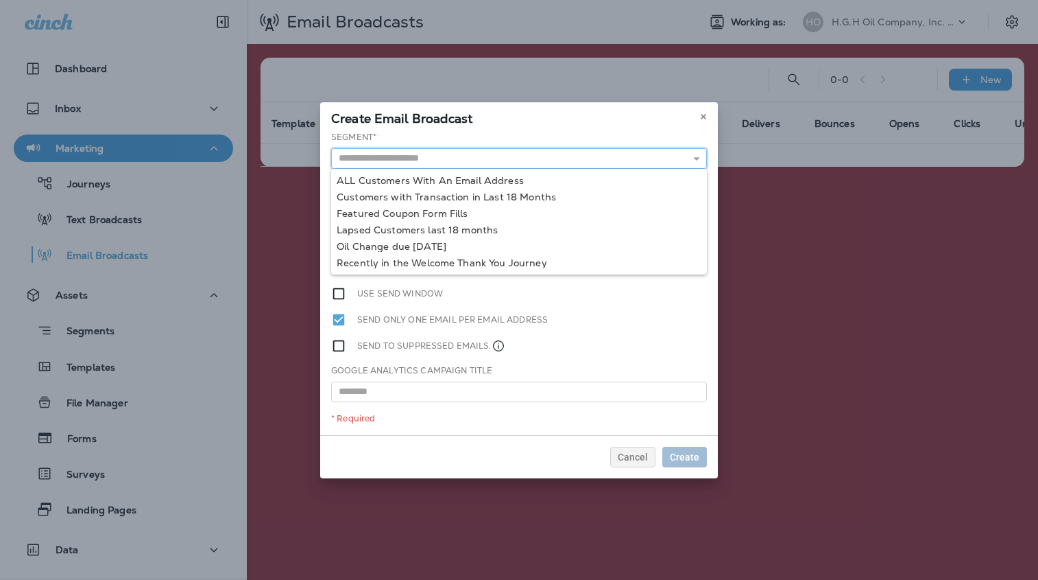
drag, startPoint x: 115, startPoint y: 154, endPoint x: 465, endPoint y: 161, distance: 350.6
click at [465, 161] on input "text" at bounding box center [519, 158] width 376 height 21
type input "**********"
drag, startPoint x: 465, startPoint y: 161, endPoint x: 468, endPoint y: 178, distance: 17.4
click at [468, 178] on div "**********" at bounding box center [519, 283] width 398 height 304
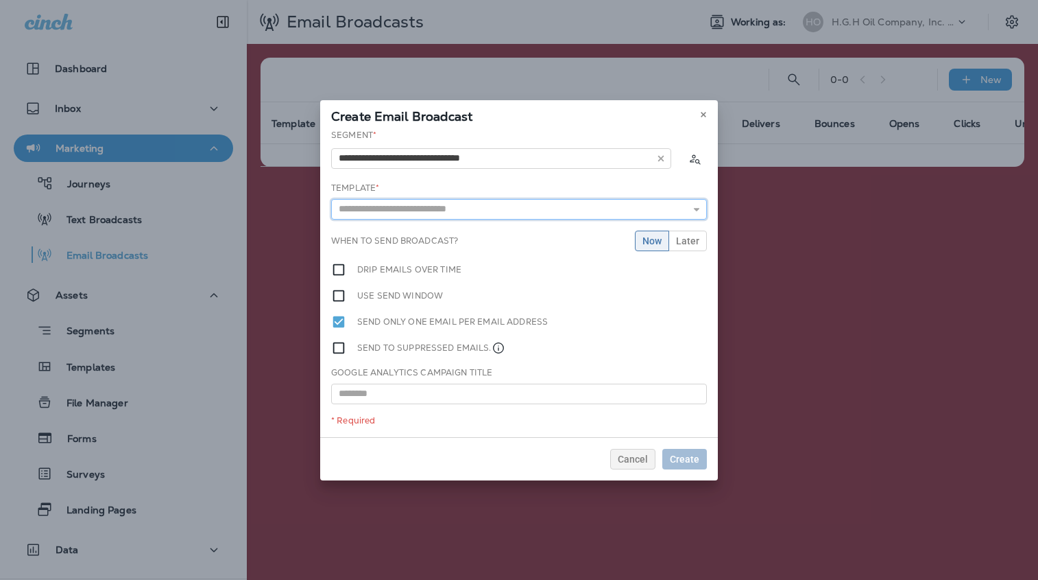
drag, startPoint x: 468, startPoint y: 178, endPoint x: 456, endPoint y: 200, distance: 24.9
click at [456, 200] on input "text" at bounding box center [519, 209] width 376 height 21
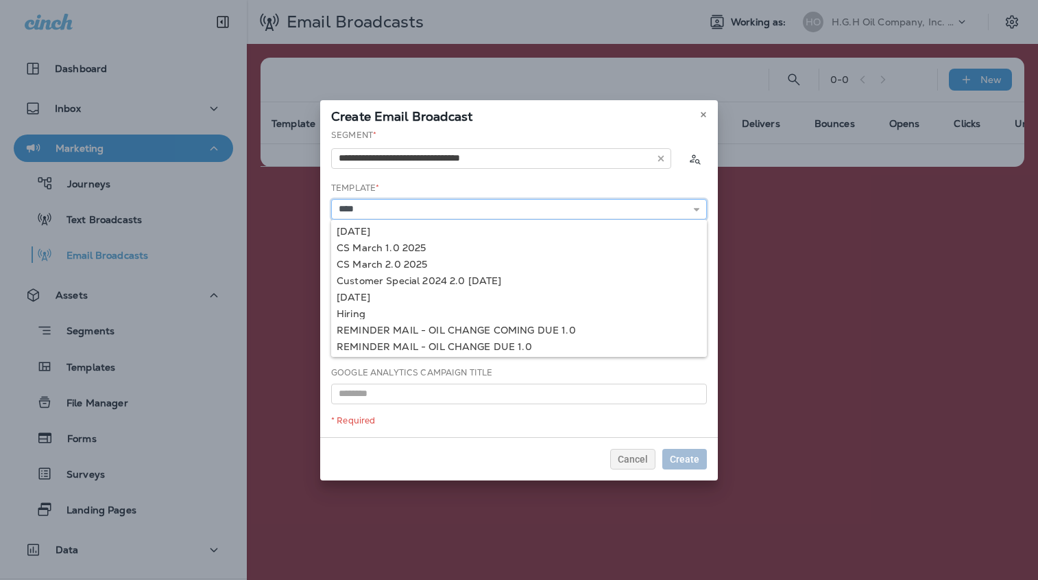
type input "******"
drag, startPoint x: 456, startPoint y: 200, endPoint x: 361, endPoint y: 311, distance: 146.5
click at [361, 311] on div "**********" at bounding box center [519, 283] width 398 height 308
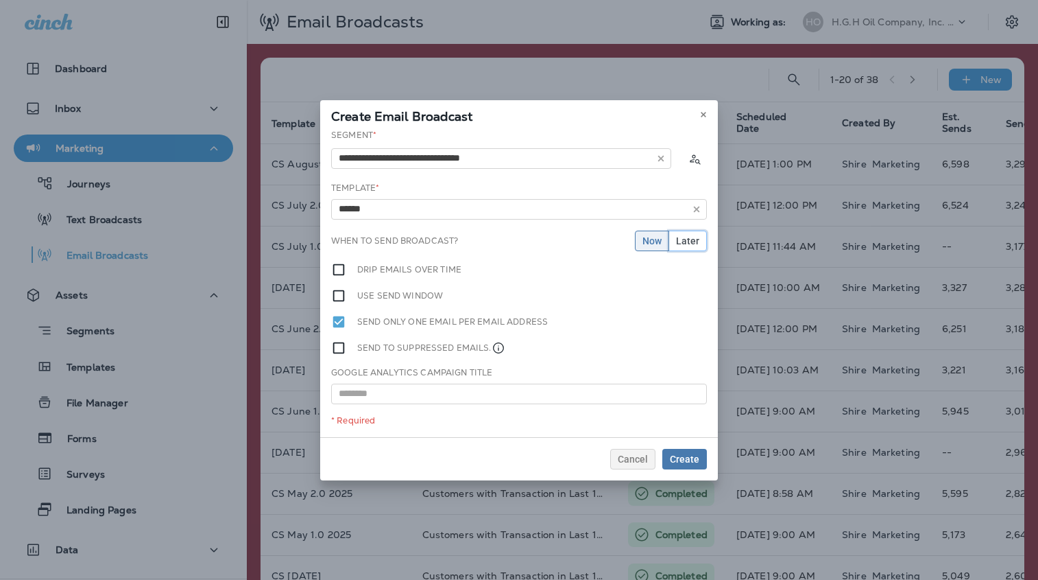
click at [683, 243] on span "Later" at bounding box center [687, 241] width 23 height 10
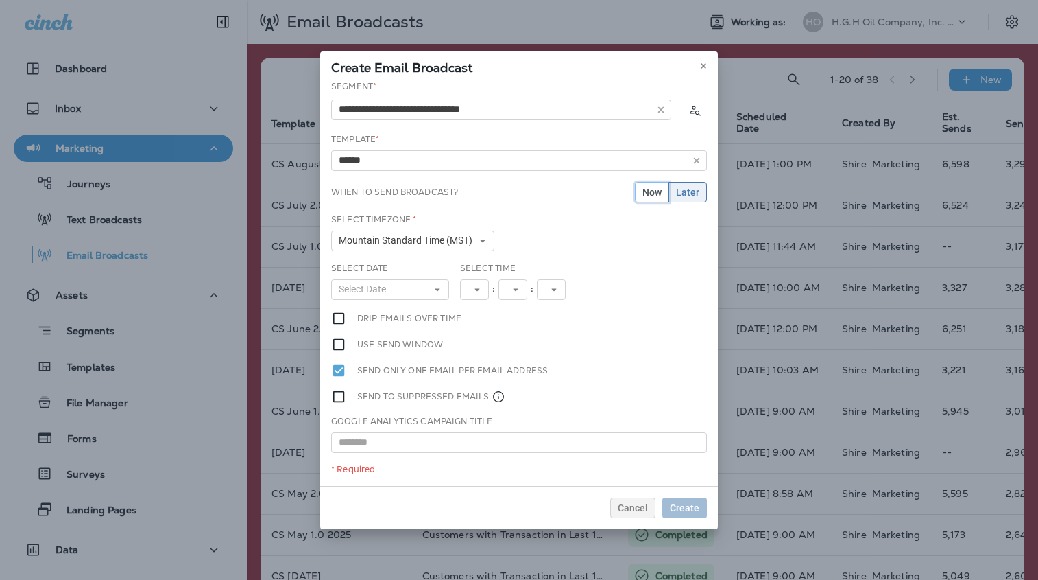
click at [657, 189] on span "Now" at bounding box center [652, 192] width 19 height 10
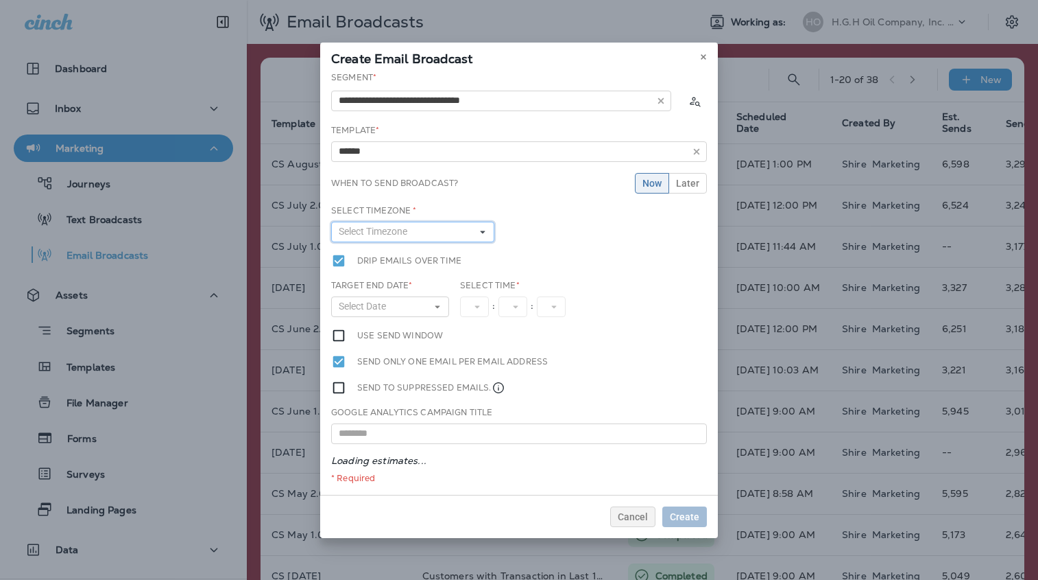
drag, startPoint x: 361, startPoint y: 311, endPoint x: 390, endPoint y: 234, distance: 82.5
click at [390, 234] on span "Select Timezone" at bounding box center [376, 232] width 74 height 12
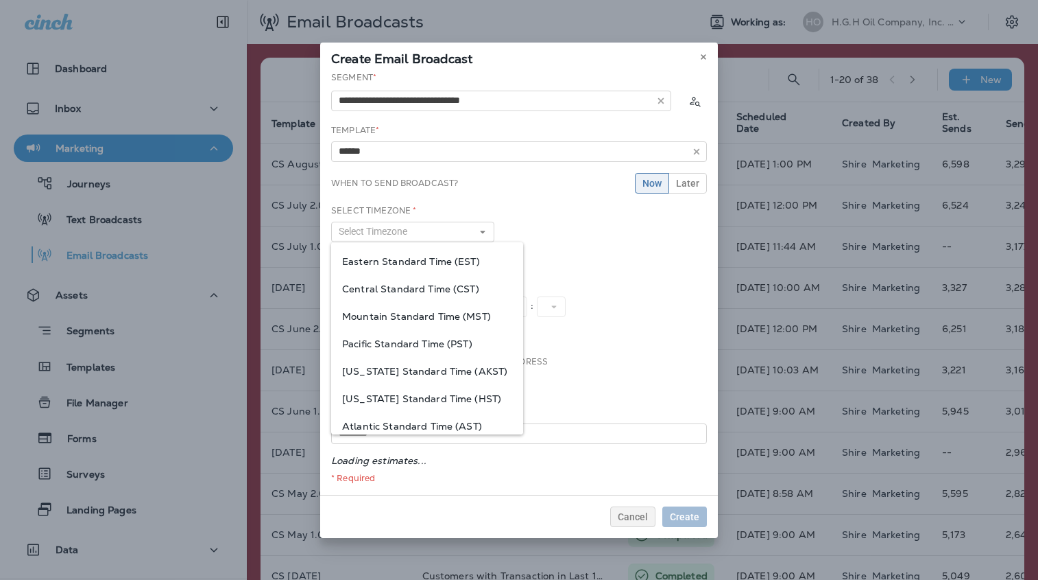
drag, startPoint x: 390, startPoint y: 234, endPoint x: 385, endPoint y: 309, distance: 74.9
click at [385, 309] on div "Mountain Standard Time (MST)" at bounding box center [427, 315] width 192 height 27
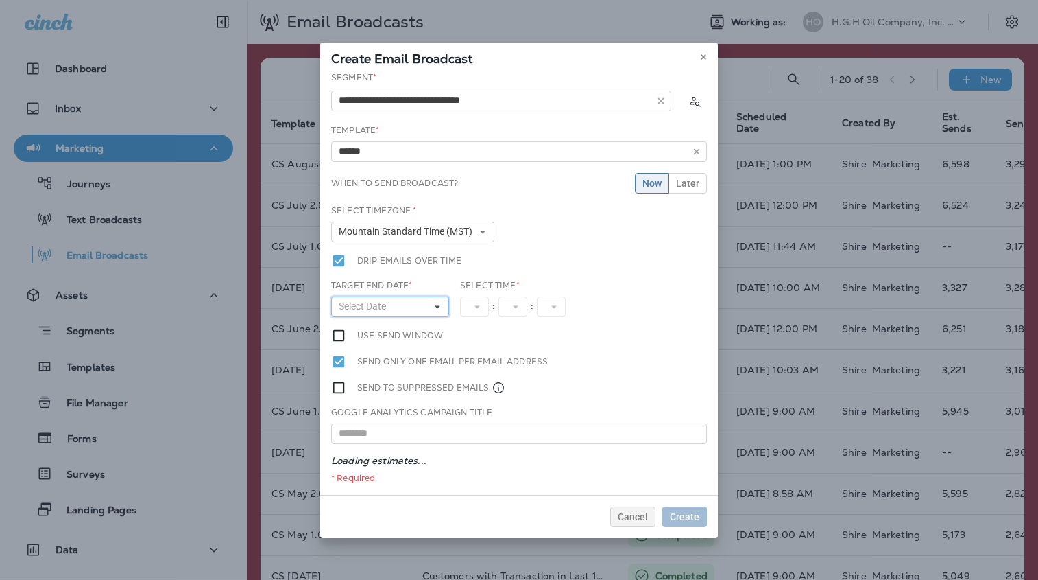
click at [393, 304] on button "Select Date" at bounding box center [390, 306] width 118 height 21
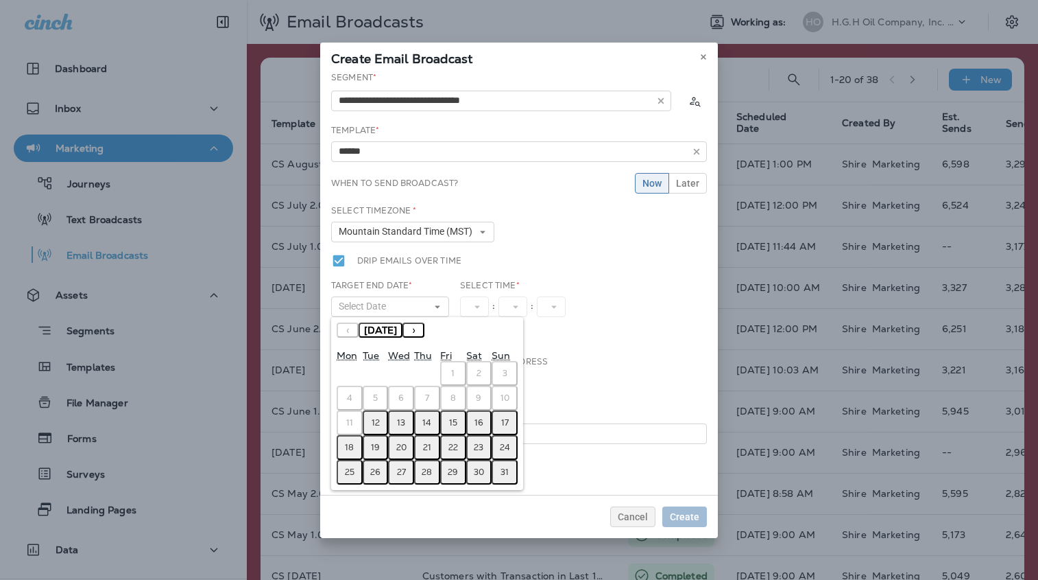
click at [376, 423] on abbr "12" at bounding box center [376, 422] width 8 height 11
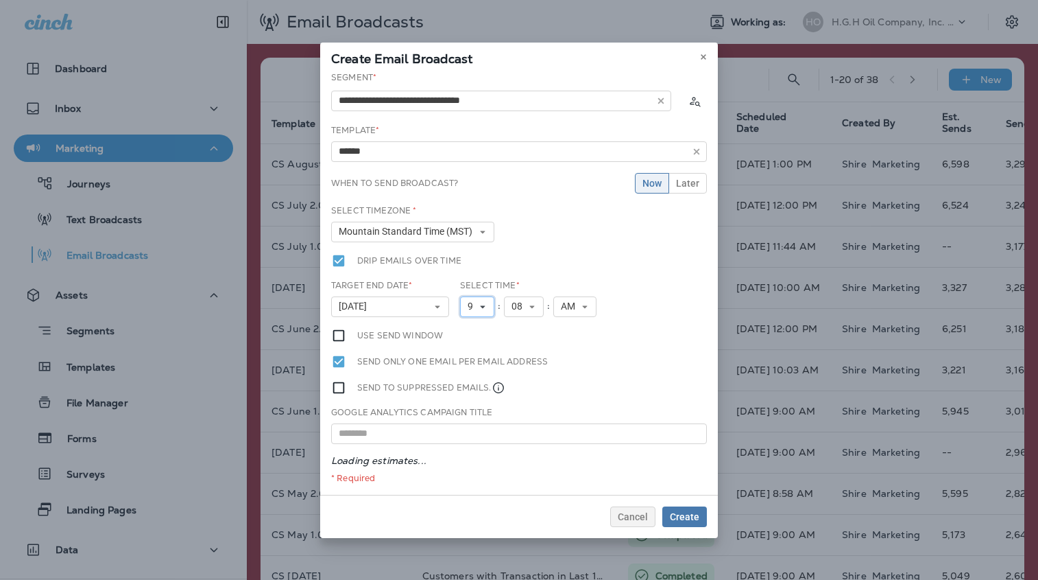
click at [482, 302] on icon at bounding box center [483, 306] width 8 height 8
click at [473, 490] on link "11" at bounding box center [477, 493] width 34 height 16
drag, startPoint x: 385, startPoint y: 309, endPoint x: 523, endPoint y: 301, distance: 137.4
click at [523, 301] on span "08" at bounding box center [525, 306] width 16 height 12
drag, startPoint x: 523, startPoint y: 301, endPoint x: 522, endPoint y: 324, distance: 22.6
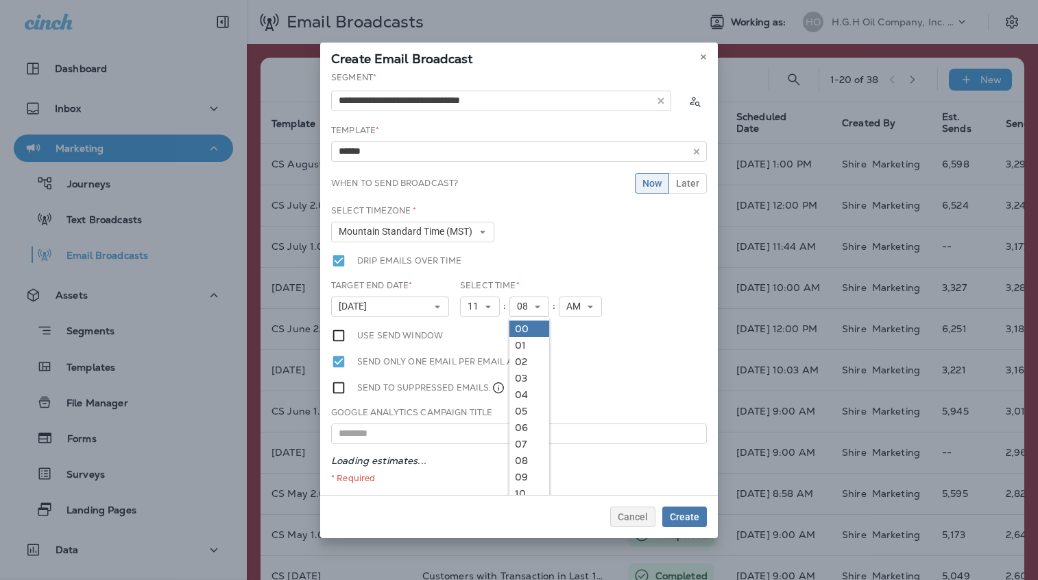
click at [522, 324] on link "00" at bounding box center [530, 328] width 40 height 16
click at [484, 300] on button "11" at bounding box center [480, 306] width 40 height 21
click at [528, 303] on span "00" at bounding box center [525, 306] width 16 height 12
drag, startPoint x: 522, startPoint y: 324, endPoint x: 524, endPoint y: 345, distance: 21.4
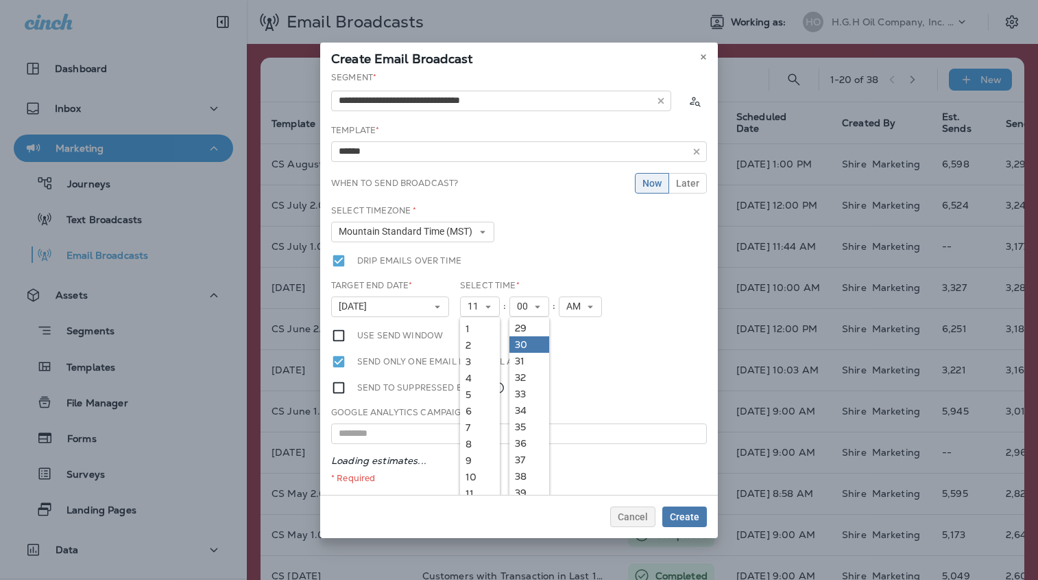
click at [524, 345] on link "30" at bounding box center [530, 344] width 40 height 16
click at [678, 519] on span "Create" at bounding box center [684, 517] width 29 height 10
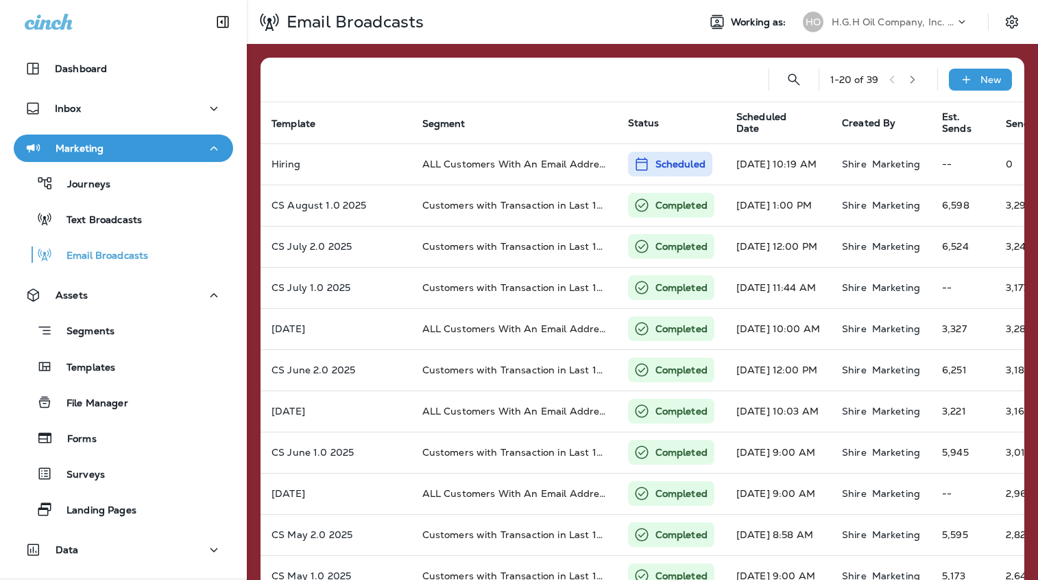
click at [1031, 178] on div "1 - 20 of 39 New Template Segment Status Scheduled Date Created By Est. Sends S…" at bounding box center [643, 512] width 792 height 937
click at [928, 32] on div "HO H.G.H Oil Company, Inc. dba Jiffy Lube" at bounding box center [886, 21] width 182 height 27
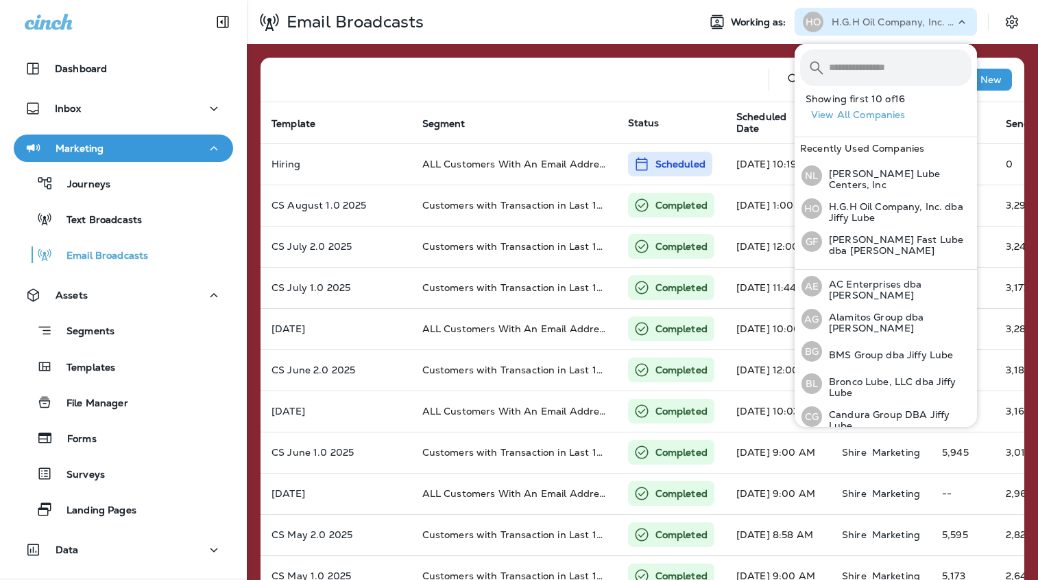
click at [456, 62] on div at bounding box center [515, 80] width 486 height 44
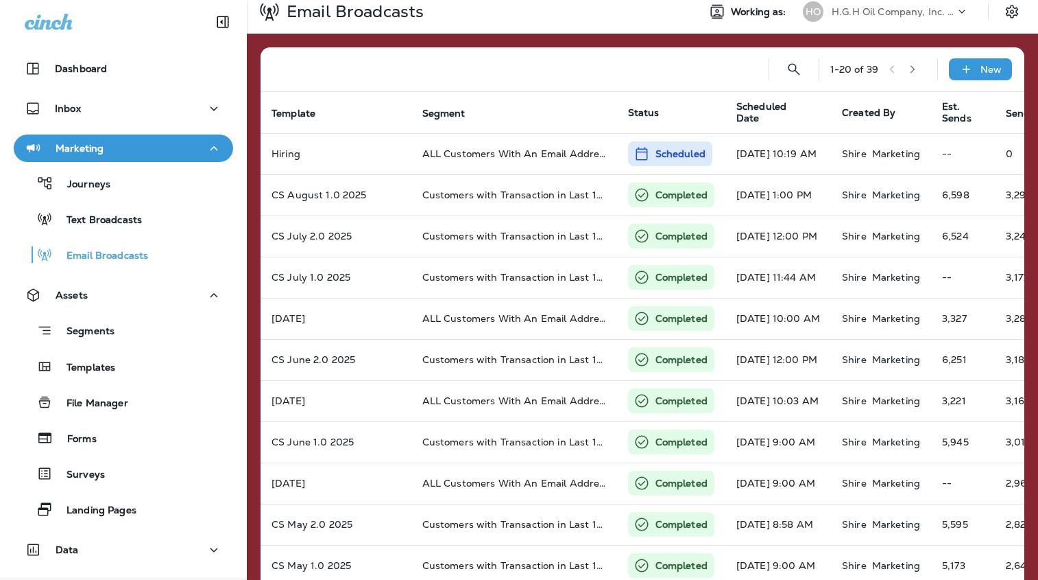
scroll to position [0, 0]
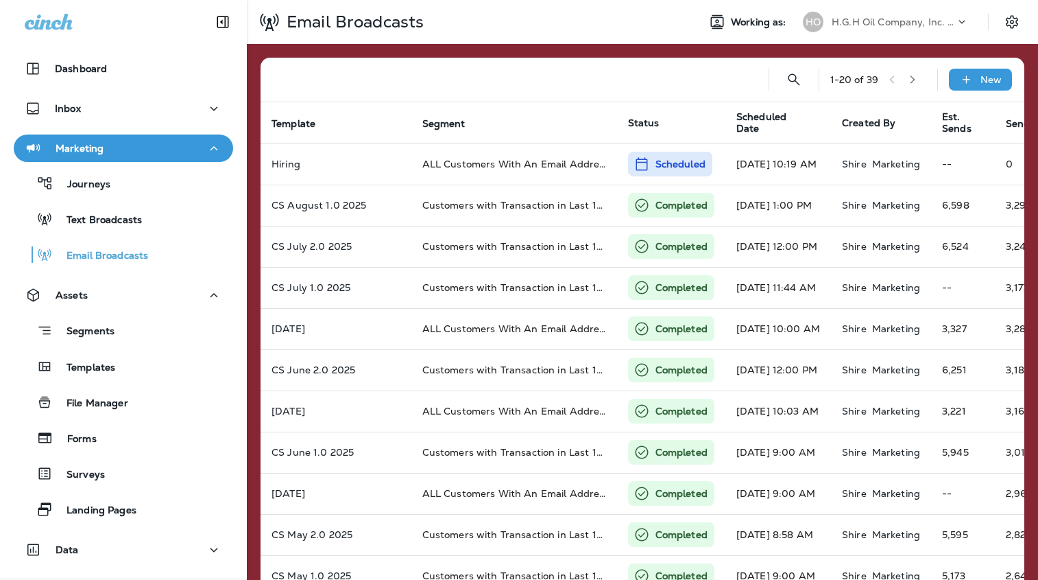
click at [904, 12] on div "H.G.H Oil Company, Inc. dba Jiffy Lube" at bounding box center [893, 22] width 123 height 21
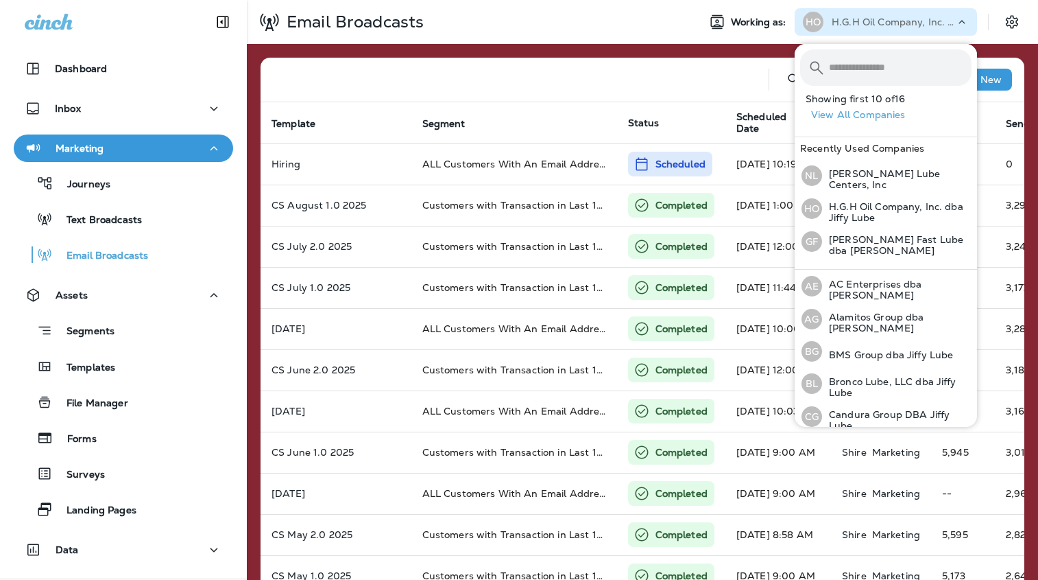
click at [900, 17] on p "H.G.H Oil Company, Inc. dba Jiffy Lube" at bounding box center [893, 21] width 123 height 11
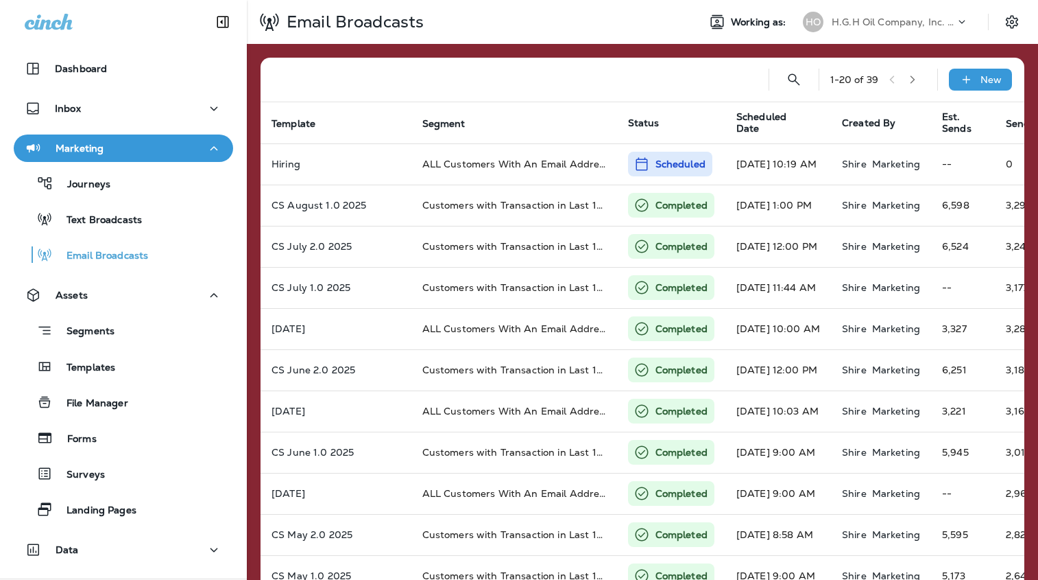
click at [900, 17] on p "H.G.H Oil Company, Inc. dba Jiffy Lube" at bounding box center [893, 21] width 123 height 11
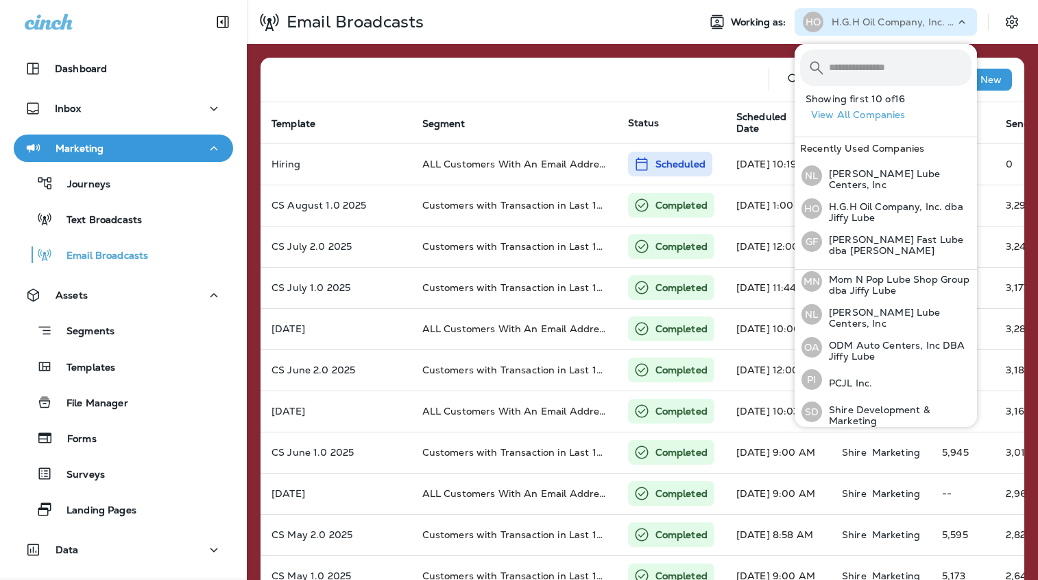
scroll to position [341, 0]
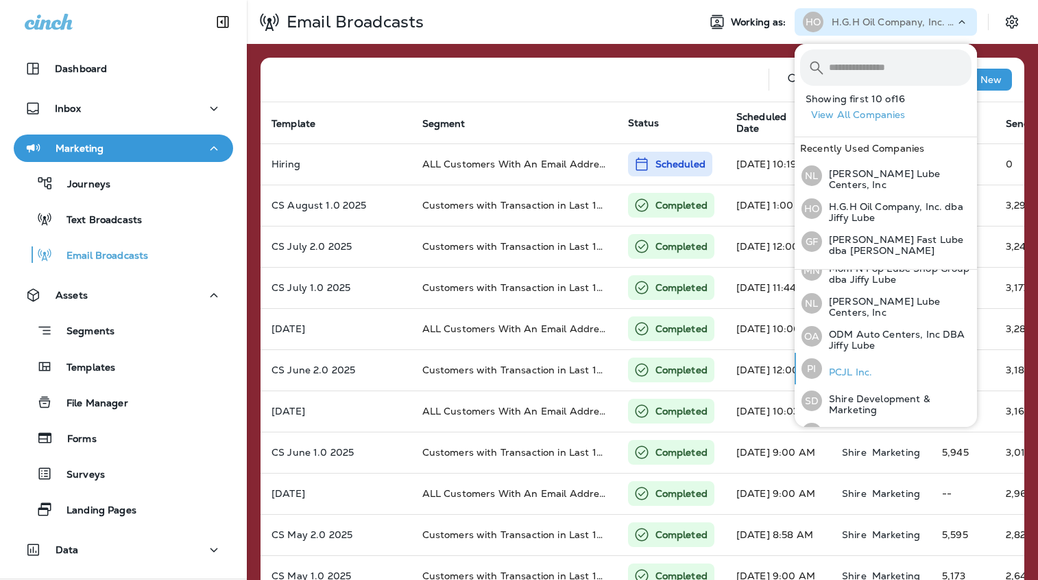
drag, startPoint x: 904, startPoint y: 12, endPoint x: 859, endPoint y: 361, distance: 352.1
click at [859, 366] on p "PCJL Inc." at bounding box center [847, 371] width 50 height 11
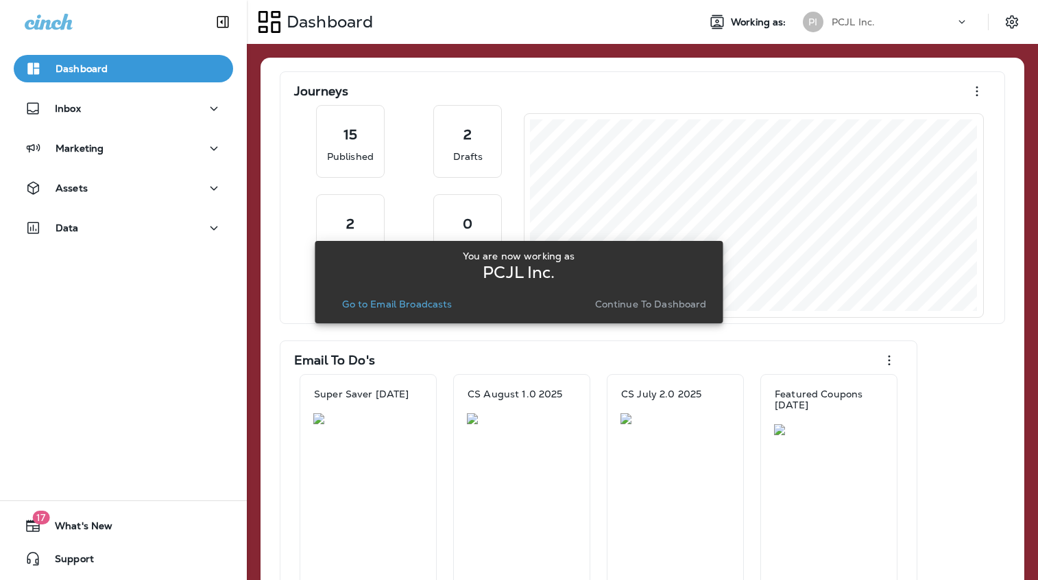
click at [353, 302] on p "Go to Email Broadcasts" at bounding box center [397, 303] width 110 height 11
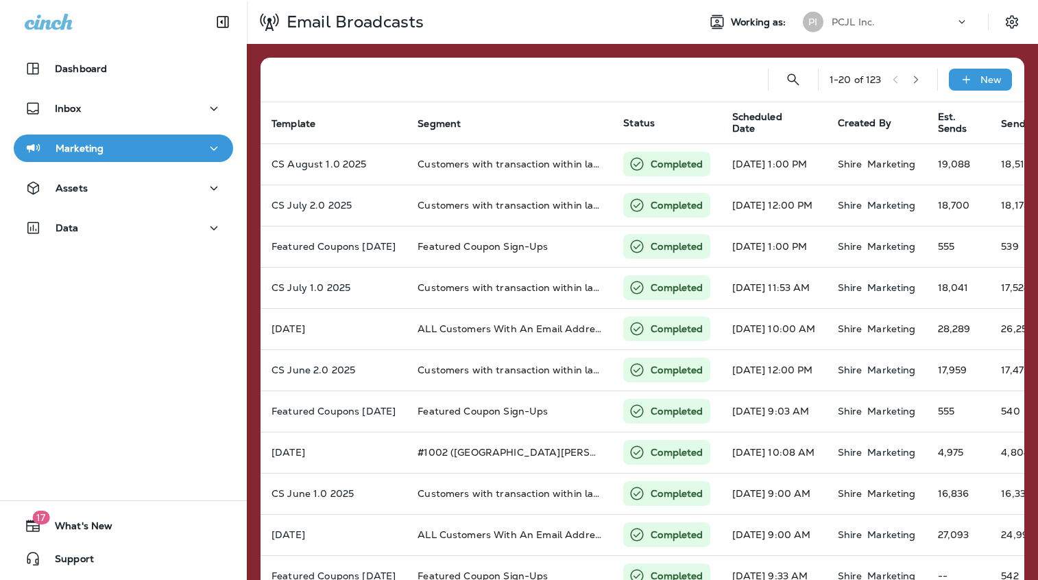
click at [164, 184] on div "Assets" at bounding box center [124, 188] width 198 height 17
click at [145, 150] on div "Marketing" at bounding box center [124, 148] width 198 height 17
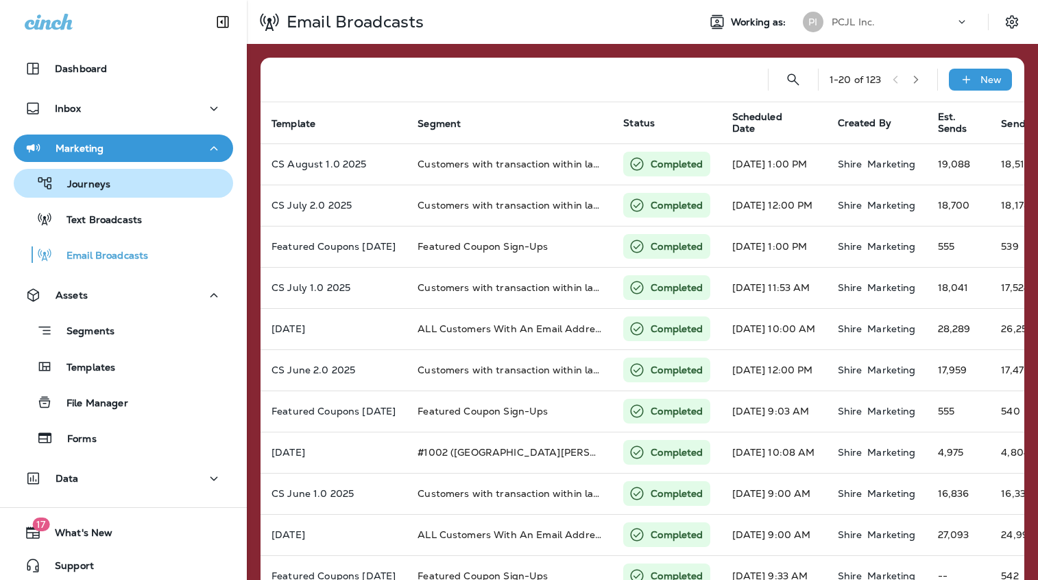
drag, startPoint x: 859, startPoint y: 361, endPoint x: 121, endPoint y: 190, distance: 757.7
click at [121, 190] on div "Journeys" at bounding box center [123, 183] width 209 height 21
